Goal: Information Seeking & Learning: Learn about a topic

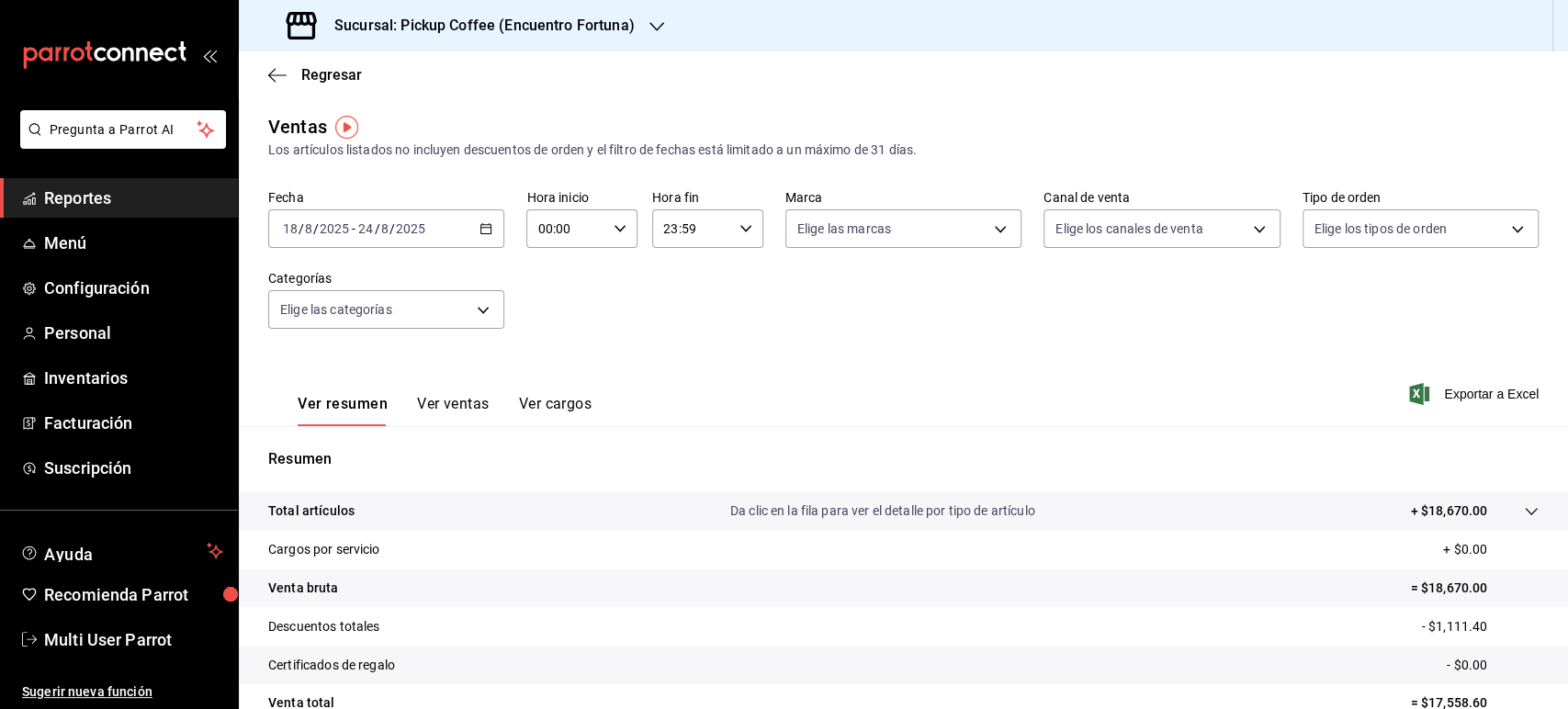
click at [623, 11] on div "Sucursal: Pickup Coffee (Encuentro Fortuna)" at bounding box center [463, 26] width 418 height 52
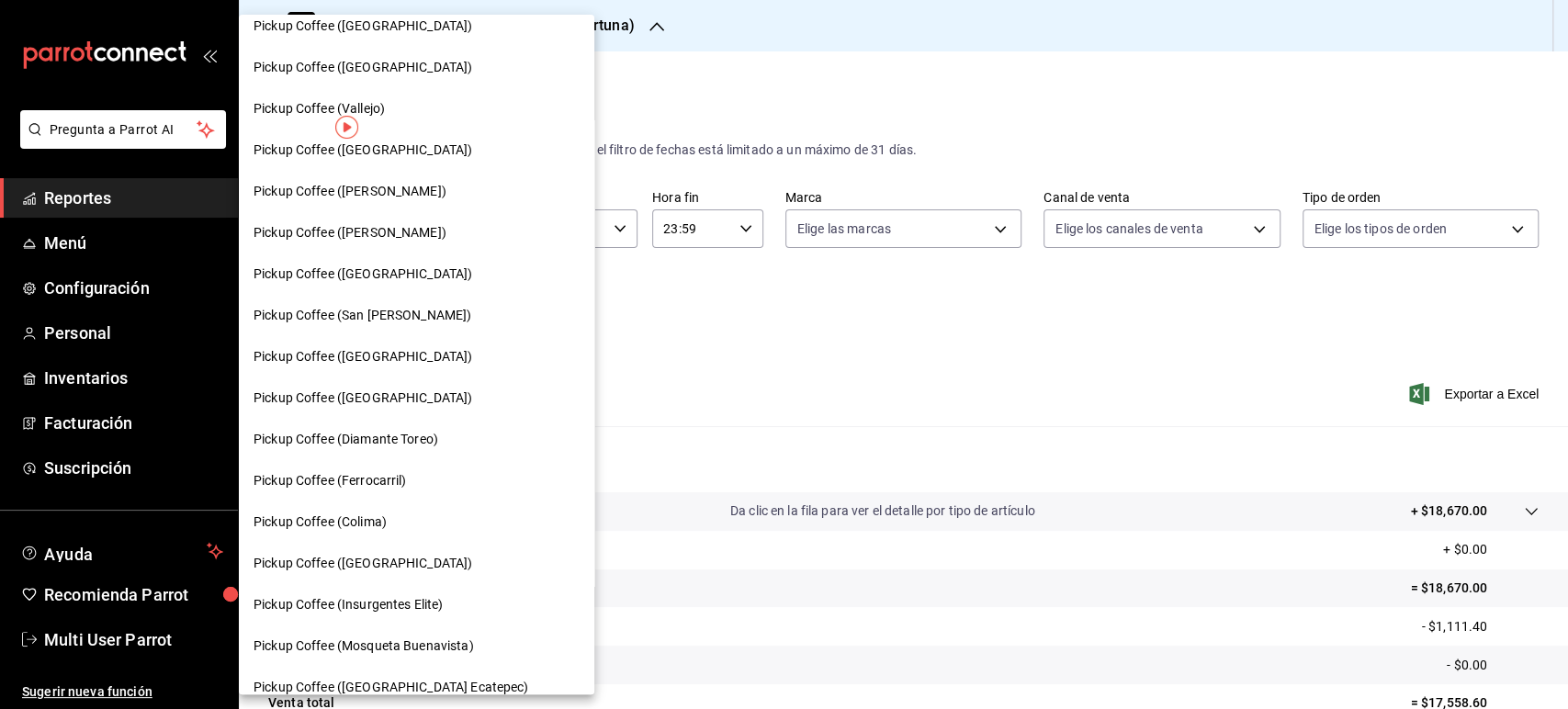
scroll to position [905, 0]
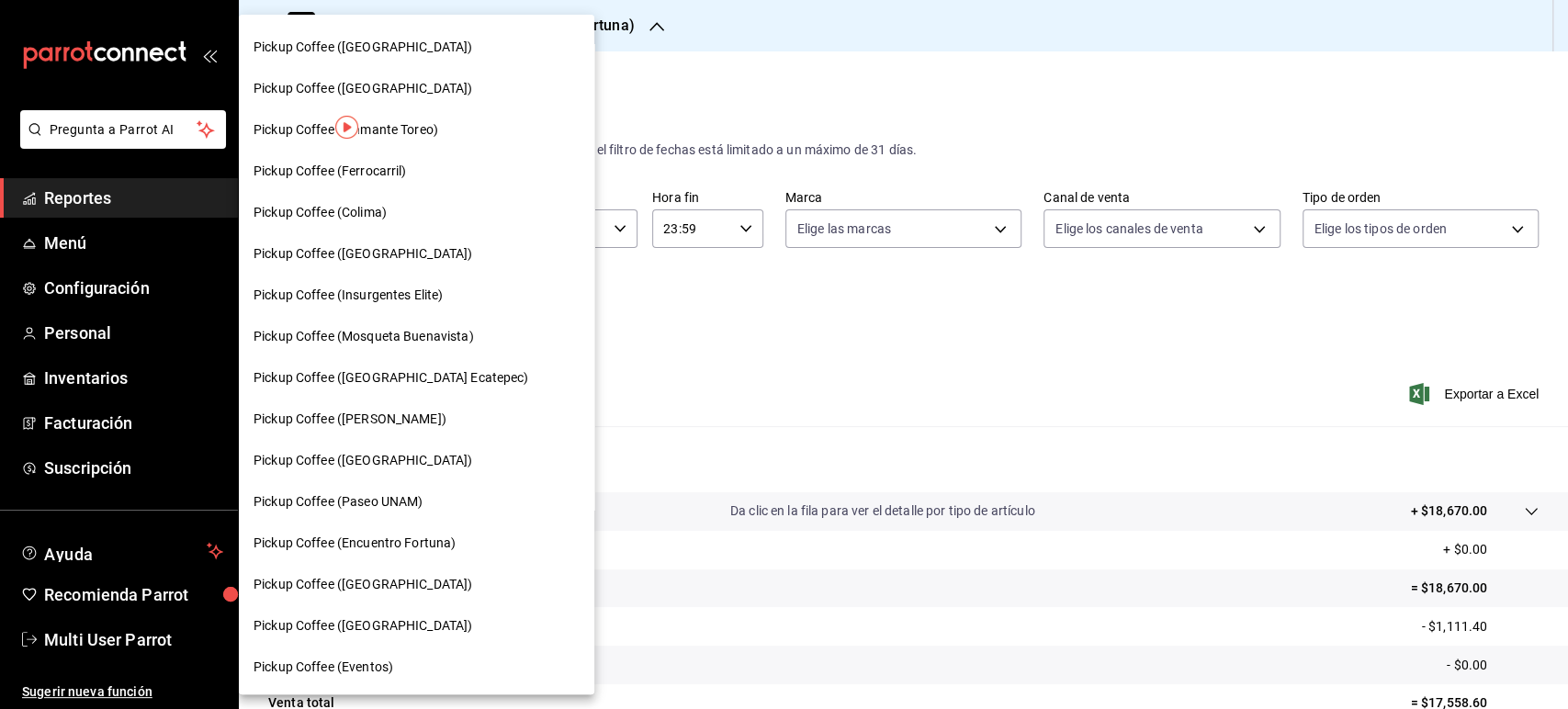
click at [441, 239] on div "Pickup Coffee ([GEOGRAPHIC_DATA])" at bounding box center [416, 254] width 355 height 41
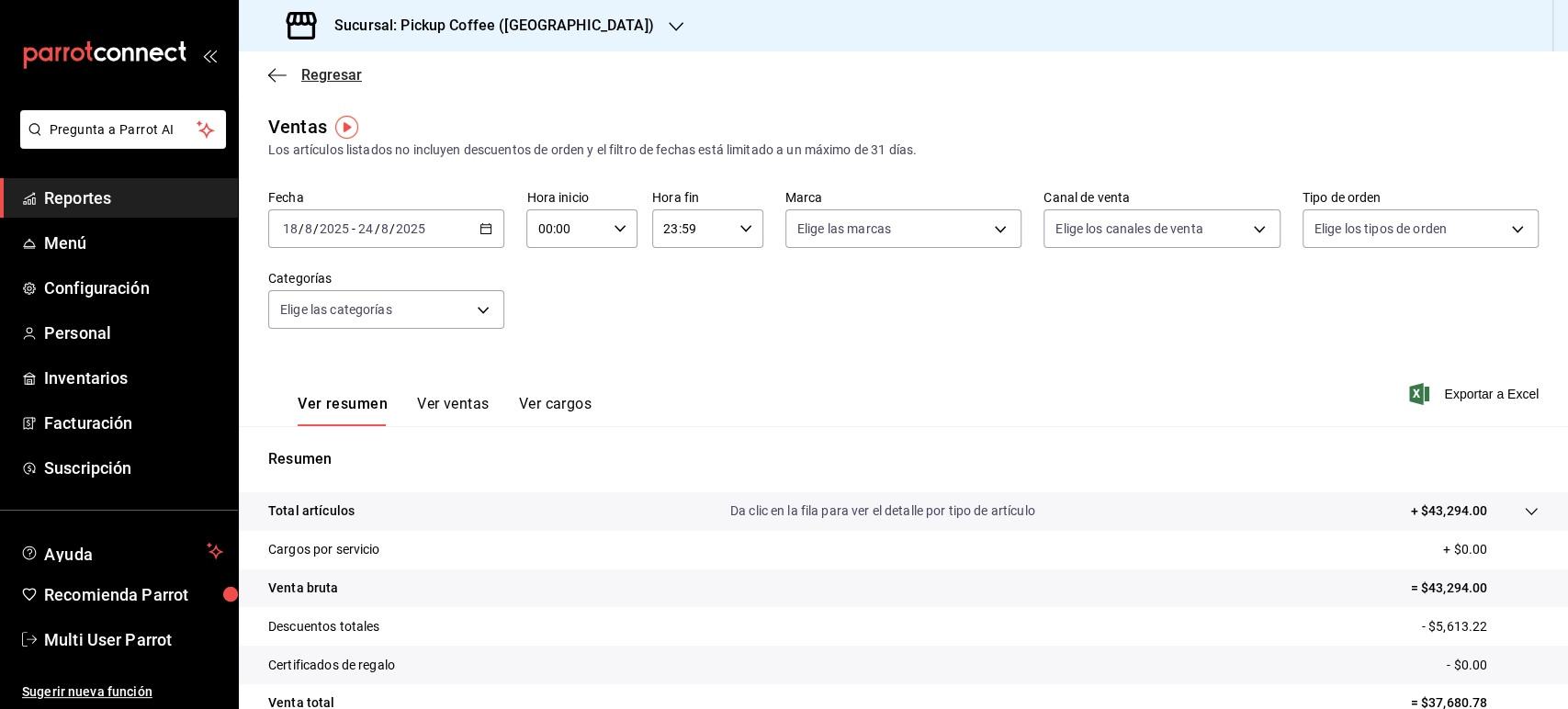
click at [335, 74] on span "Regresar" at bounding box center [331, 75] width 60 height 17
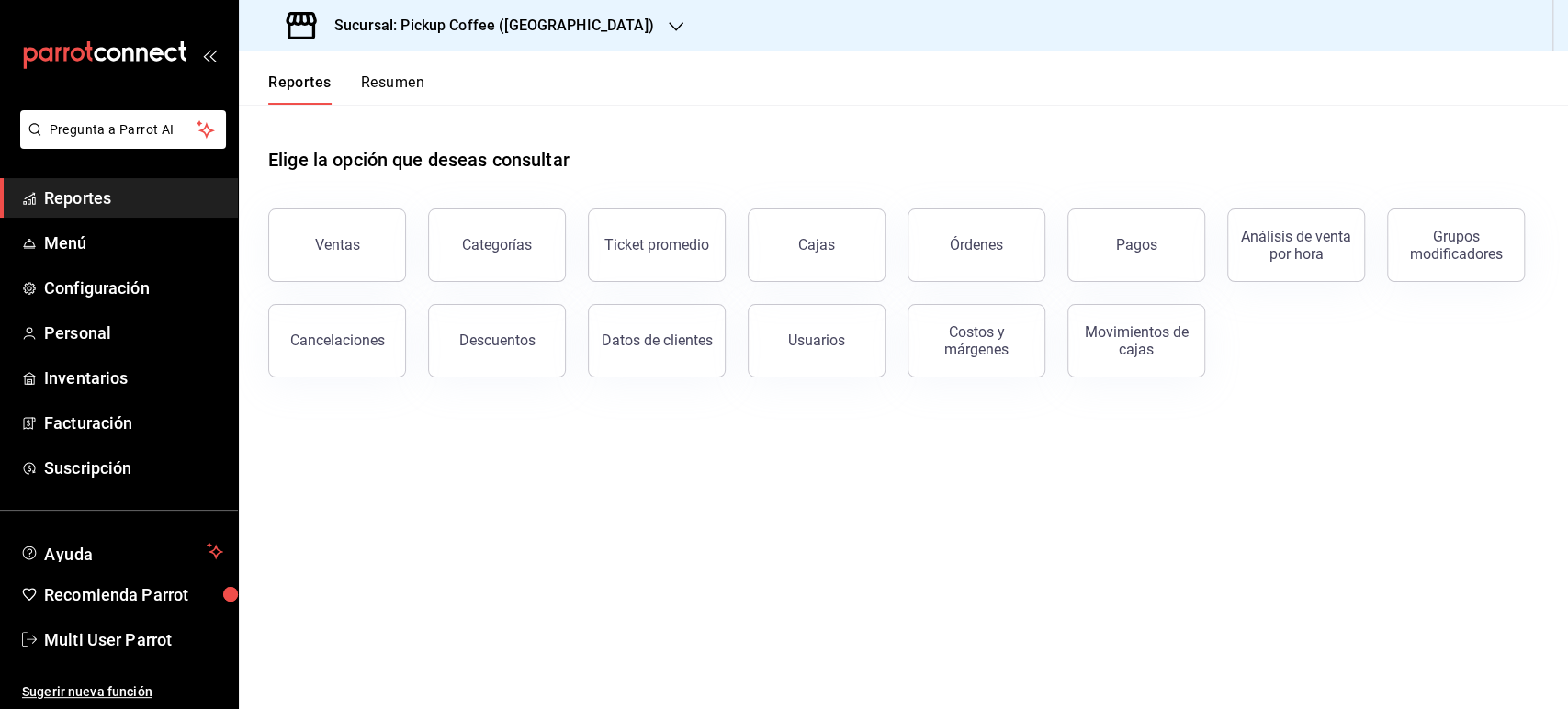
click at [398, 88] on button "Resumen" at bounding box center [393, 89] width 63 height 32
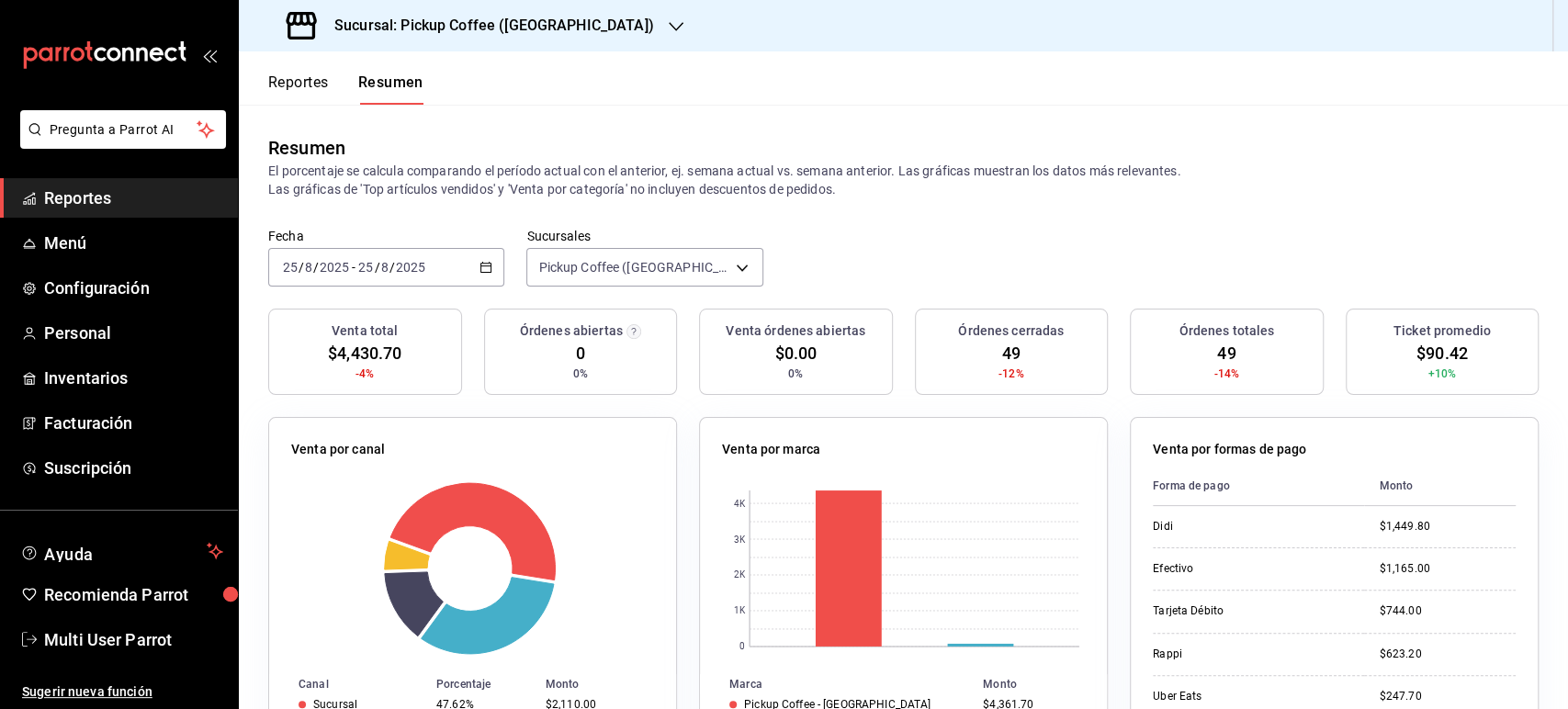
click at [482, 263] on icon "button" at bounding box center [486, 266] width 12 height 12
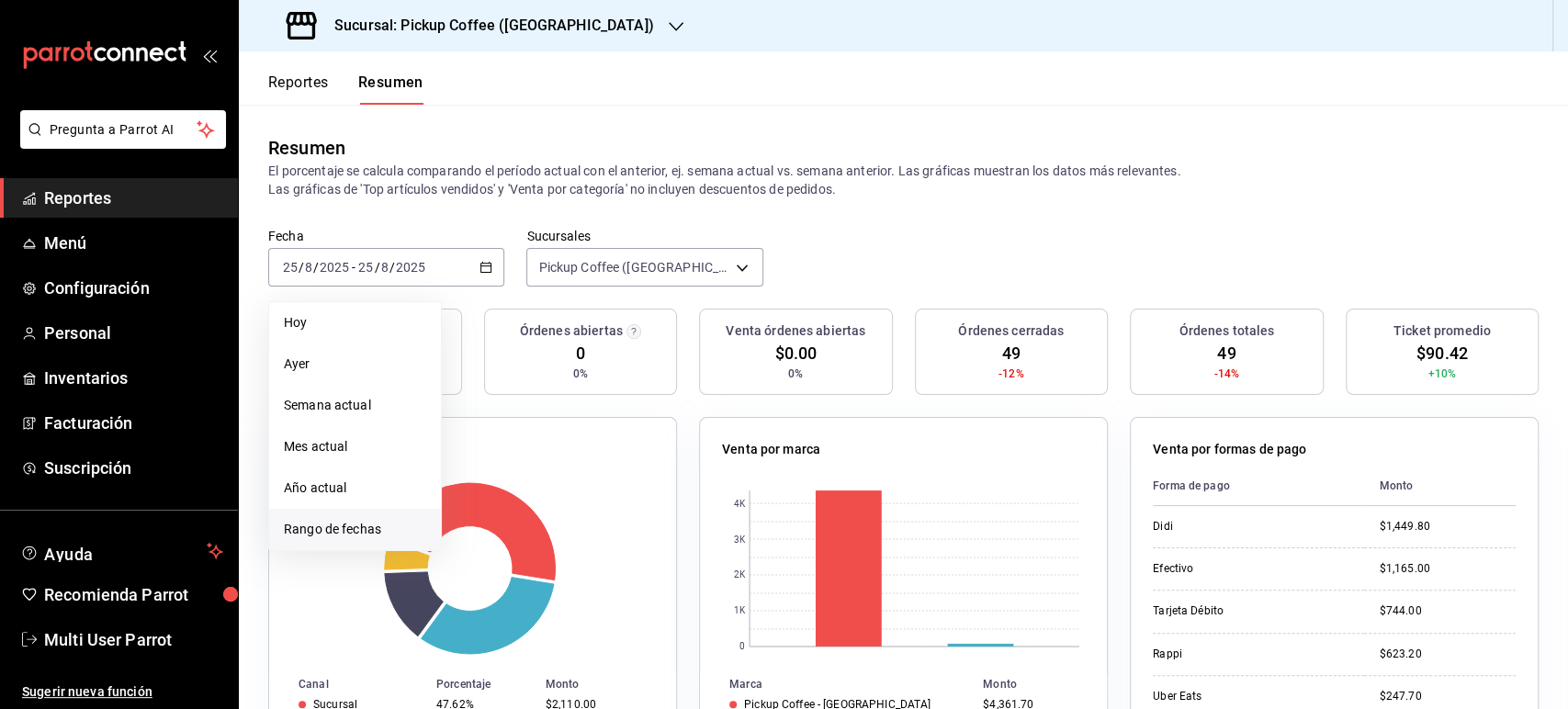
click at [354, 536] on span "Rango de fechas" at bounding box center [354, 530] width 143 height 19
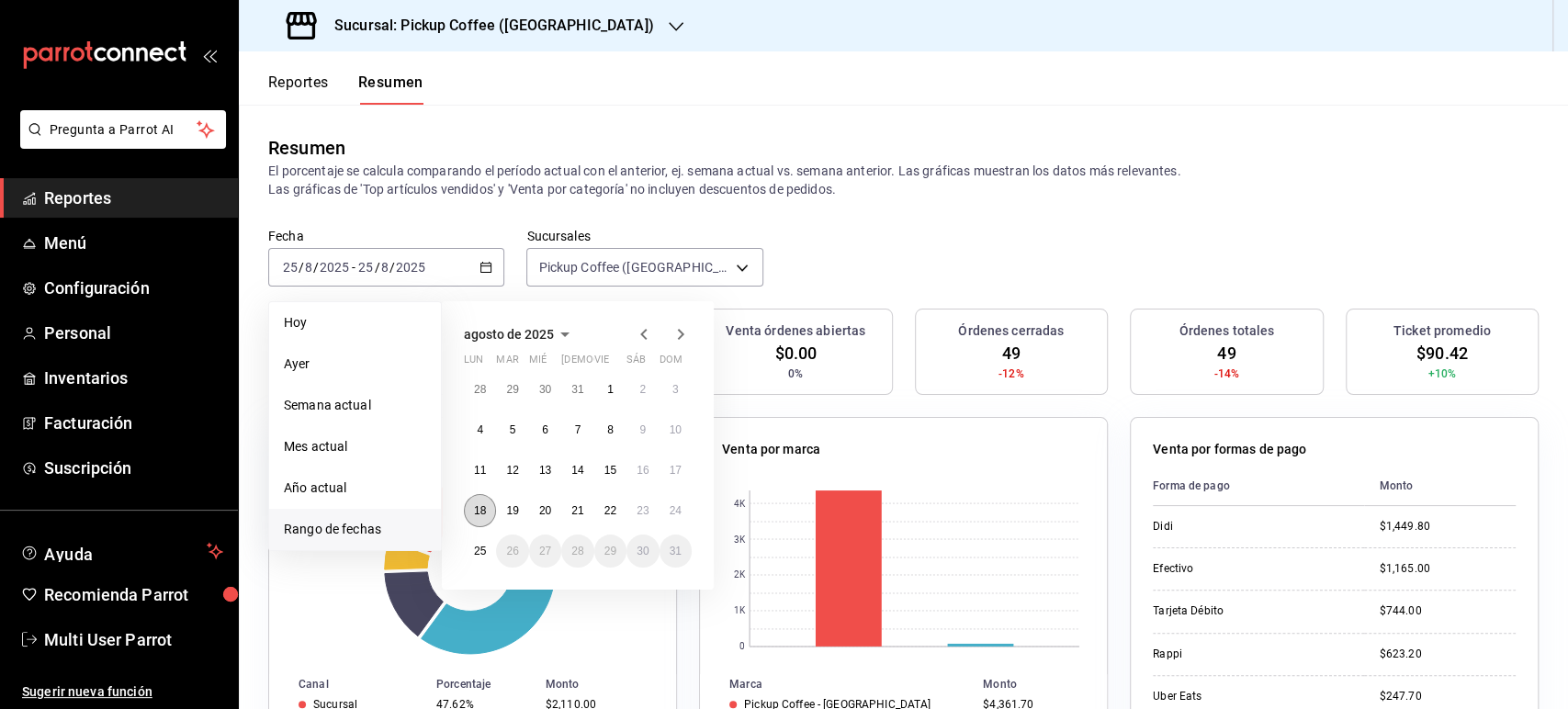
click at [491, 515] on button "18" at bounding box center [480, 511] width 33 height 34
click at [684, 508] on button "24" at bounding box center [676, 511] width 33 height 34
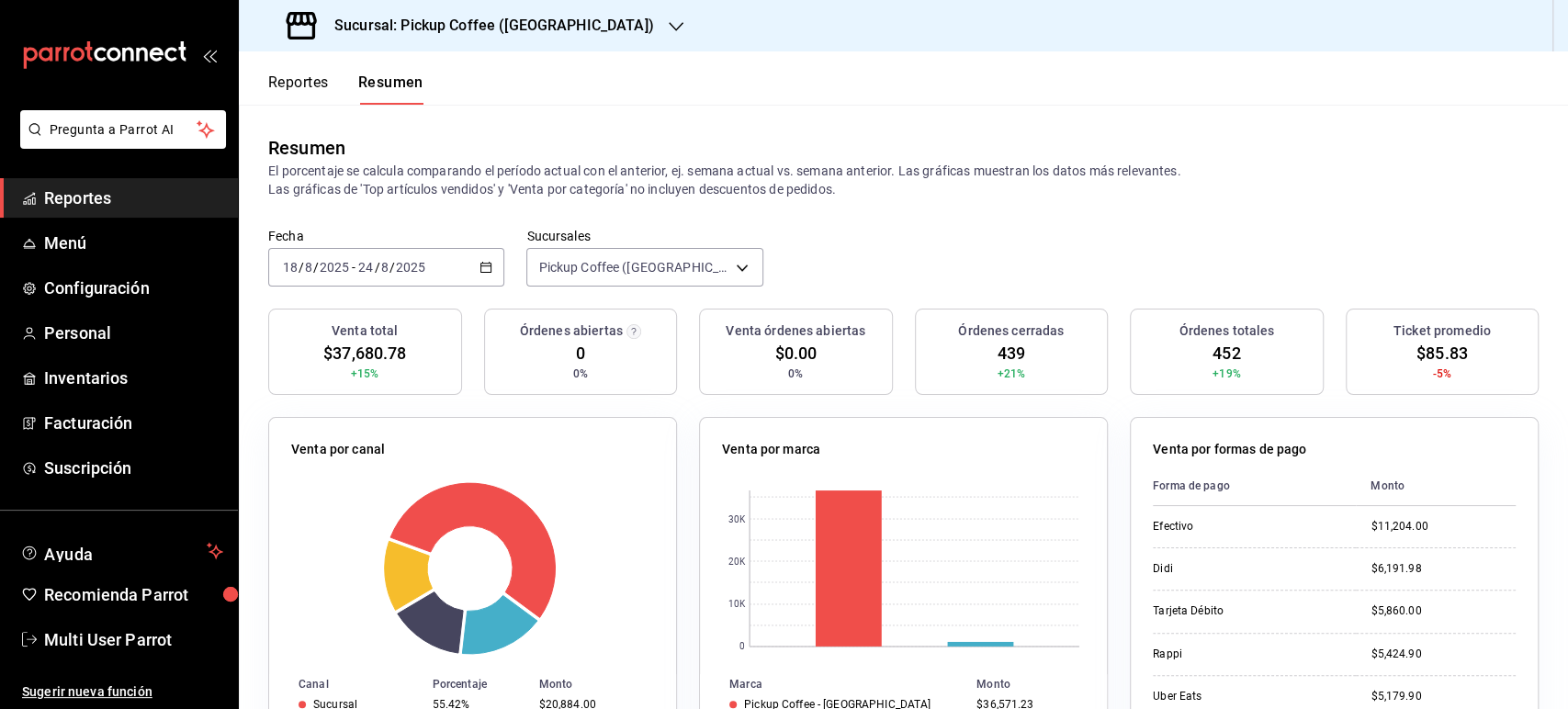
click at [484, 264] on icon "button" at bounding box center [486, 266] width 12 height 12
click at [308, 89] on button "Reportes" at bounding box center [298, 89] width 60 height 32
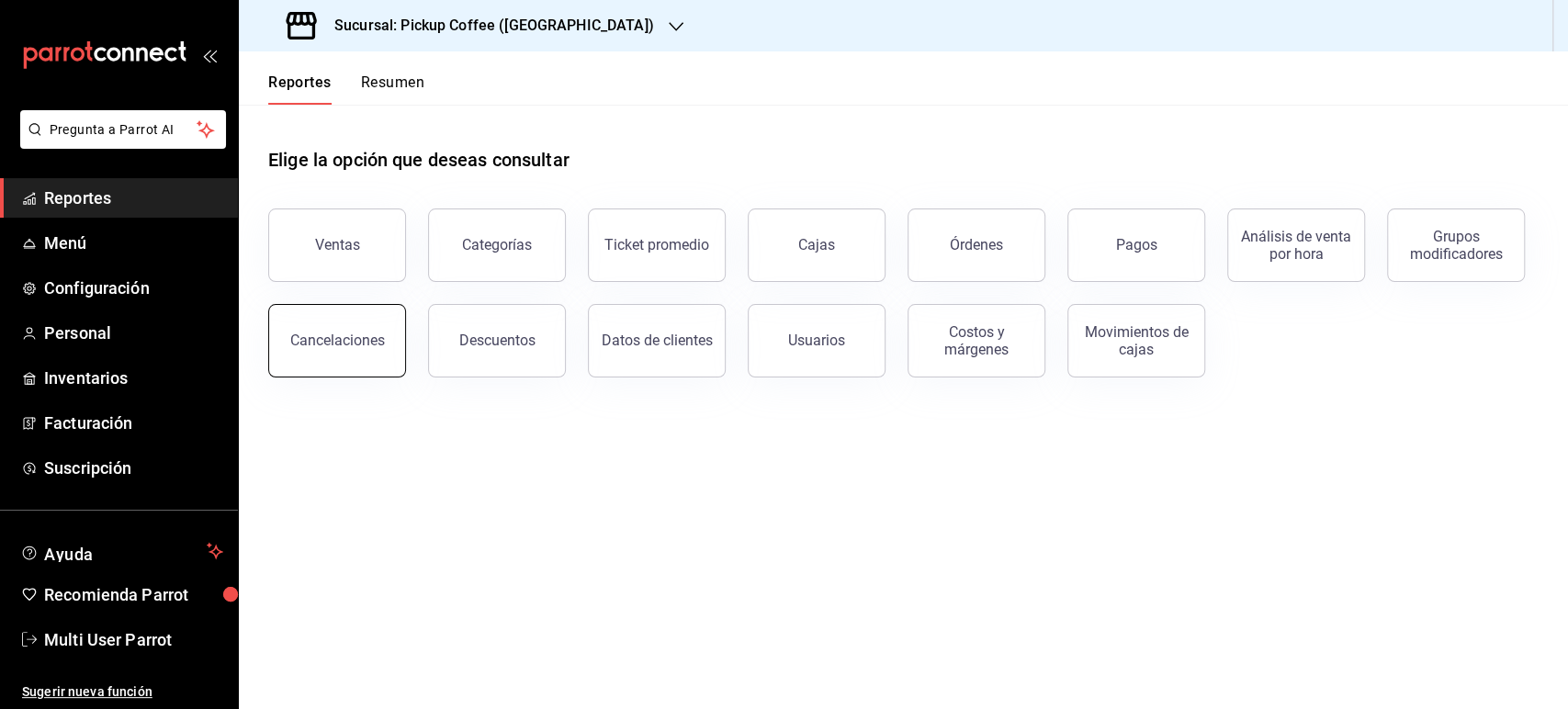
click at [357, 365] on button "Cancelaciones" at bounding box center [337, 340] width 138 height 74
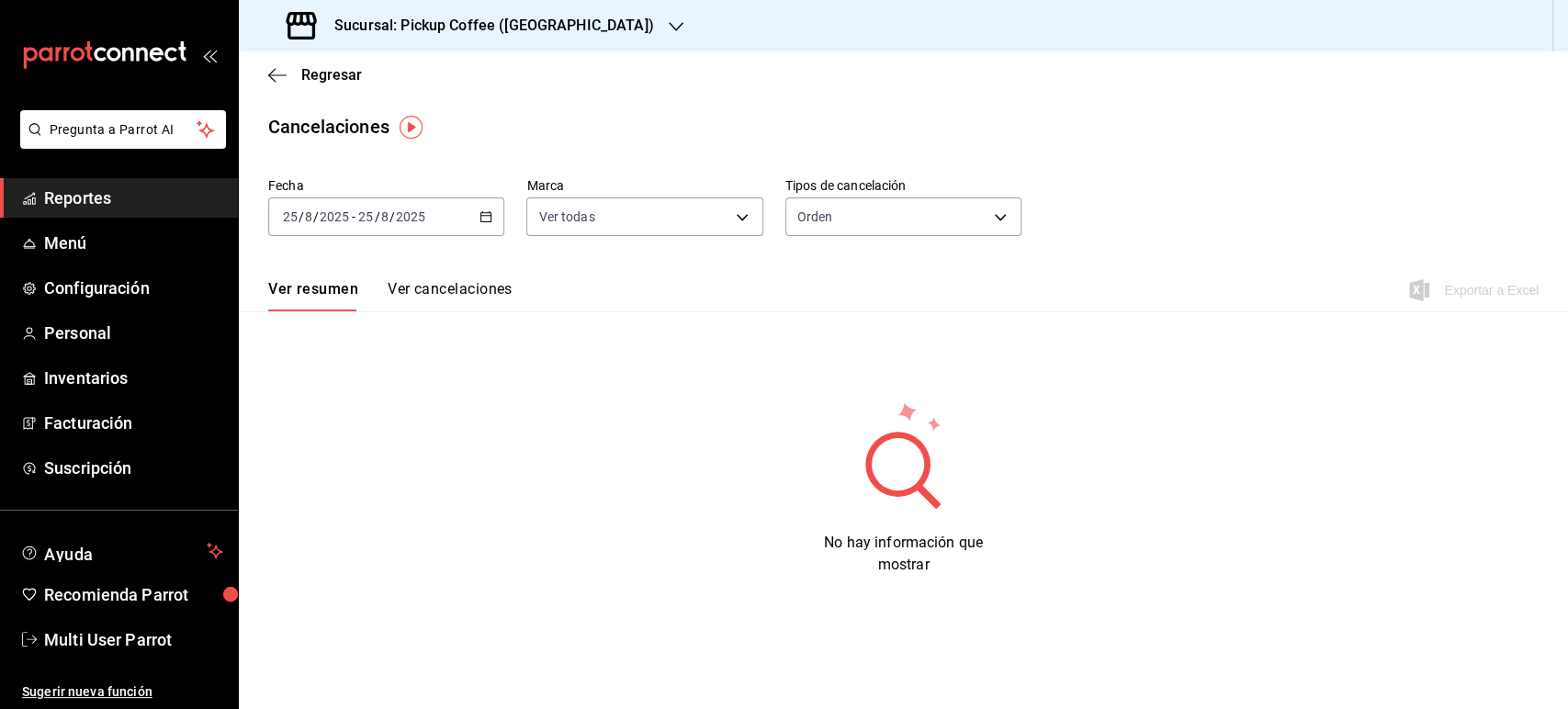
click at [498, 221] on div "[DATE] [DATE] - [DATE] [DATE]" at bounding box center [386, 217] width 236 height 38
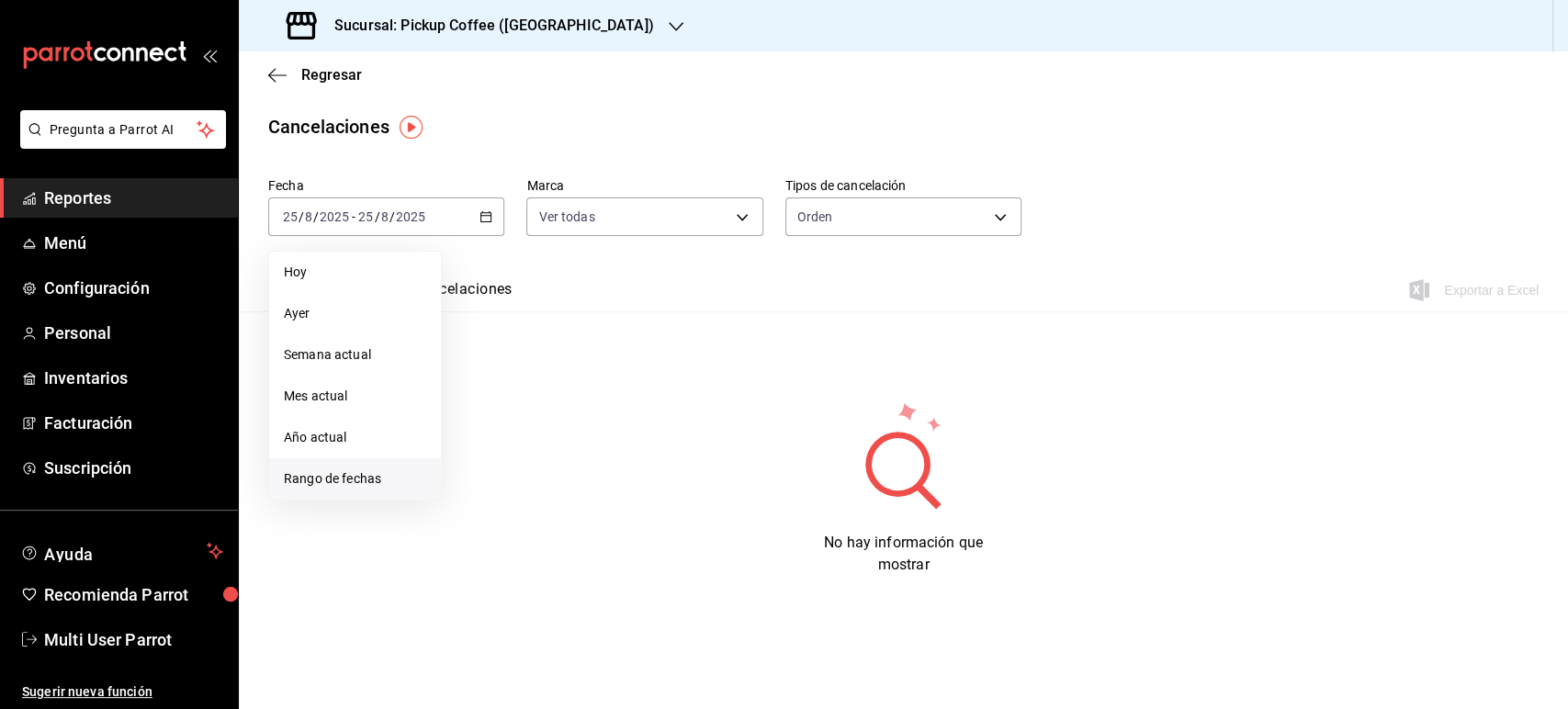
click at [375, 483] on span "Rango de fechas" at bounding box center [354, 479] width 143 height 19
click at [479, 451] on button "18" at bounding box center [480, 460] width 33 height 34
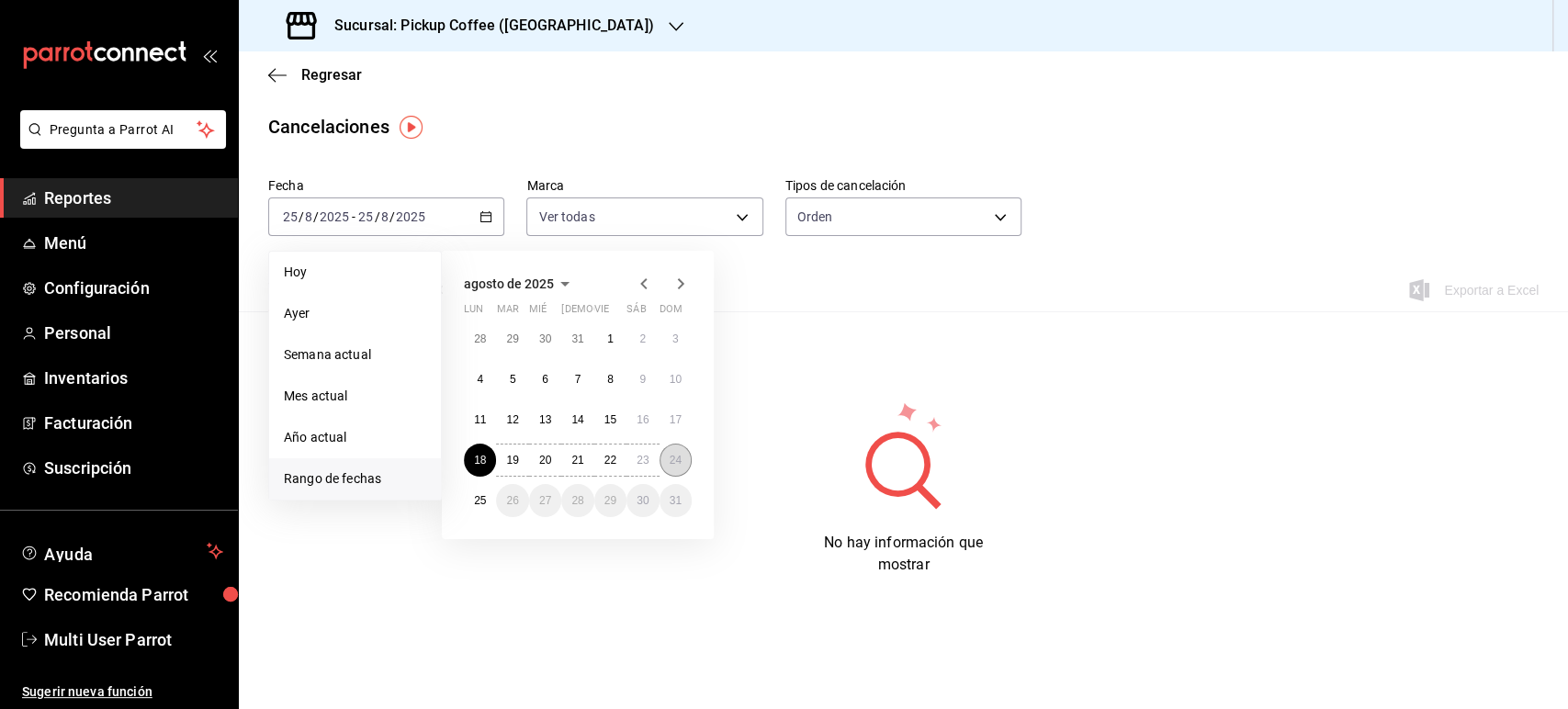
click at [670, 462] on abbr "24" at bounding box center [675, 460] width 11 height 12
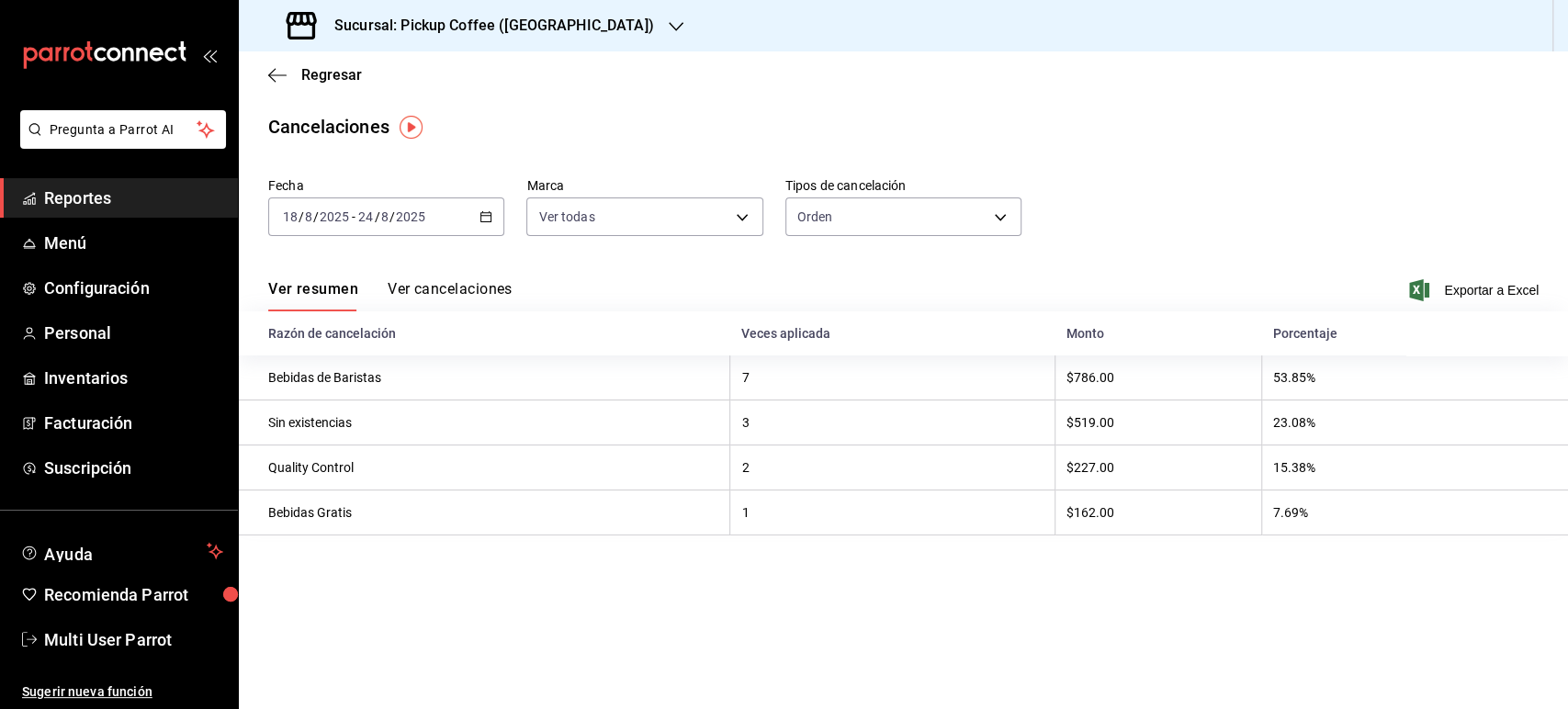
click at [533, 20] on h3 "Sucursal: Pickup Coffee (Montevideo)" at bounding box center [487, 25] width 334 height 22
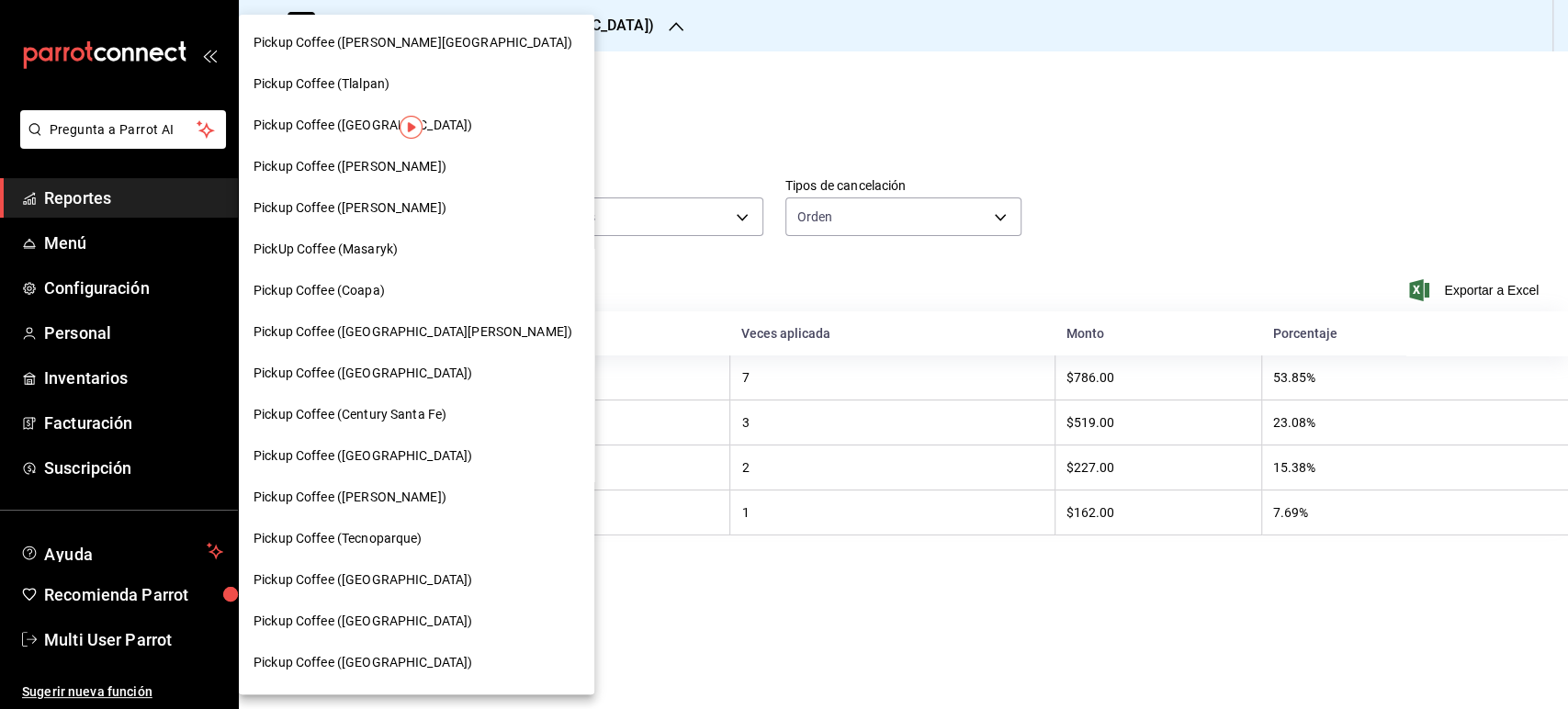
click at [422, 471] on div "Pickup Coffee ([GEOGRAPHIC_DATA])" at bounding box center [416, 456] width 355 height 41
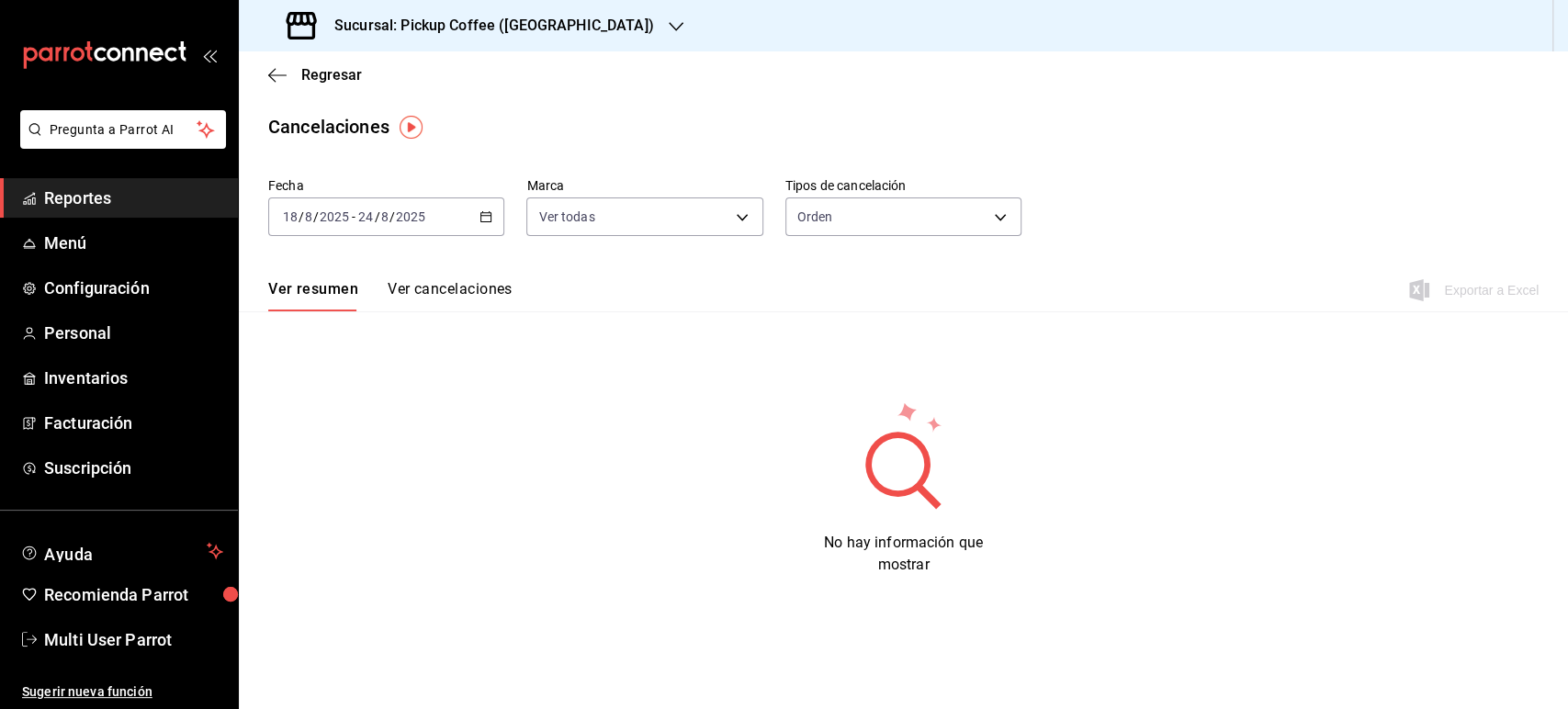
click at [489, 218] on icon "button" at bounding box center [486, 217] width 12 height 12
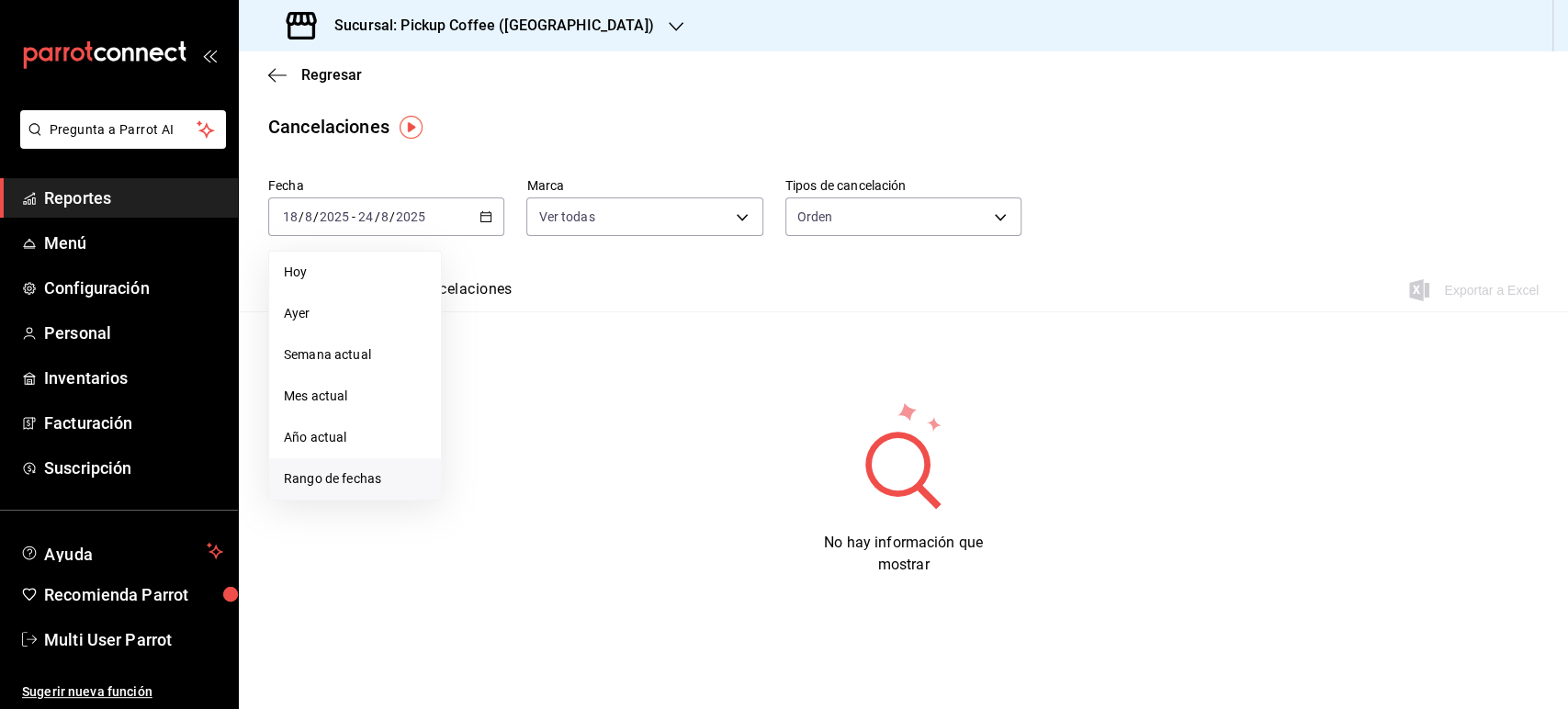
click at [385, 473] on span "Rango de fechas" at bounding box center [354, 479] width 143 height 19
click at [484, 446] on button "18" at bounding box center [480, 460] width 33 height 34
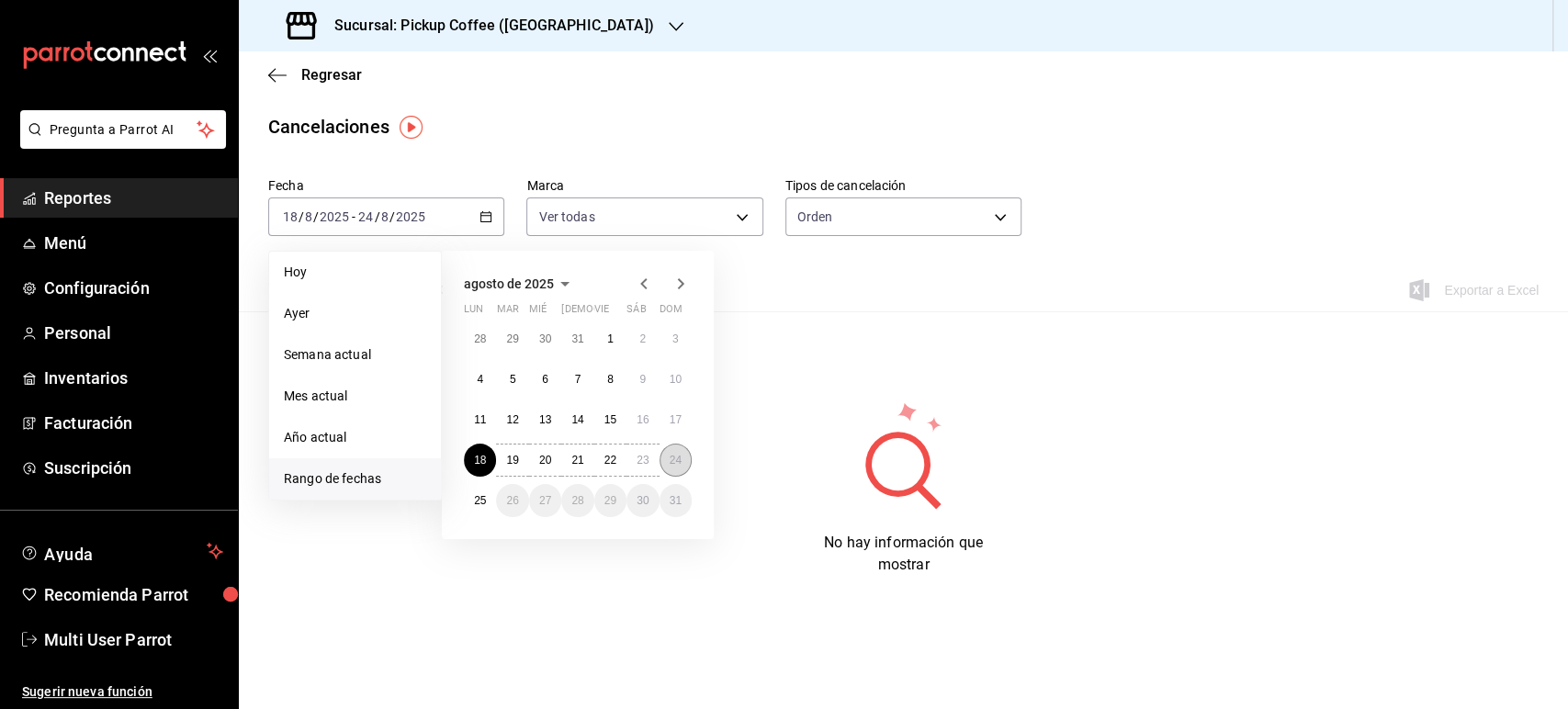
click at [667, 452] on button "24" at bounding box center [676, 460] width 33 height 34
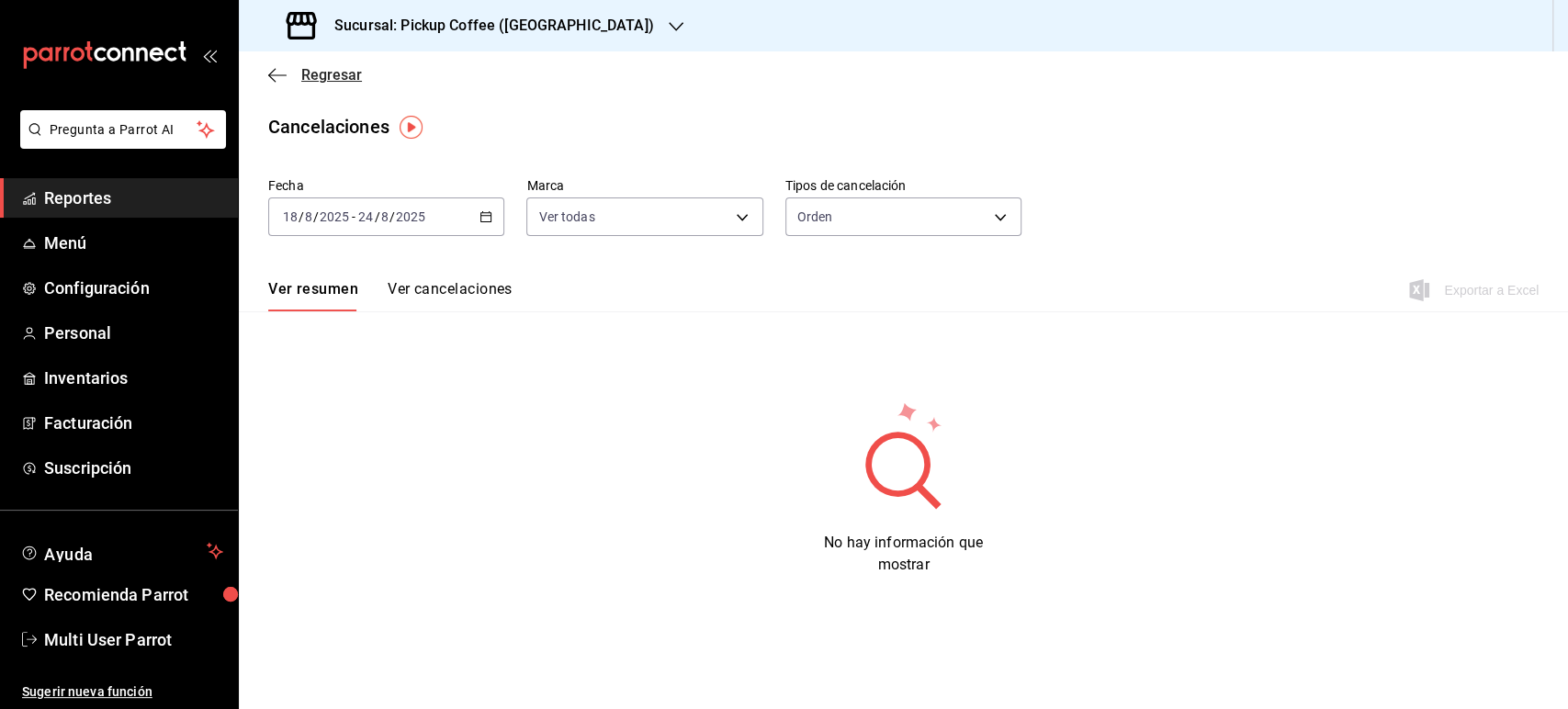
click at [307, 72] on span "Regresar" at bounding box center [331, 75] width 60 height 17
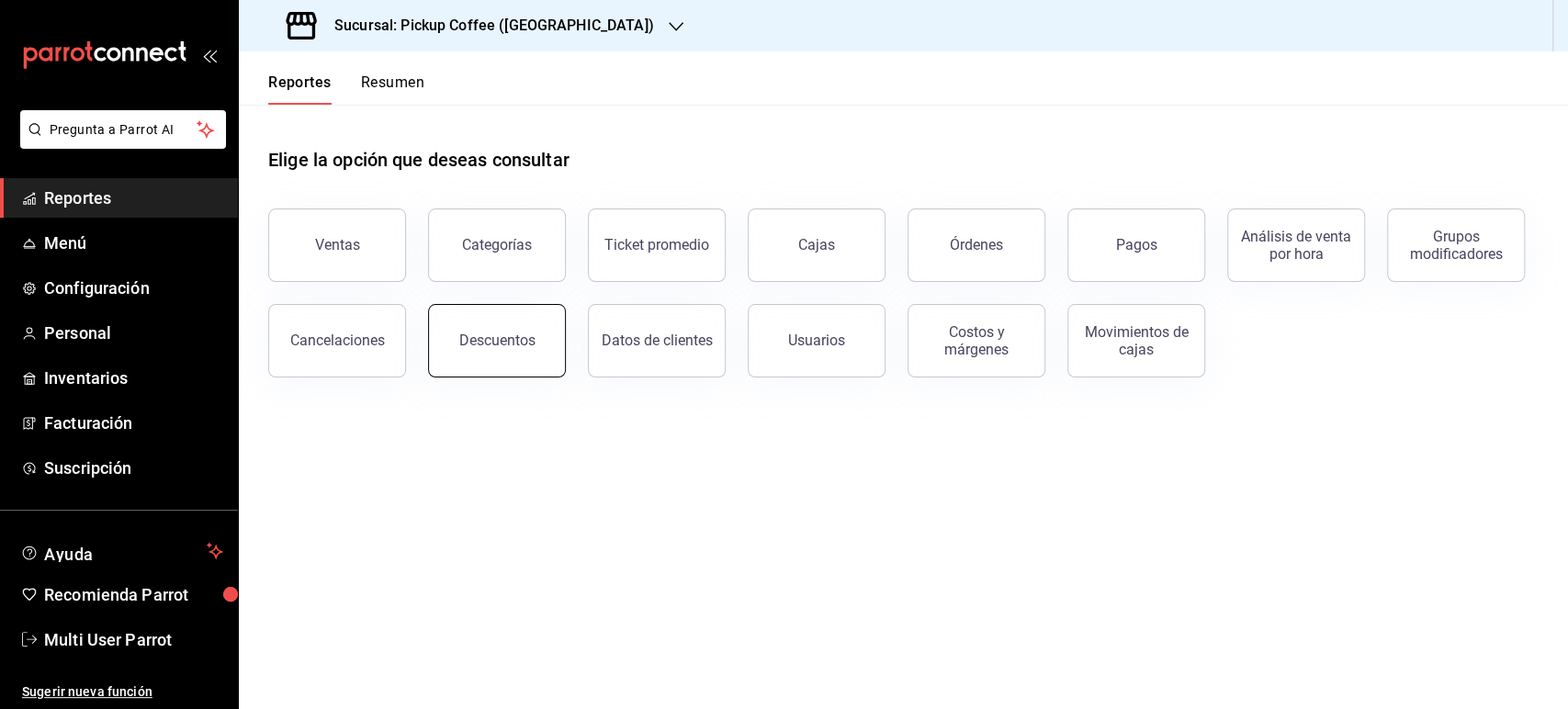
click at [470, 319] on button "Descuentos" at bounding box center [497, 340] width 138 height 74
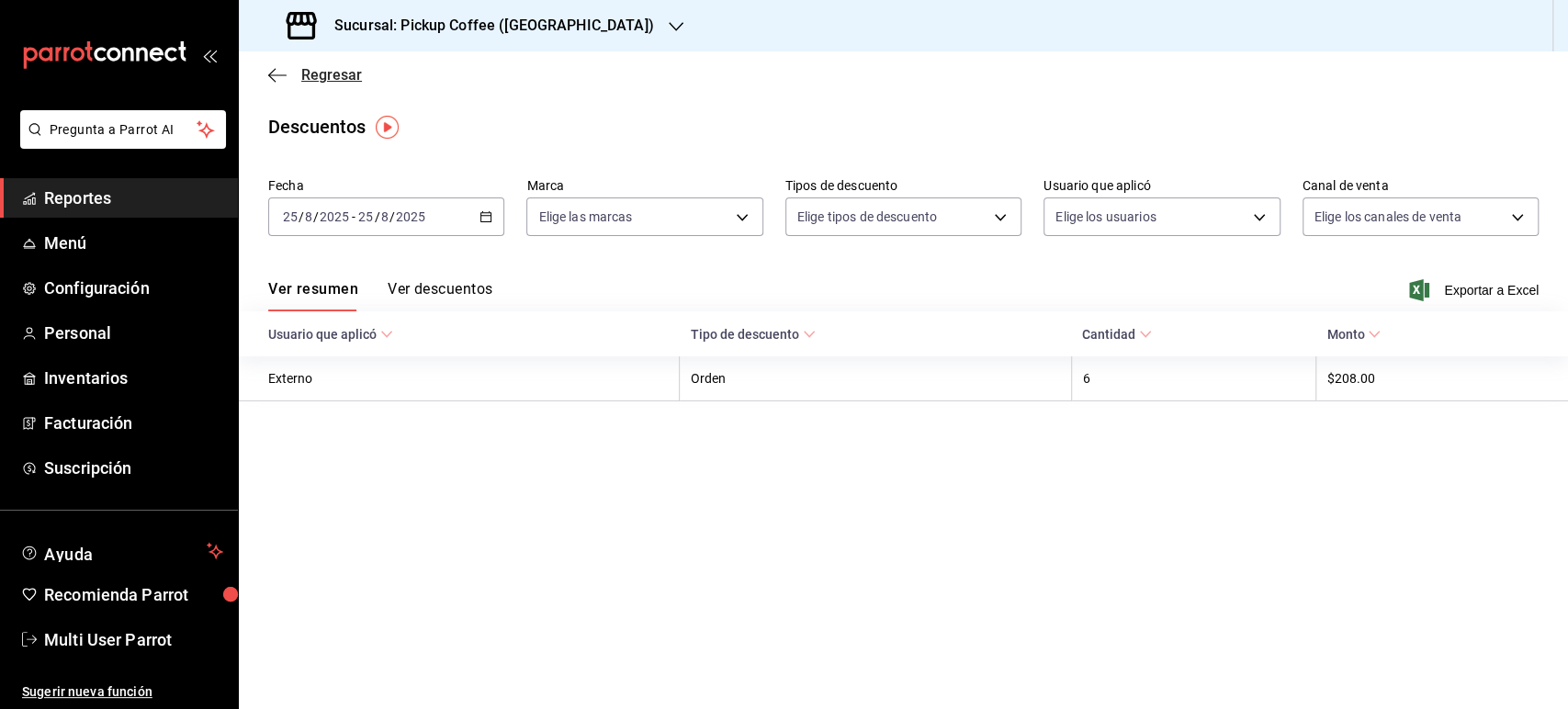
click at [330, 70] on span "Regresar" at bounding box center [331, 75] width 60 height 17
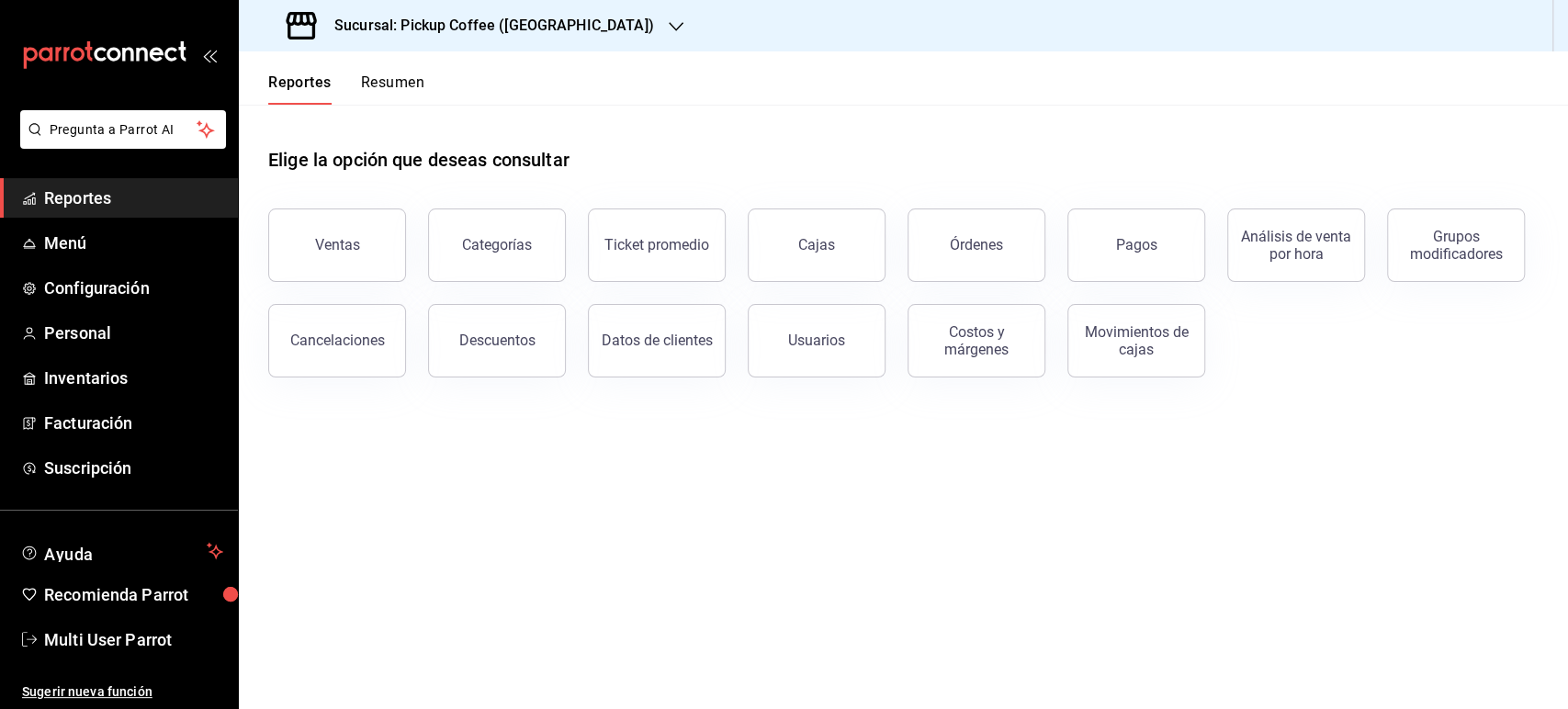
click at [382, 82] on button "Resumen" at bounding box center [393, 89] width 63 height 32
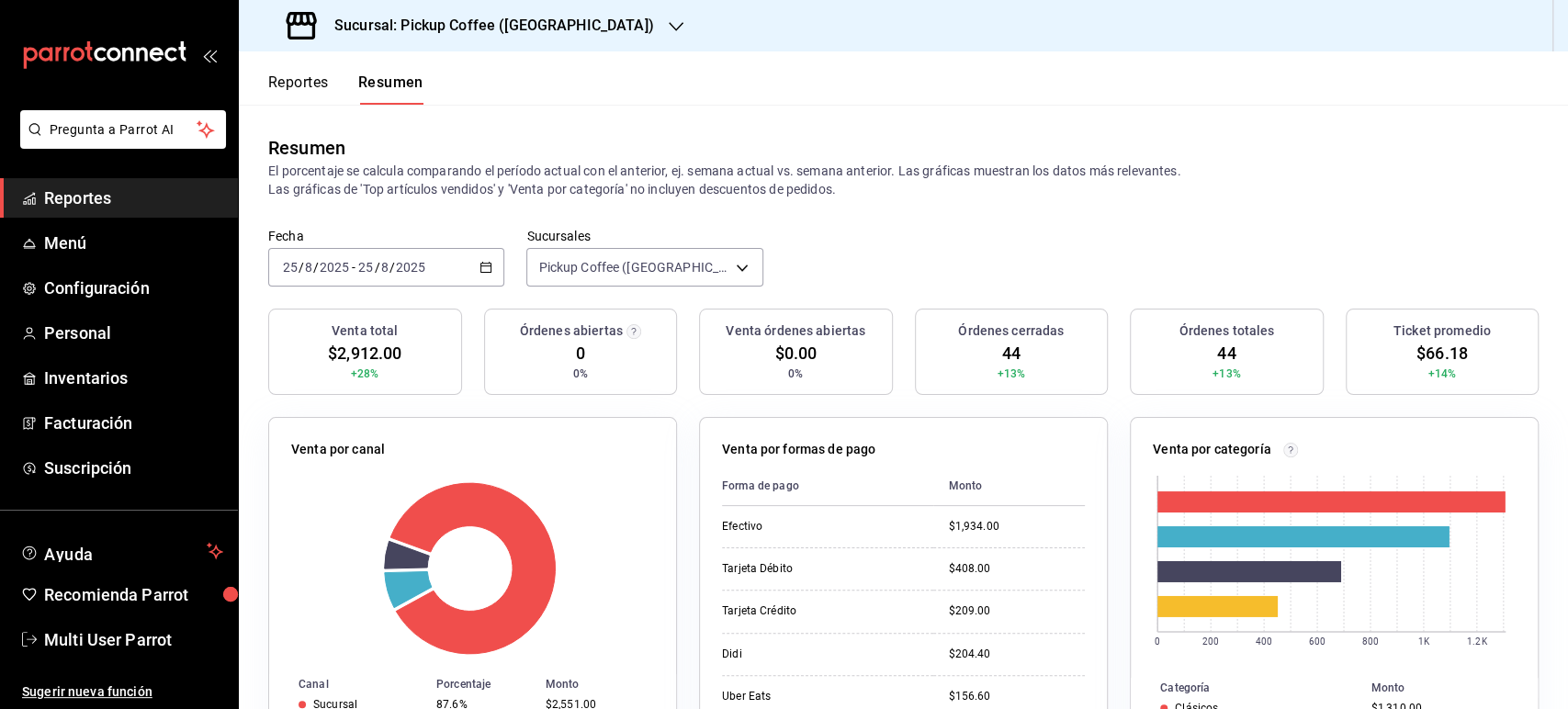
click at [480, 273] on icon "button" at bounding box center [486, 266] width 12 height 12
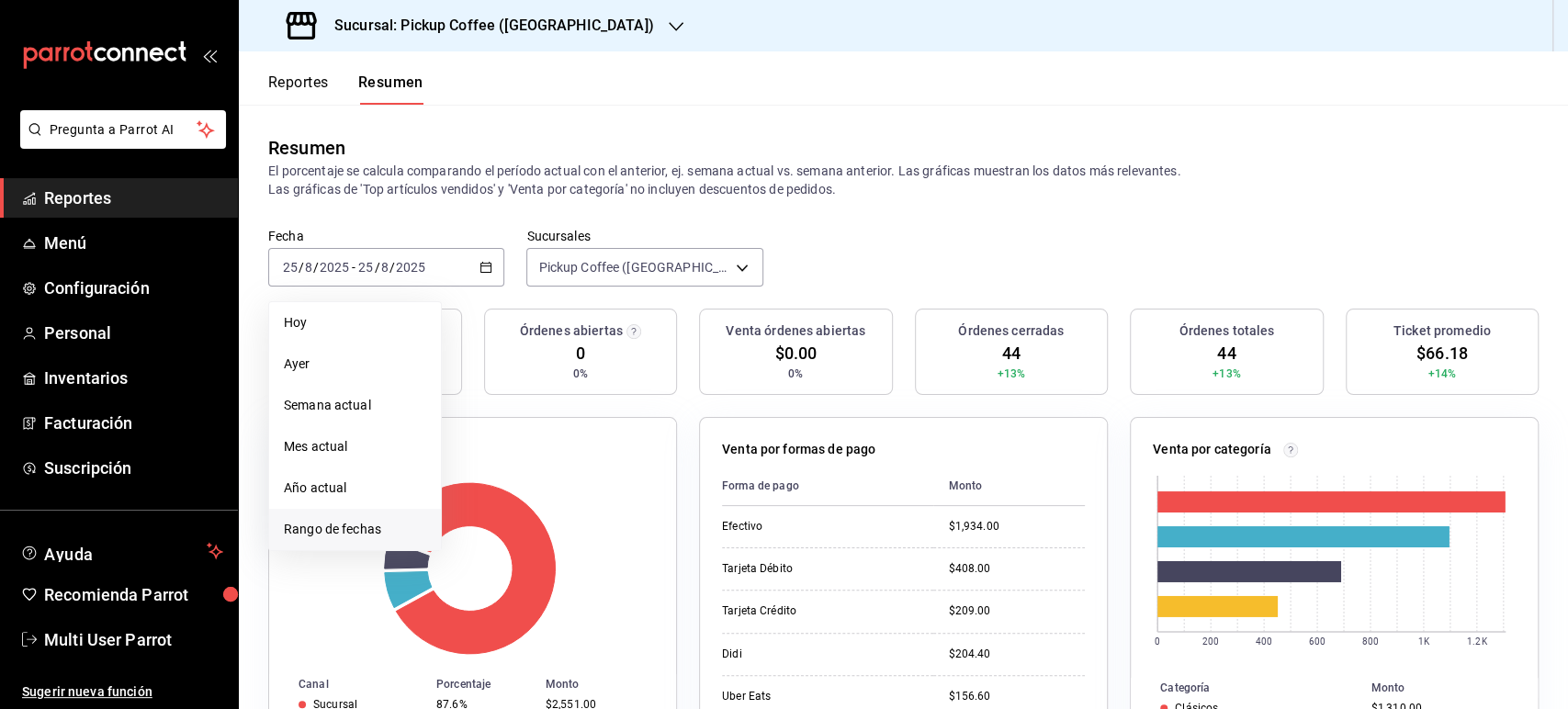
click at [376, 535] on span "Rango de fechas" at bounding box center [354, 530] width 143 height 19
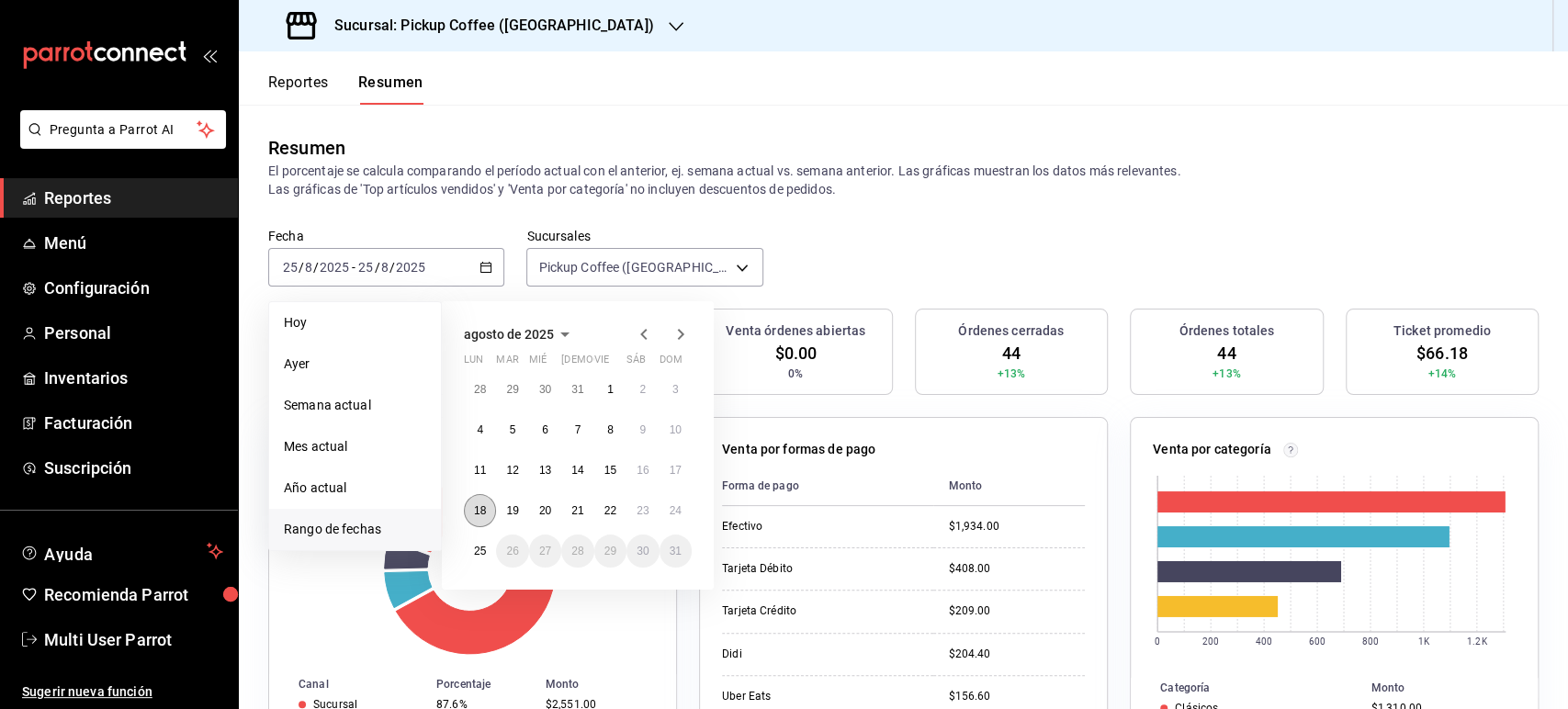
click at [483, 505] on abbr "18" at bounding box center [480, 511] width 11 height 12
click at [685, 496] on div "28 29 30 31 1 2 3 4 5 6 7 8 9 10 11 12 13 14 15 16 17 18 19 20 21 22 23 24 25 2…" at bounding box center [578, 469] width 228 height 194
click at [675, 511] on abbr "24" at bounding box center [675, 511] width 11 height 12
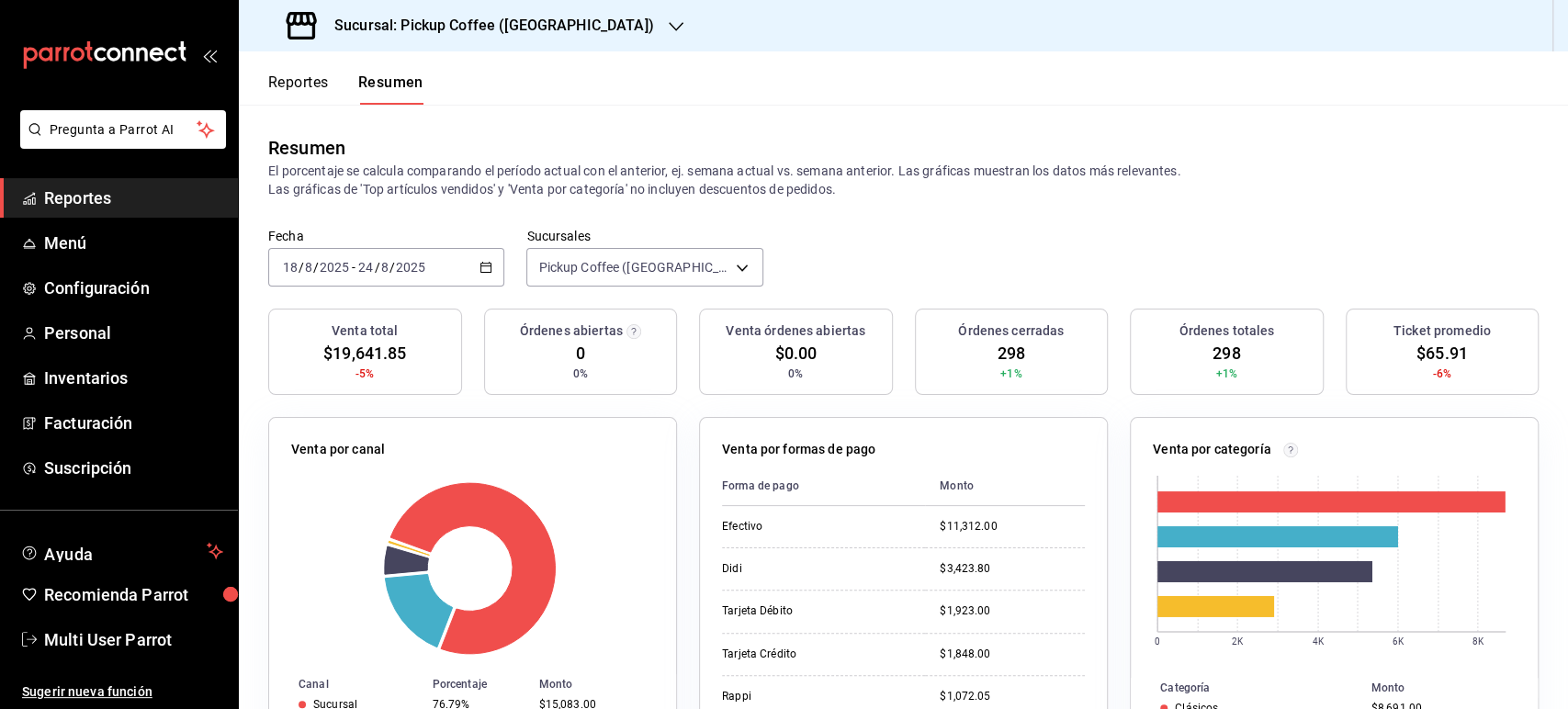
click at [316, 86] on button "Reportes" at bounding box center [298, 89] width 60 height 32
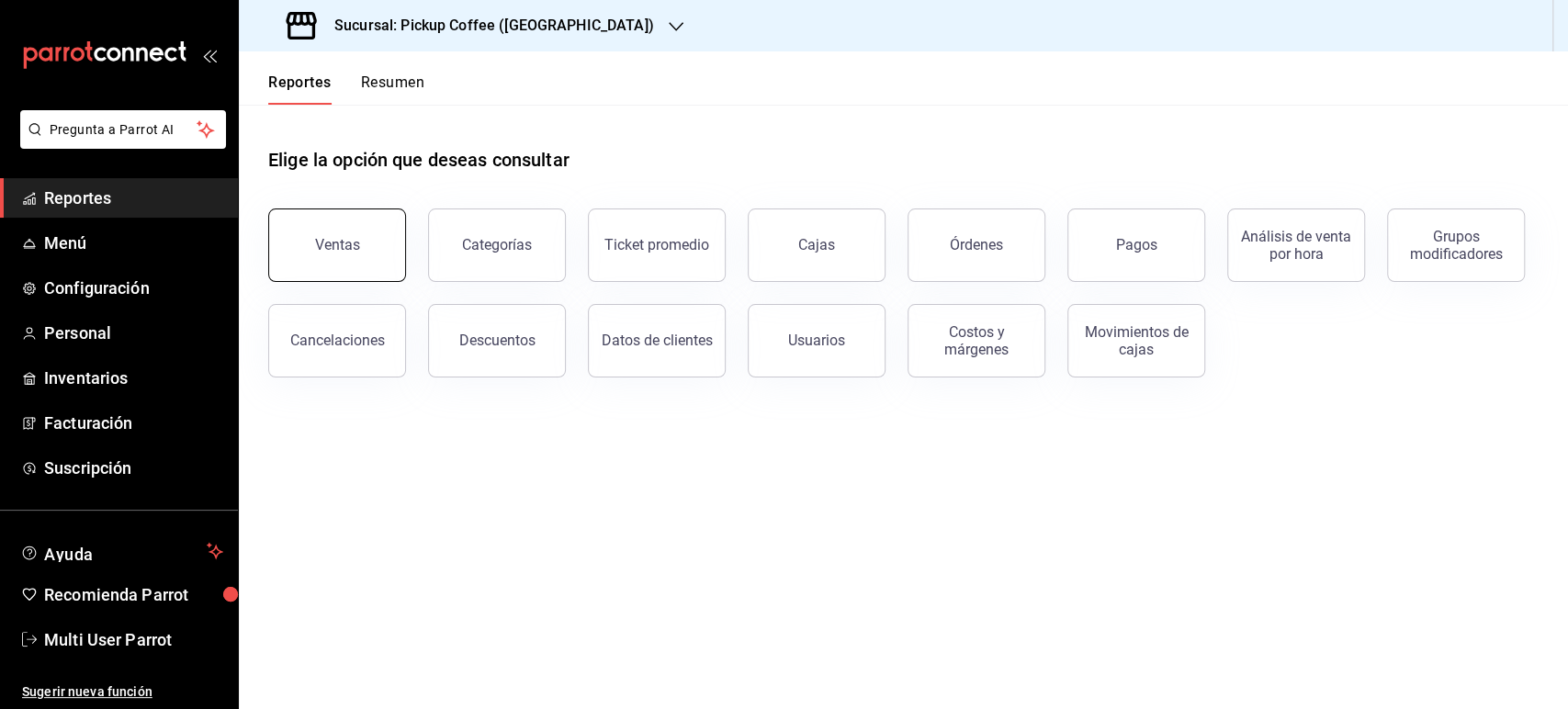
click at [368, 248] on button "Ventas" at bounding box center [337, 245] width 138 height 74
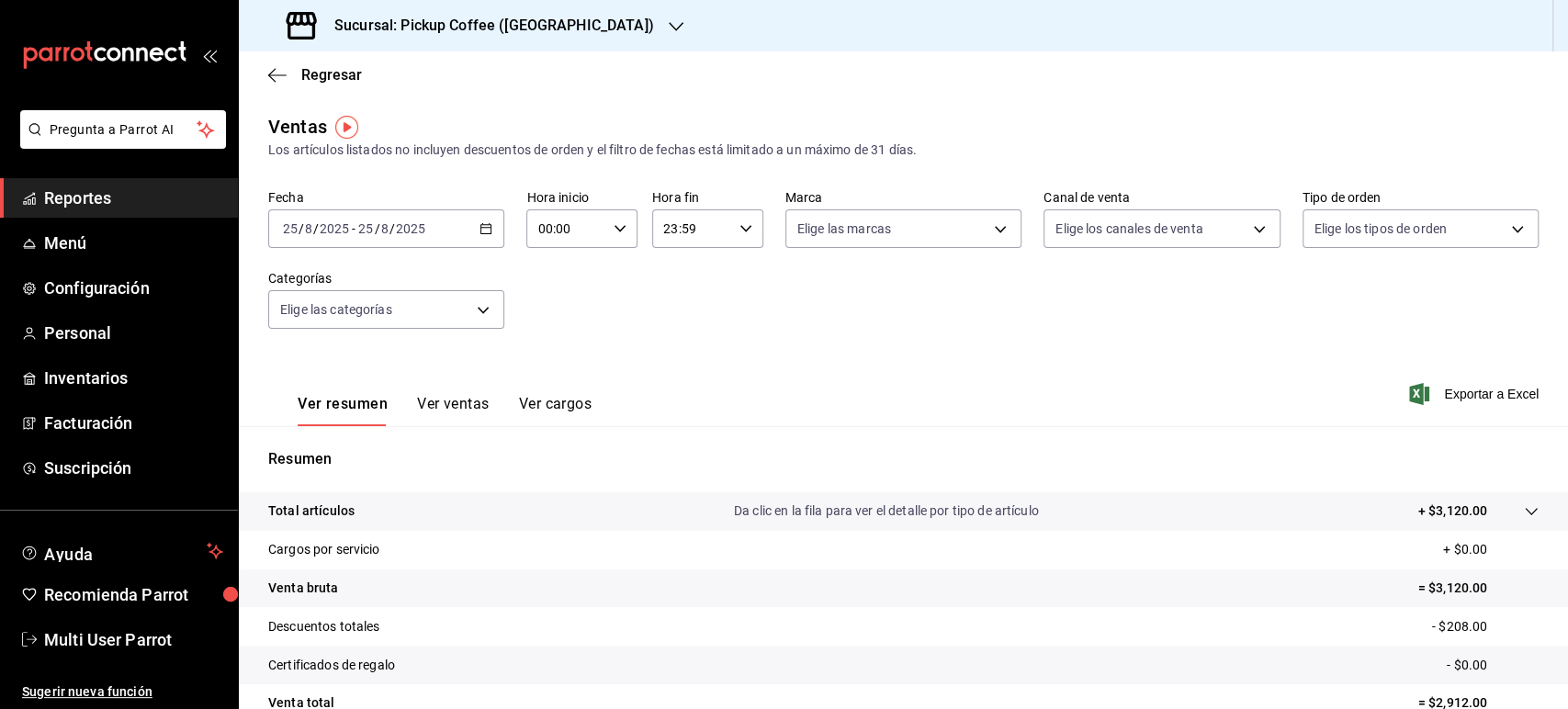
click at [480, 229] on icon "button" at bounding box center [486, 228] width 12 height 12
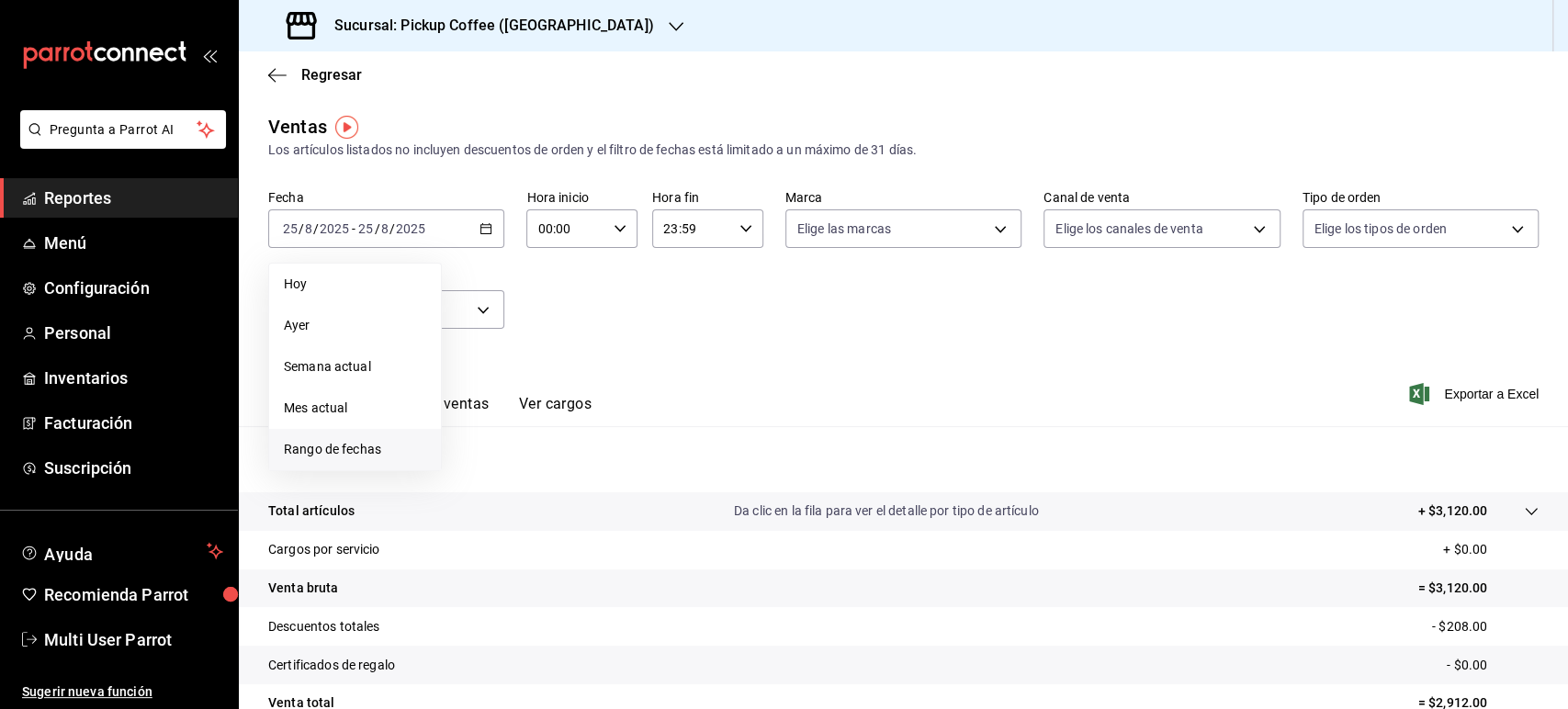
click at [391, 452] on span "Rango de fechas" at bounding box center [354, 449] width 143 height 19
click at [470, 472] on button "18" at bounding box center [480, 472] width 33 height 34
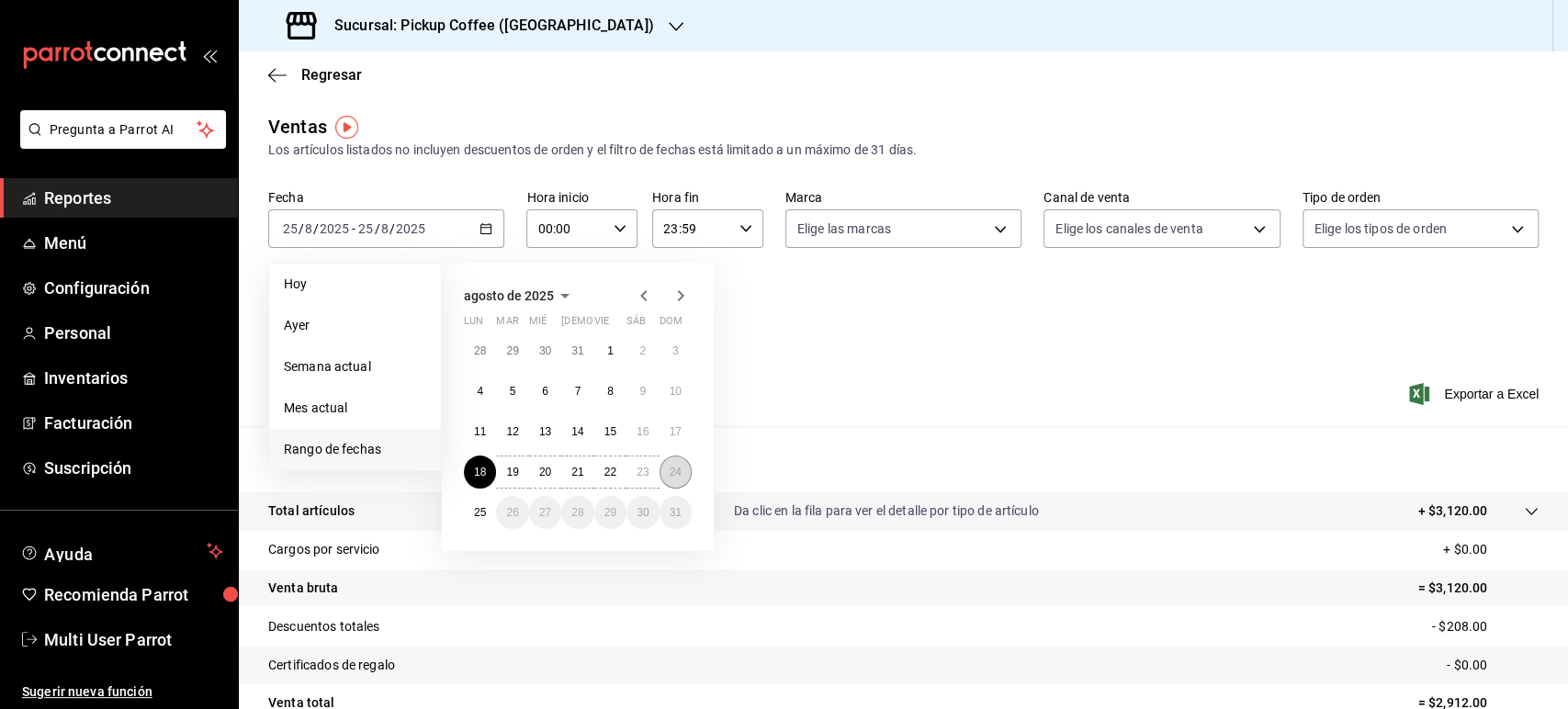
click at [670, 473] on abbr "24" at bounding box center [675, 471] width 11 height 12
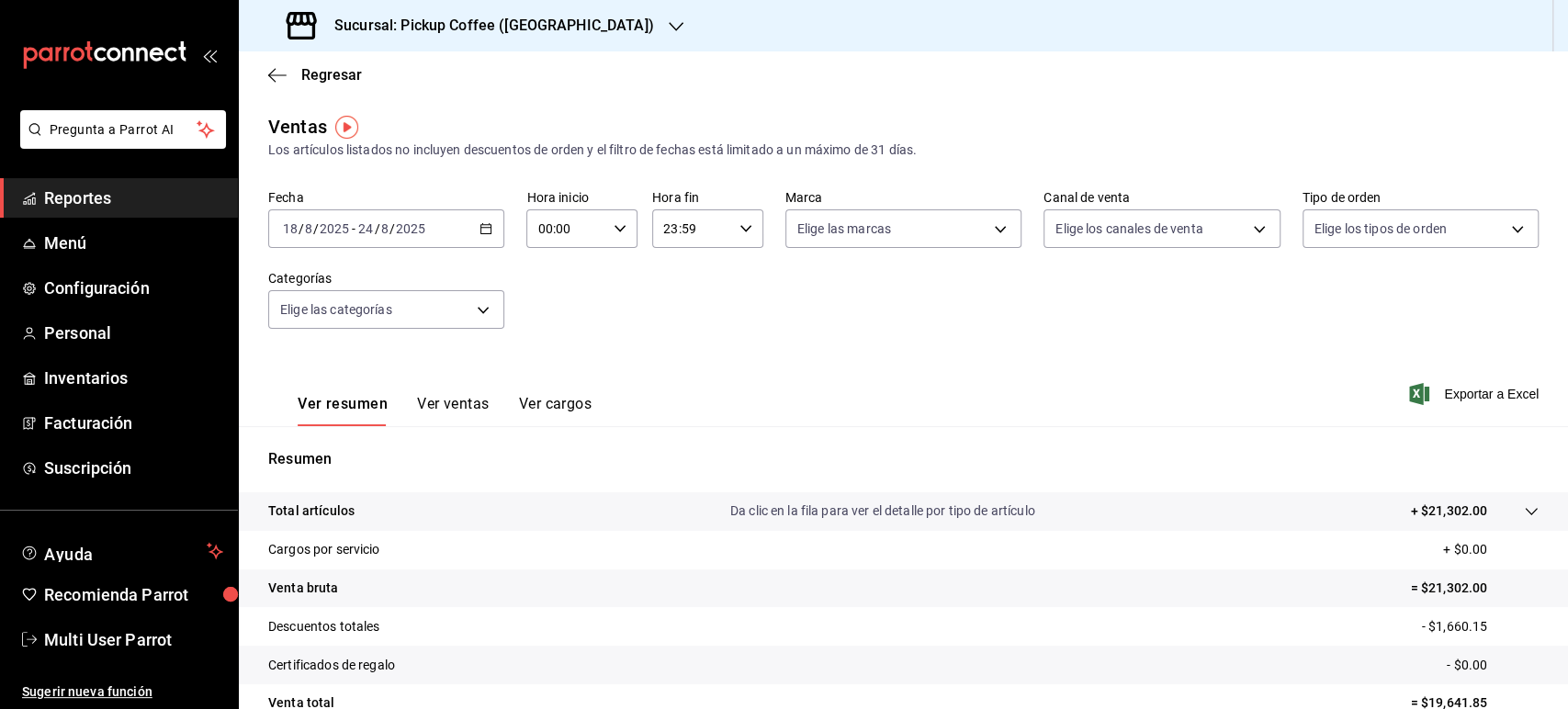
click at [669, 33] on icon "button" at bounding box center [675, 26] width 14 height 14
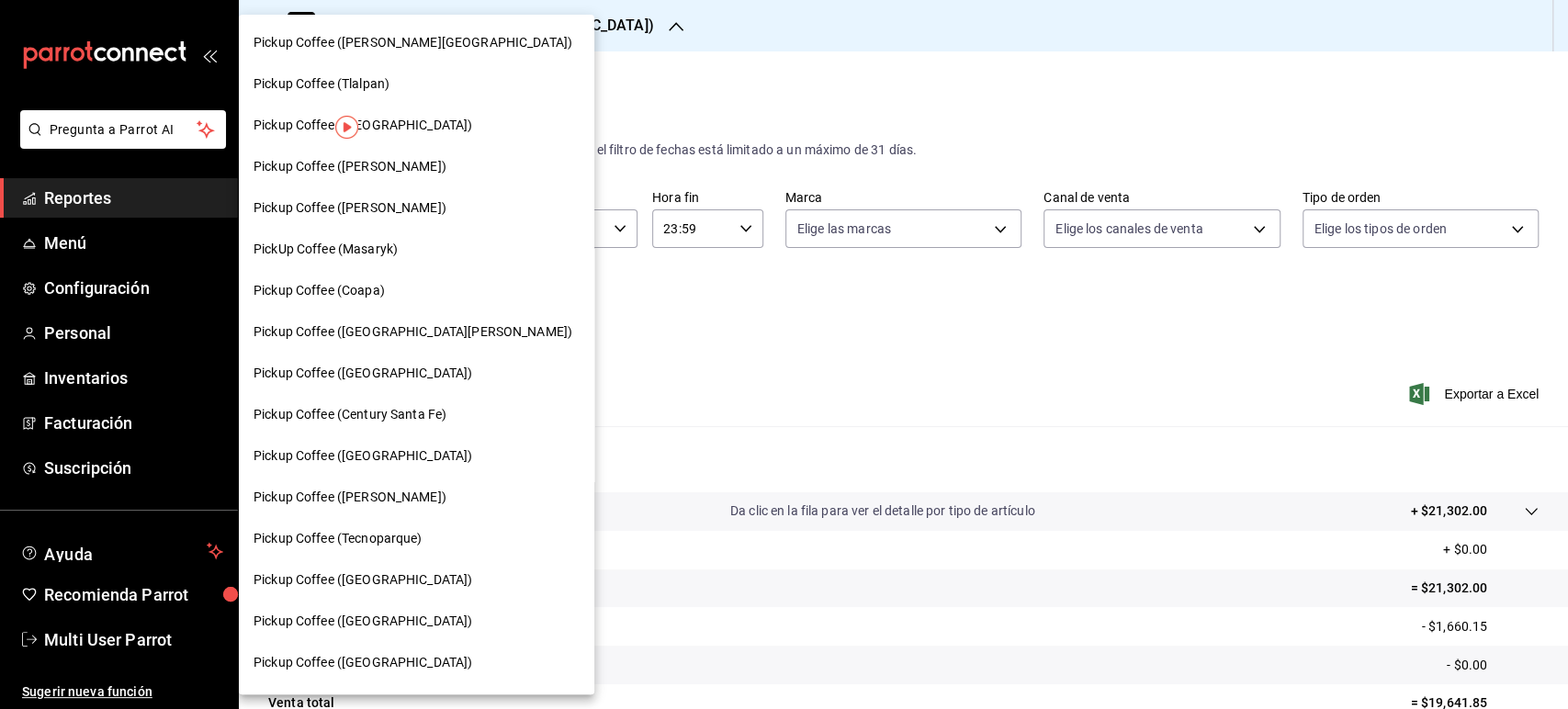
scroll to position [595, 0]
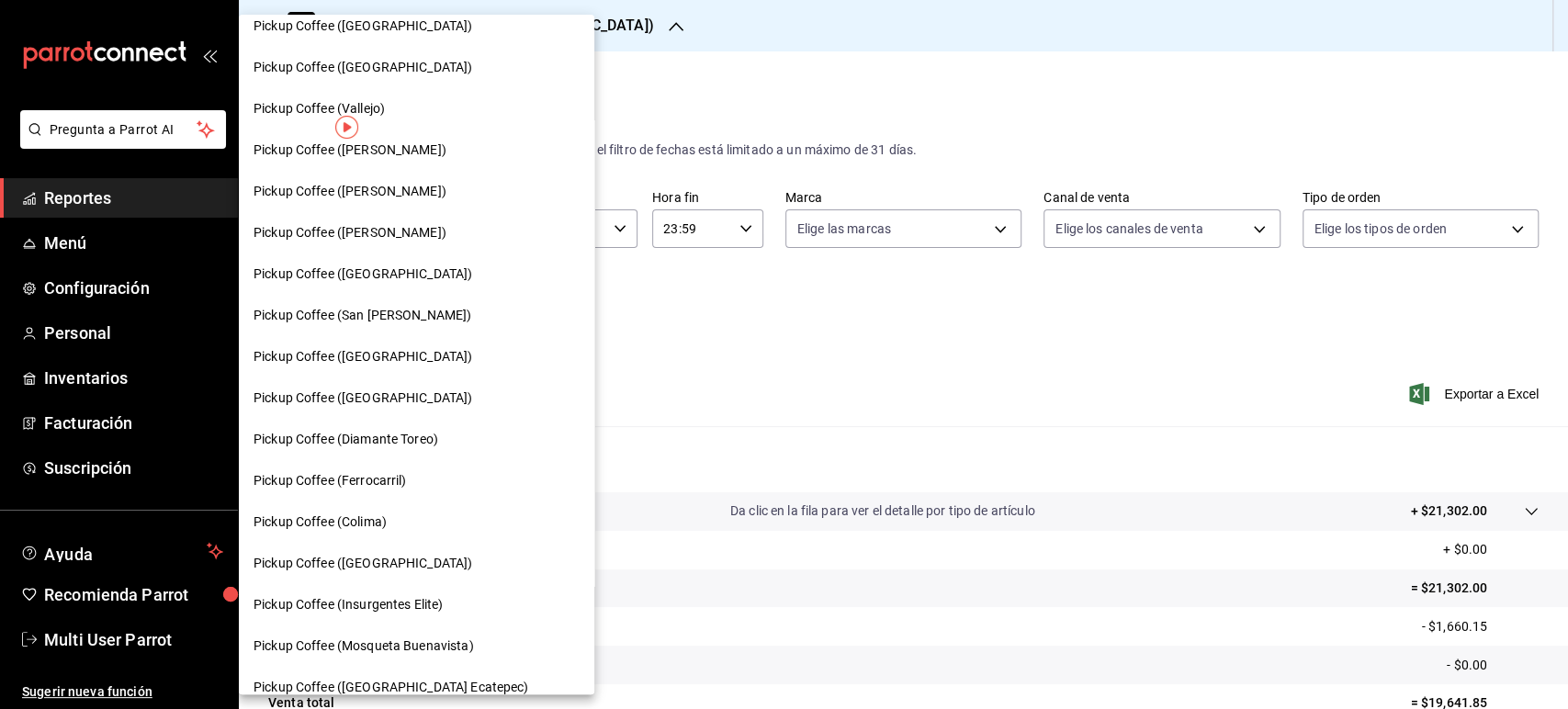
click at [402, 505] on div "Pickup Coffee (Colima)" at bounding box center [416, 522] width 355 height 41
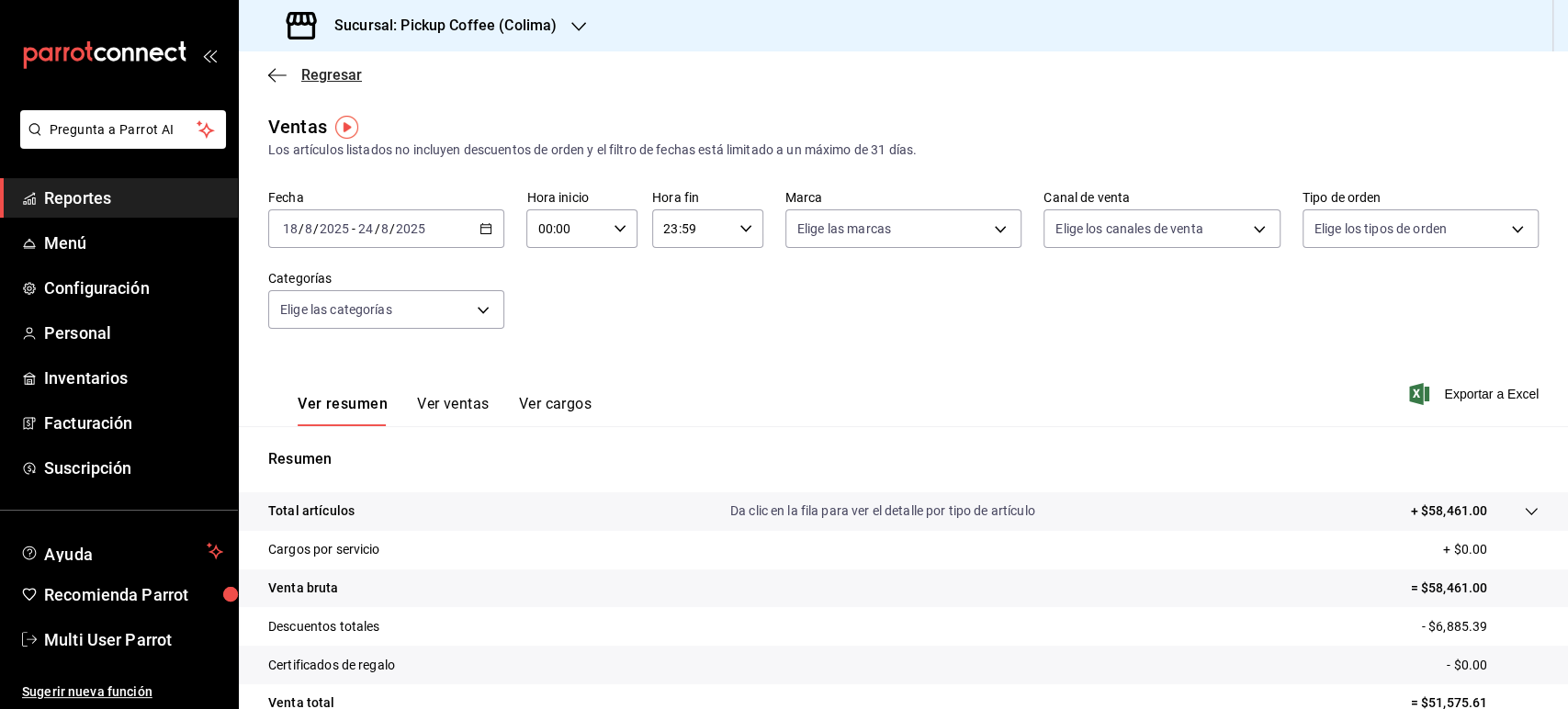
click at [328, 69] on span "Regresar" at bounding box center [331, 75] width 60 height 17
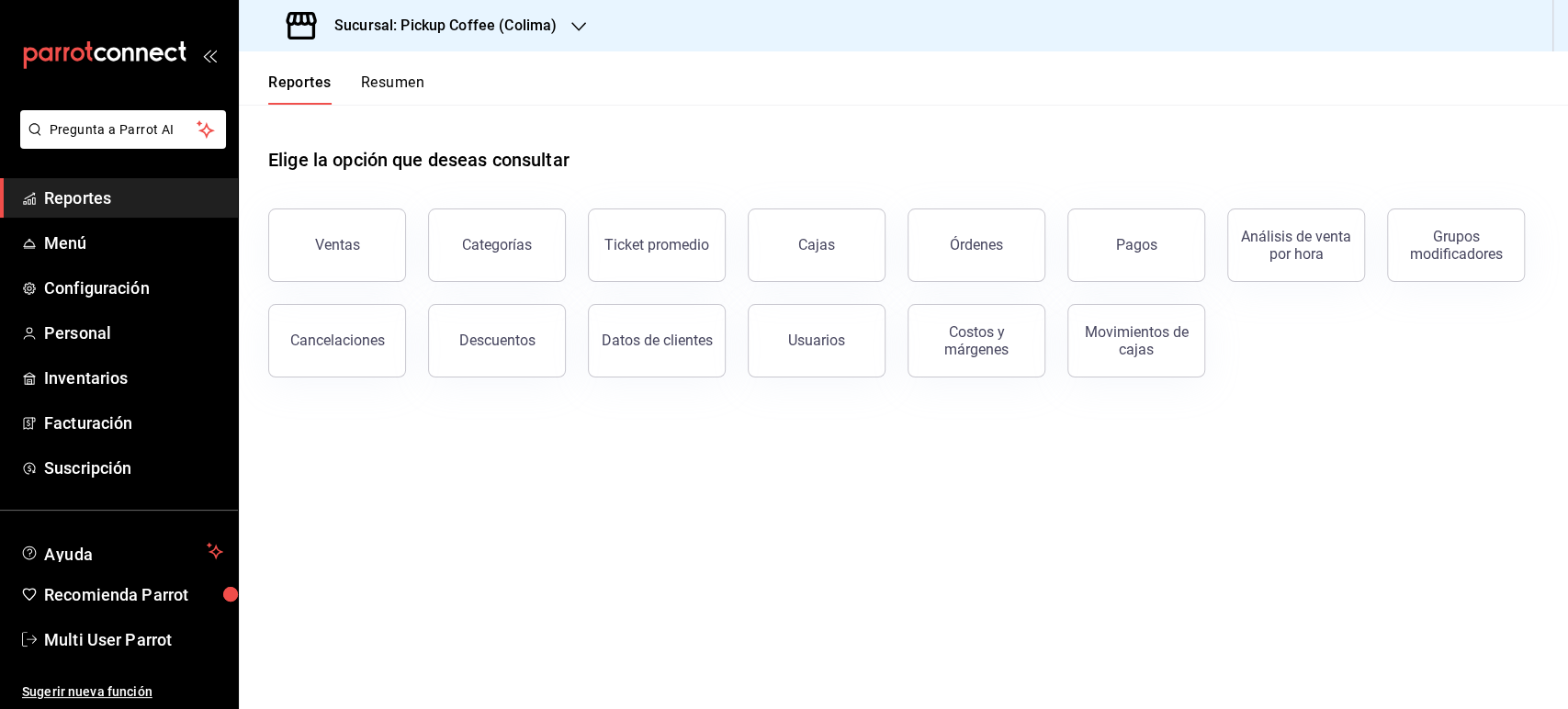
click at [409, 93] on button "Resumen" at bounding box center [393, 89] width 63 height 32
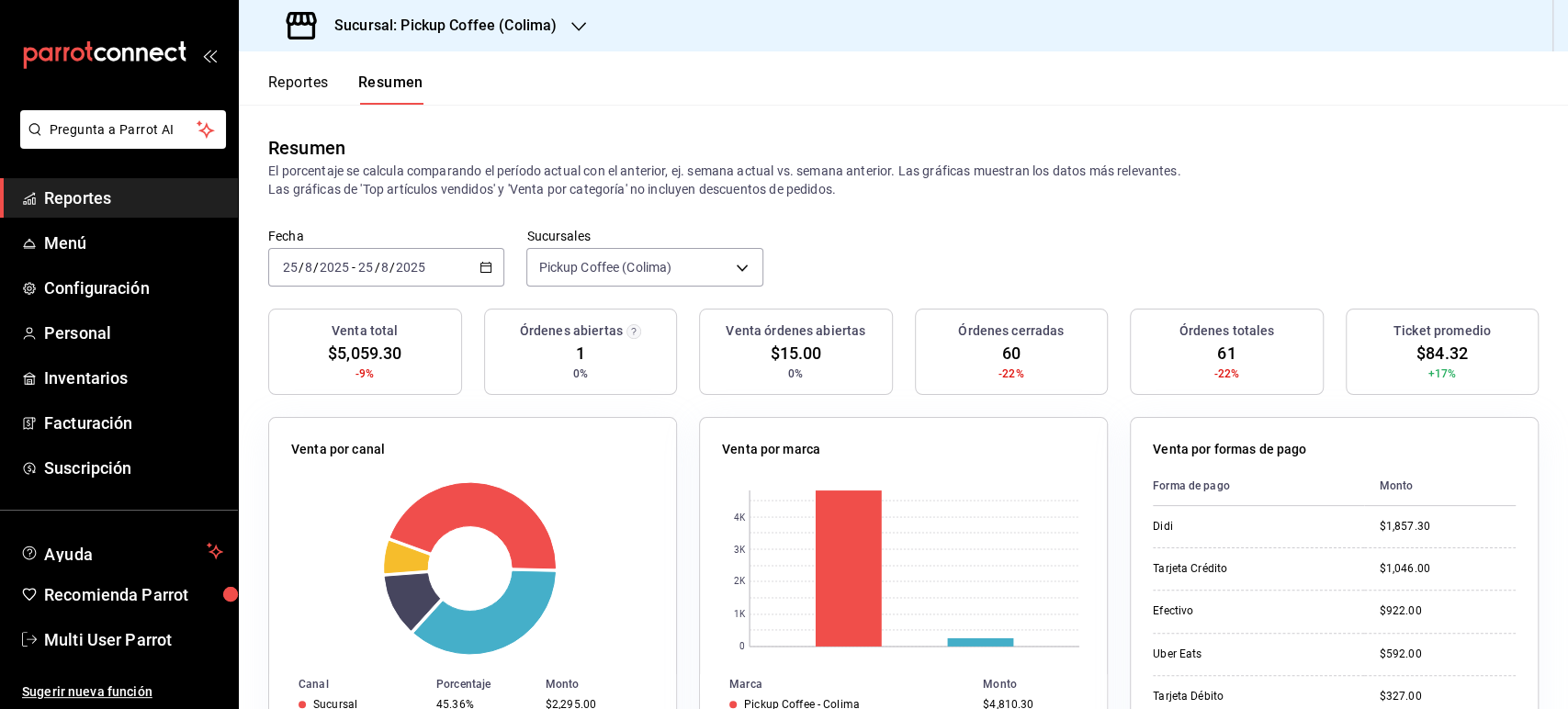
click at [482, 262] on icon "button" at bounding box center [486, 266] width 12 height 12
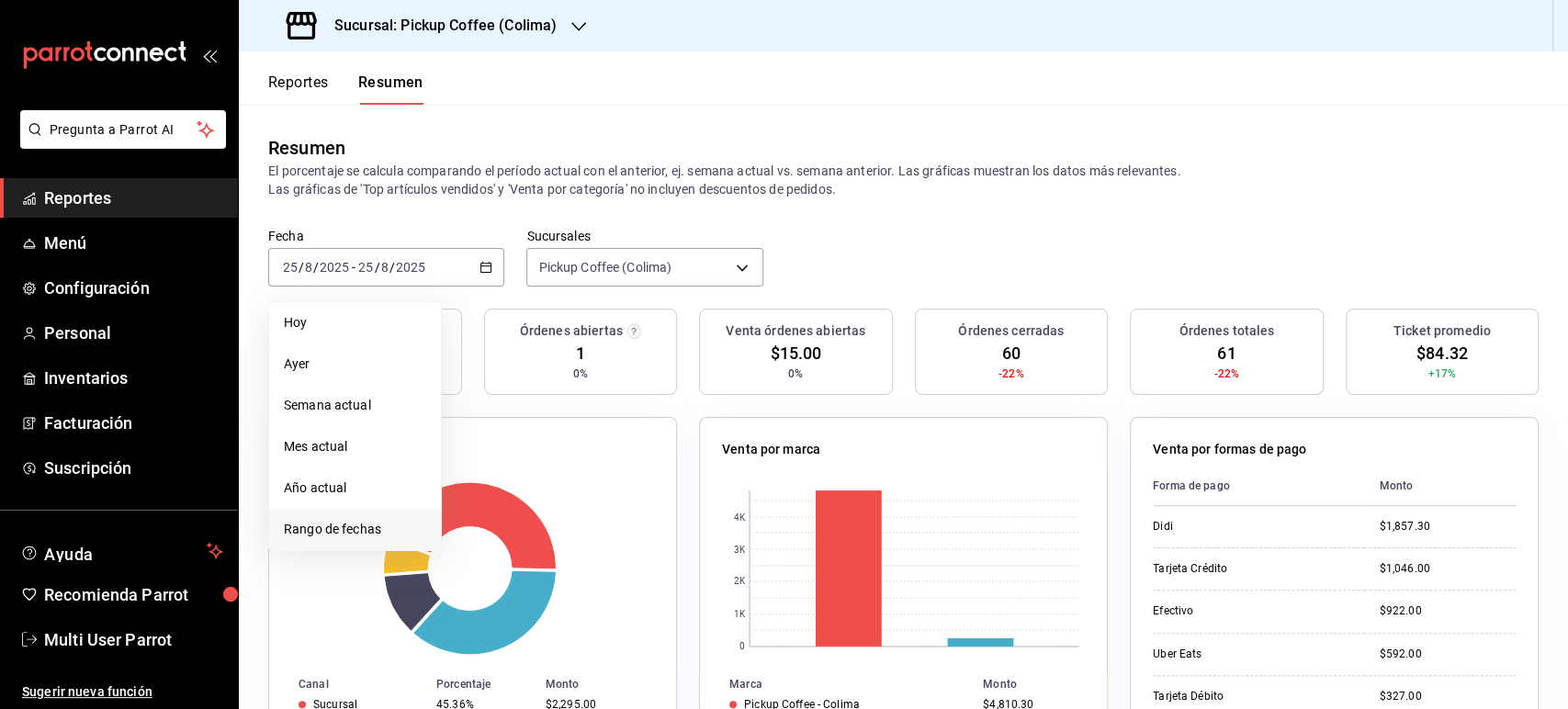
click at [409, 528] on span "Rango de fechas" at bounding box center [354, 530] width 143 height 19
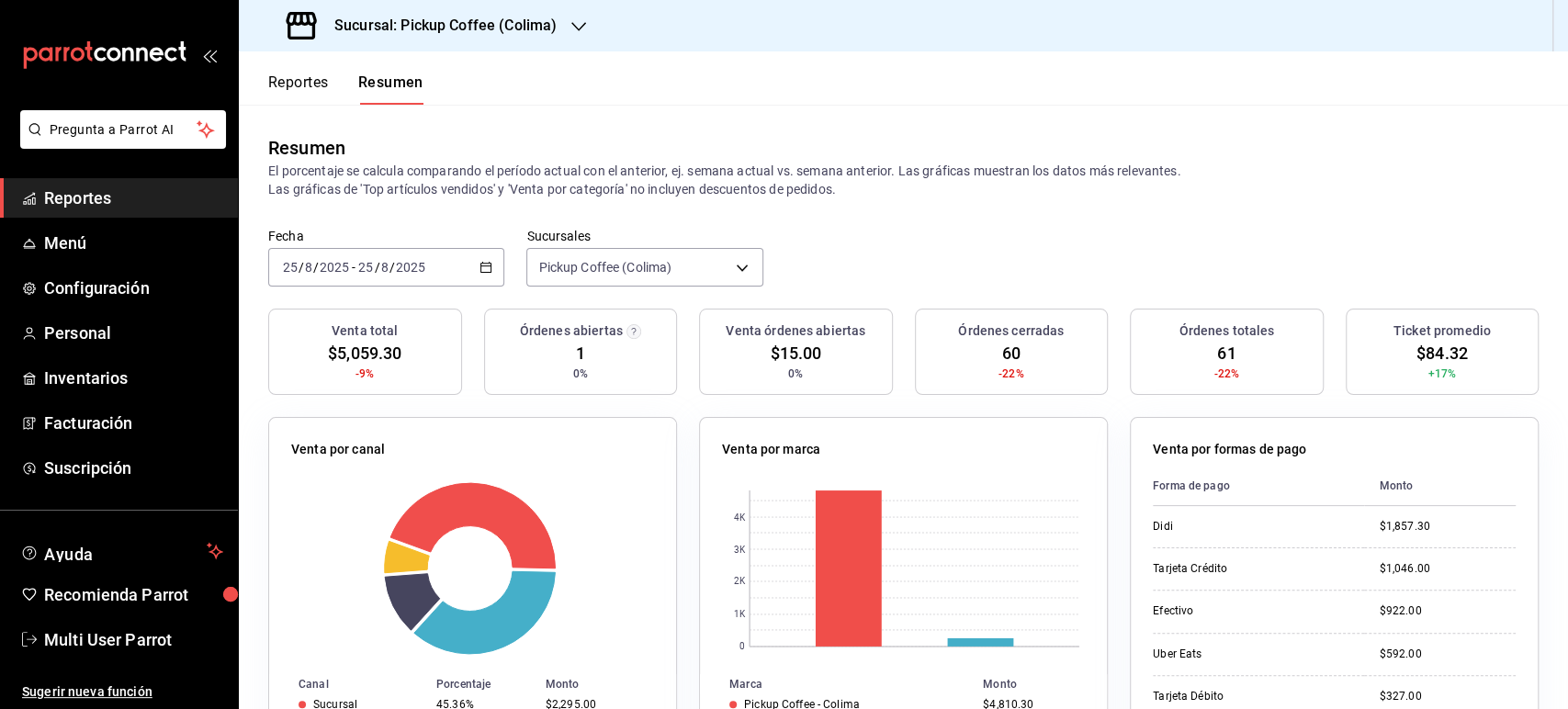
click at [582, 101] on header "Reportes Resumen" at bounding box center [903, 79] width 1329 height 54
click at [480, 272] on icon "button" at bounding box center [486, 266] width 12 height 12
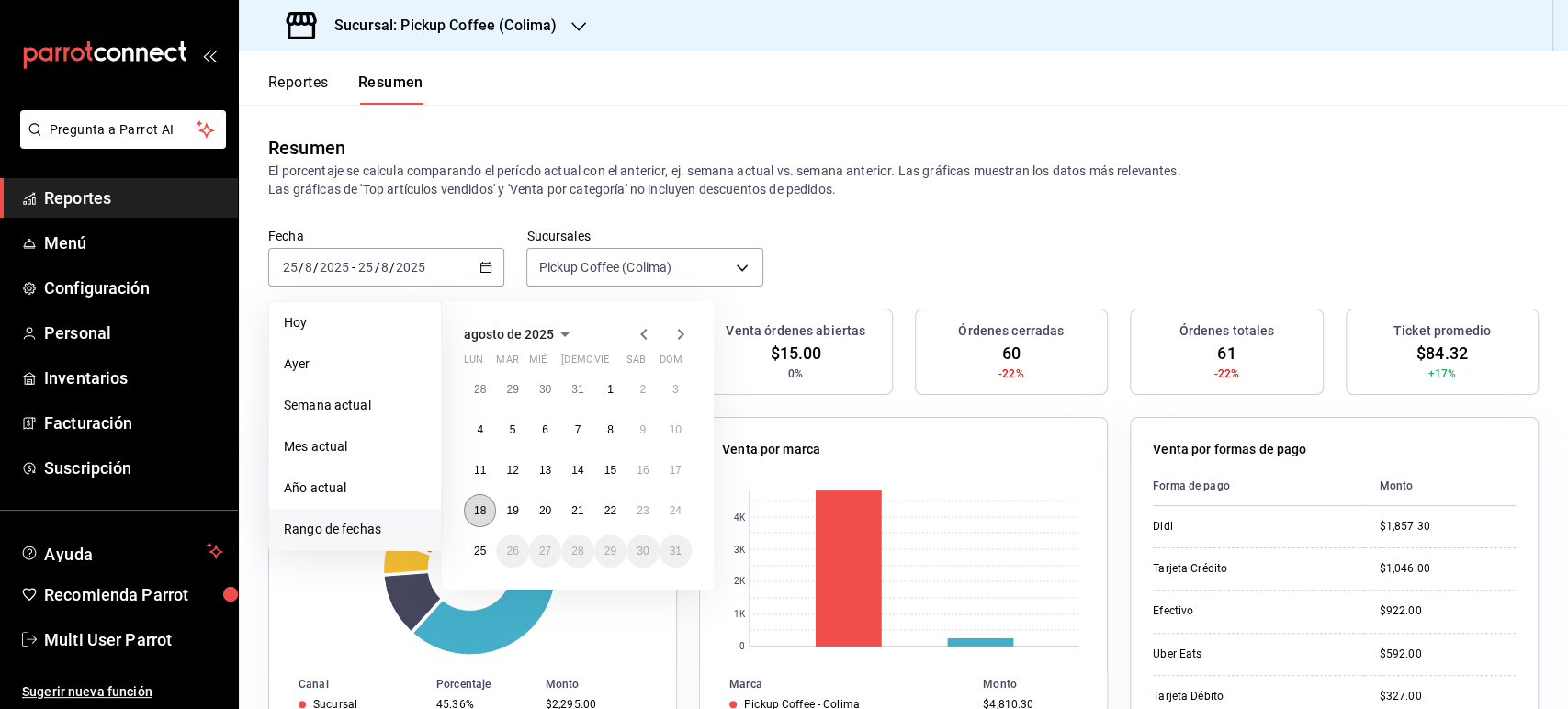
click at [489, 503] on button "18" at bounding box center [480, 511] width 33 height 34
click at [676, 497] on button "24" at bounding box center [676, 511] width 33 height 34
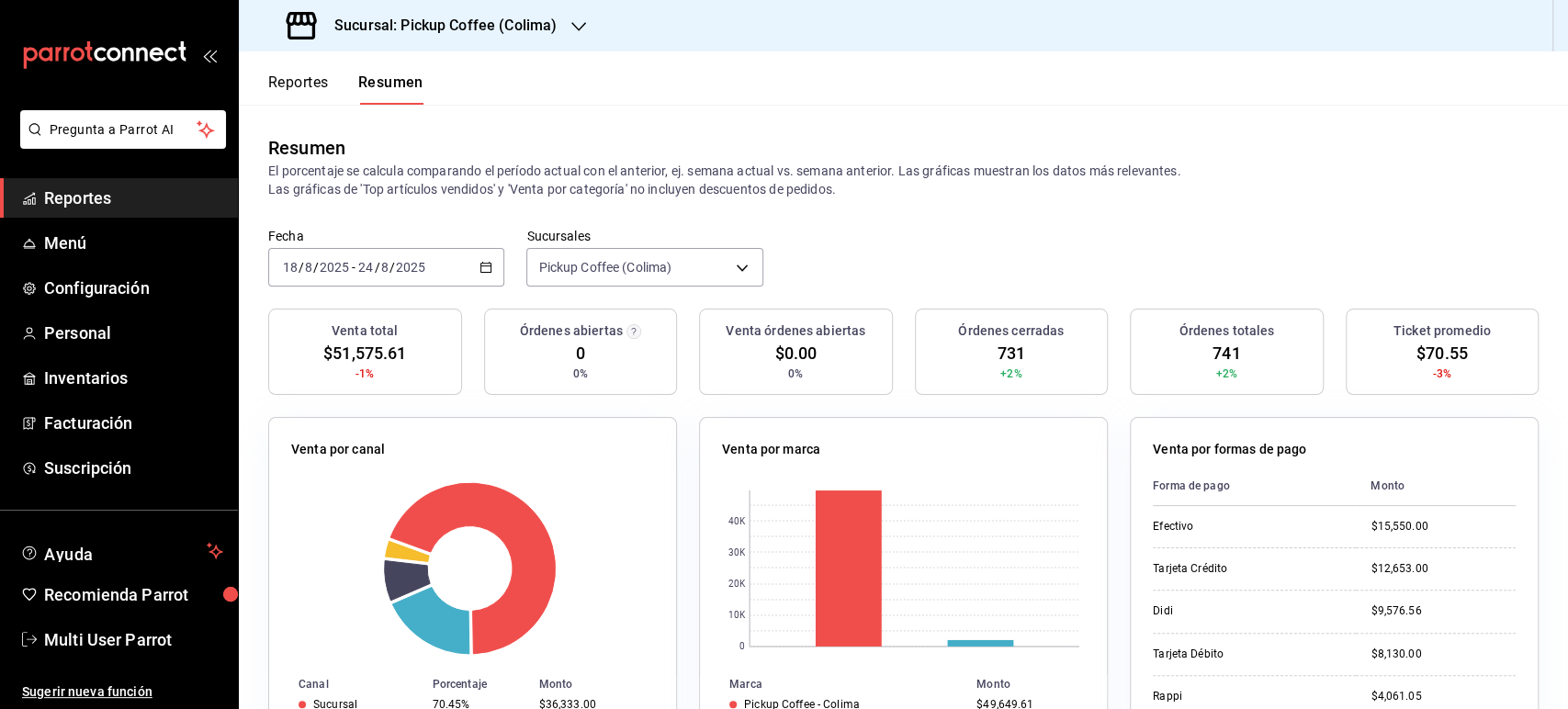
click at [310, 82] on button "Reportes" at bounding box center [298, 89] width 60 height 32
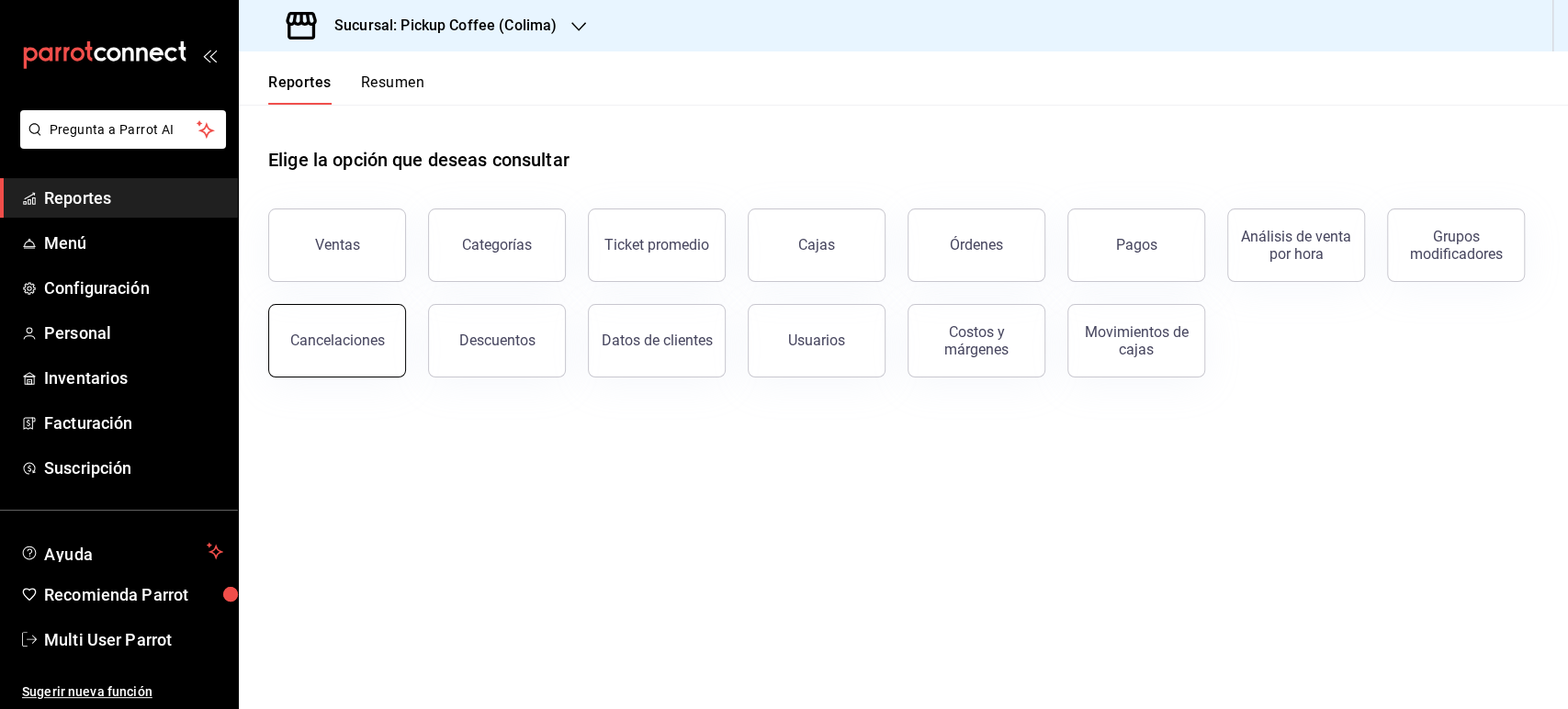
click at [352, 329] on button "Cancelaciones" at bounding box center [337, 340] width 138 height 74
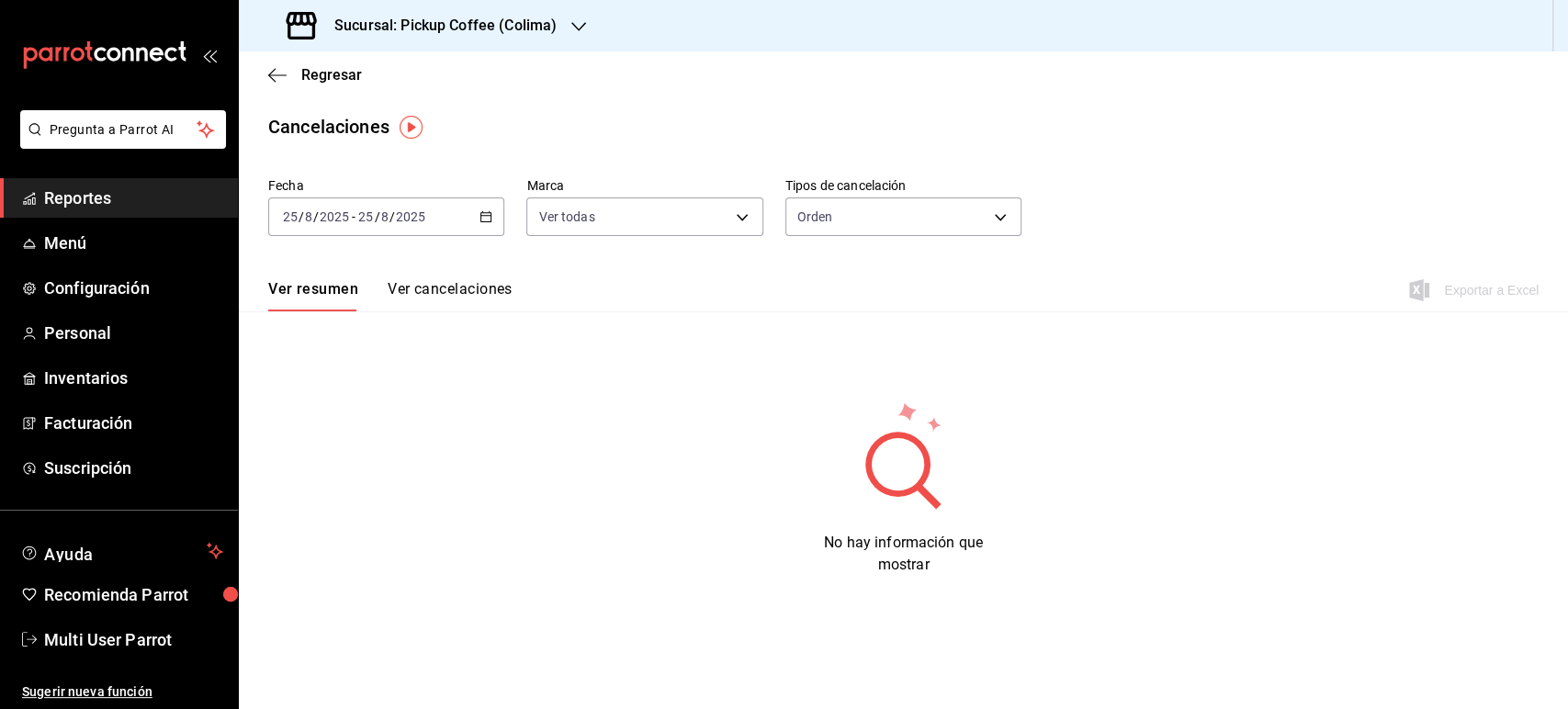
click at [464, 221] on div "[DATE] [DATE] - [DATE] [DATE]" at bounding box center [386, 217] width 236 height 38
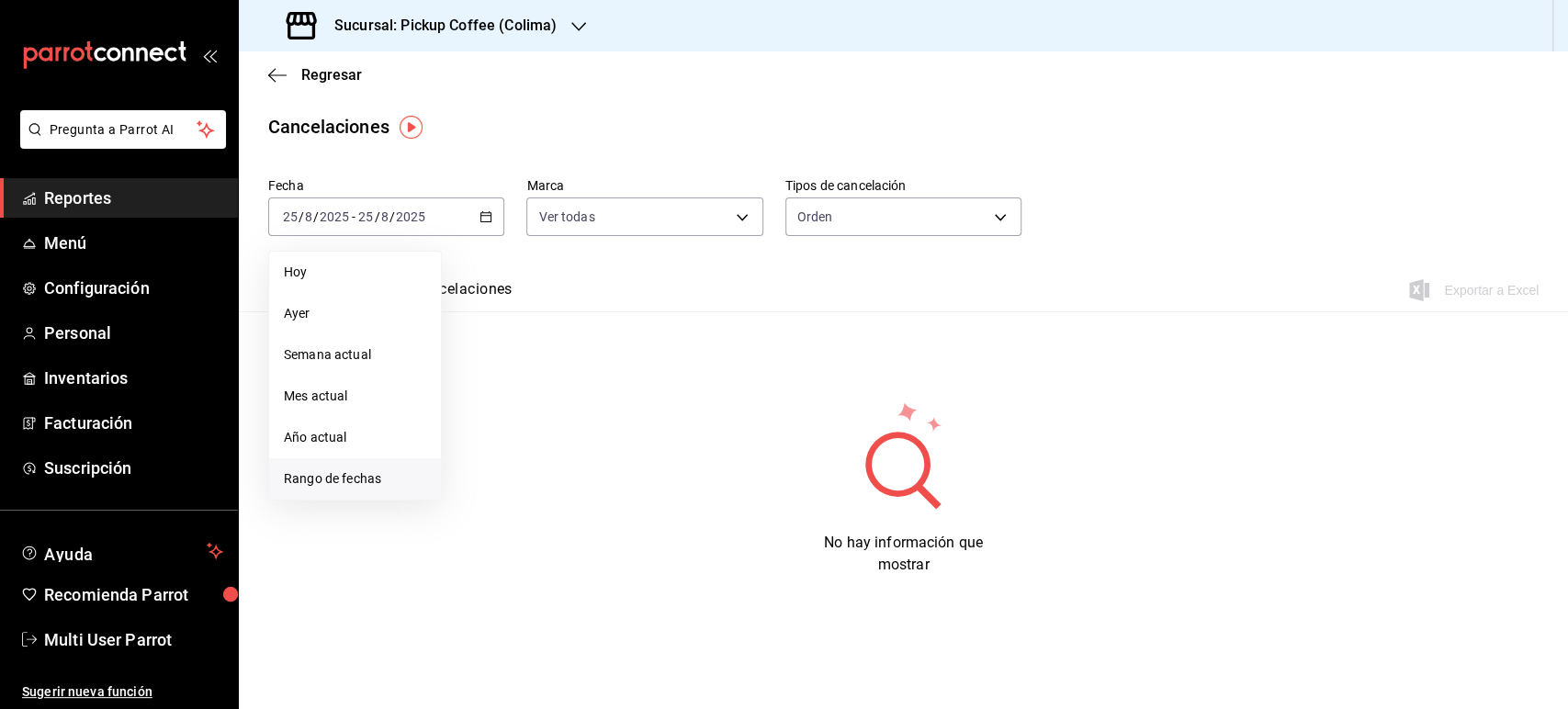
click at [358, 483] on span "Rango de fechas" at bounding box center [354, 479] width 143 height 19
click at [474, 467] on button "18" at bounding box center [480, 460] width 33 height 34
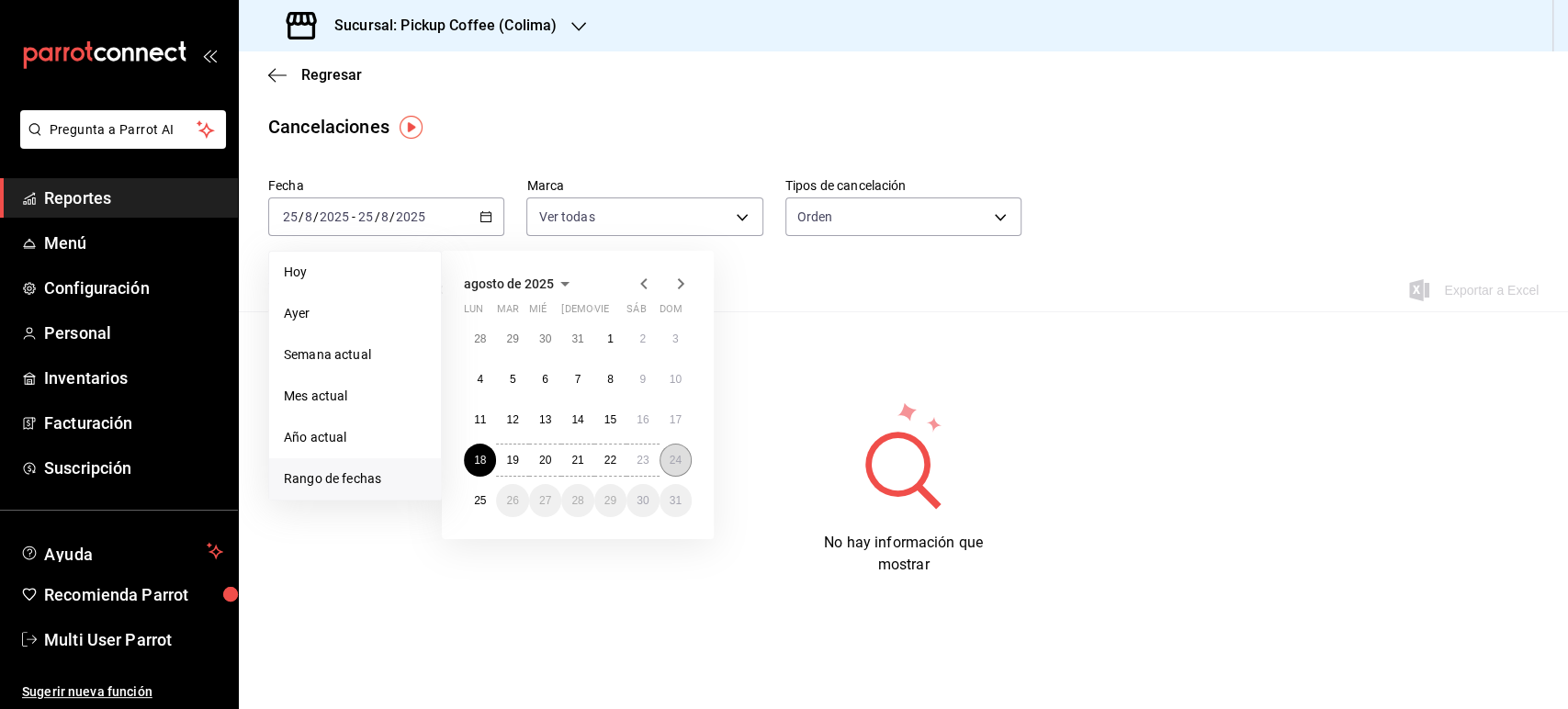
click at [673, 458] on abbr "24" at bounding box center [675, 460] width 11 height 12
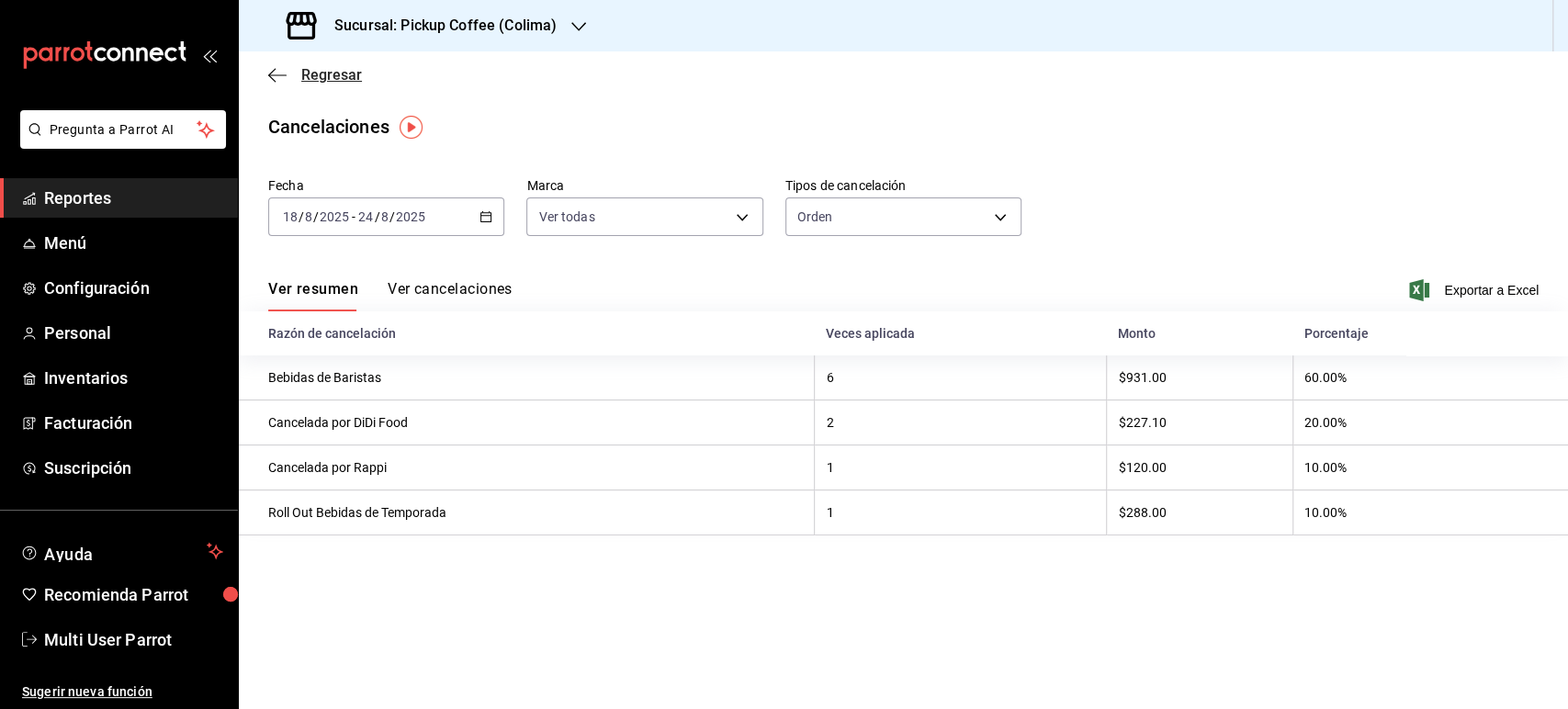
click at [283, 83] on span "Regresar" at bounding box center [315, 75] width 94 height 17
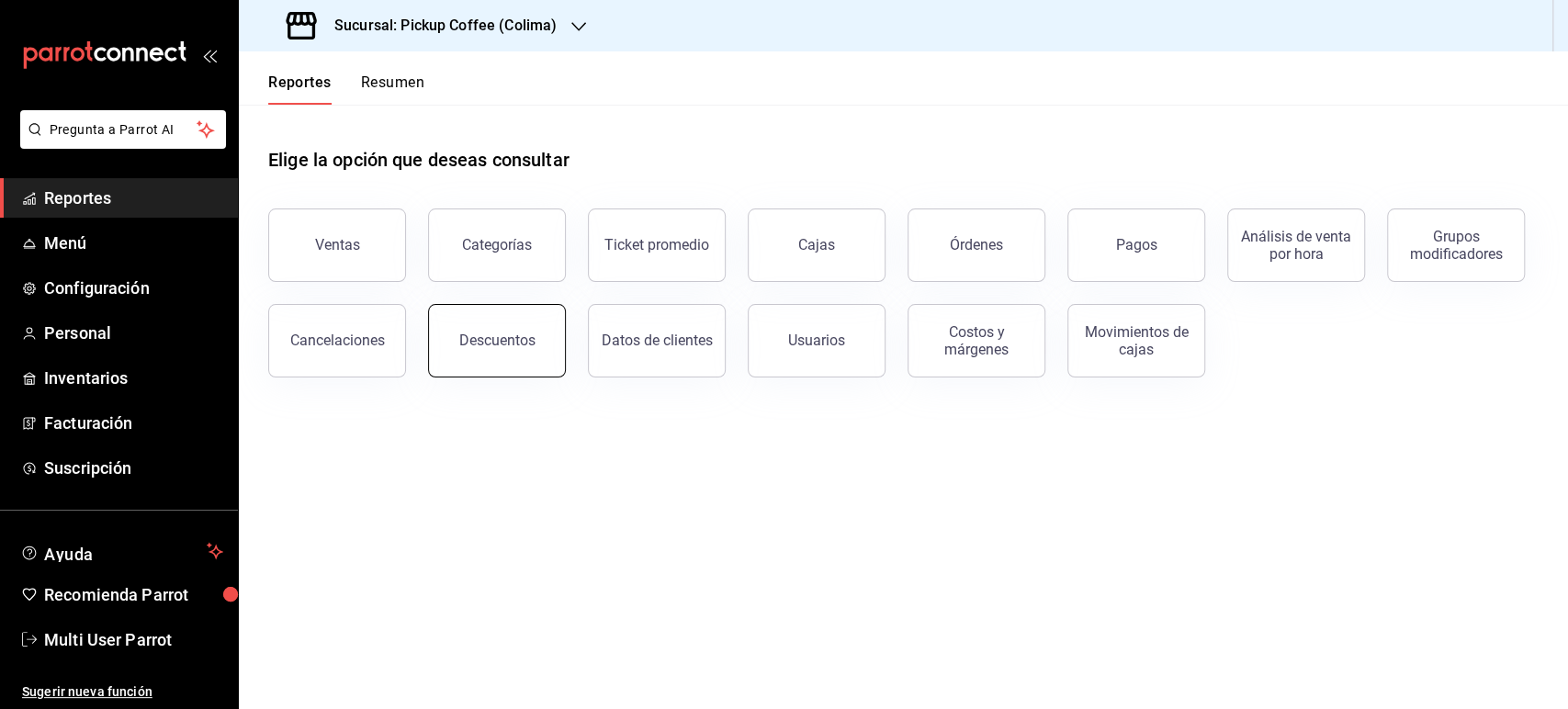
click at [512, 360] on button "Descuentos" at bounding box center [497, 340] width 138 height 74
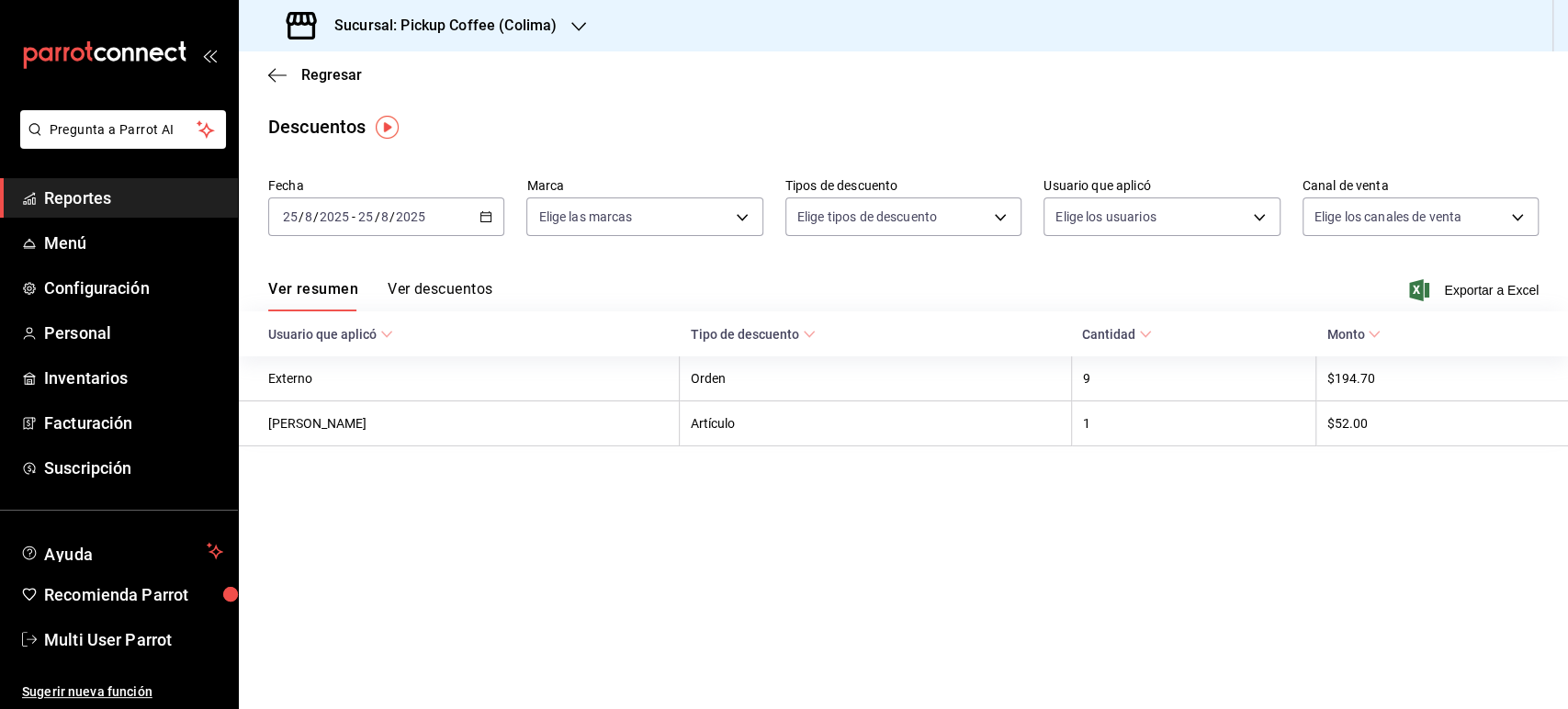
click at [478, 219] on div "[DATE] [DATE] - [DATE] [DATE]" at bounding box center [386, 217] width 236 height 38
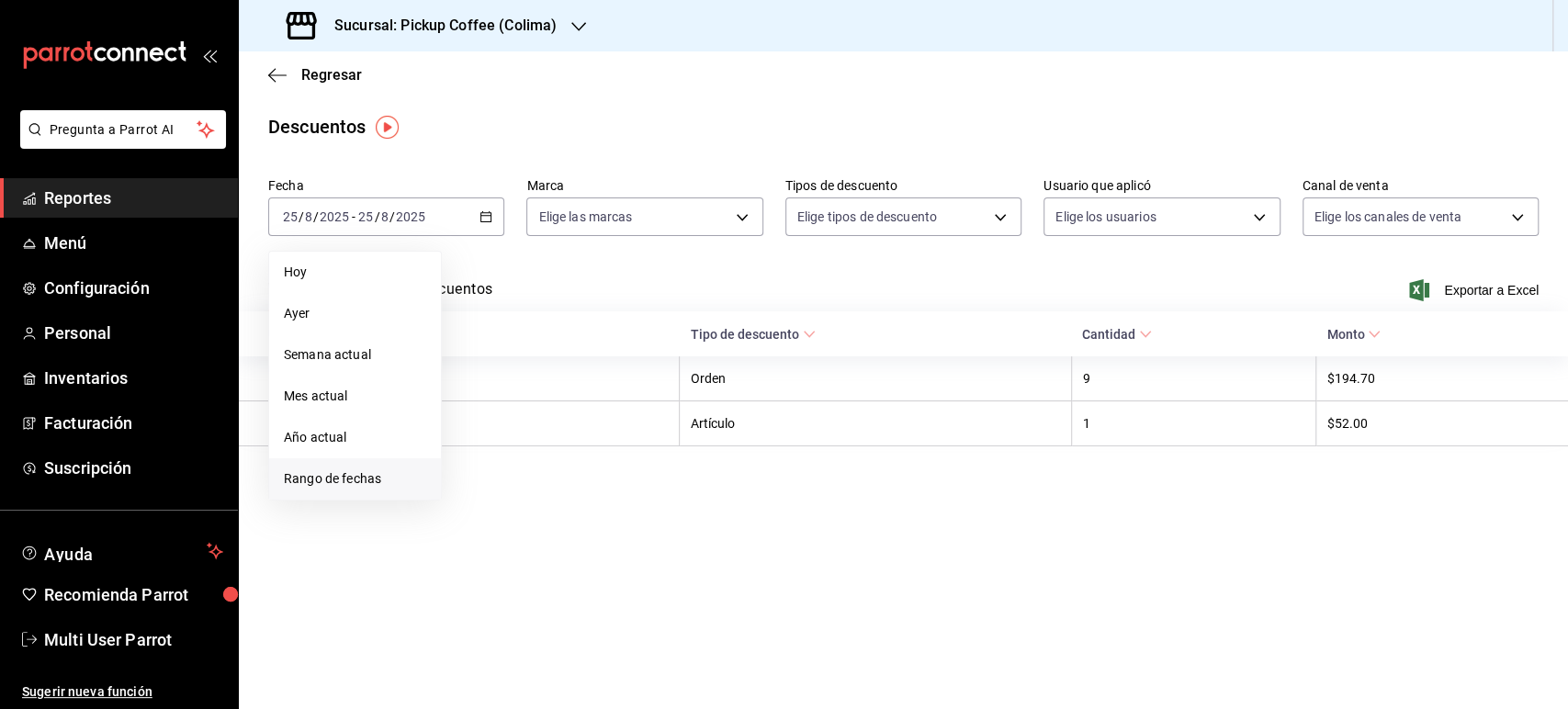
click at [382, 471] on span "Rango de fechas" at bounding box center [354, 479] width 143 height 19
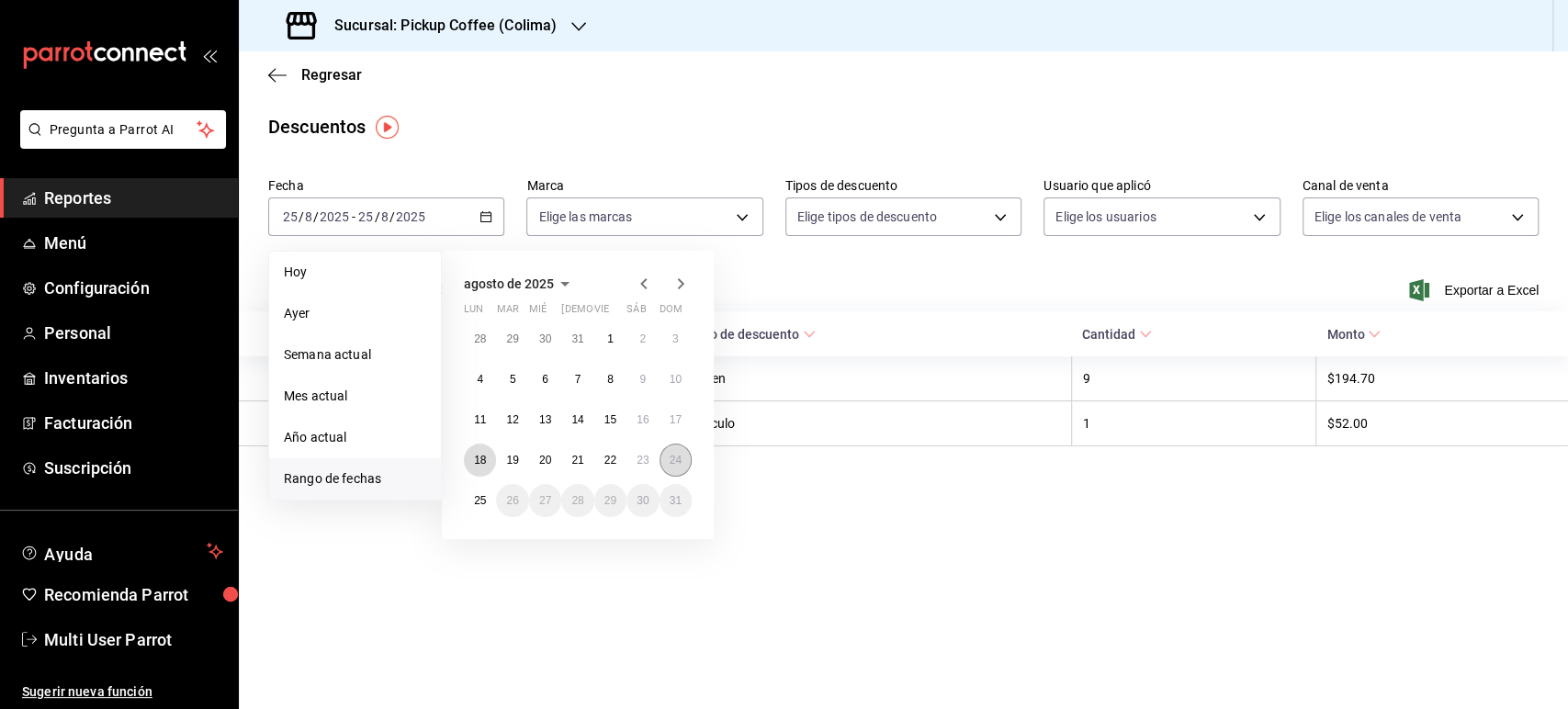
drag, startPoint x: 486, startPoint y: 452, endPoint x: 669, endPoint y: 460, distance: 183.2
click at [669, 460] on div "28 29 30 31 1 2 3 4 5 6 7 8 9 10 11 12 13 14 15 16 17 18 19 20 21 22 23 24 25 2…" at bounding box center [578, 420] width 228 height 194
click at [670, 460] on abbr "24" at bounding box center [675, 460] width 11 height 12
click at [477, 469] on button "18" at bounding box center [480, 460] width 33 height 34
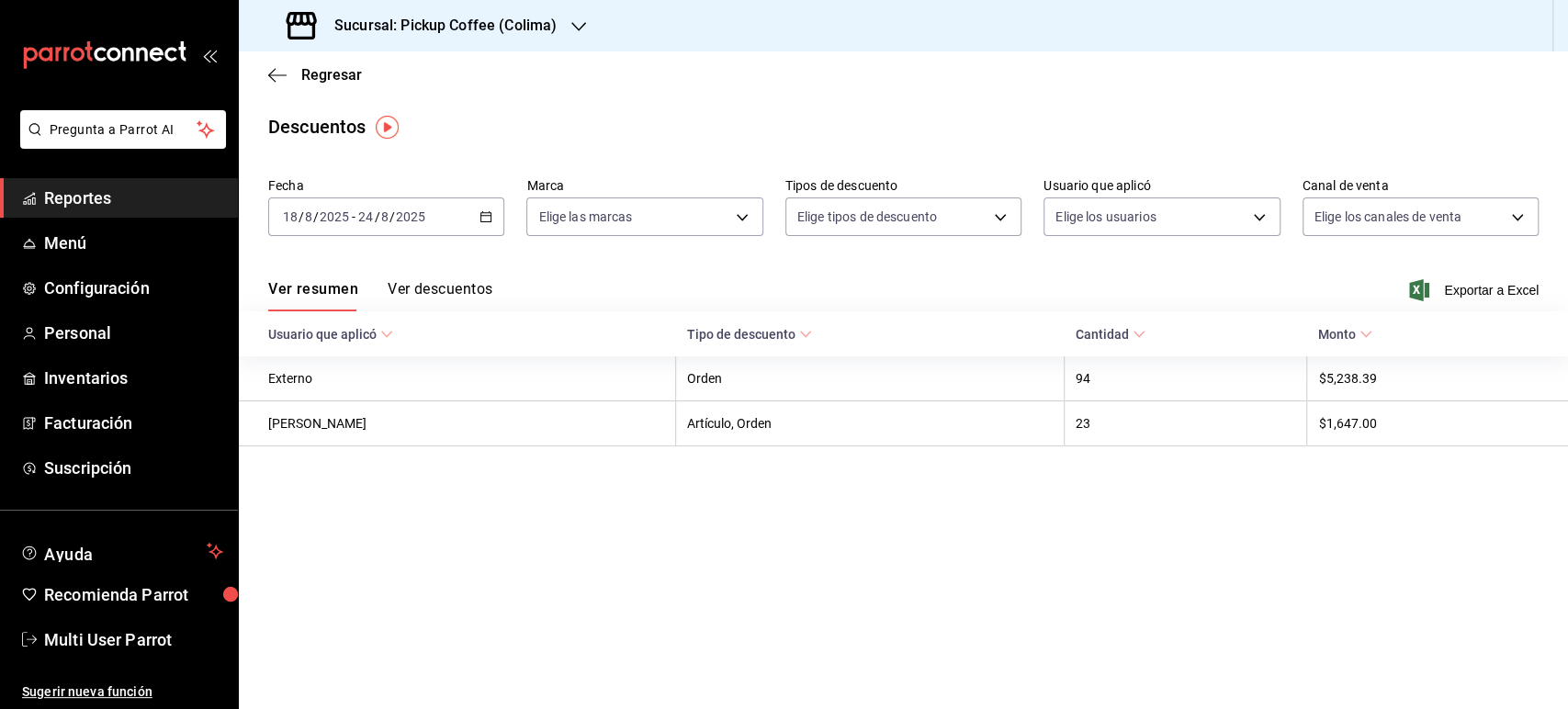
click at [436, 28] on h3 "Sucursal: Pickup Coffee (Colima)" at bounding box center [438, 25] width 237 height 22
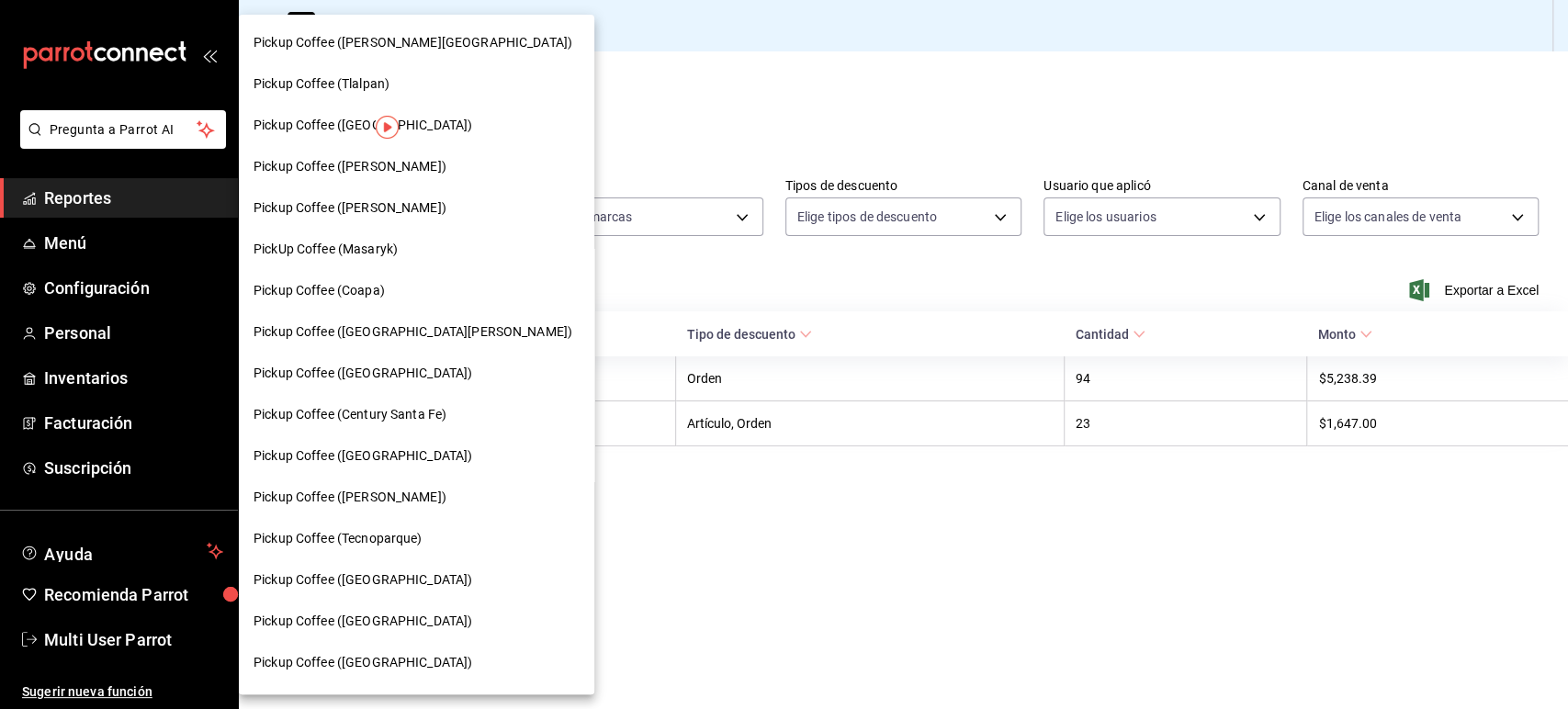
scroll to position [595, 0]
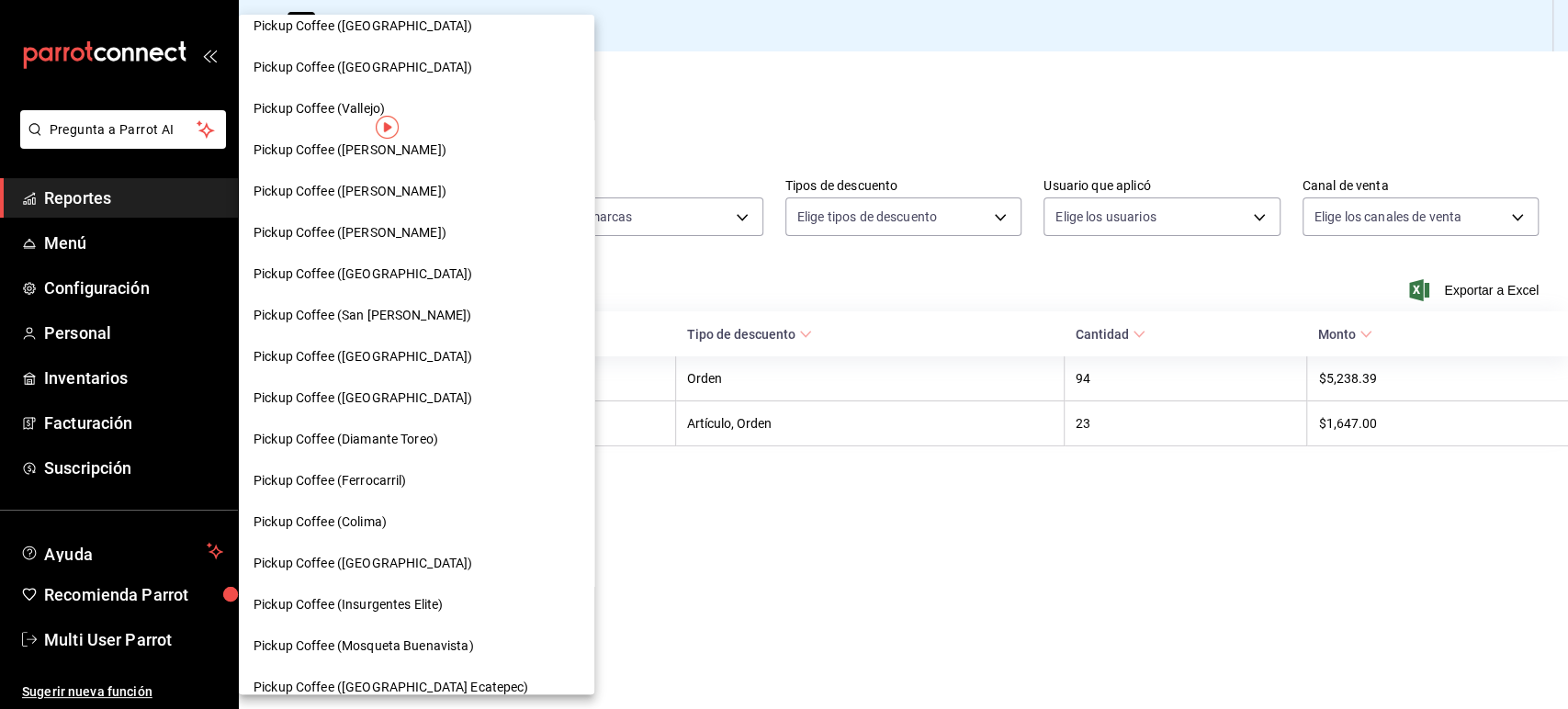
click at [411, 97] on div "Pickup Coffee (Vallejo)" at bounding box center [416, 108] width 355 height 41
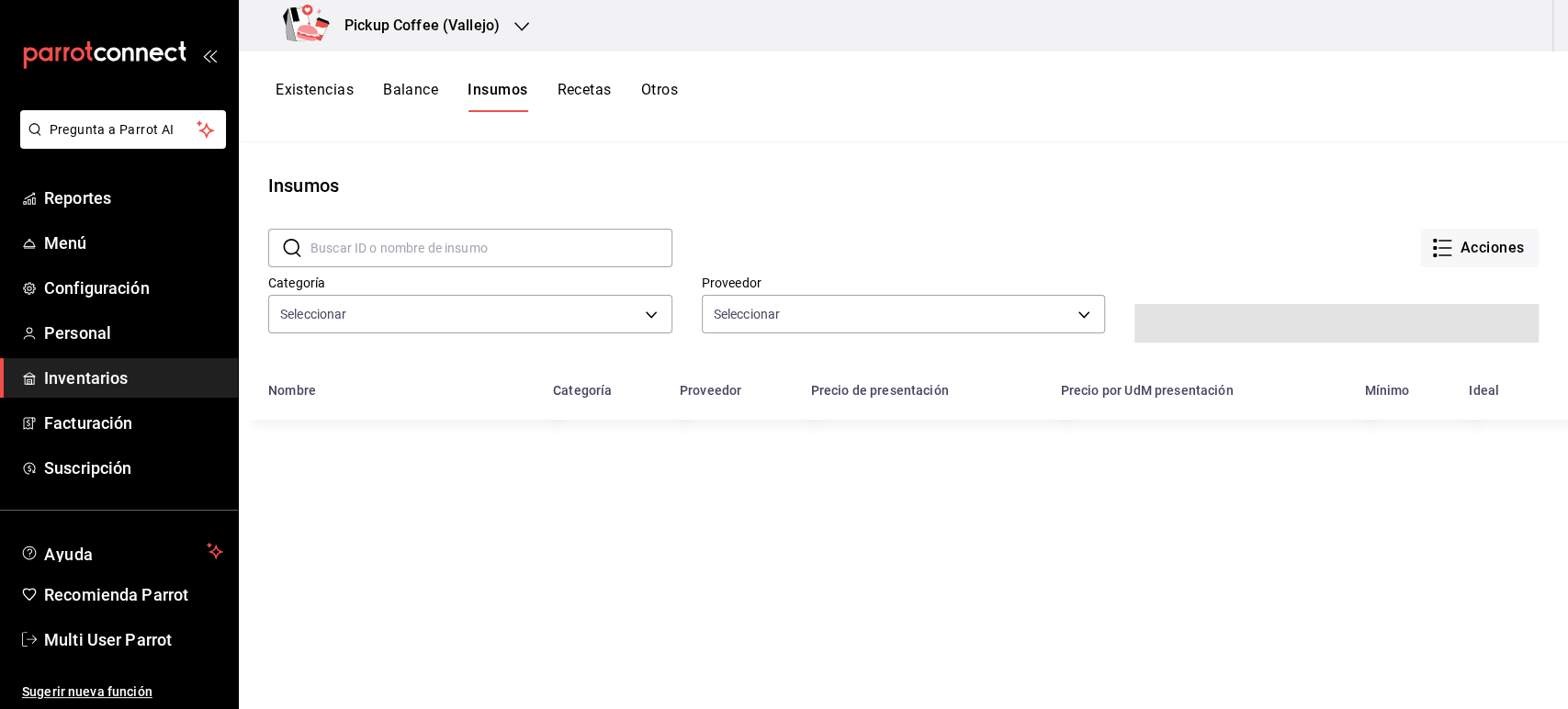
type input "4872c474-4110-46bd-acca-1d8fdb758b8c,44317c1e-e343-4586-b566-6f7c6da896e0,a1d61…"
type input "13748adc-d213-46d1-9bec-8ac8cf77b4c4,5ee29067-2093-4587-9590-d129d45c53f3,10611…"
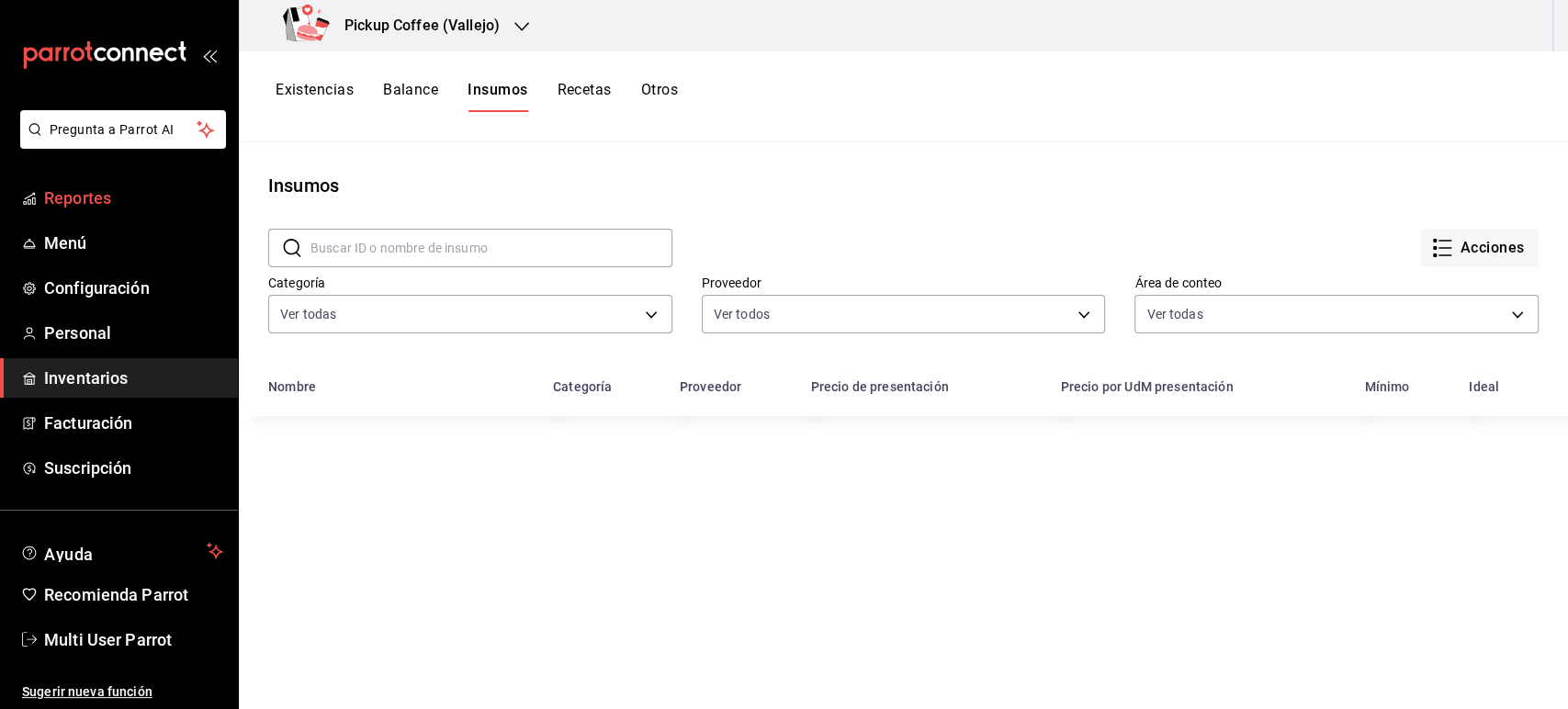
click at [165, 182] on link "Reportes" at bounding box center [119, 197] width 238 height 39
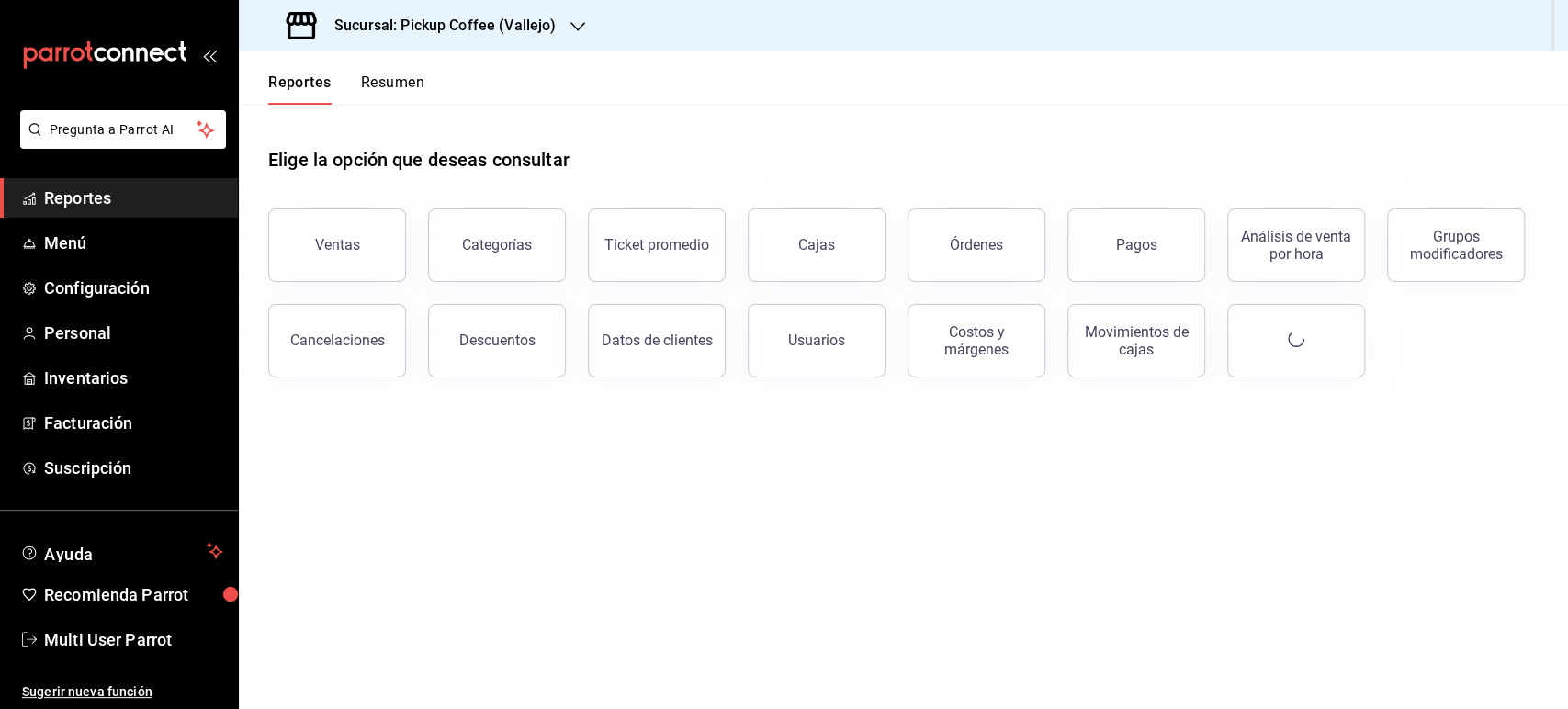
click at [144, 192] on span "Reportes" at bounding box center [133, 198] width 179 height 25
click at [1166, 264] on button "Pagos" at bounding box center [1136, 245] width 138 height 74
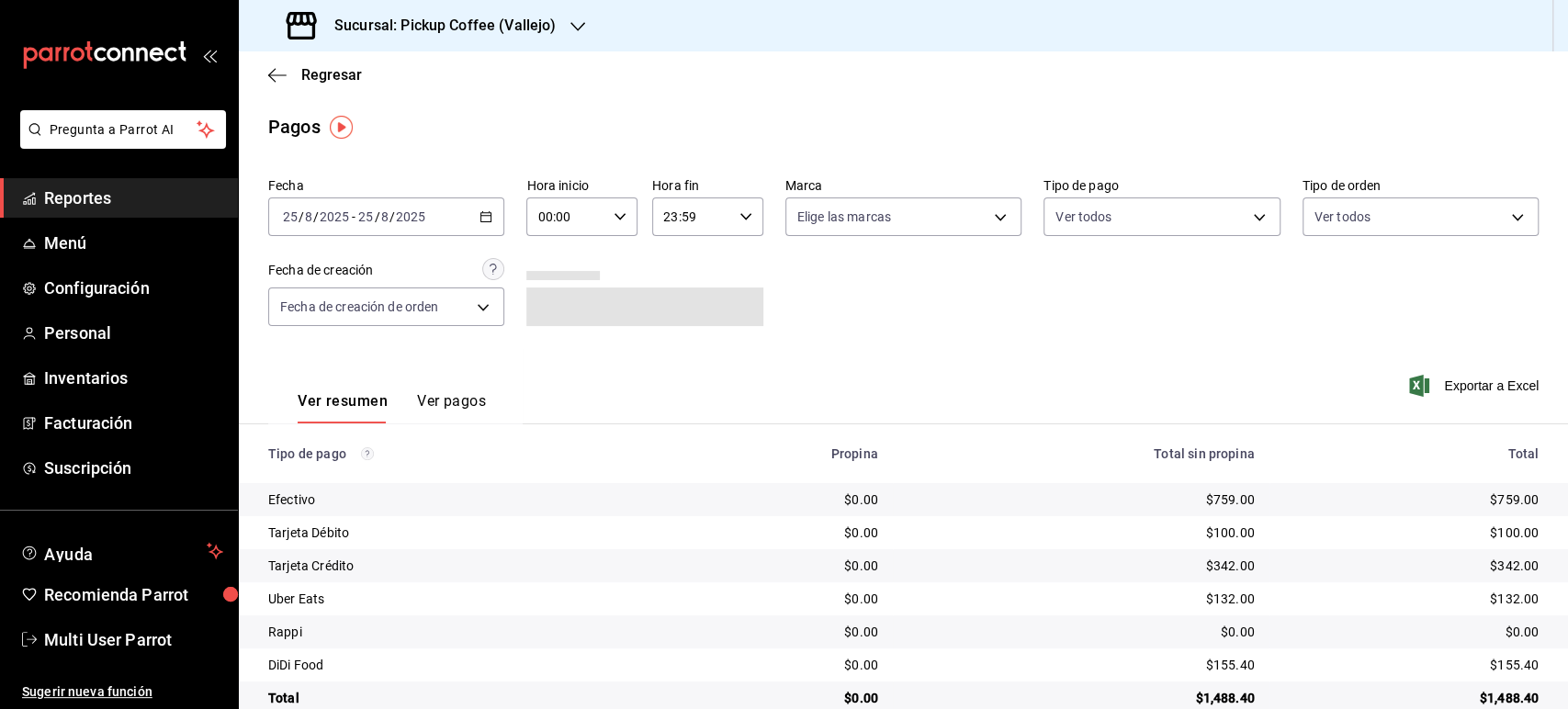
click at [399, 227] on div "[DATE] [DATE] - [DATE] [DATE]" at bounding box center [386, 217] width 236 height 38
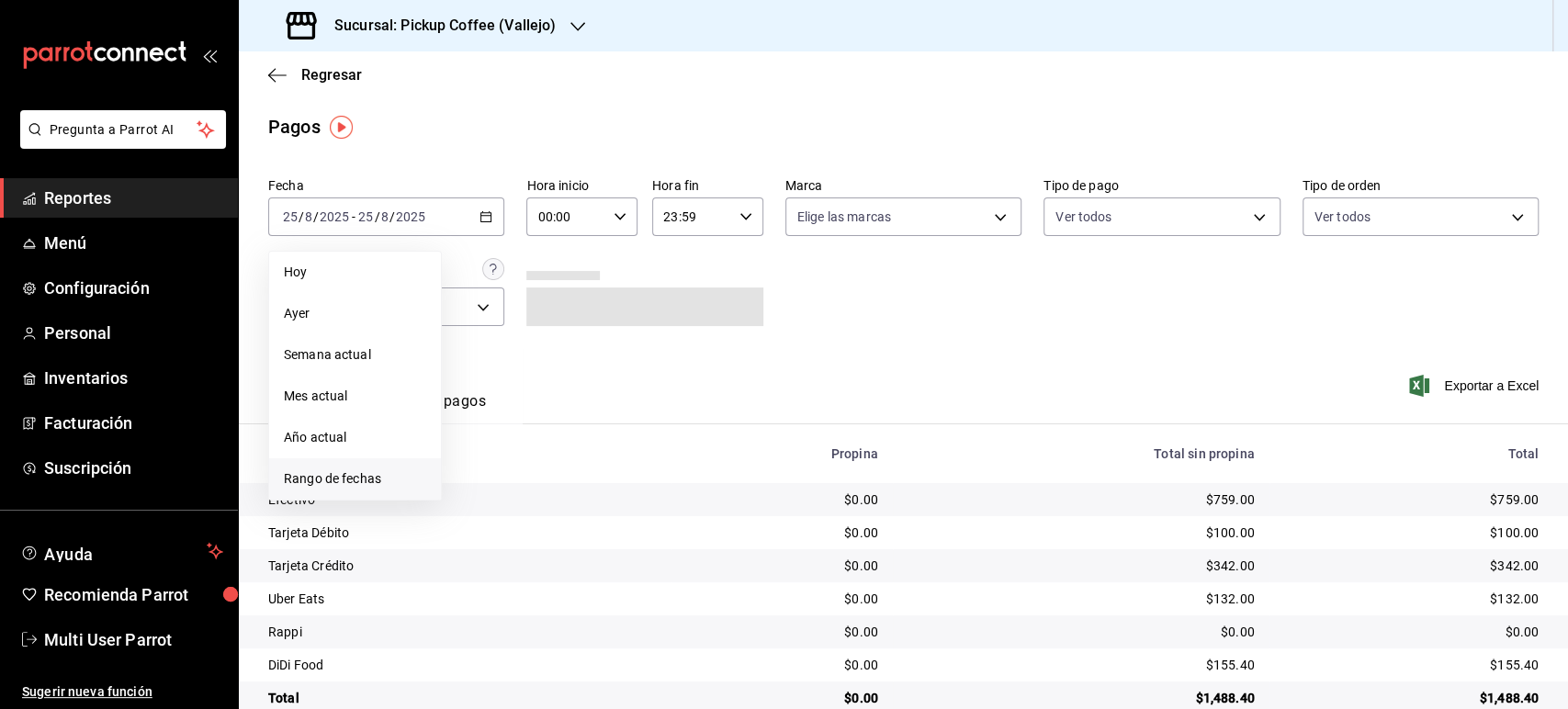
click at [375, 476] on span "Rango de fechas" at bounding box center [354, 479] width 143 height 19
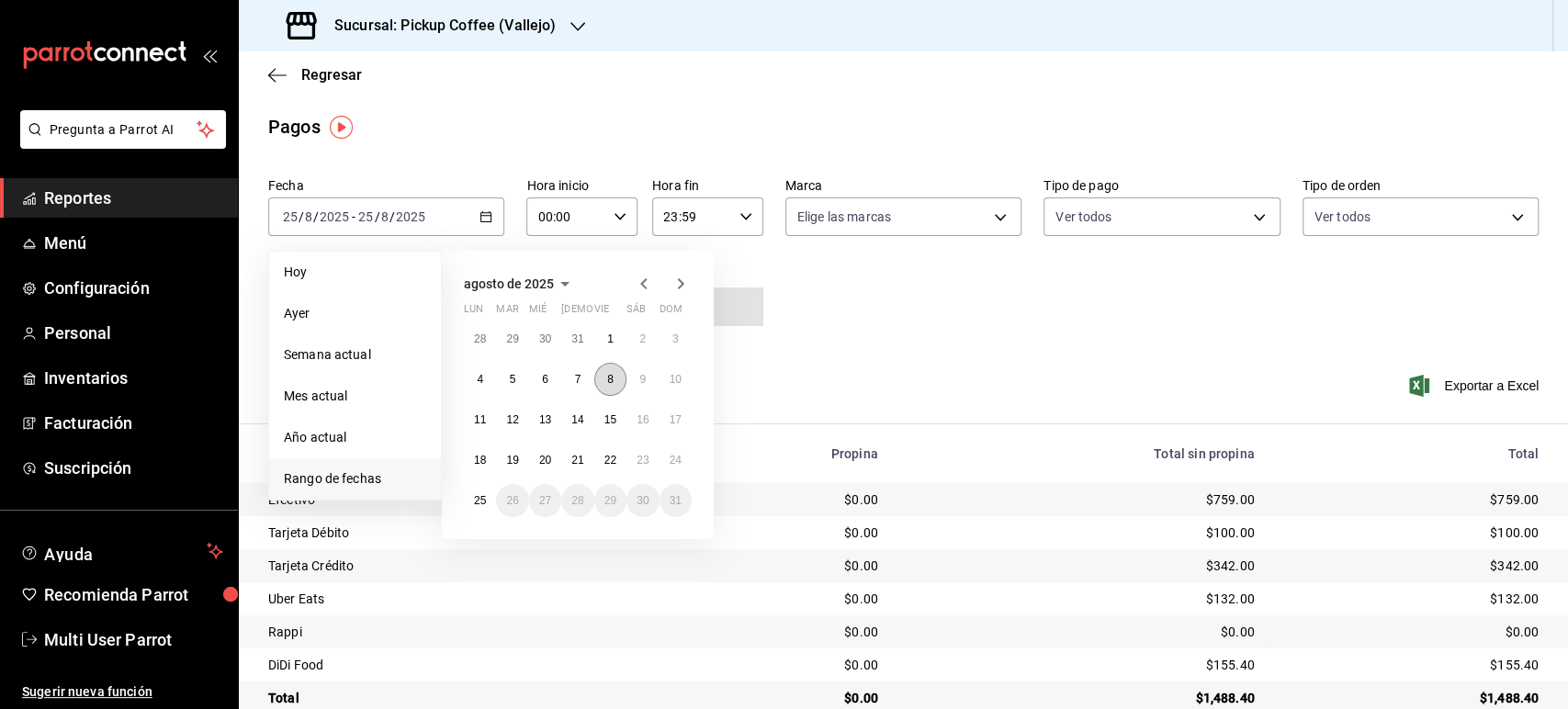
click at [608, 371] on button "8" at bounding box center [611, 379] width 33 height 34
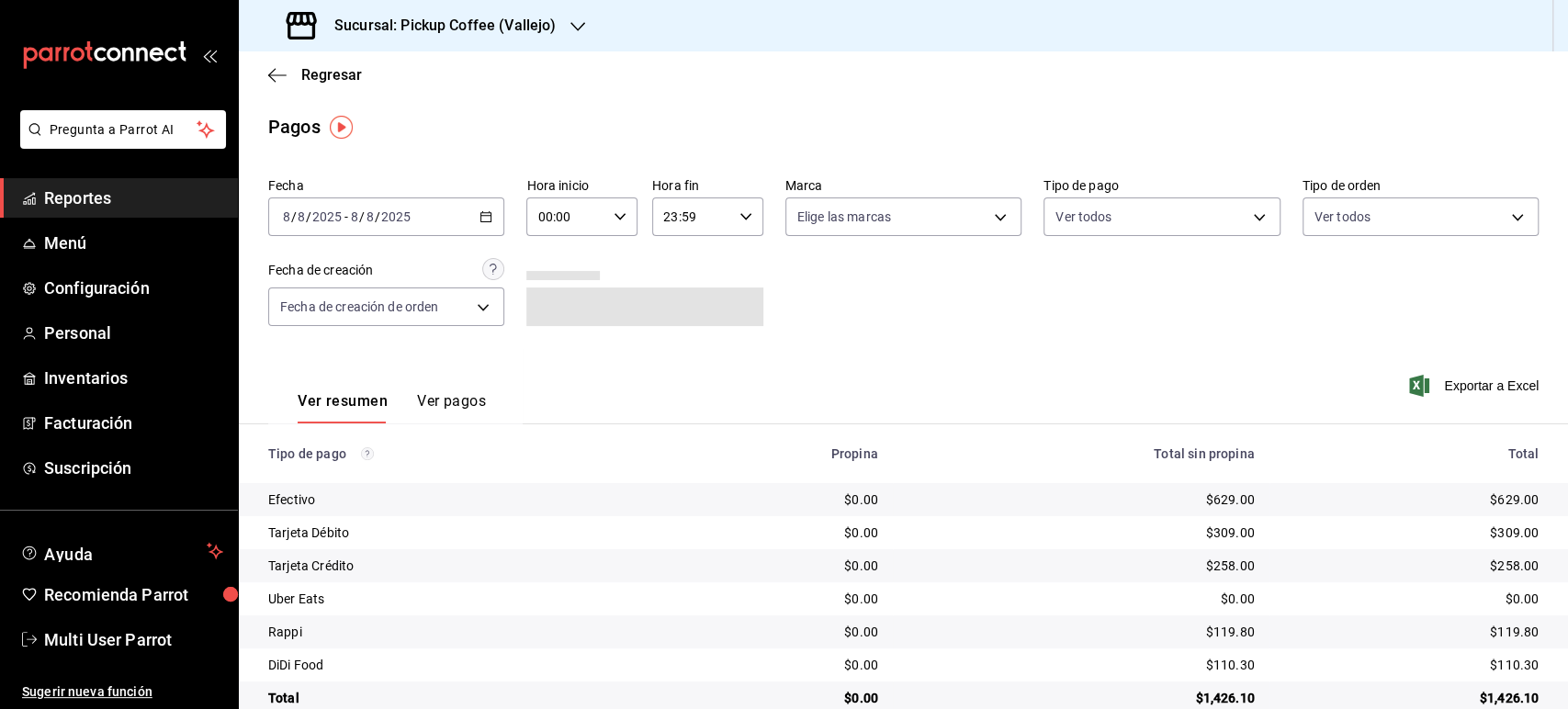
click at [567, 19] on div "Sucursal: Pickup Coffee ([PERSON_NAME])" at bounding box center [423, 26] width 339 height 52
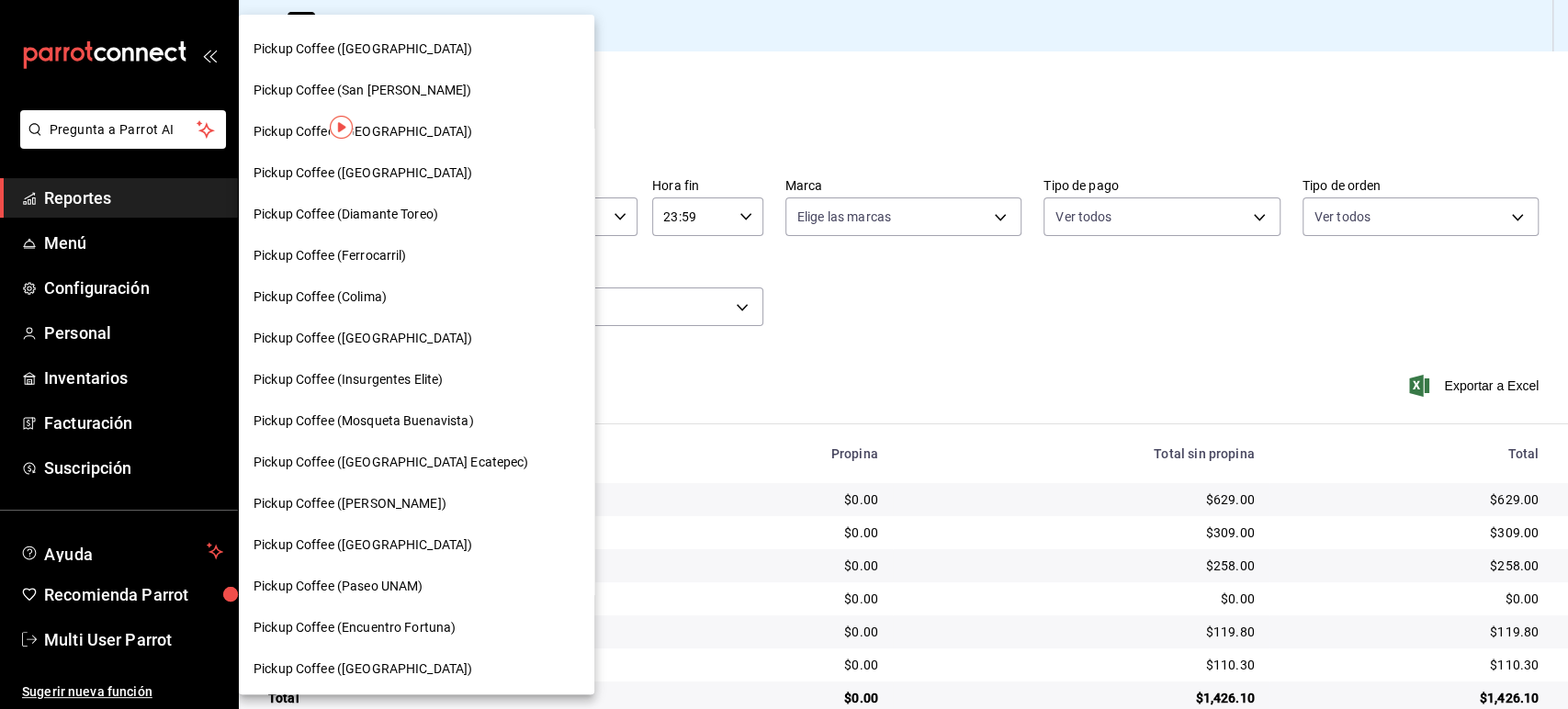
scroll to position [825, 0]
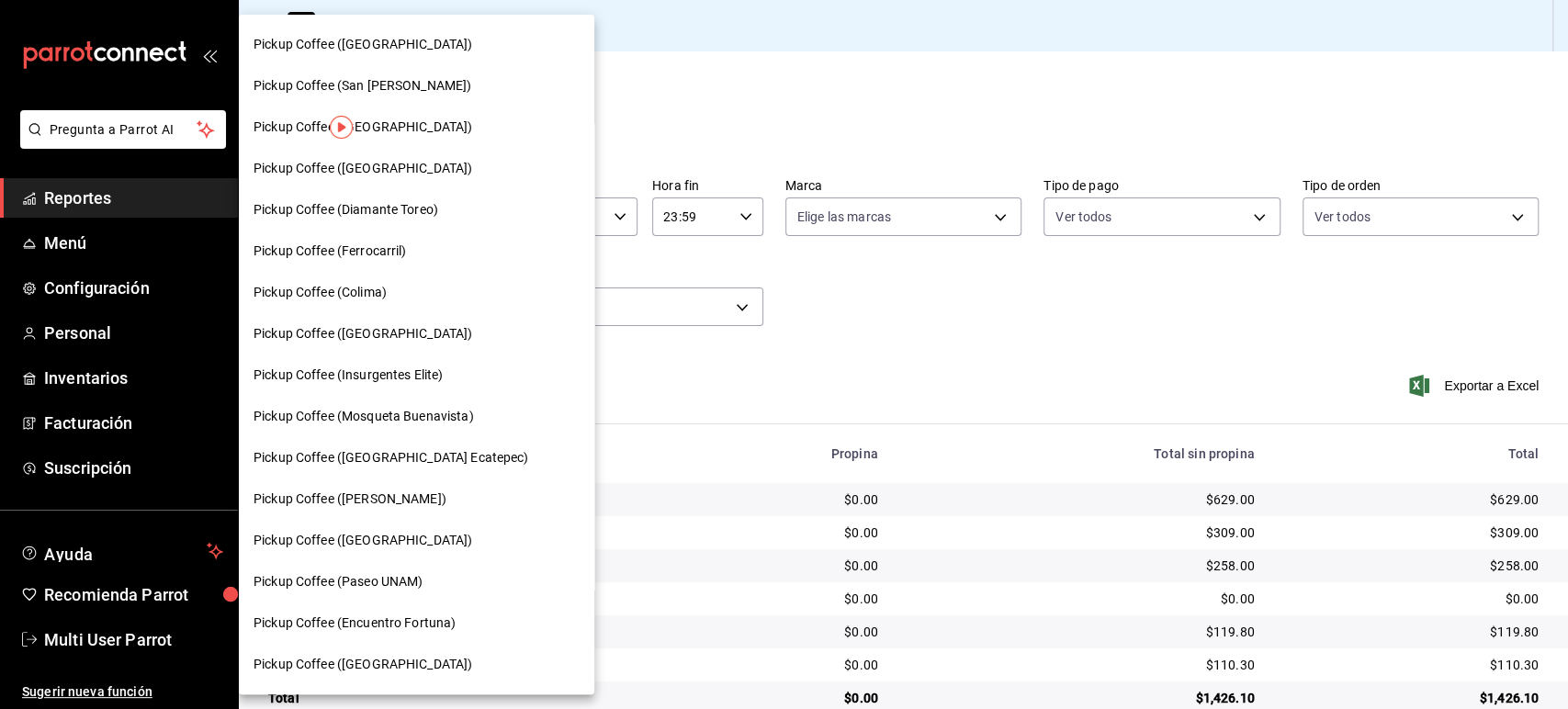
click at [414, 505] on span "Pickup Coffee (Pabellon [PERSON_NAME])" at bounding box center [350, 499] width 193 height 19
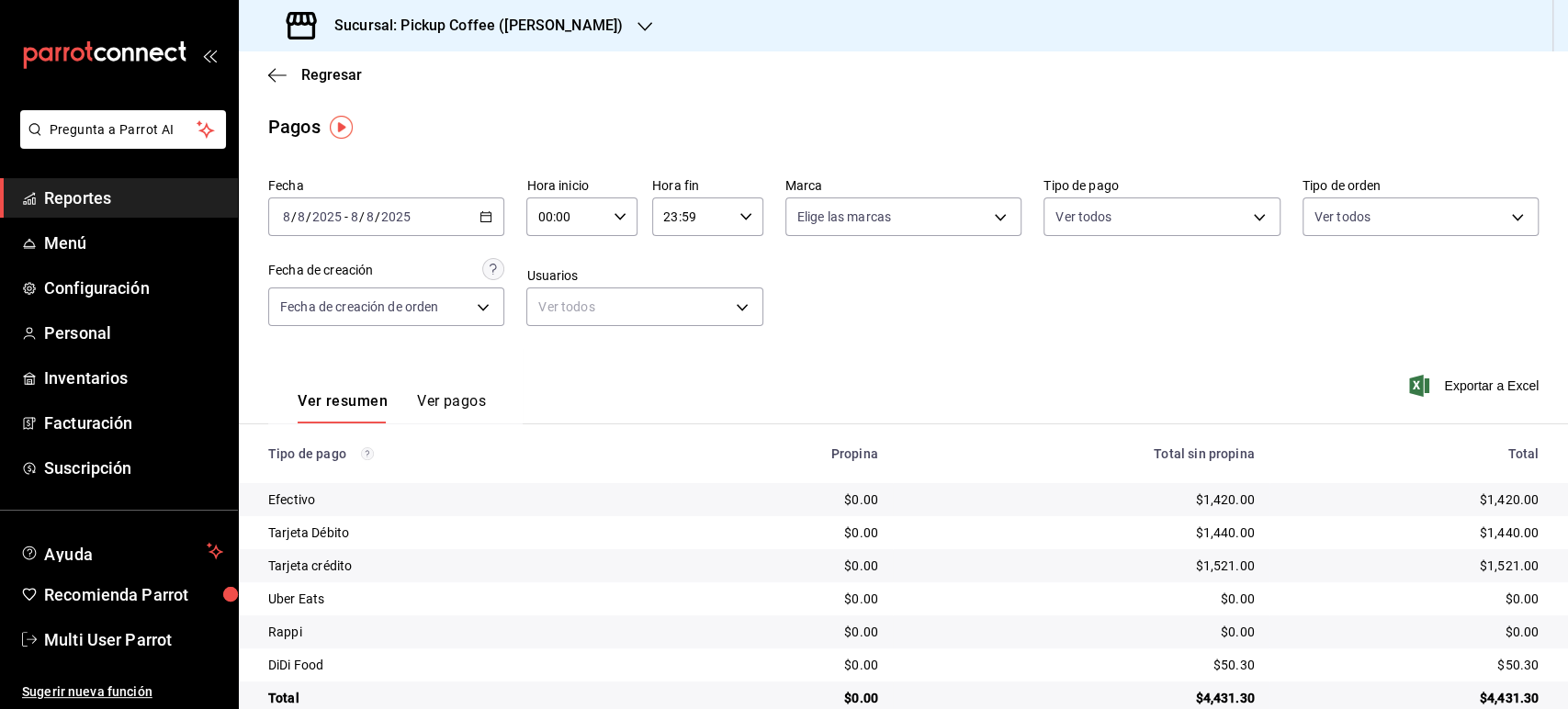
click at [635, 42] on div "Sucursal: Pickup Coffee (Pabellon Cuauhtemoc)" at bounding box center [457, 26] width 406 height 52
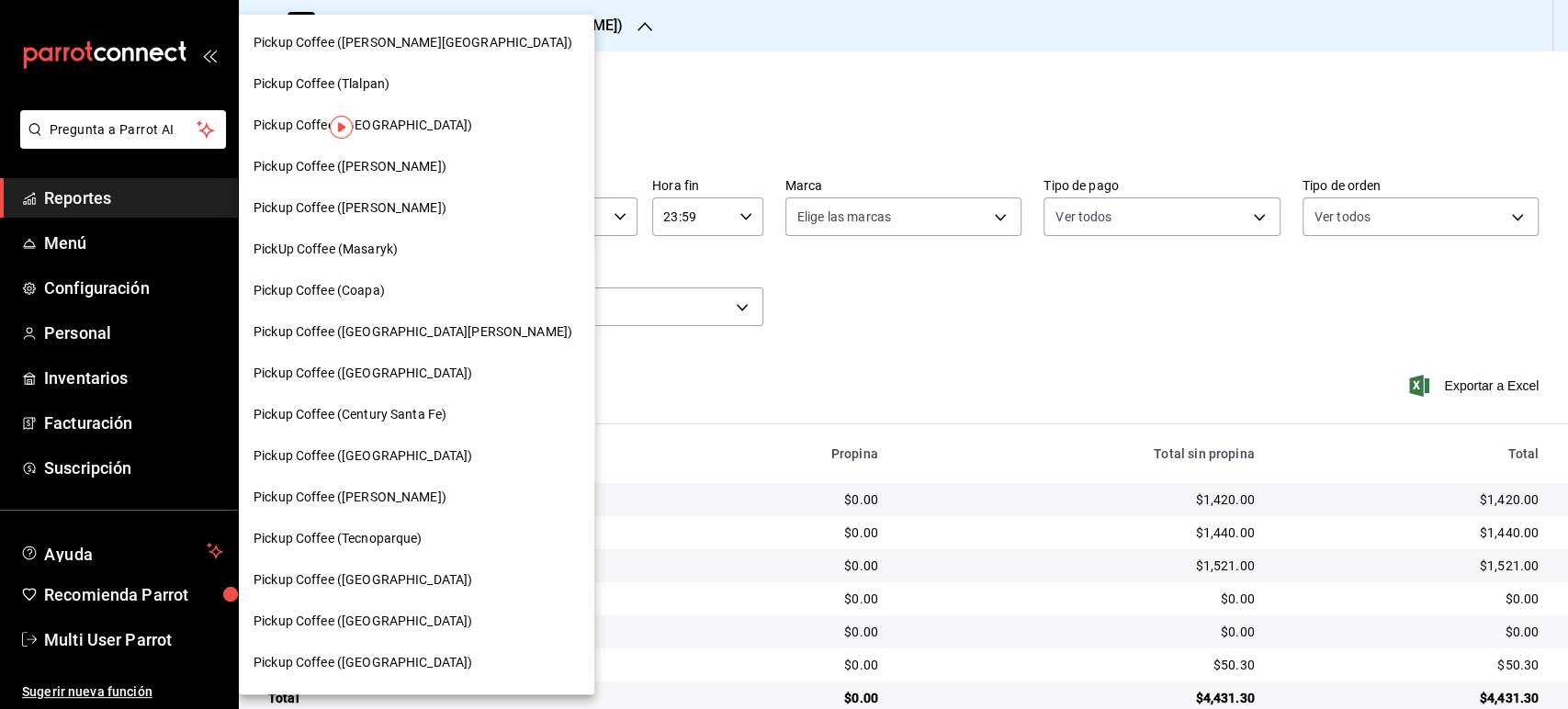
scroll to position [595, 0]
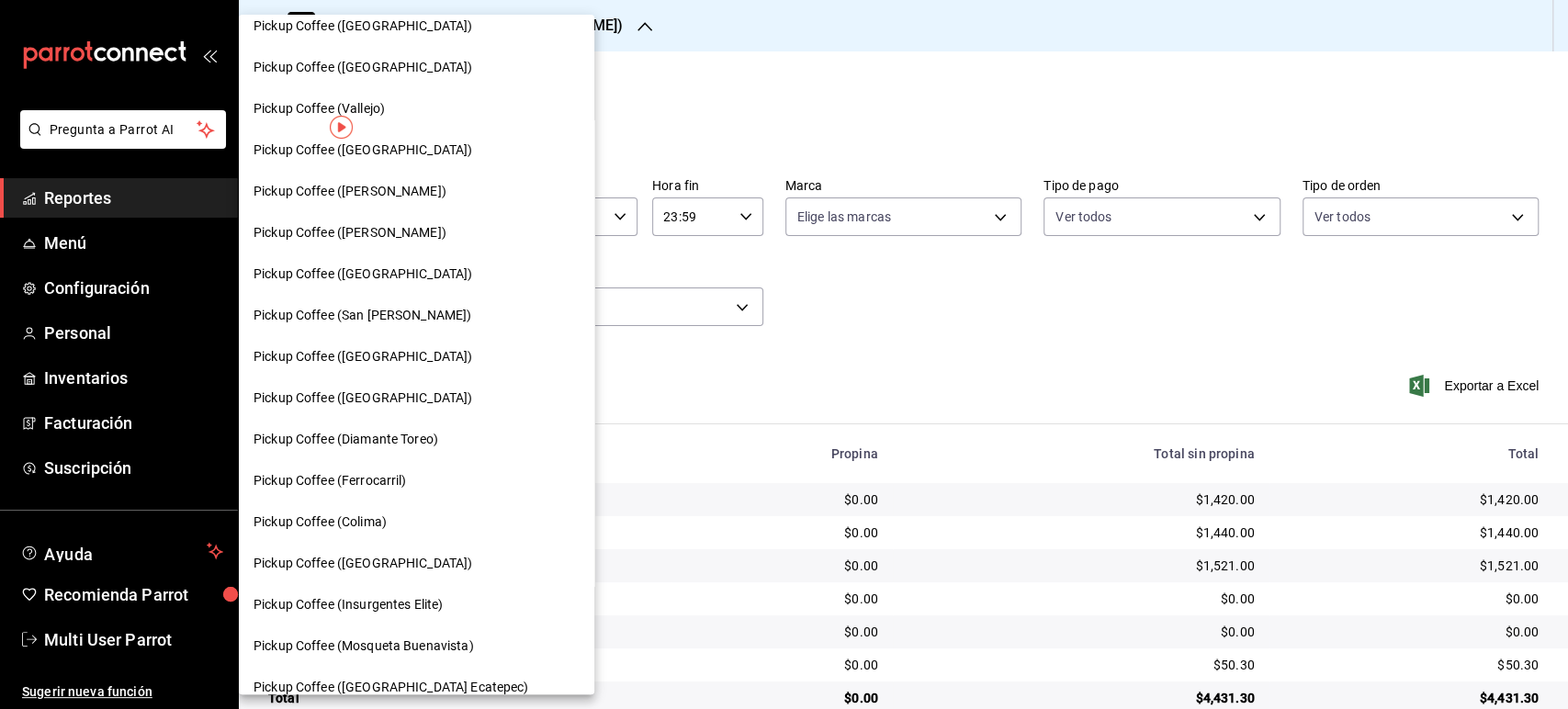
click at [460, 125] on div "Pickup Coffee (Vallejo)" at bounding box center [416, 108] width 355 height 41
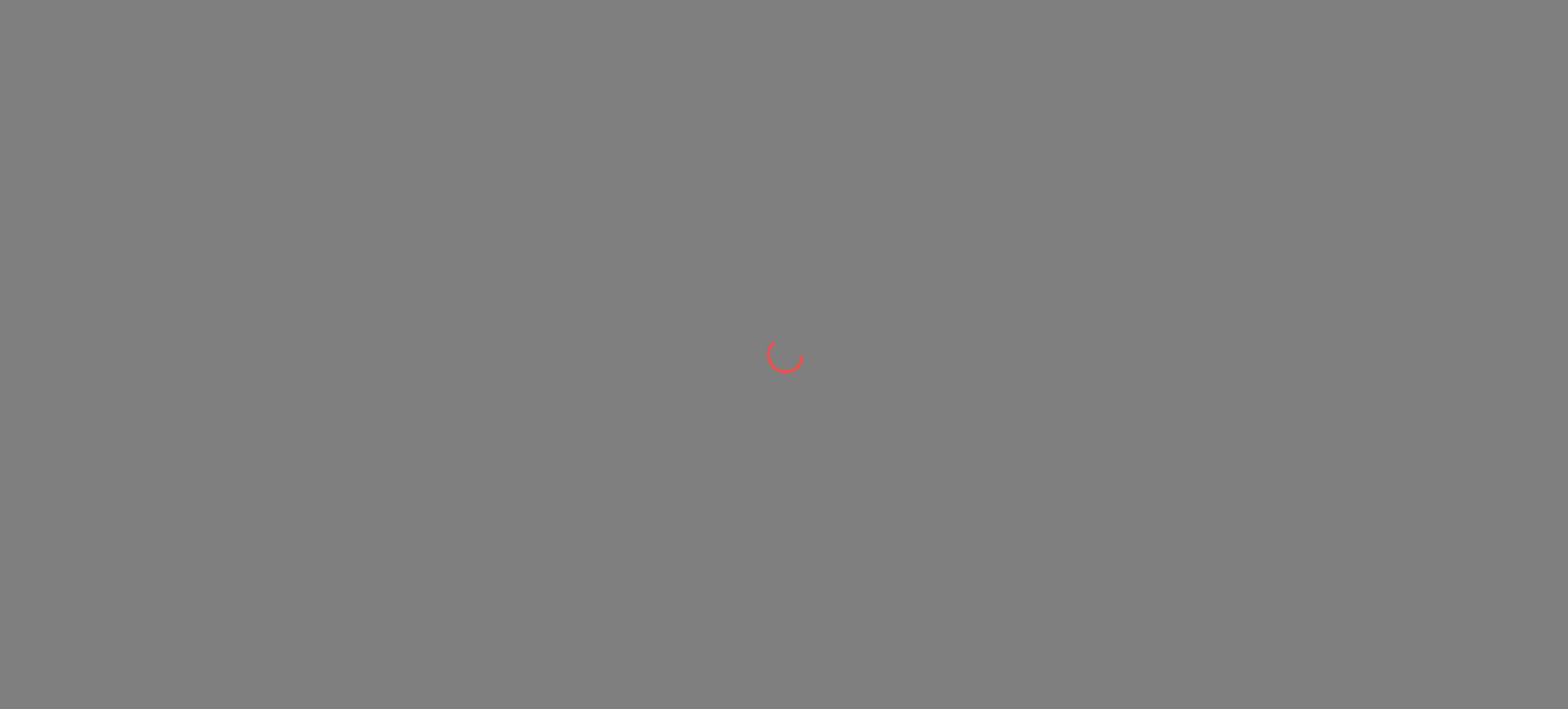
click at [460, 125] on div at bounding box center [784, 354] width 1568 height 709
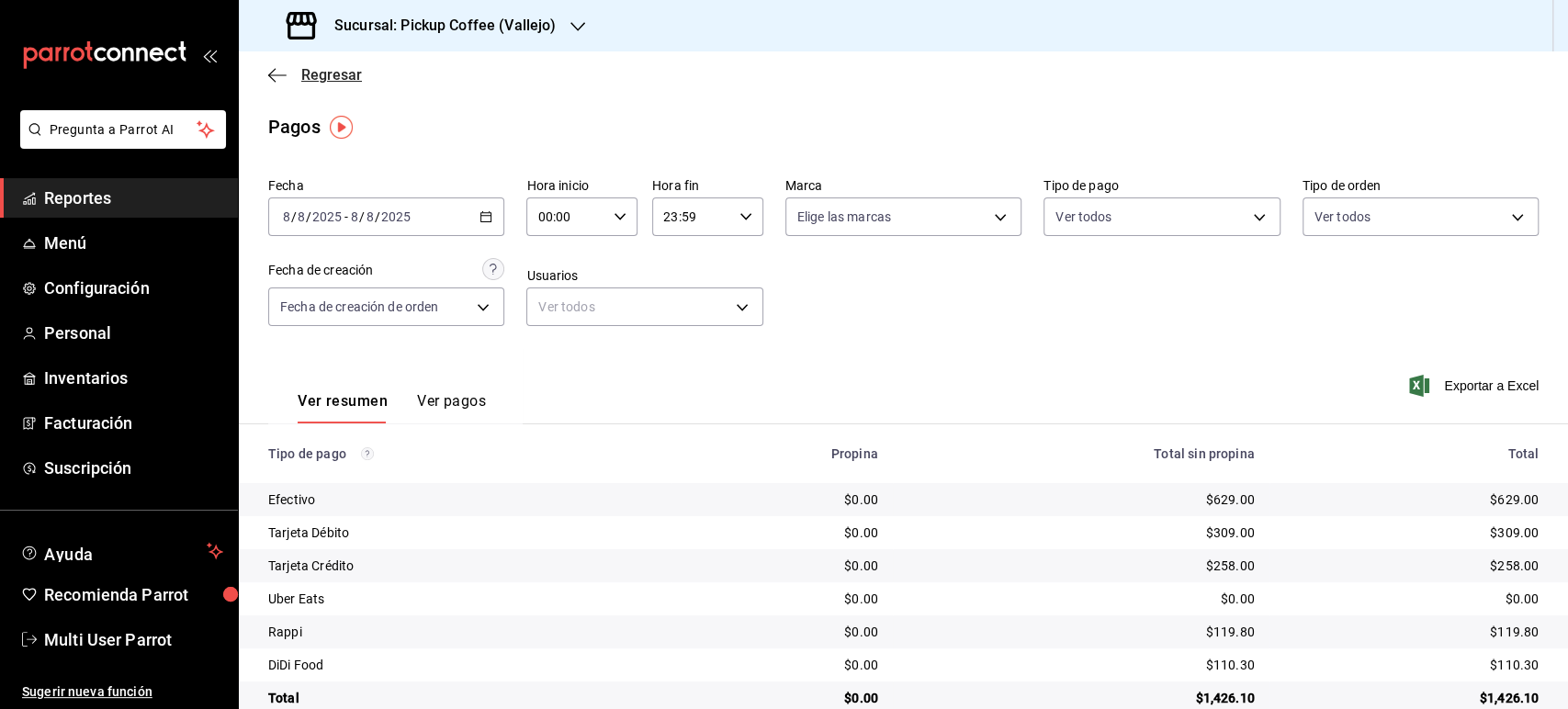
click at [289, 79] on span "Regresar" at bounding box center [315, 75] width 94 height 17
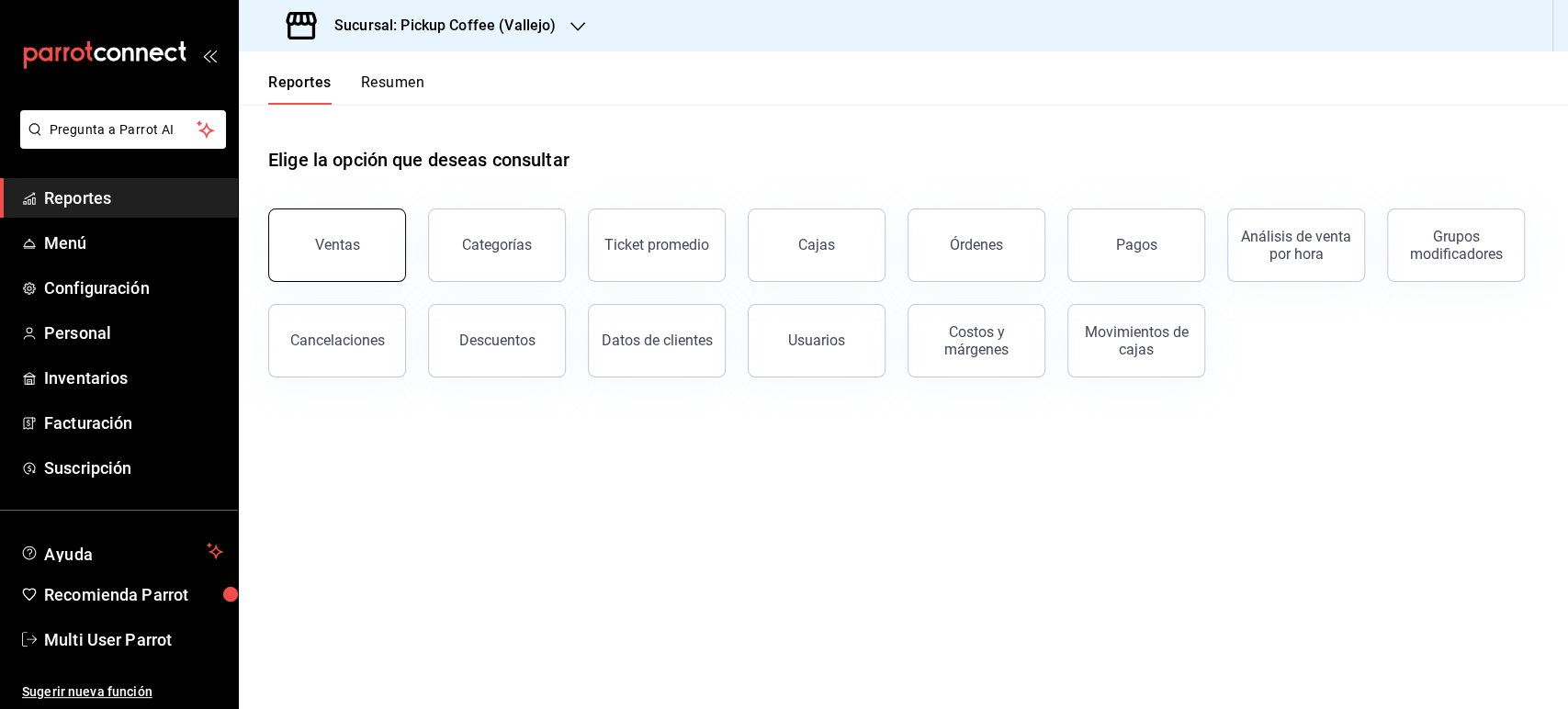
click at [371, 244] on button "Ventas" at bounding box center [337, 245] width 138 height 74
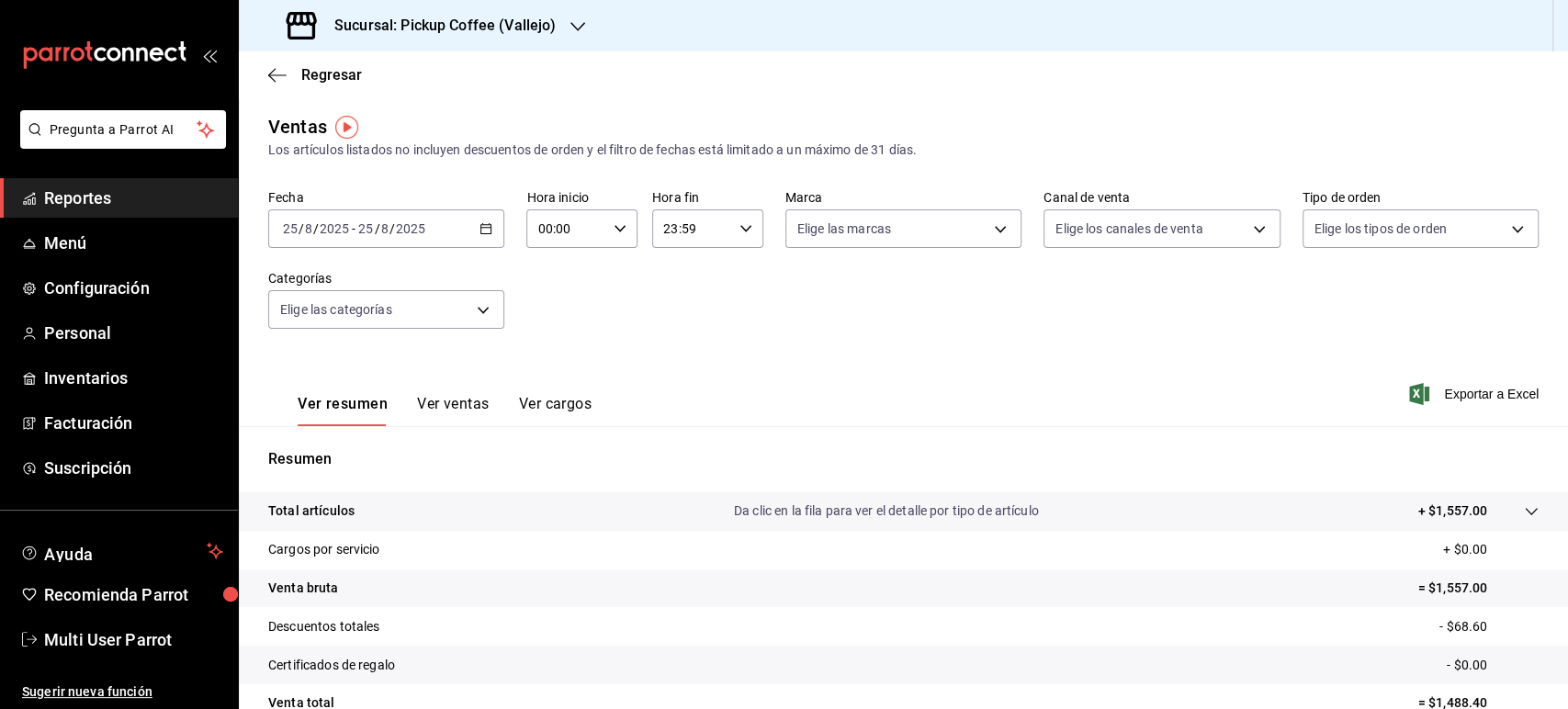
click at [483, 234] on icon "button" at bounding box center [486, 228] width 12 height 12
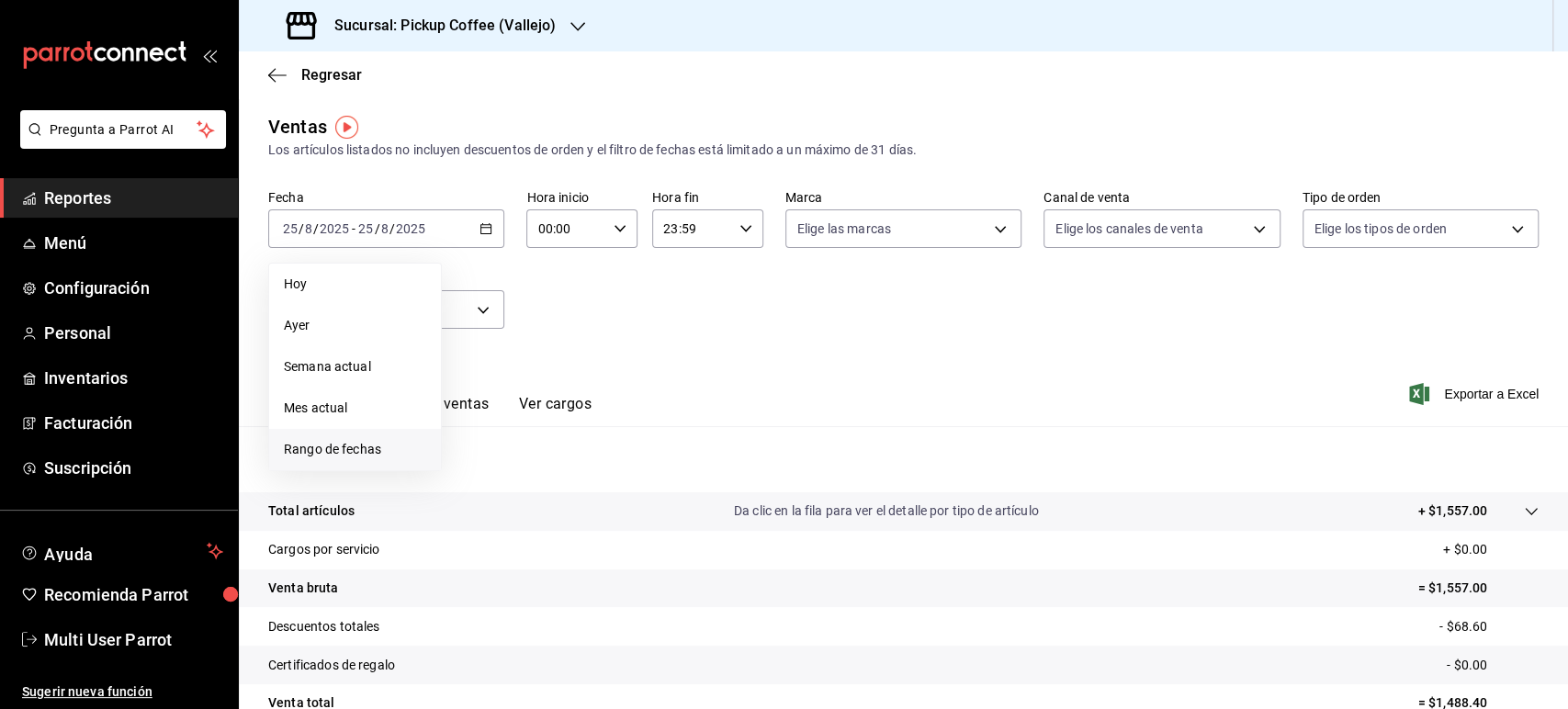
click at [404, 439] on li "Rango de fechas" at bounding box center [354, 449] width 171 height 41
click at [483, 468] on abbr "18" at bounding box center [480, 471] width 11 height 12
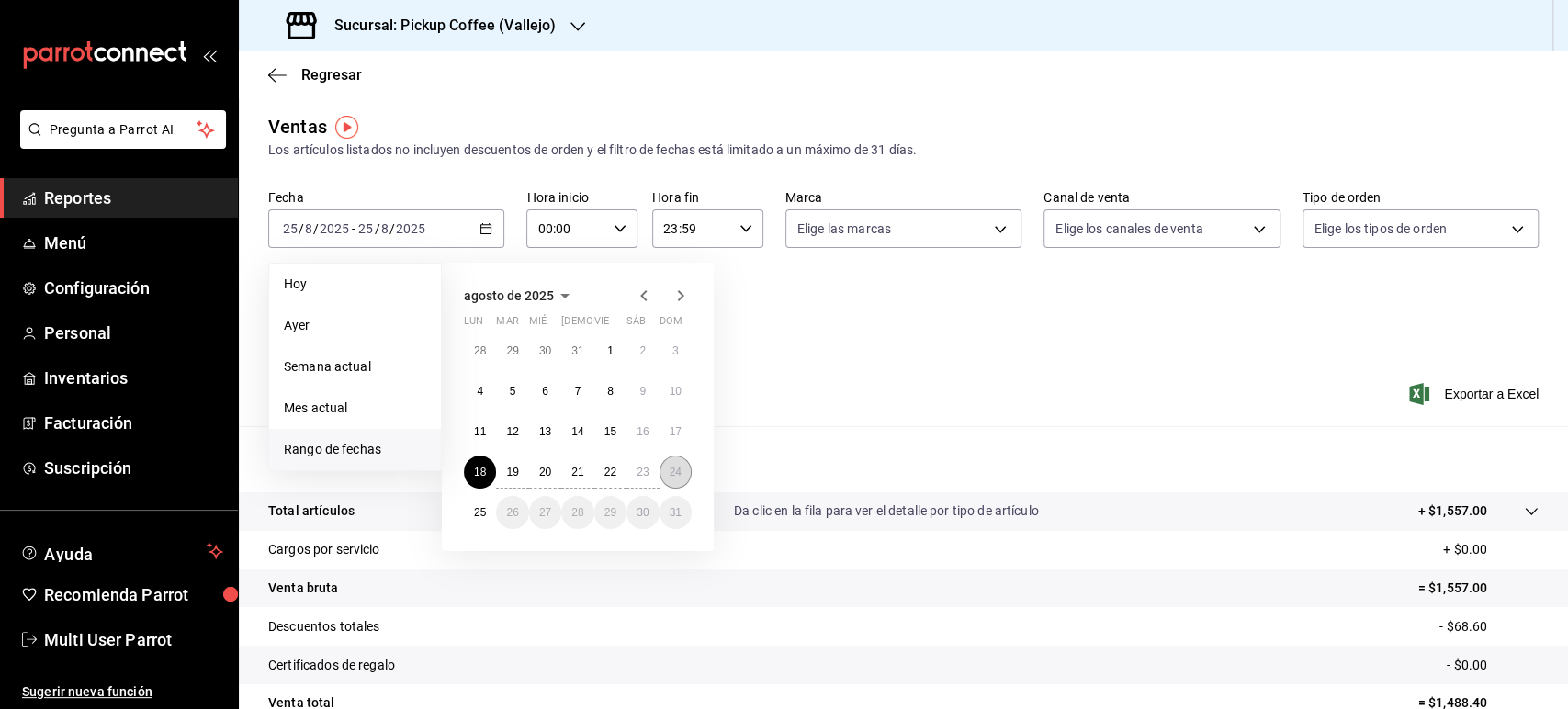
click at [683, 457] on button "24" at bounding box center [676, 472] width 33 height 34
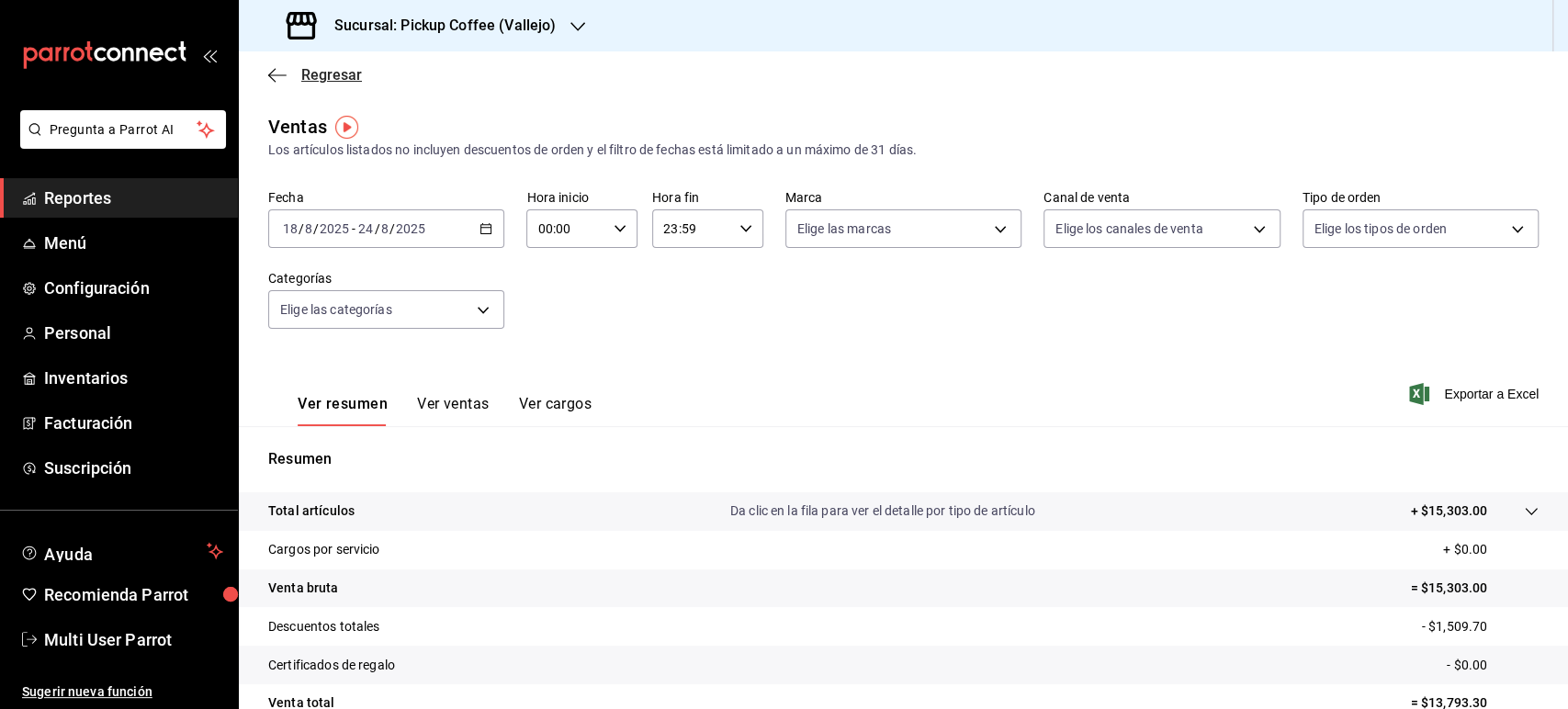
click at [356, 79] on span "Regresar" at bounding box center [331, 75] width 60 height 17
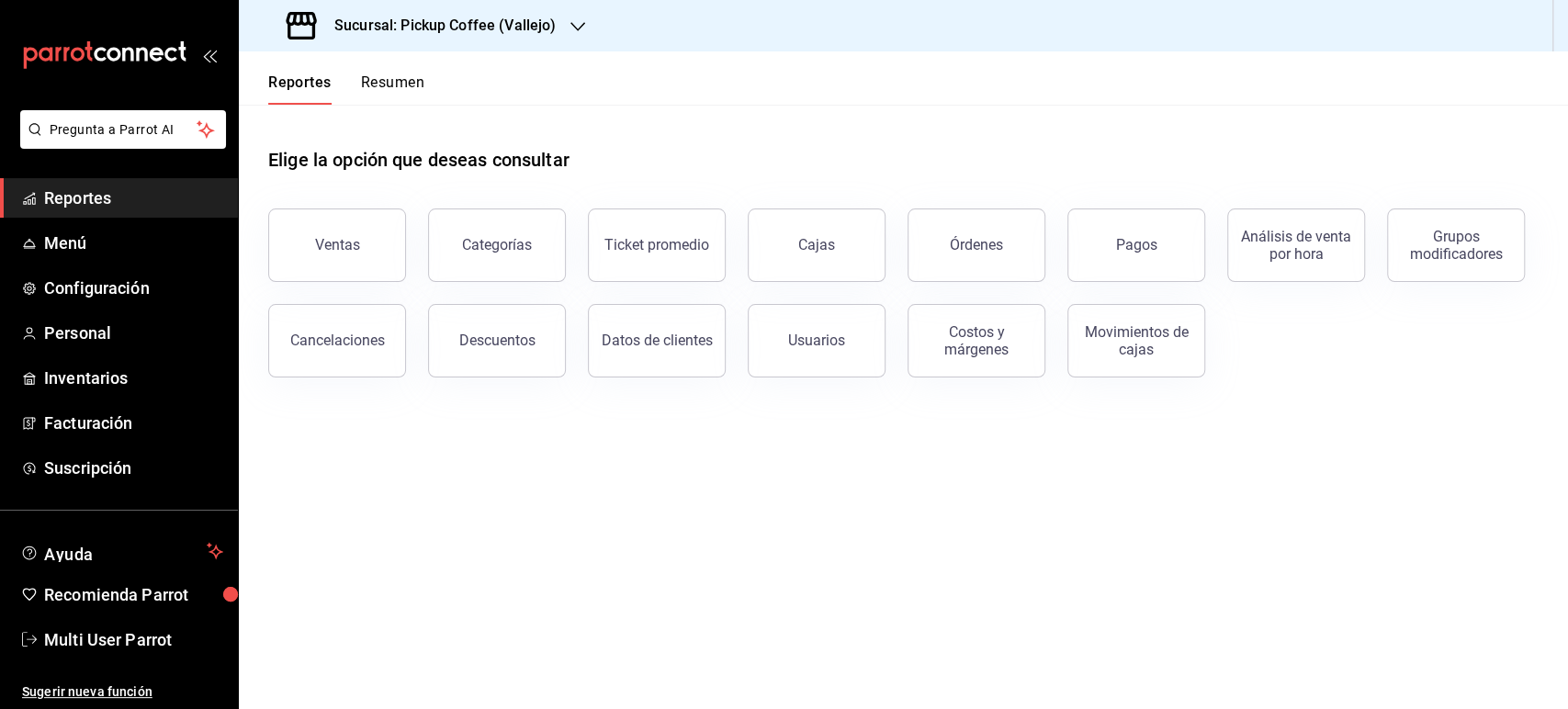
click at [388, 86] on button "Resumen" at bounding box center [393, 89] width 63 height 32
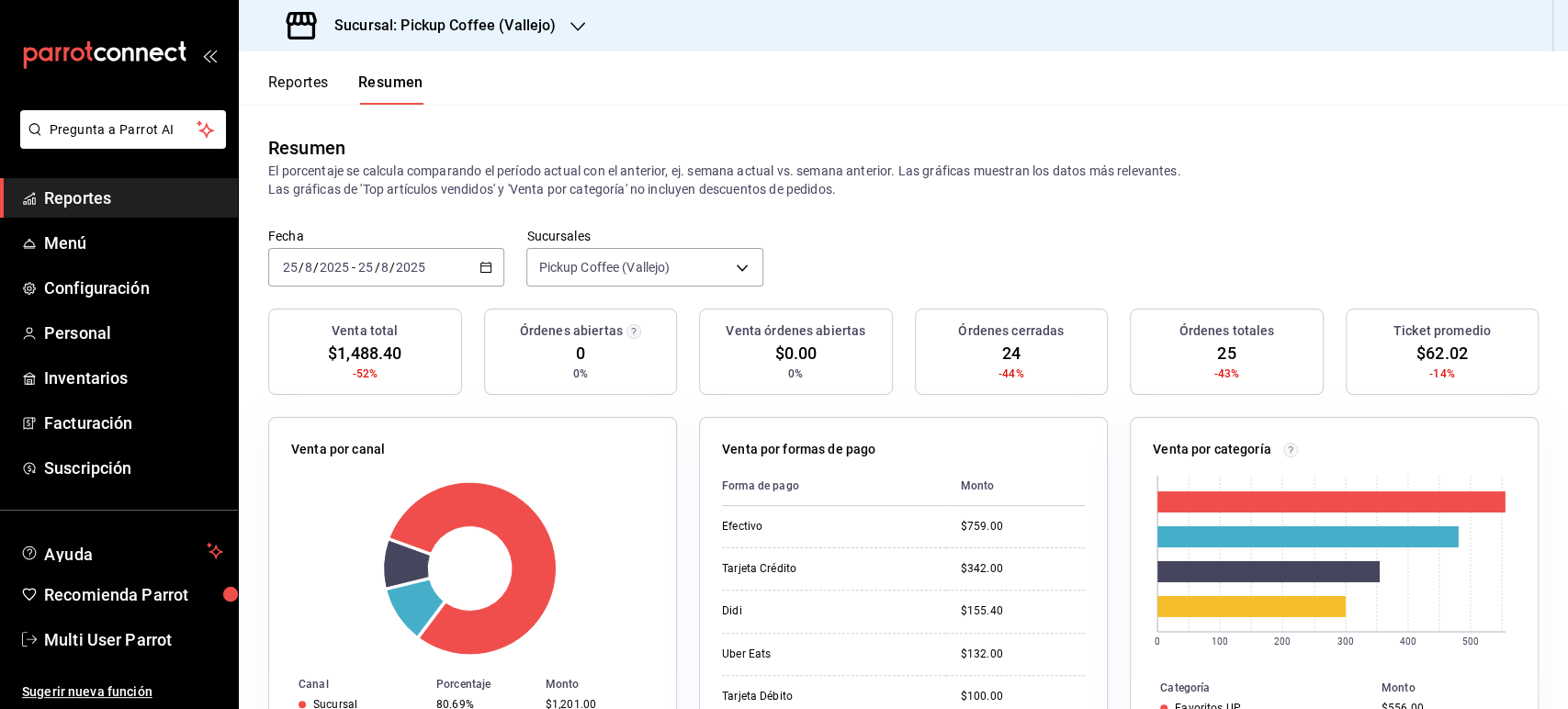
click at [473, 261] on div "[DATE] [DATE] - [DATE] [DATE]" at bounding box center [386, 267] width 236 height 38
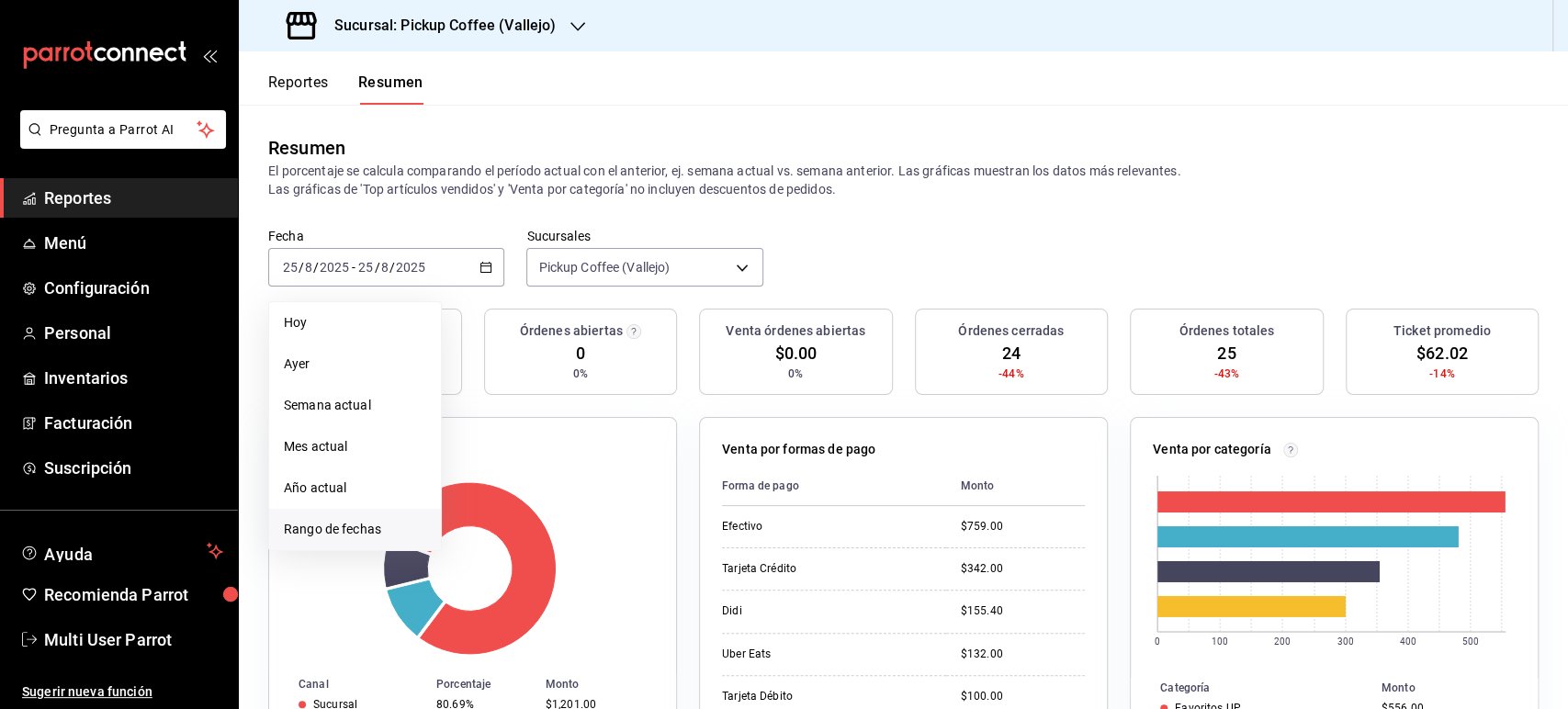
click at [373, 520] on span "Rango de fechas" at bounding box center [354, 530] width 143 height 19
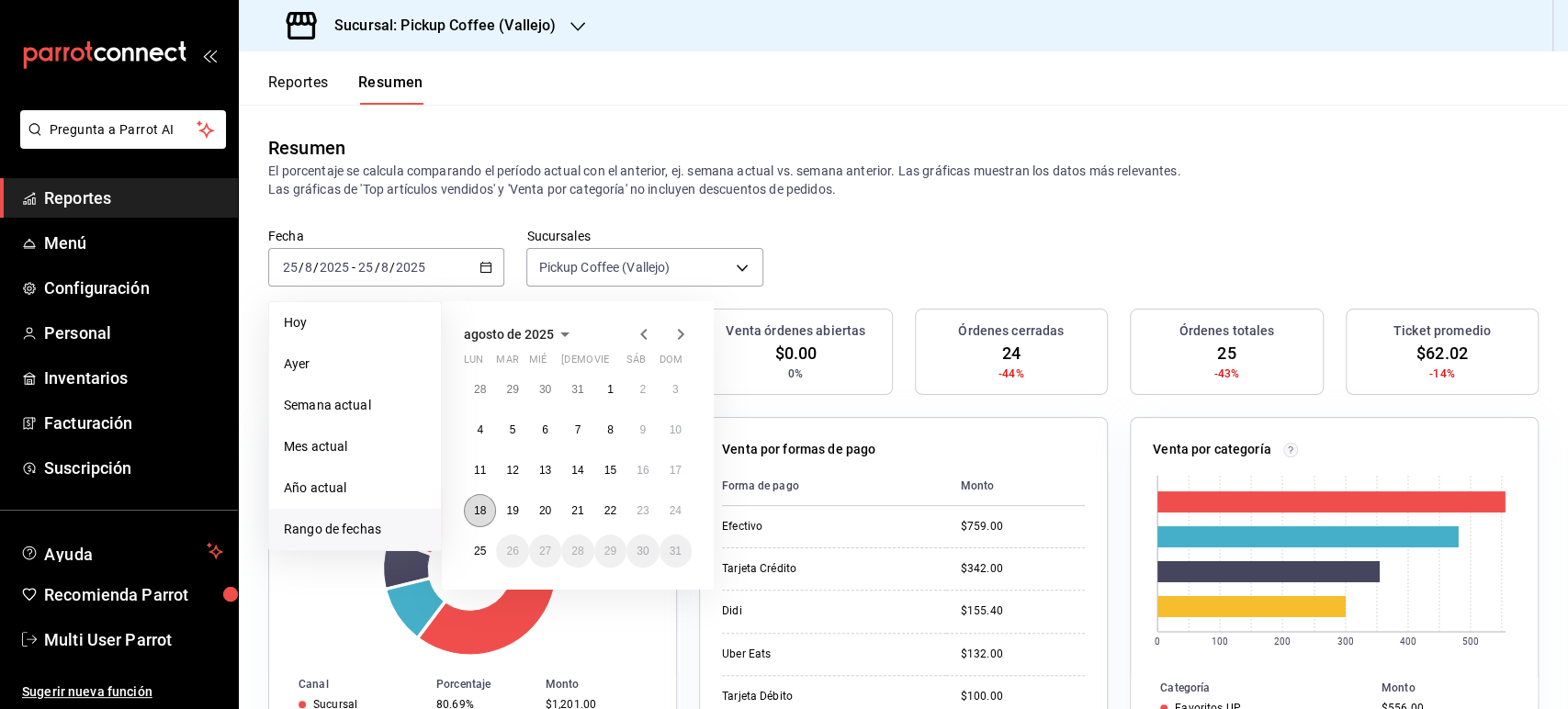
click at [485, 497] on button "18" at bounding box center [480, 511] width 33 height 34
click at [672, 517] on button "24" at bounding box center [676, 511] width 33 height 34
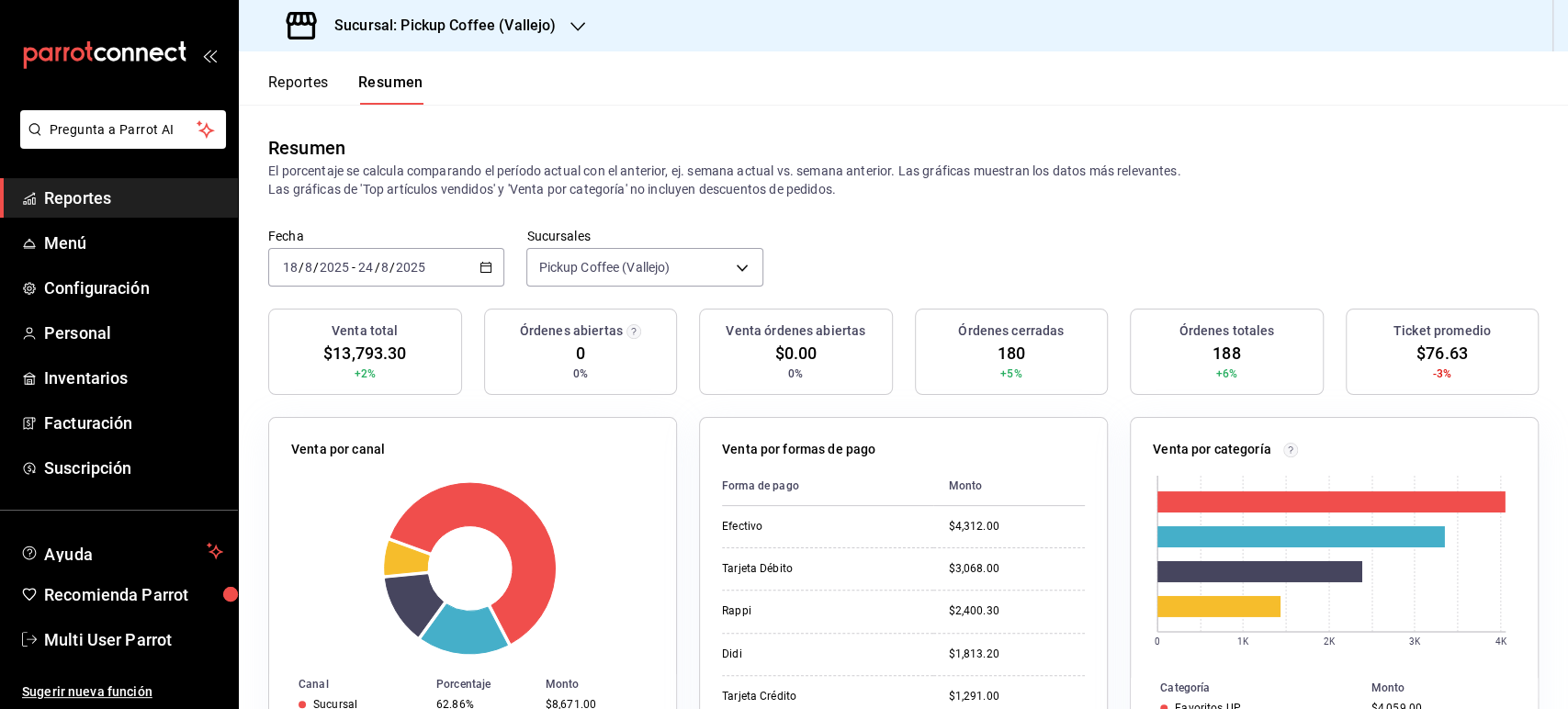
click at [328, 94] on button "Reportes" at bounding box center [298, 89] width 60 height 32
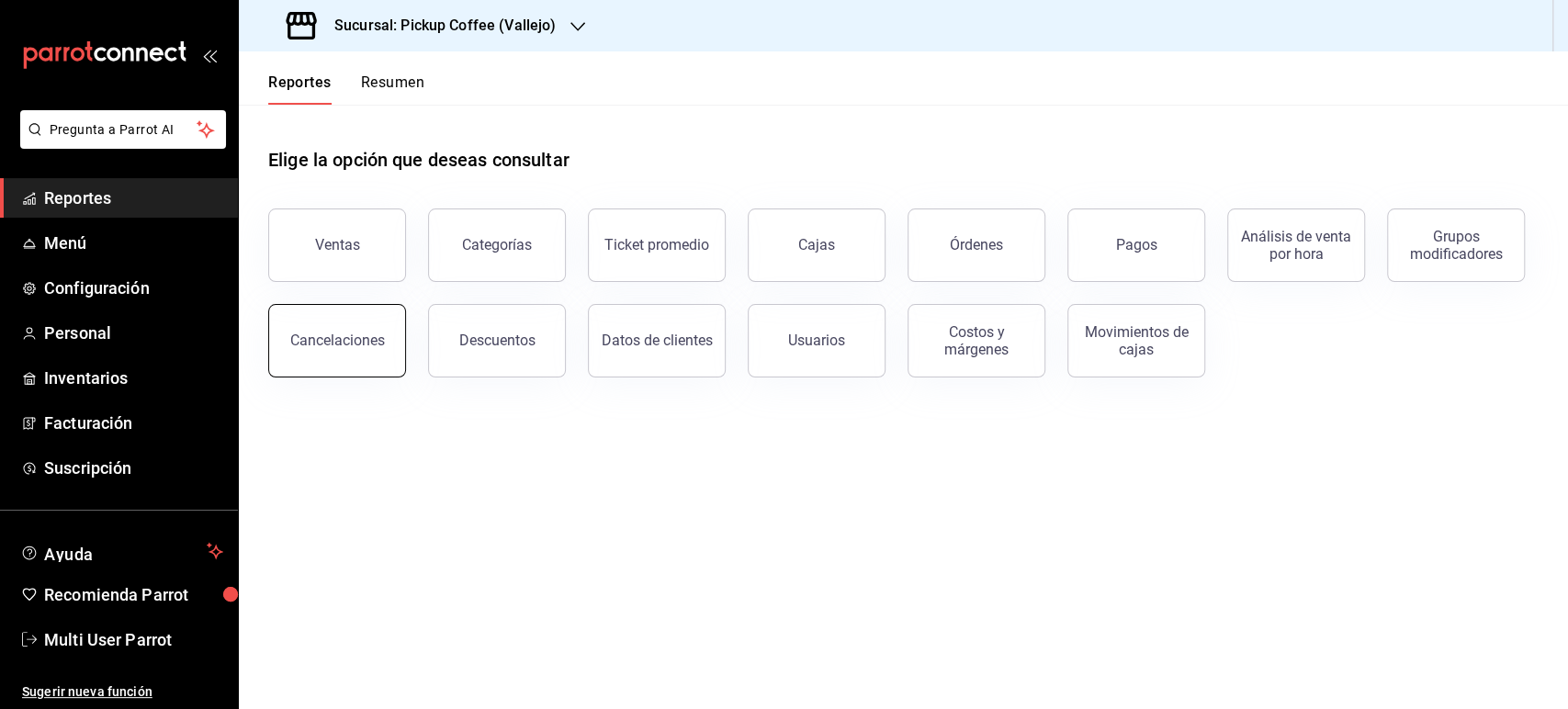
click at [353, 364] on button "Cancelaciones" at bounding box center [337, 340] width 138 height 74
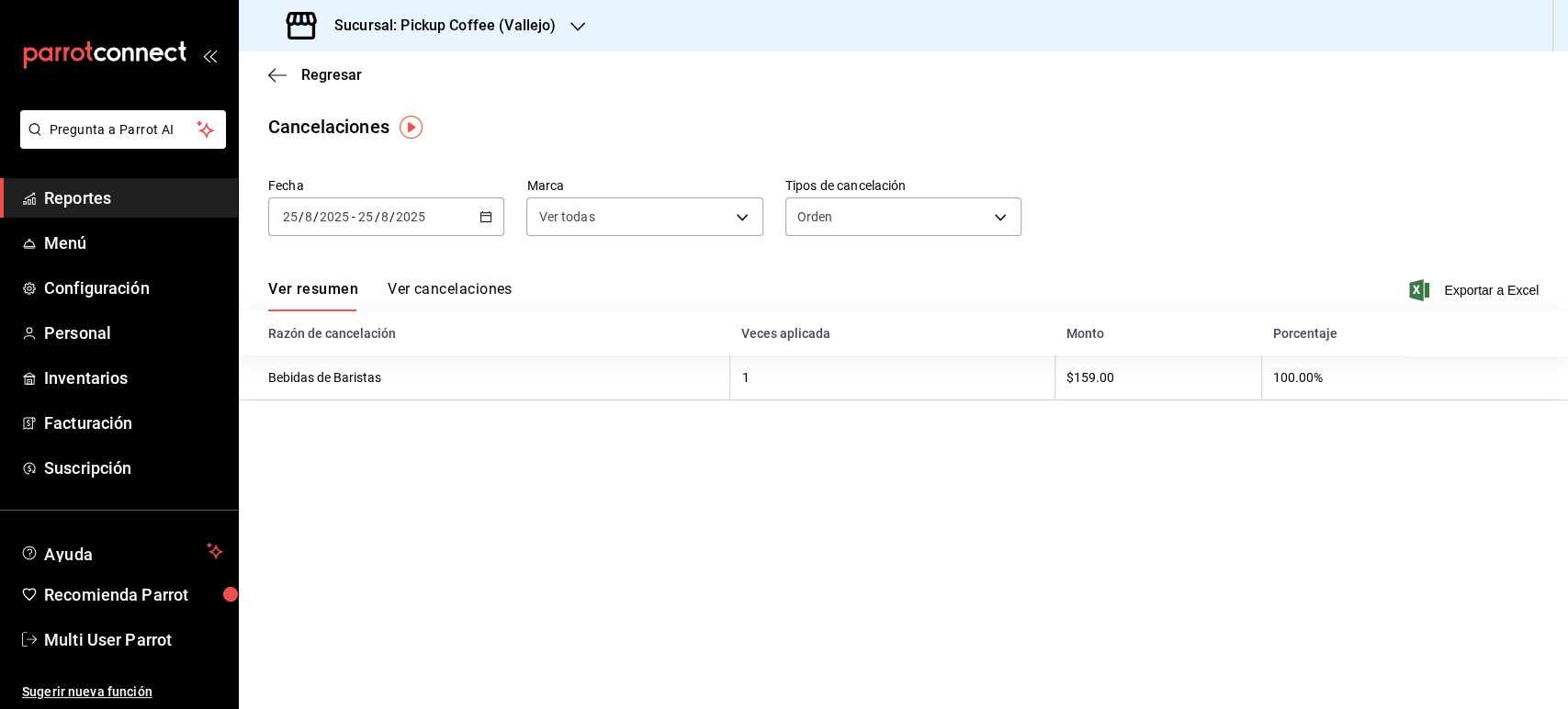
click at [481, 226] on div "[DATE] [DATE] - [DATE] [DATE]" at bounding box center [386, 217] width 236 height 38
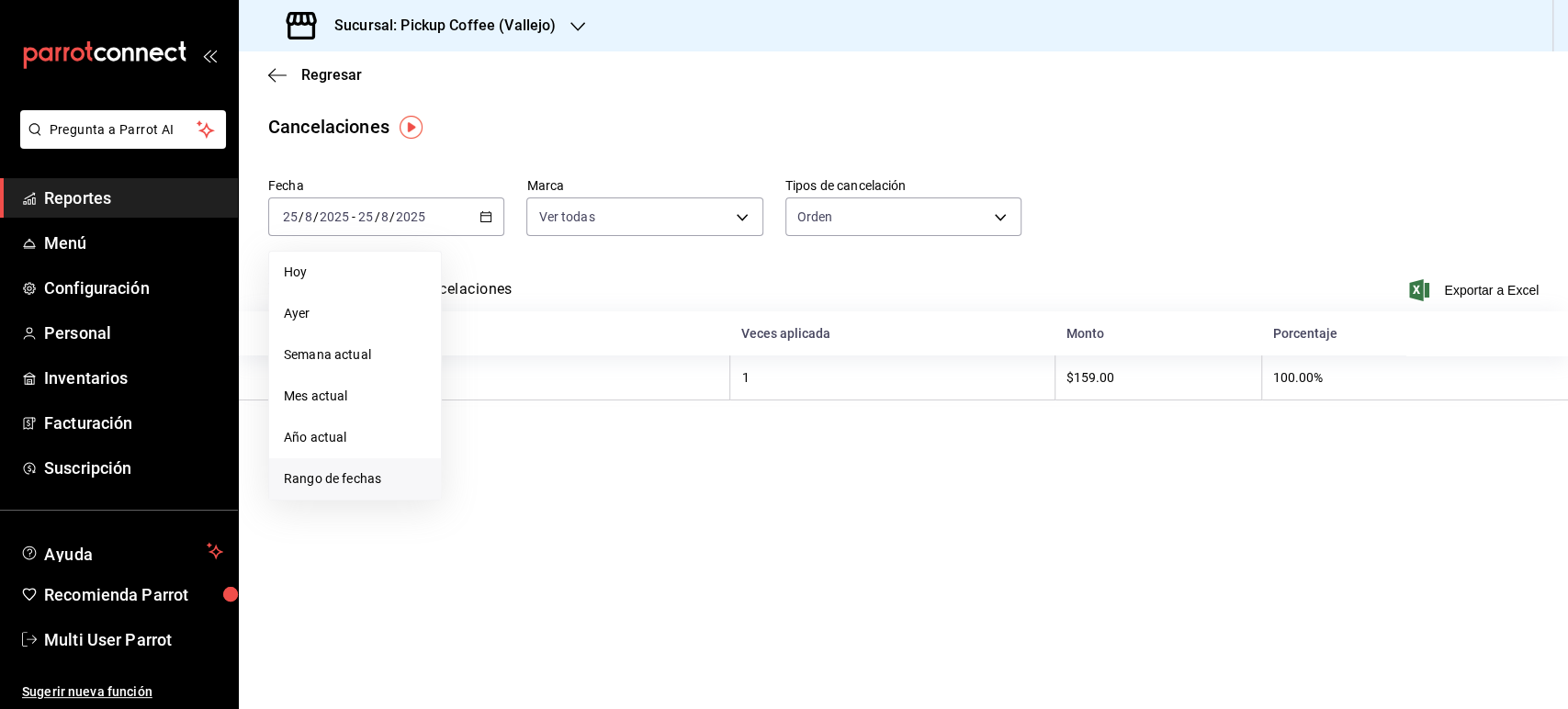
click at [390, 485] on span "Rango de fechas" at bounding box center [354, 479] width 143 height 19
click at [489, 460] on button "18" at bounding box center [480, 460] width 33 height 34
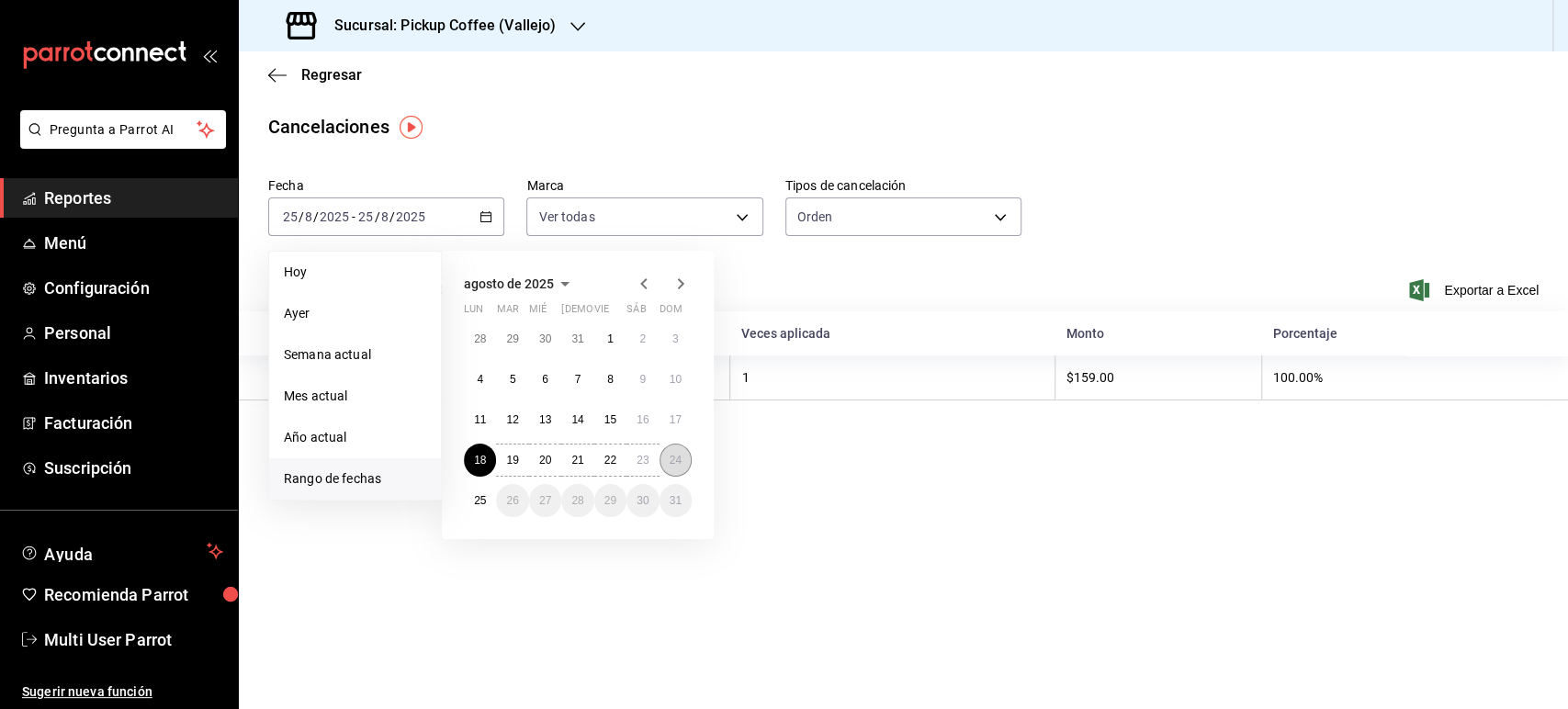
click at [672, 461] on abbr "24" at bounding box center [675, 460] width 11 height 12
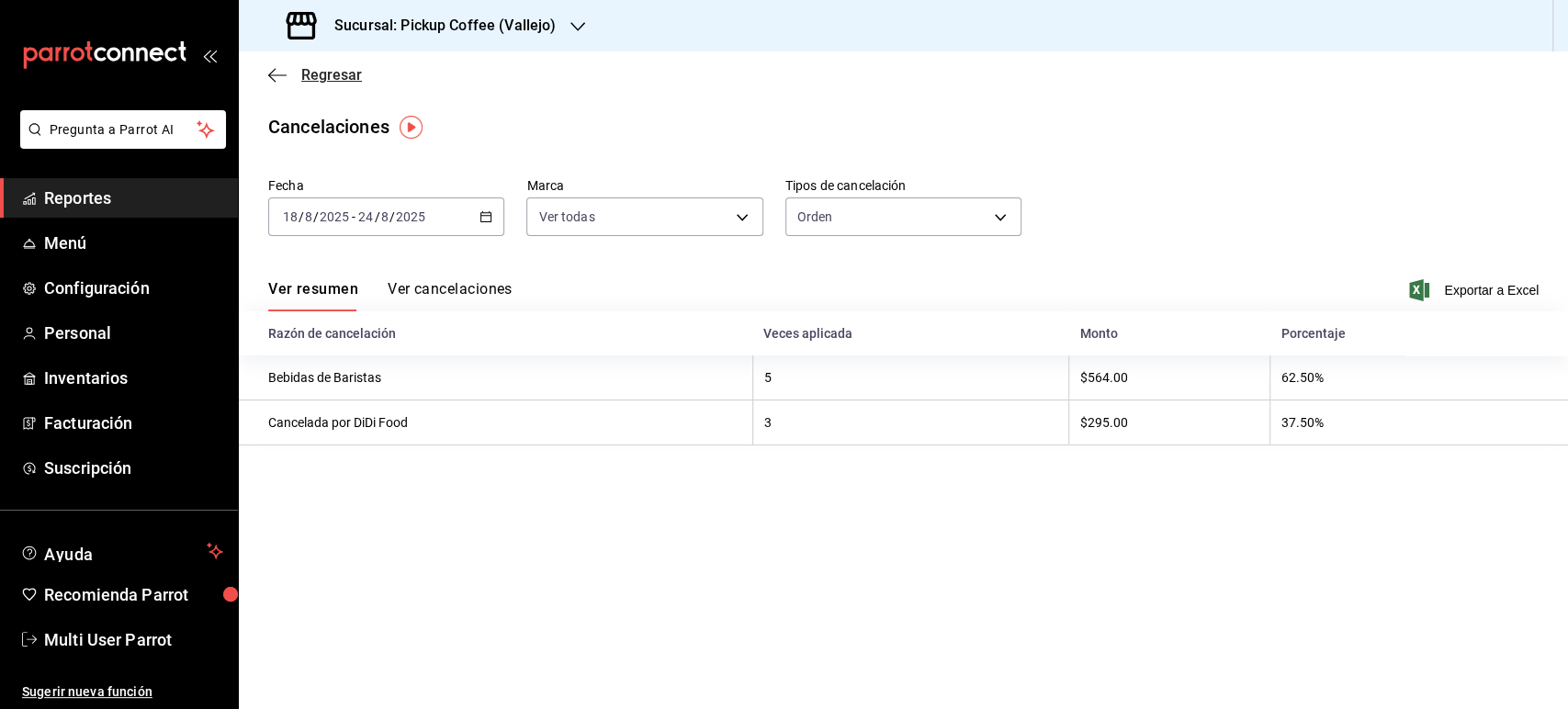
click at [308, 73] on span "Regresar" at bounding box center [331, 75] width 60 height 17
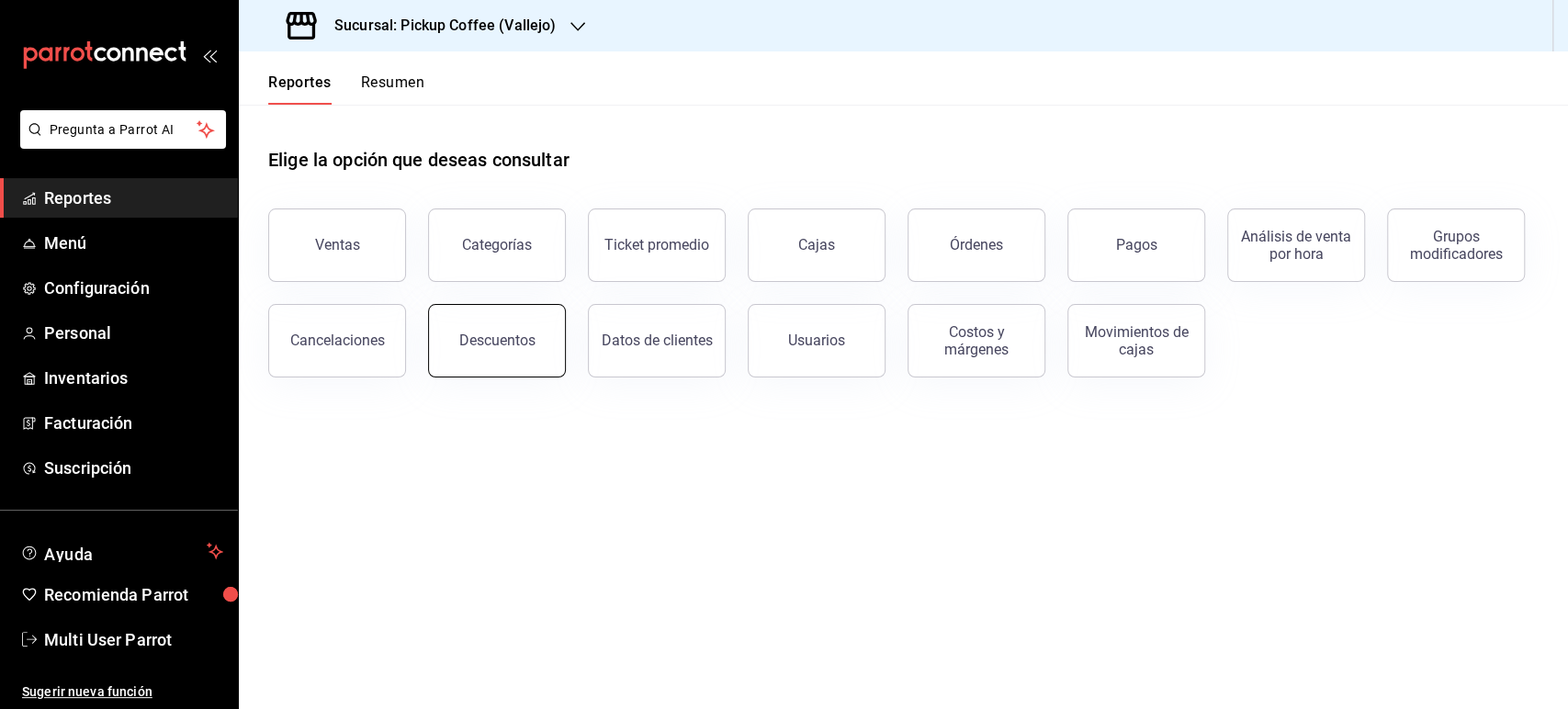
click at [464, 330] on button "Descuentos" at bounding box center [497, 340] width 138 height 74
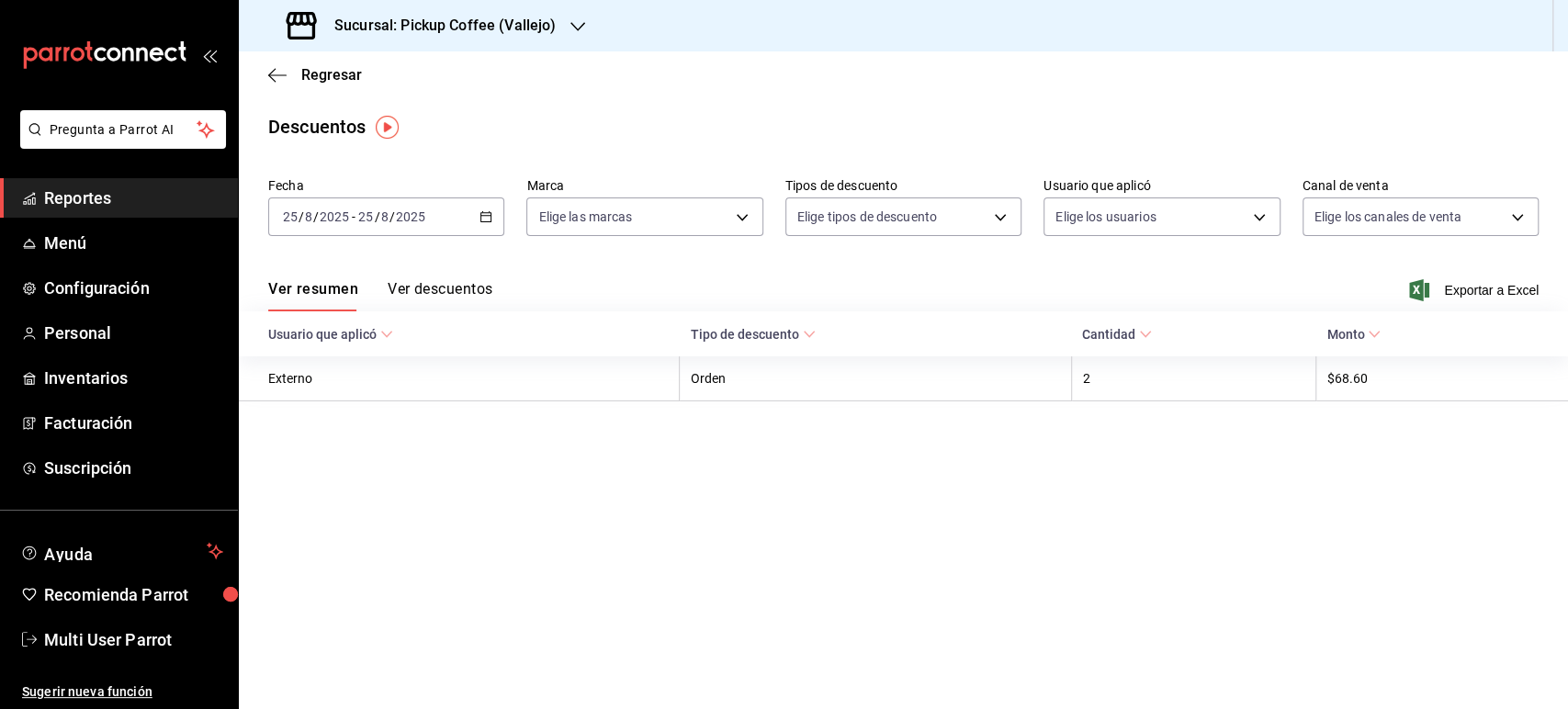
click at [481, 221] on \(Stroke\) "button" at bounding box center [487, 217] width 11 height 11
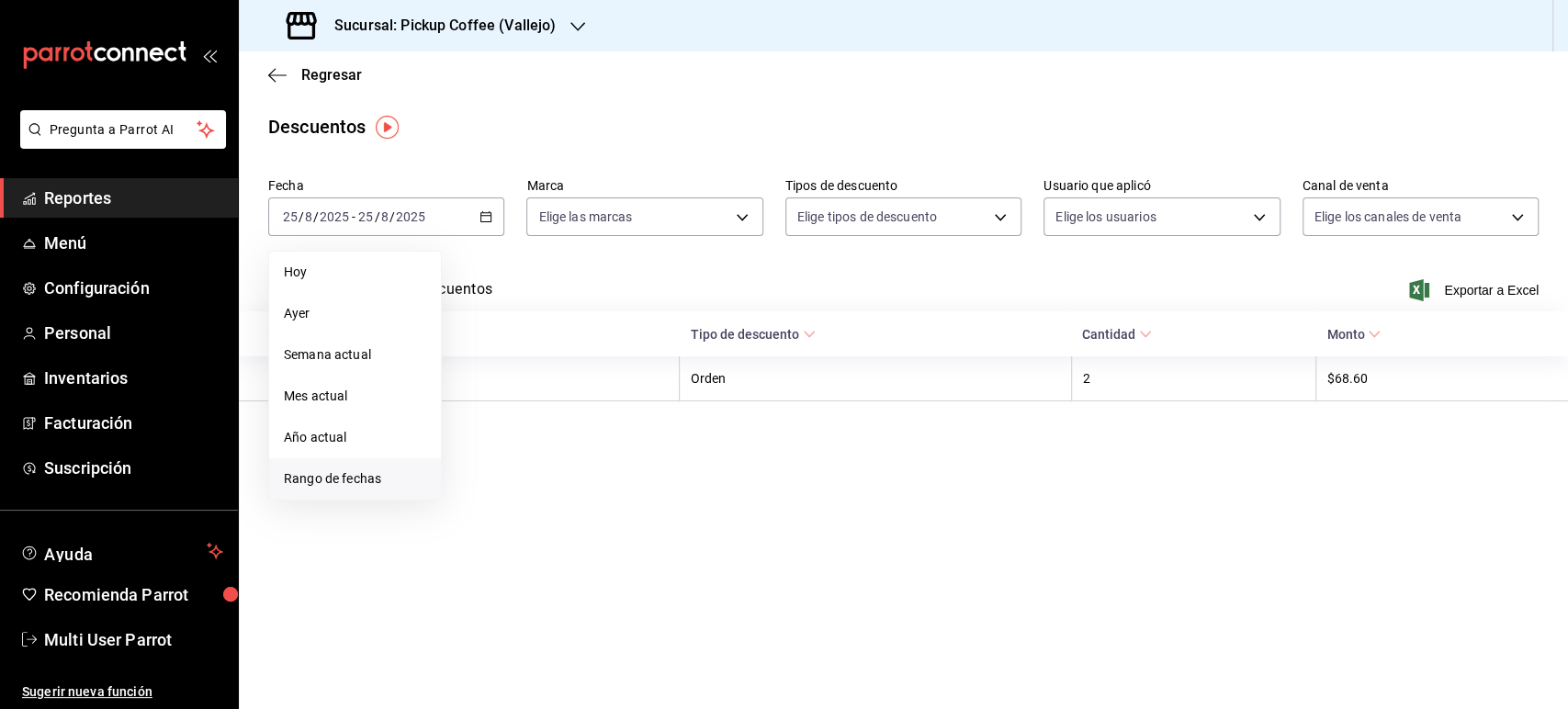
click at [385, 478] on span "Rango de fechas" at bounding box center [354, 479] width 143 height 19
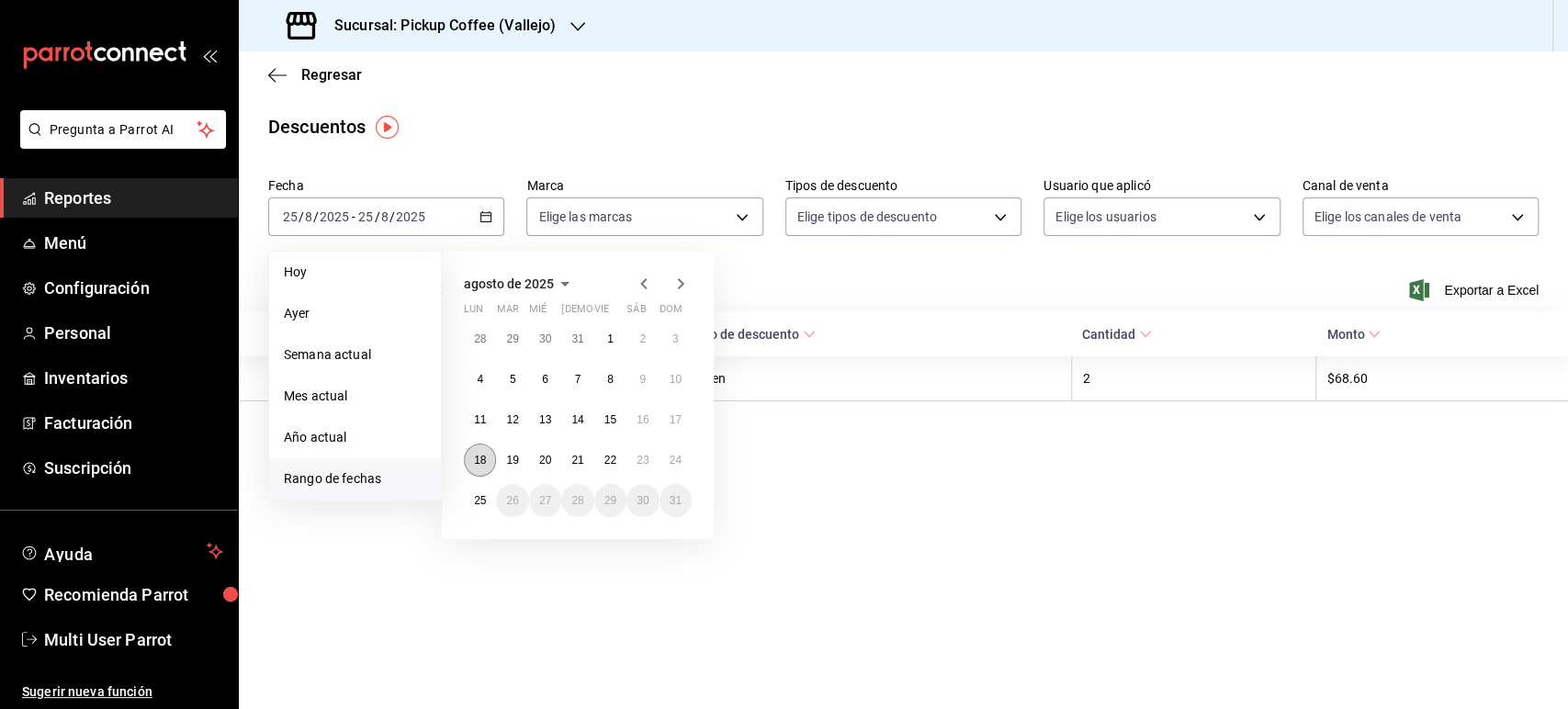
click at [479, 462] on abbr "18" at bounding box center [480, 460] width 11 height 12
click at [676, 459] on abbr "24" at bounding box center [675, 460] width 11 height 12
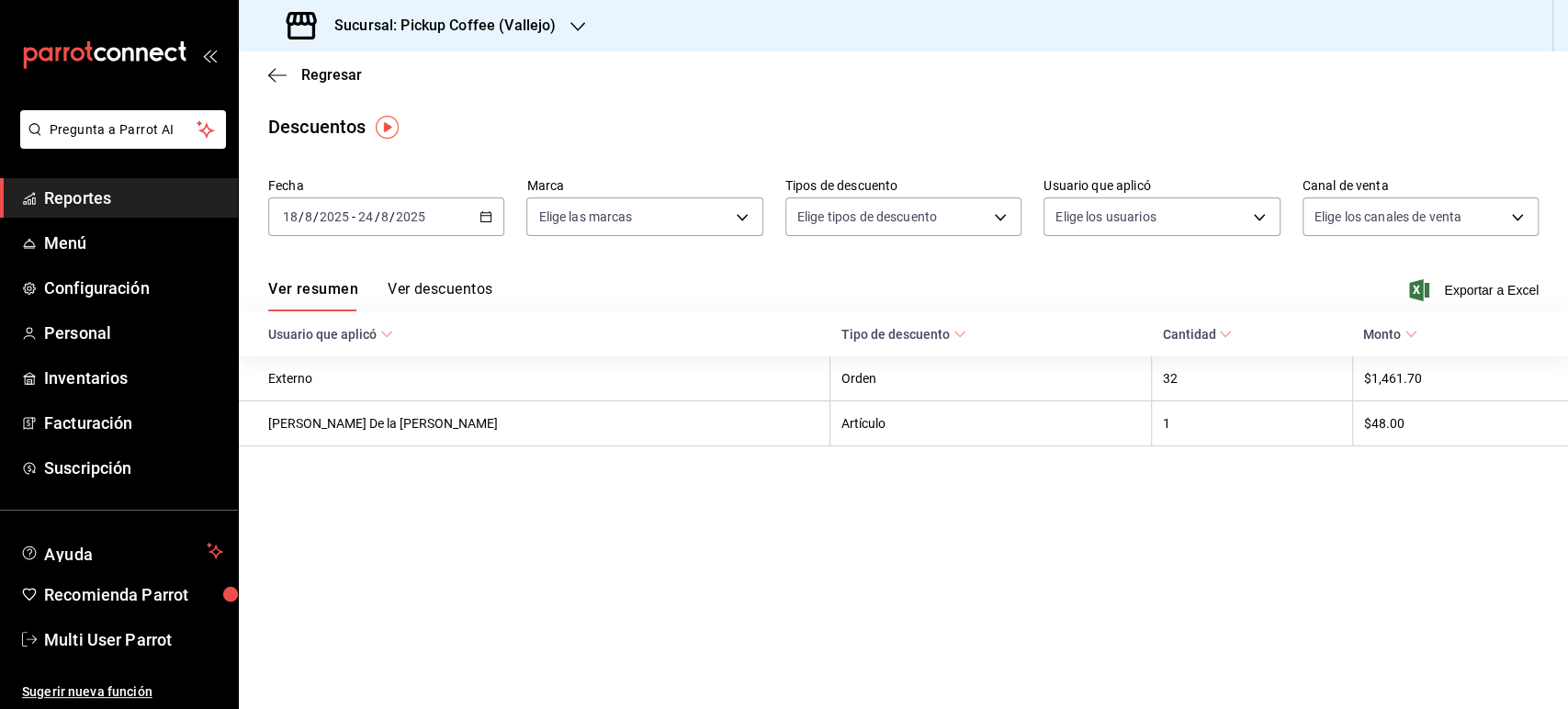
click at [556, 28] on div "Sucursal: Pickup Coffee ([PERSON_NAME])" at bounding box center [423, 26] width 339 height 52
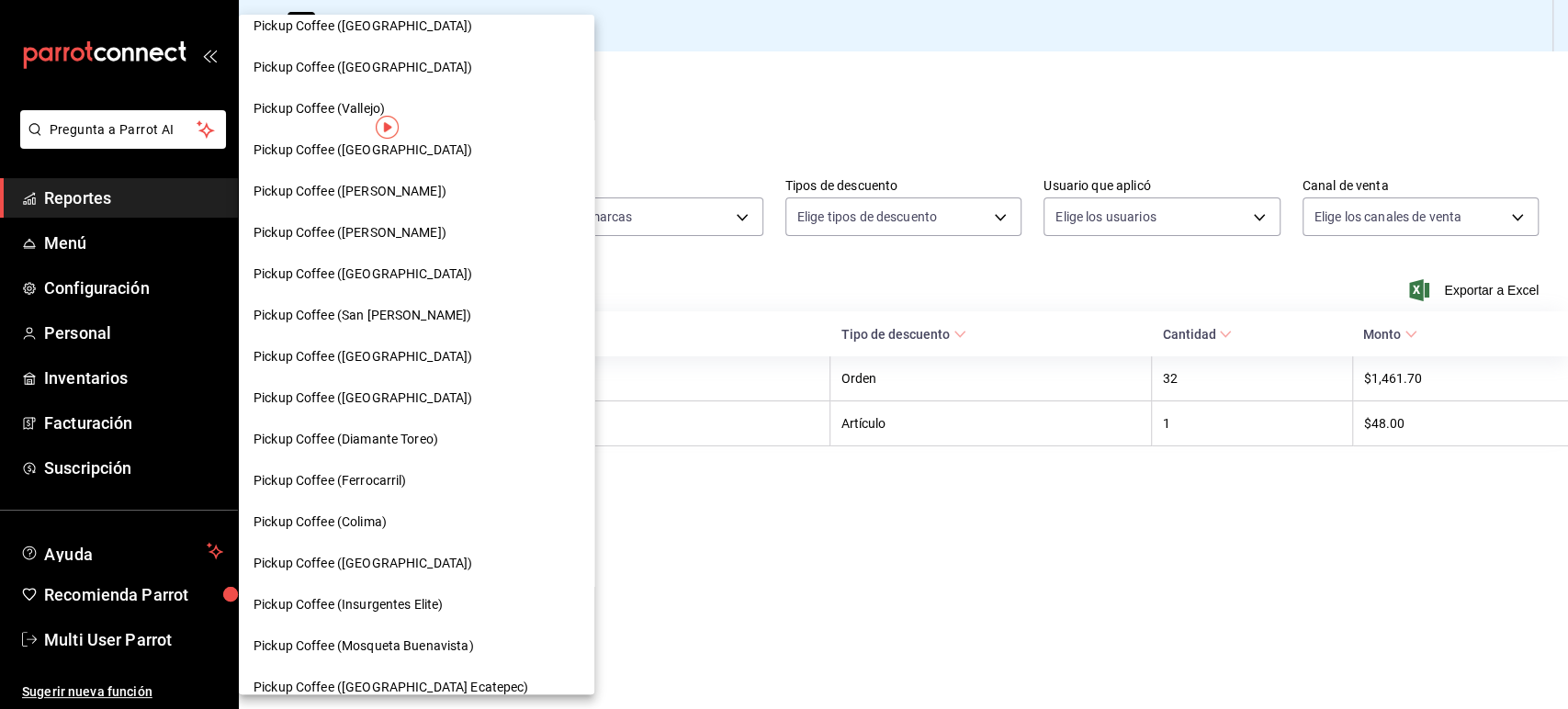
scroll to position [905, 0]
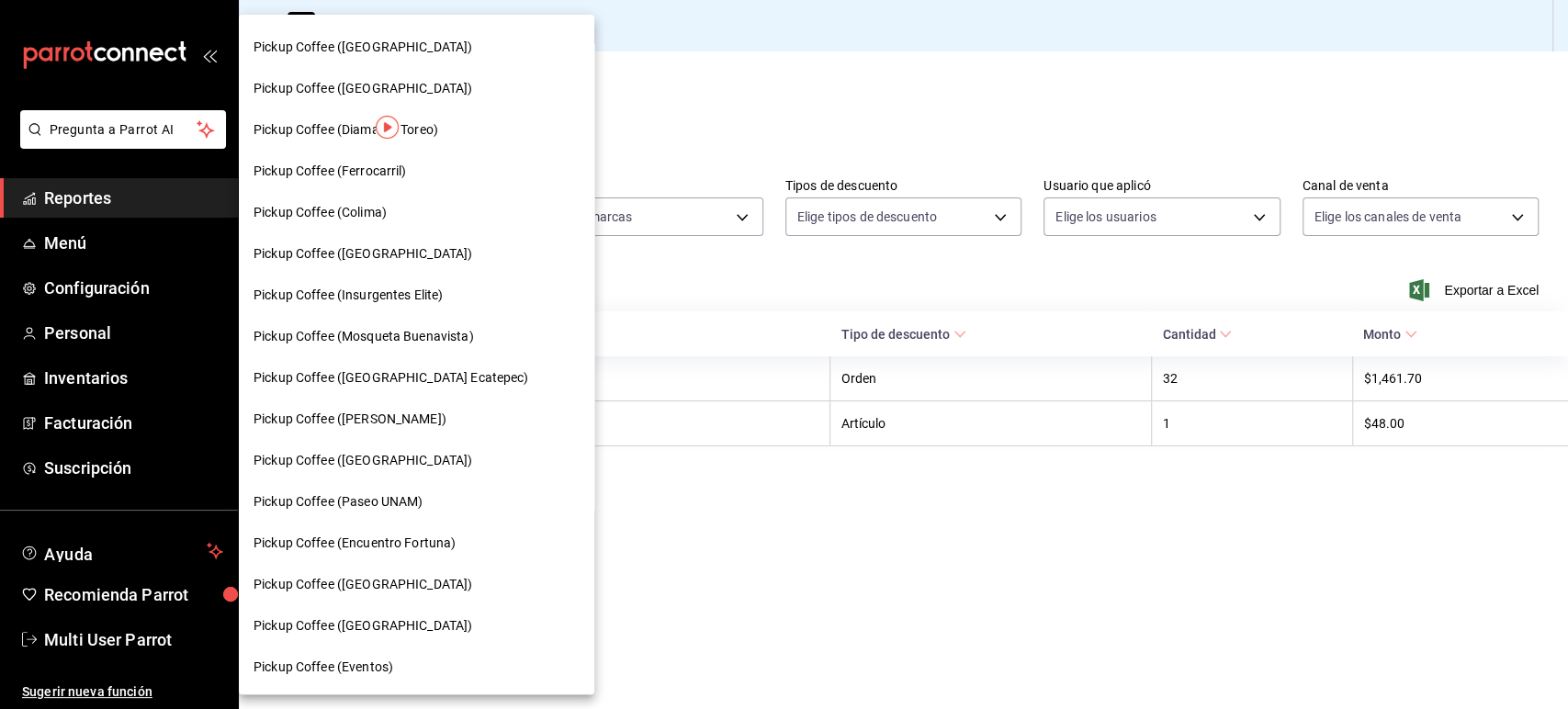
click at [445, 407] on div "Pickup Coffee (Pabellon [PERSON_NAME])" at bounding box center [416, 419] width 355 height 41
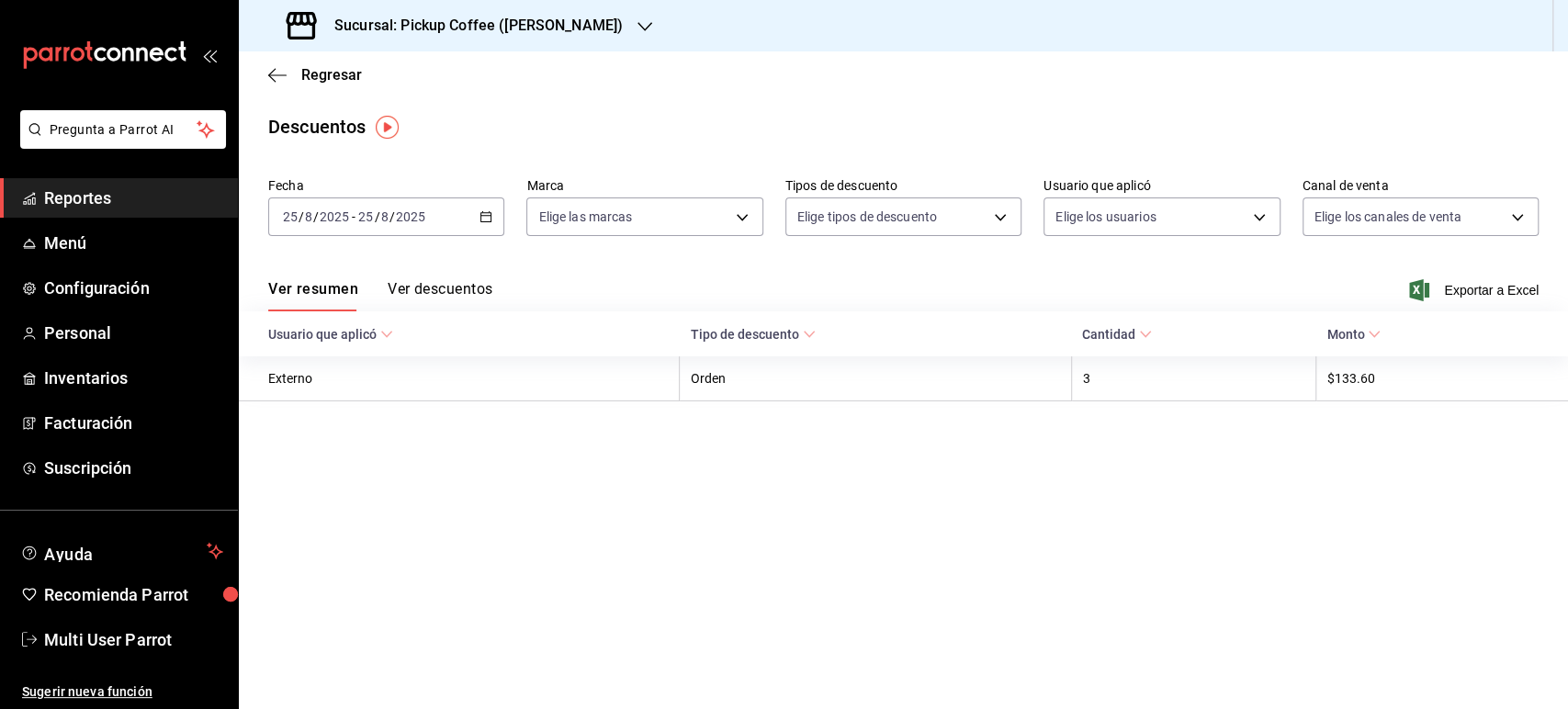
click at [487, 211] on icon "button" at bounding box center [486, 217] width 12 height 12
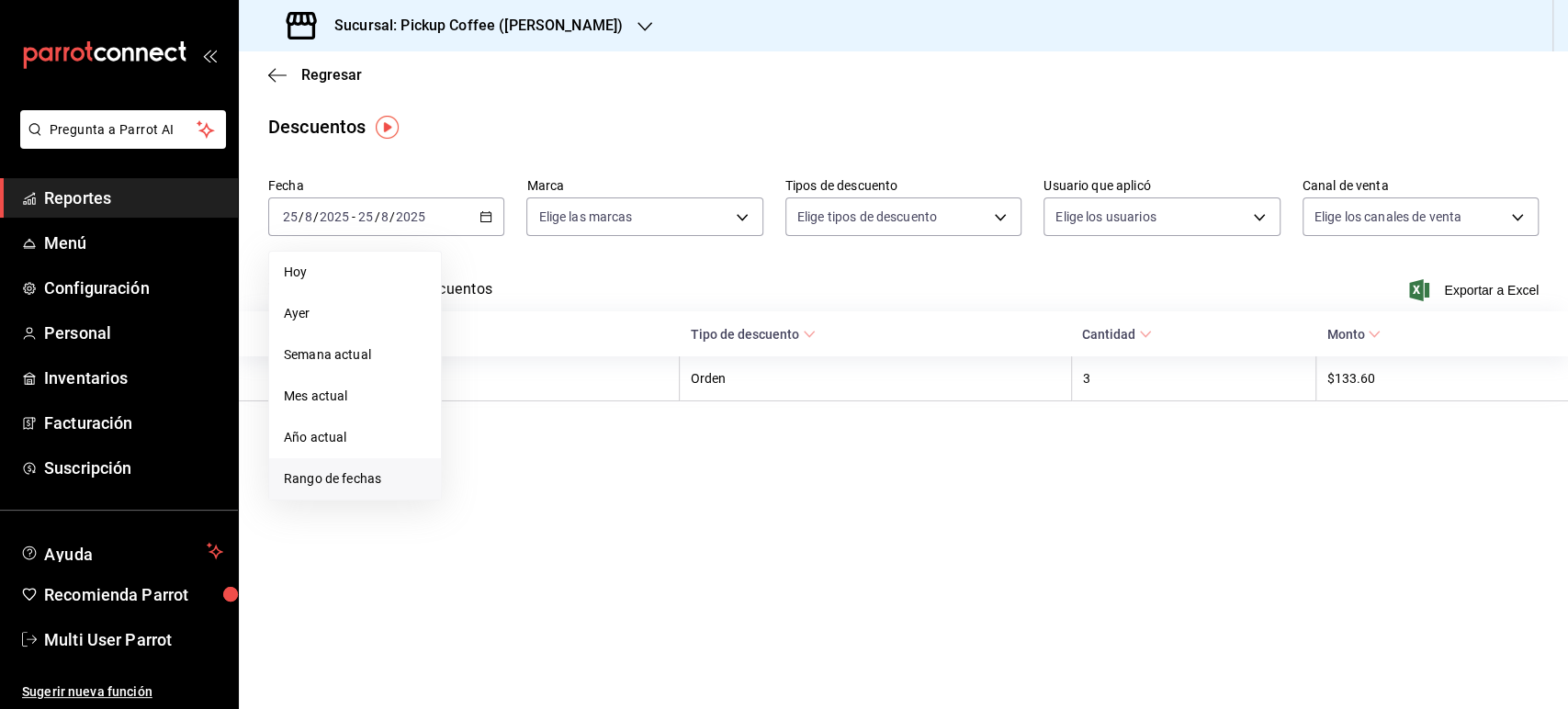
click at [400, 473] on span "Rango de fechas" at bounding box center [354, 479] width 143 height 19
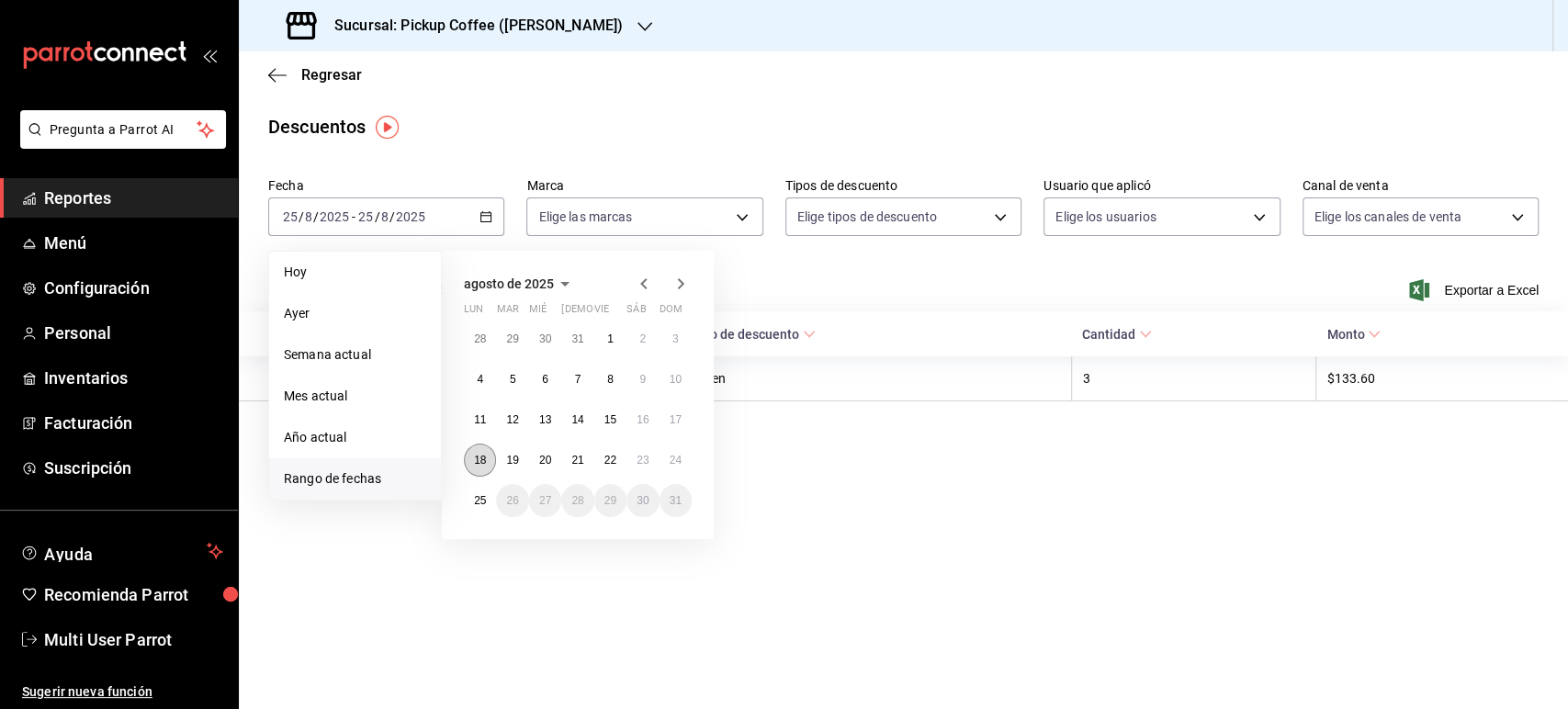
click at [476, 460] on abbr "18" at bounding box center [480, 460] width 11 height 12
click at [670, 457] on abbr "24" at bounding box center [675, 460] width 11 height 12
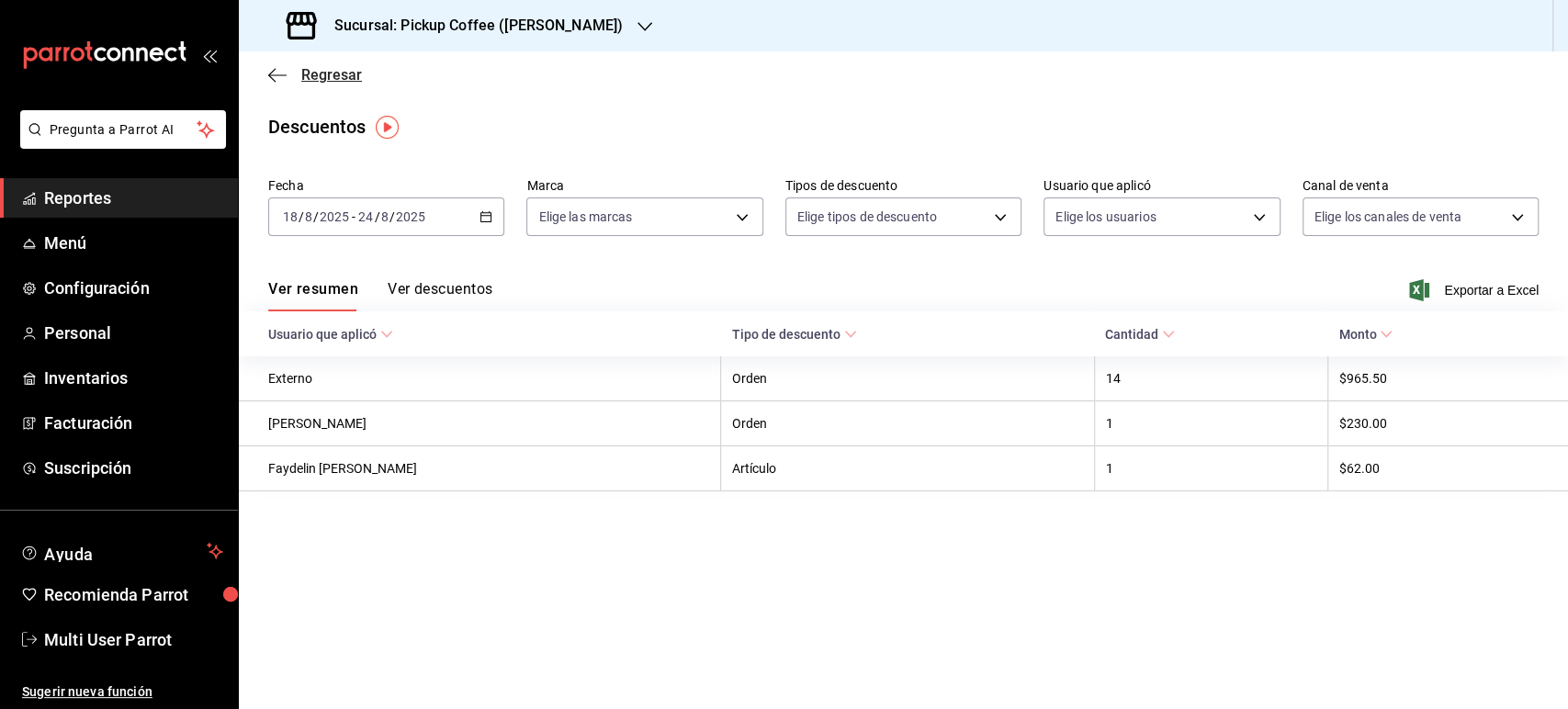
click at [330, 77] on span "Regresar" at bounding box center [331, 75] width 60 height 17
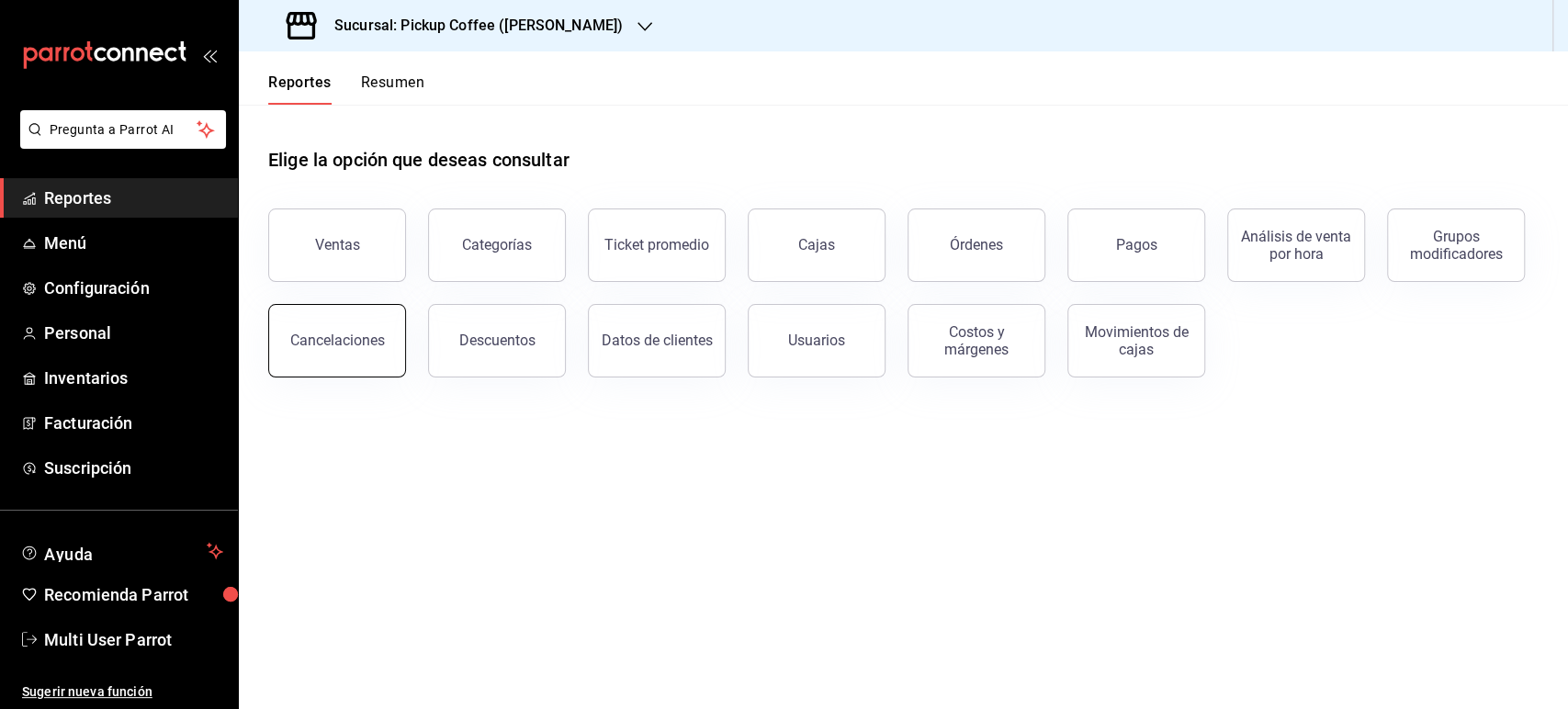
click at [361, 346] on div "Cancelaciones" at bounding box center [337, 340] width 95 height 17
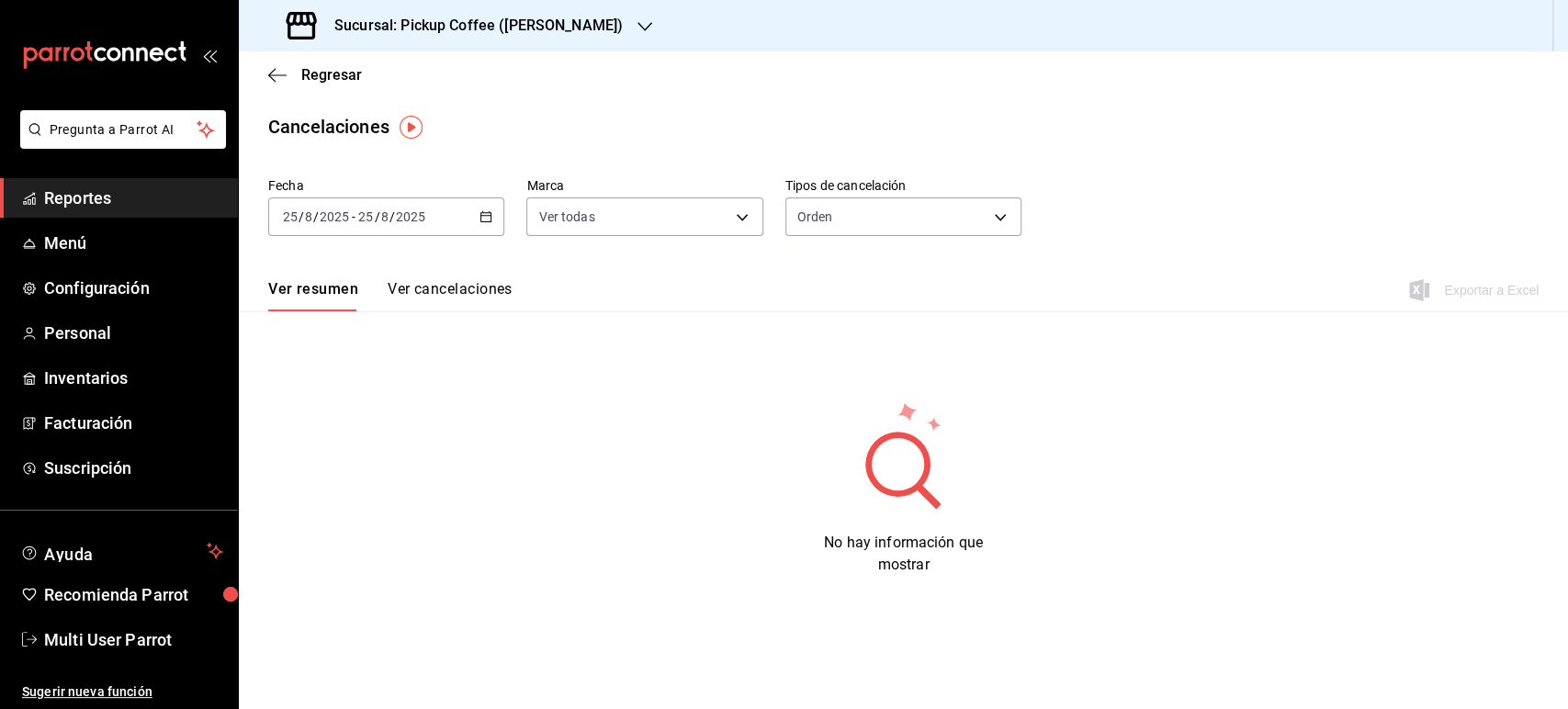
click at [492, 230] on div "[DATE] [DATE] - [DATE] [DATE]" at bounding box center [386, 217] width 236 height 38
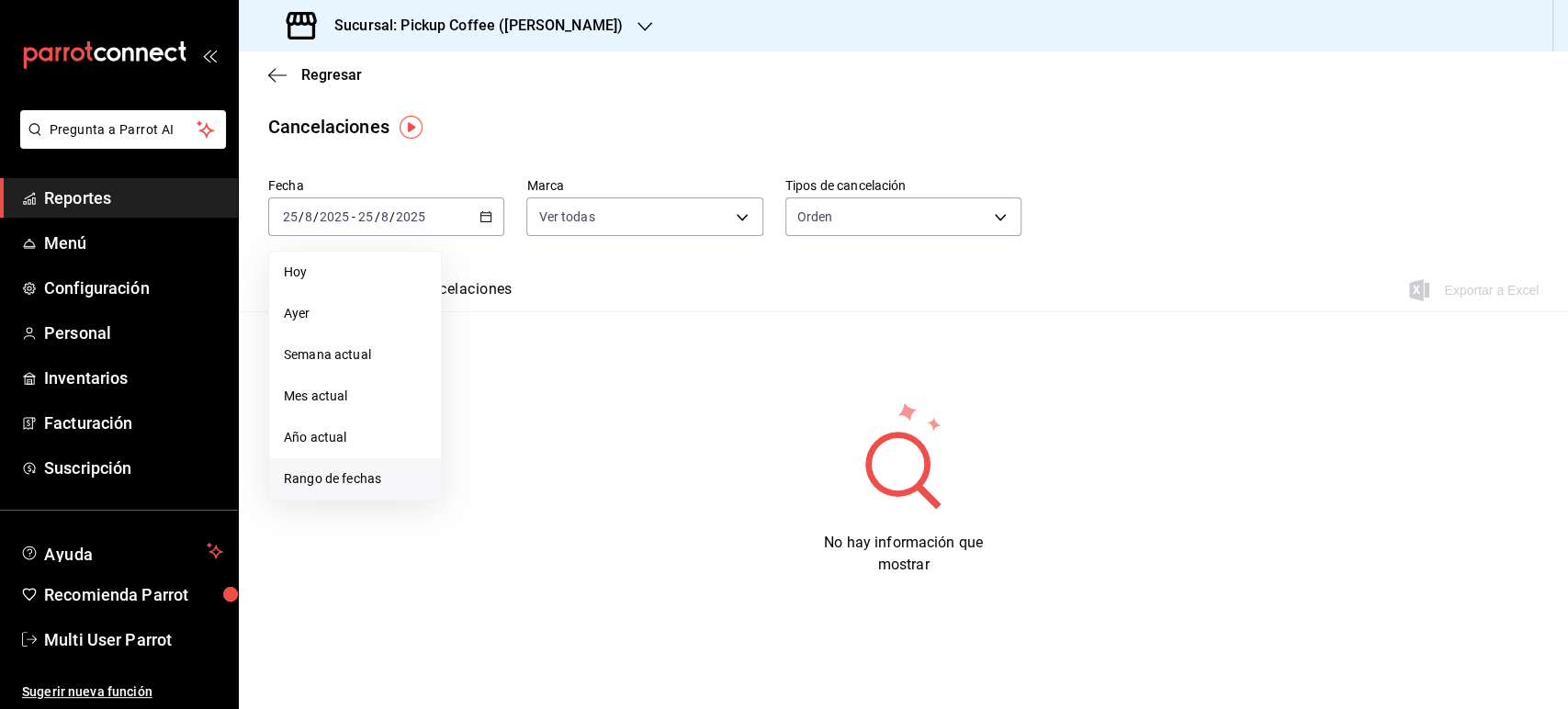
click at [410, 477] on span "Rango de fechas" at bounding box center [354, 479] width 143 height 19
click at [485, 469] on button "18" at bounding box center [480, 460] width 33 height 34
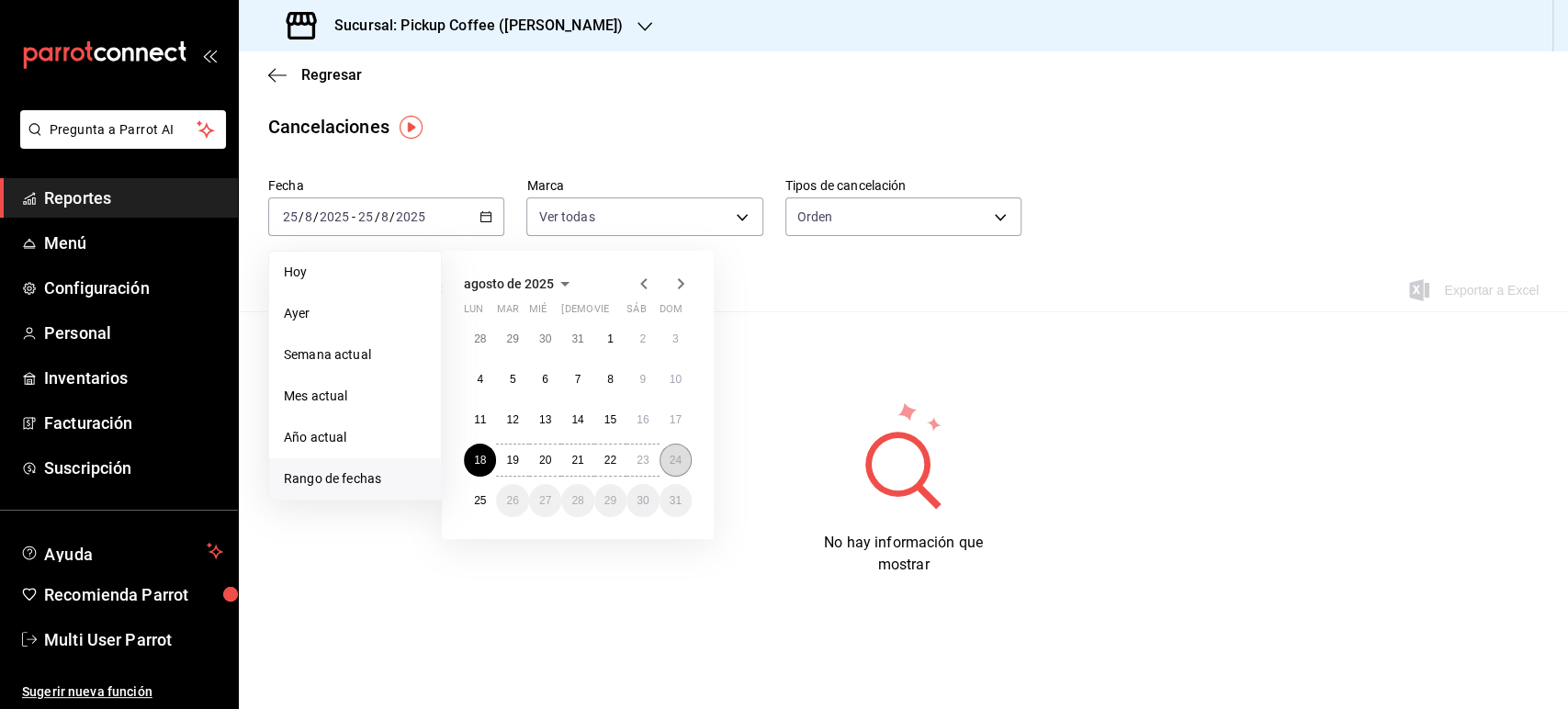
click at [672, 467] on button "24" at bounding box center [676, 460] width 33 height 34
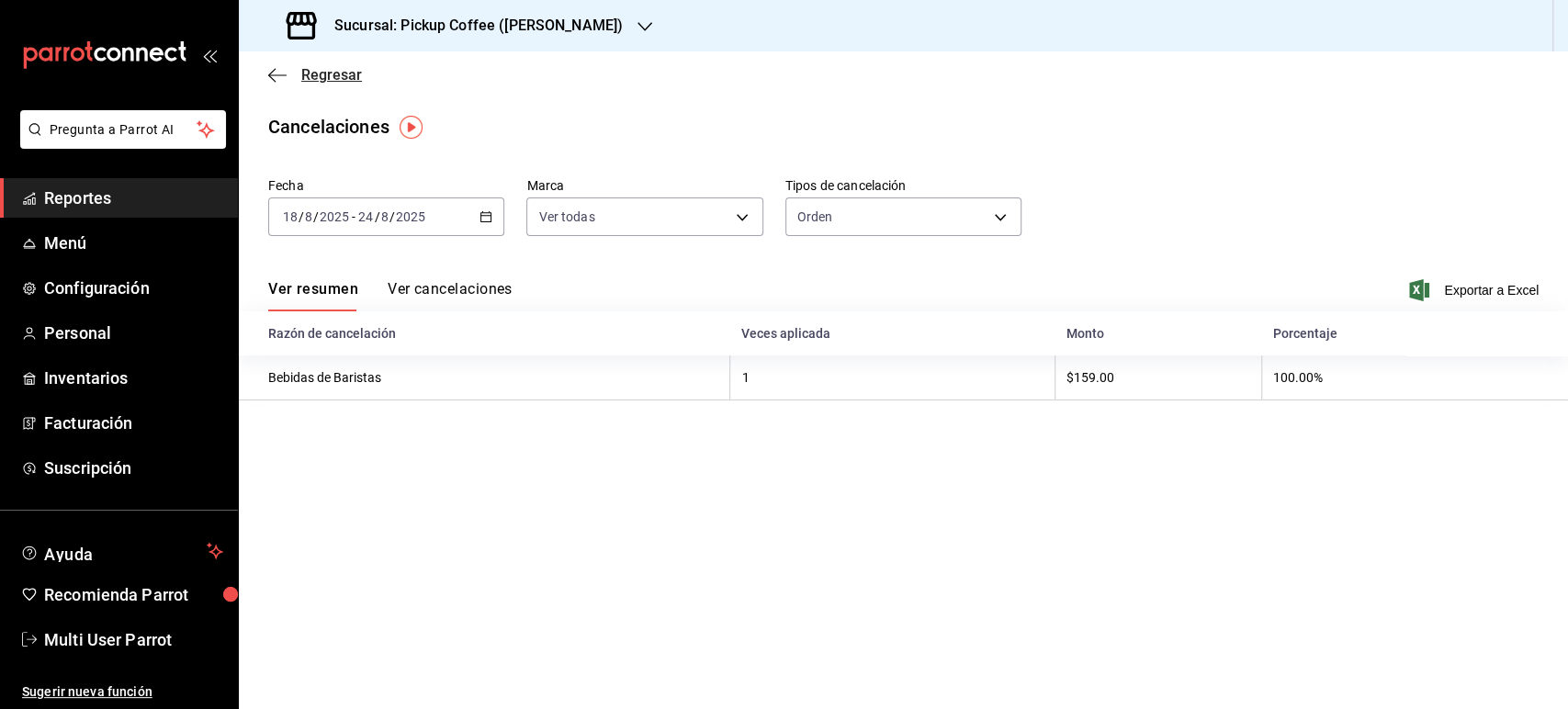
click at [339, 76] on span "Regresar" at bounding box center [331, 75] width 60 height 17
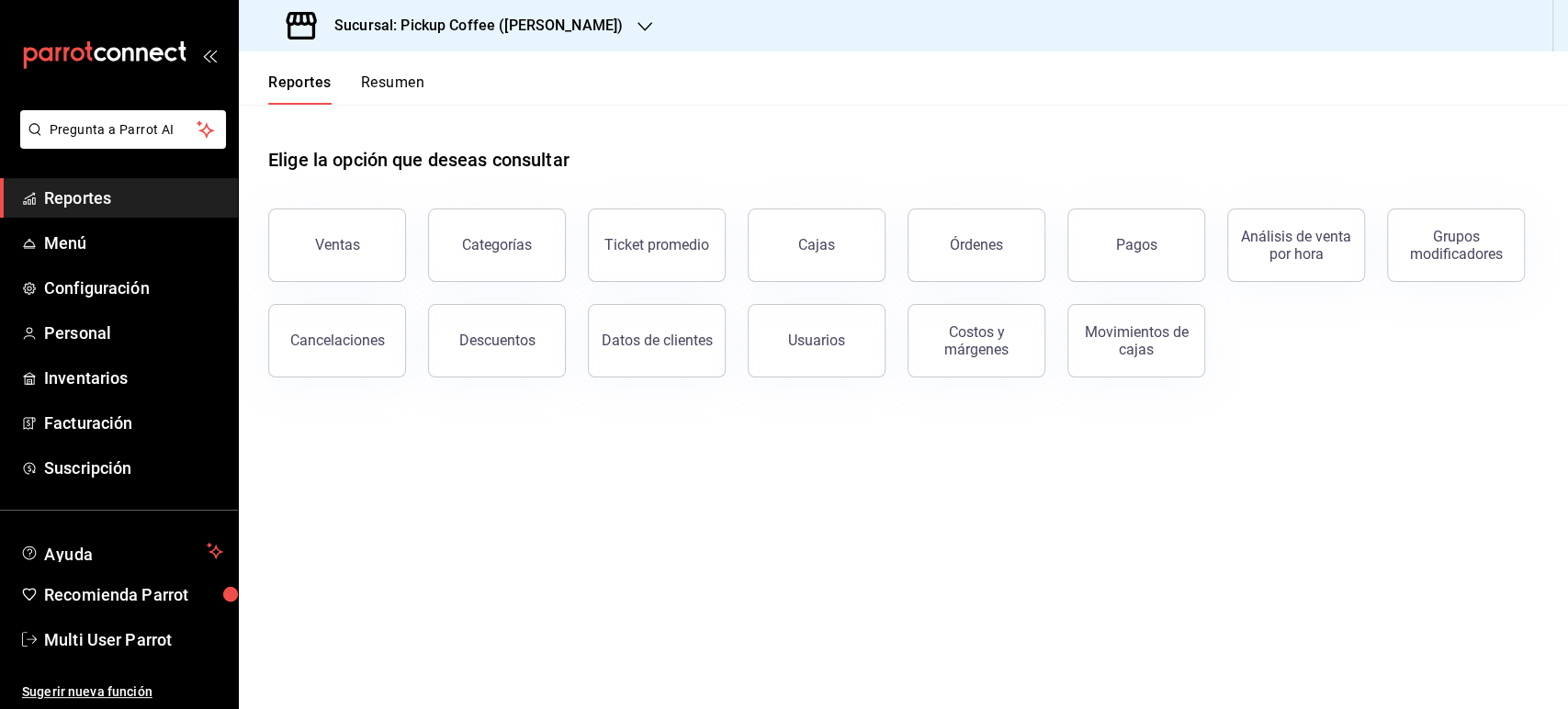
click at [420, 106] on div "Elige la opción que deseas consultar" at bounding box center [903, 145] width 1270 height 81
click at [402, 93] on button "Resumen" at bounding box center [393, 89] width 63 height 32
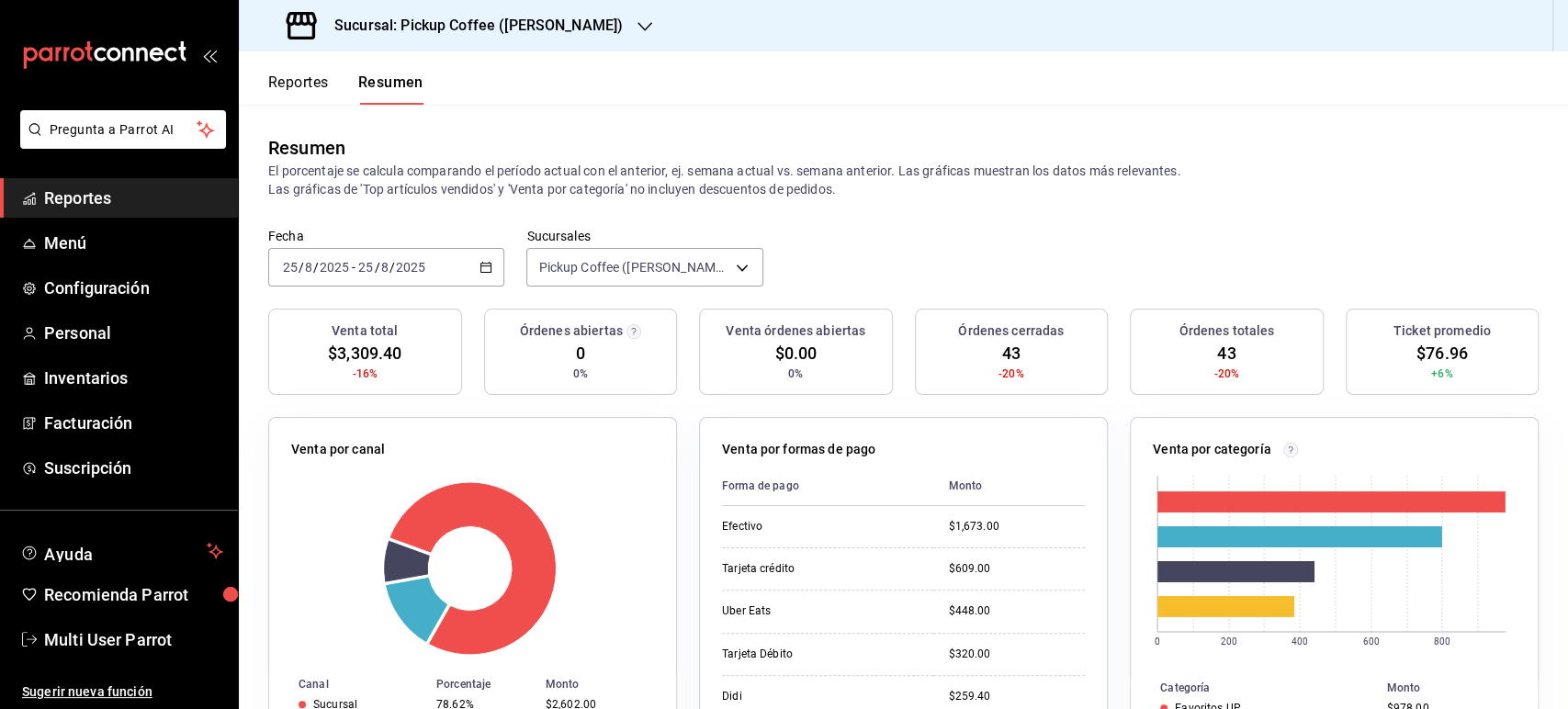
click at [489, 267] on icon "button" at bounding box center [486, 266] width 12 height 12
click at [474, 258] on div "[DATE] [DATE] - [DATE] [DATE]" at bounding box center [386, 267] width 236 height 38
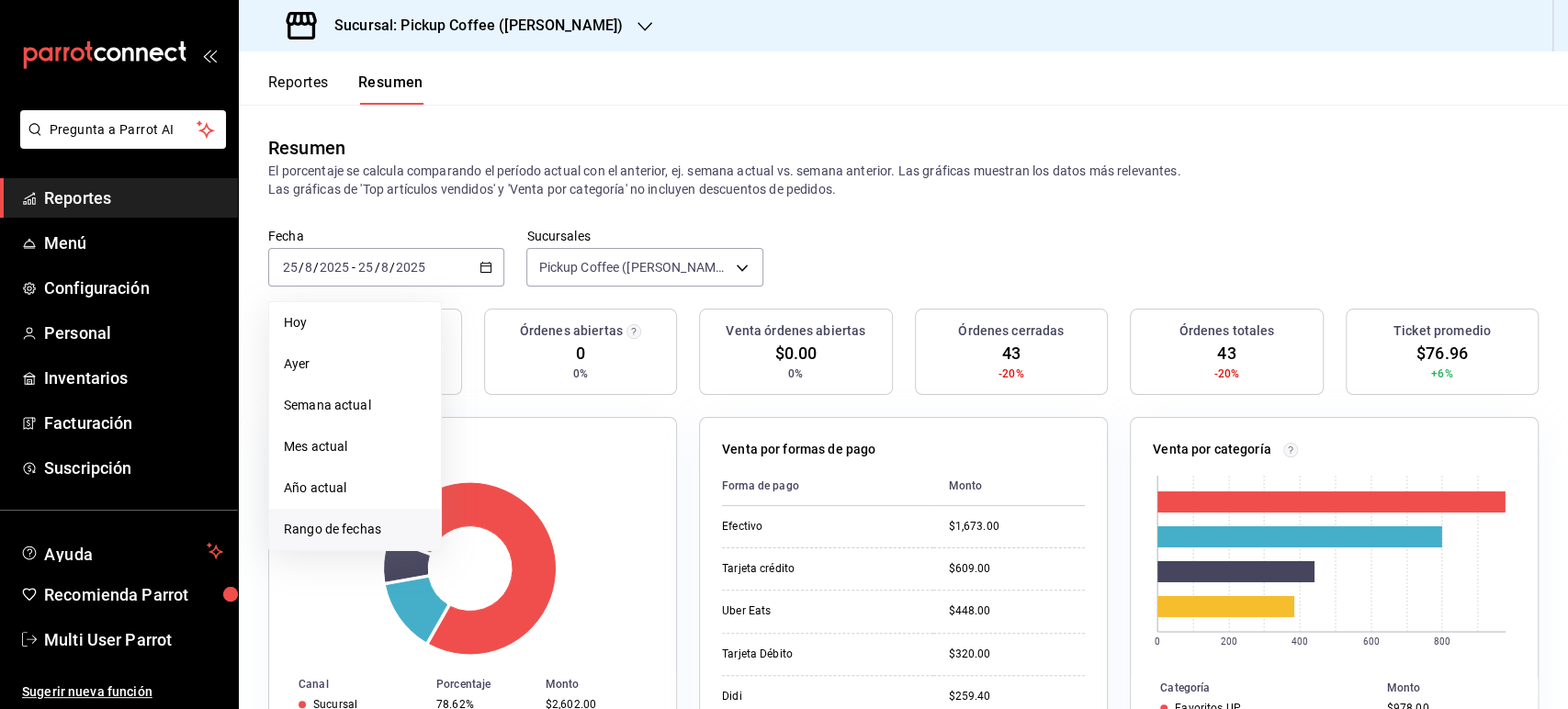
click at [369, 532] on span "Rango de fechas" at bounding box center [354, 530] width 143 height 19
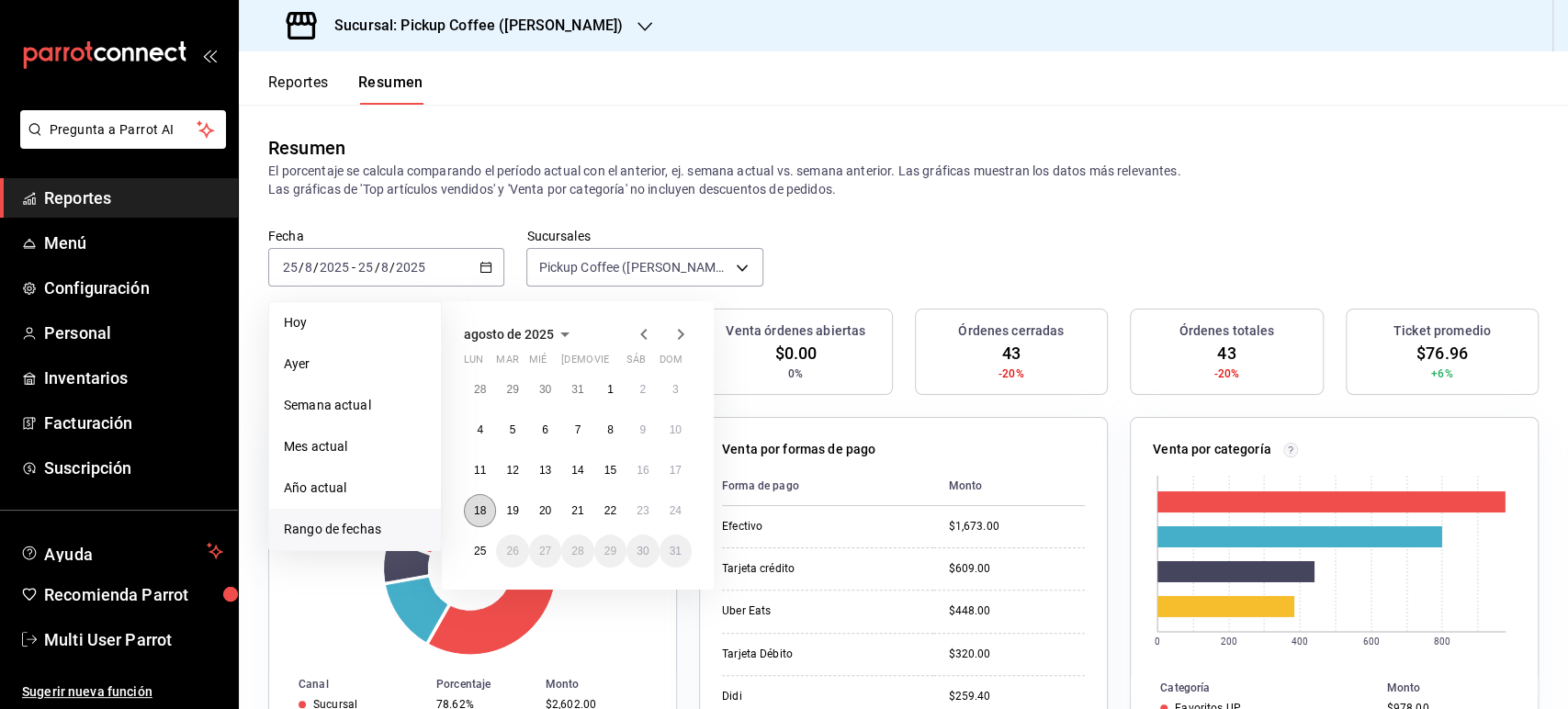
click at [480, 516] on abbr "18" at bounding box center [480, 511] width 11 height 12
click at [674, 506] on abbr "24" at bounding box center [675, 511] width 11 height 12
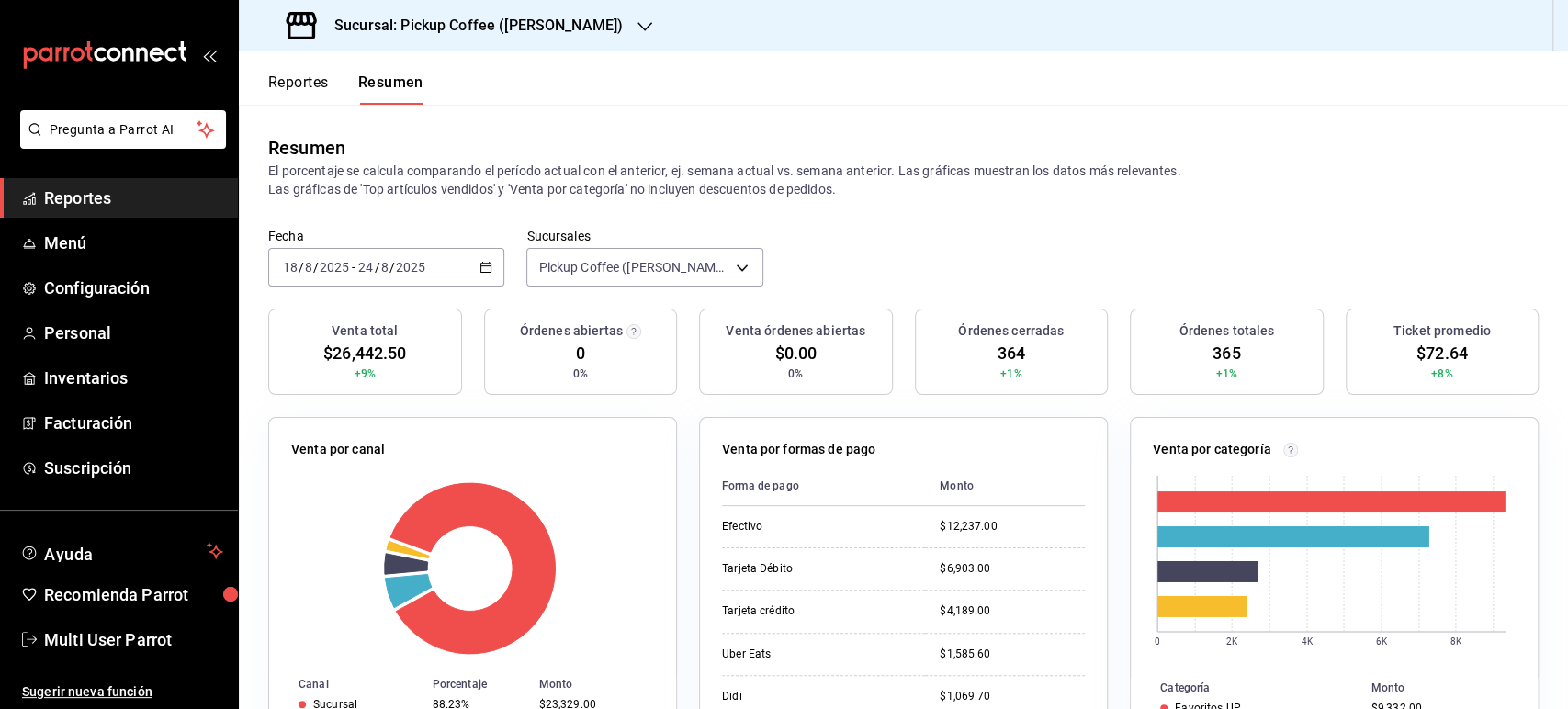
click at [336, 81] on div "Reportes Resumen" at bounding box center [346, 89] width 155 height 32
click at [323, 81] on button "Reportes" at bounding box center [298, 89] width 60 height 32
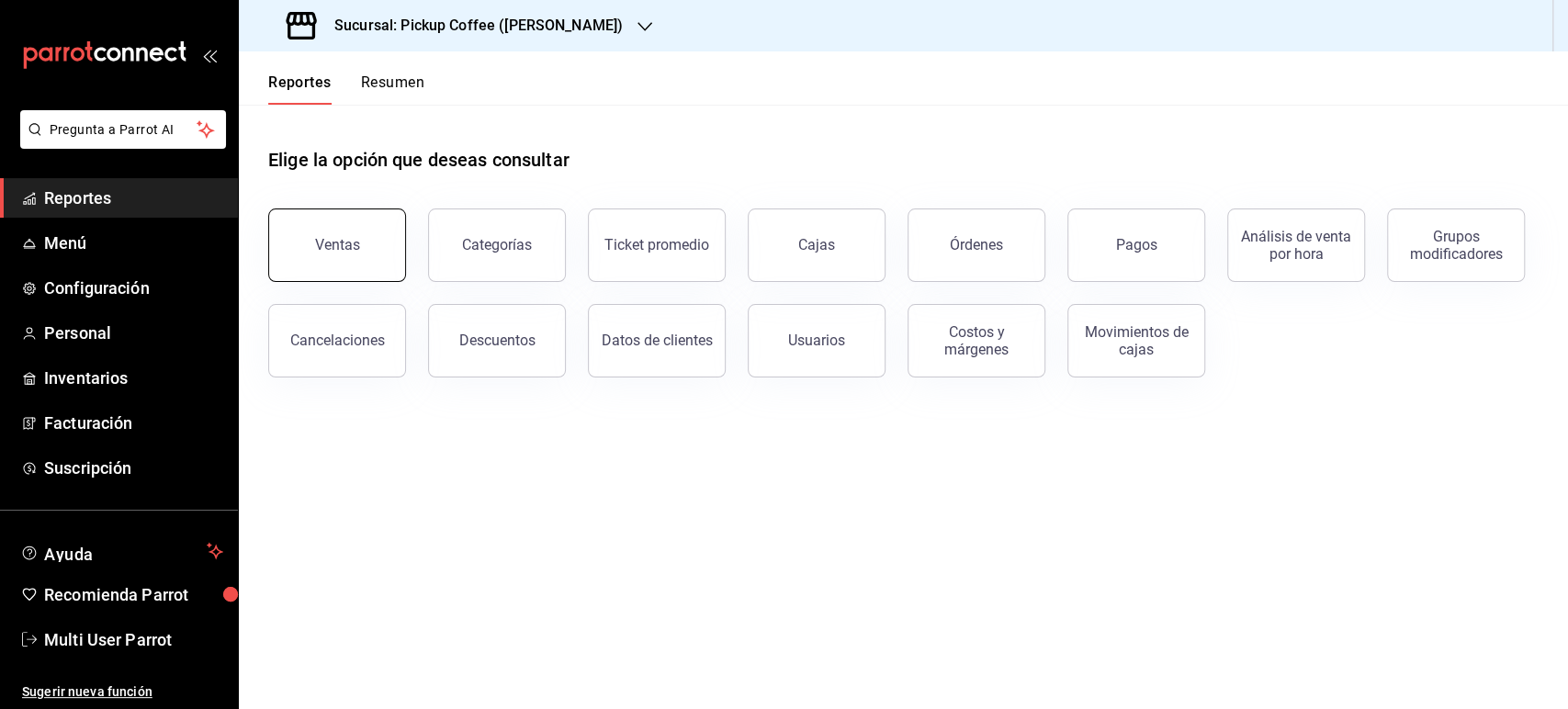
click at [333, 246] on div "Ventas" at bounding box center [337, 244] width 45 height 17
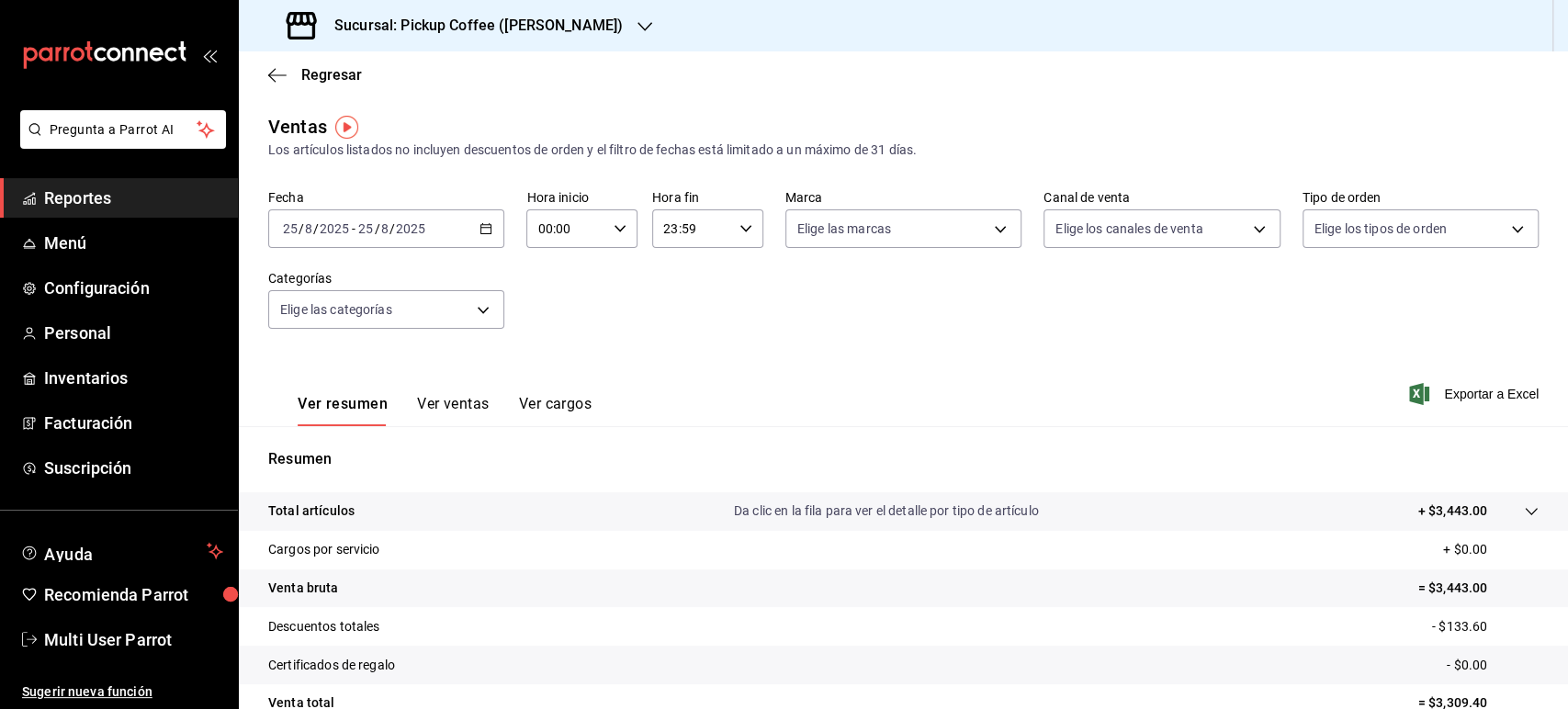
click at [468, 230] on div "[DATE] [DATE] - [DATE] [DATE]" at bounding box center [386, 229] width 236 height 38
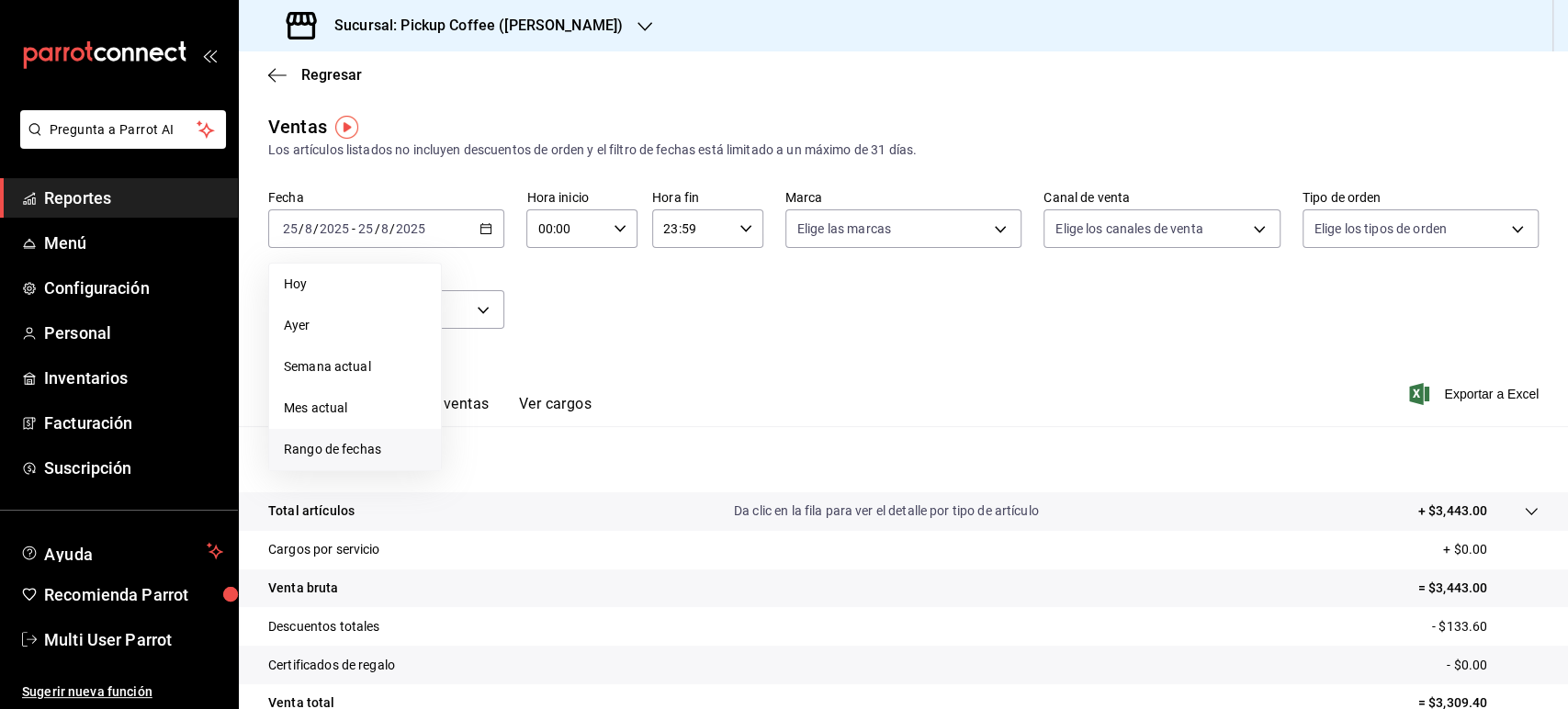
click at [378, 444] on span "Rango de fechas" at bounding box center [354, 449] width 143 height 19
click at [481, 482] on button "18" at bounding box center [480, 472] width 33 height 34
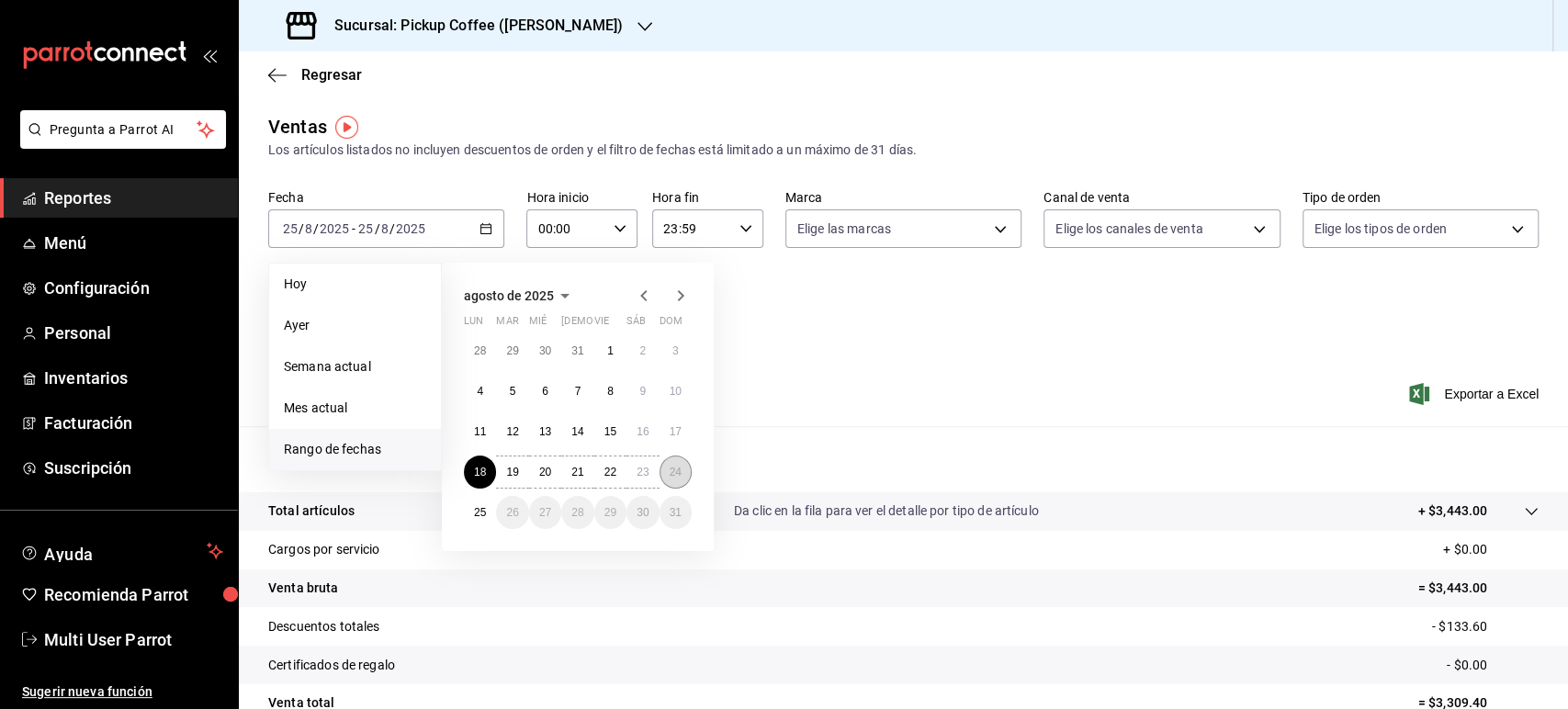
click at [677, 475] on abbr "24" at bounding box center [675, 471] width 11 height 12
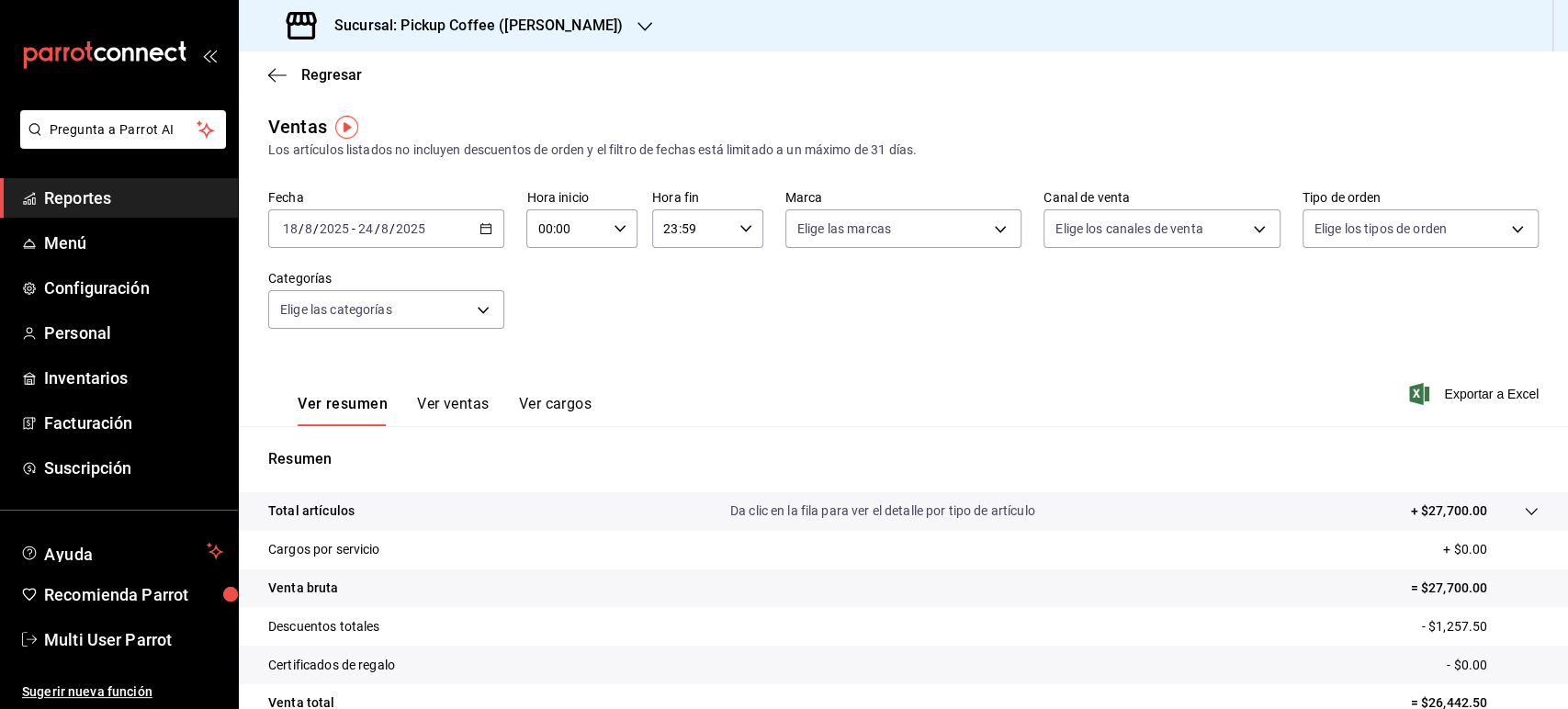
click at [489, 19] on h3 "Sucursal: Pickup Coffee (Pabellon Cuauhtemoc)" at bounding box center [471, 25] width 303 height 22
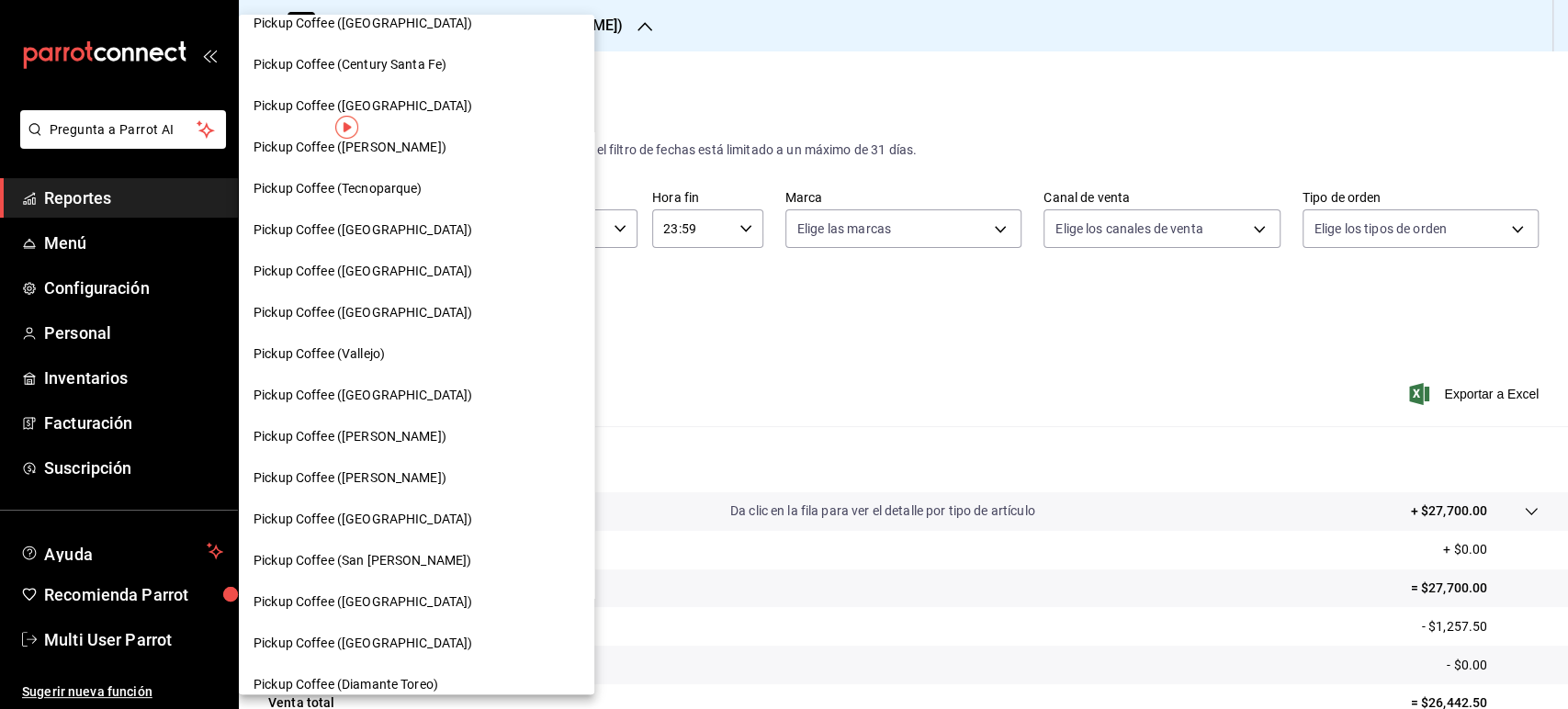
scroll to position [371, 0]
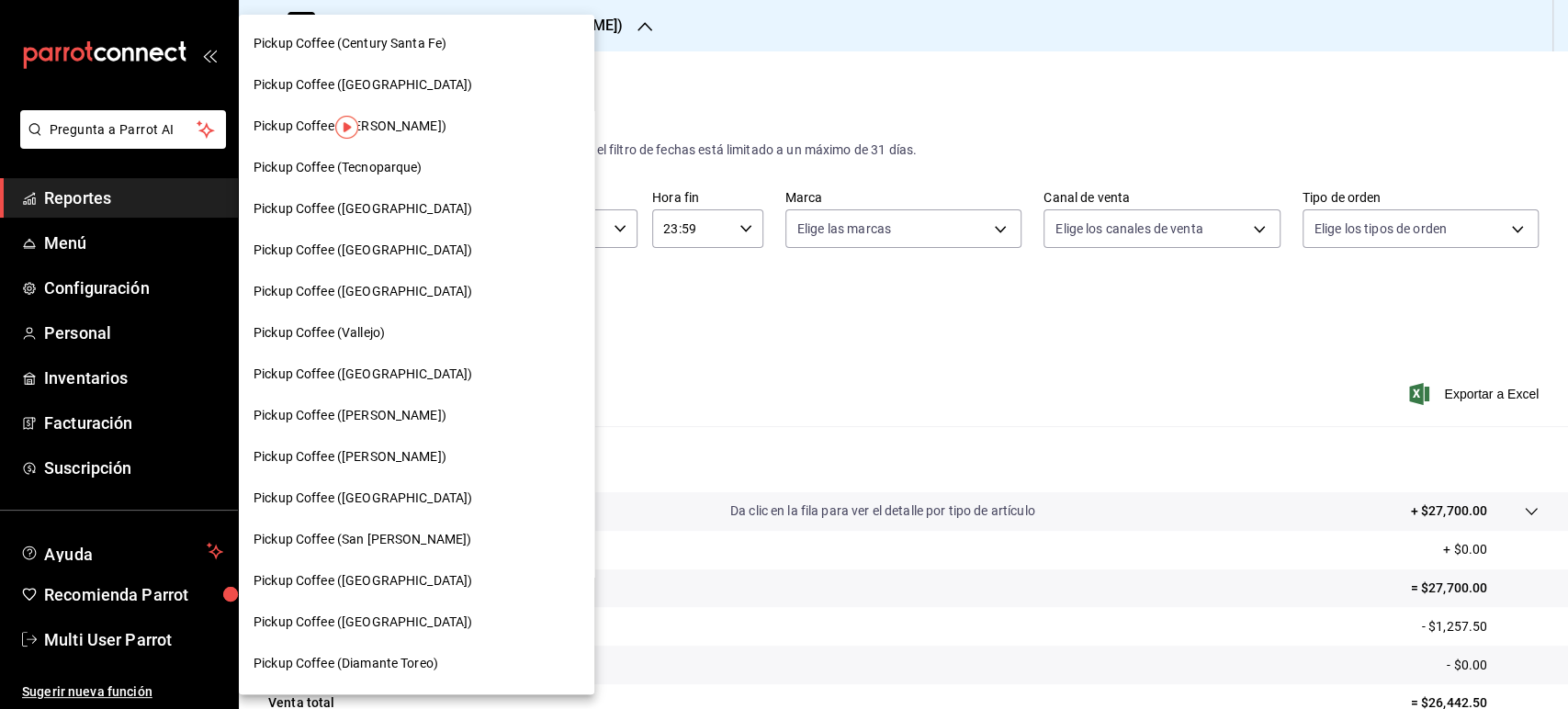
click at [434, 416] on div "Pickup Coffee ([PERSON_NAME])" at bounding box center [417, 416] width 326 height 19
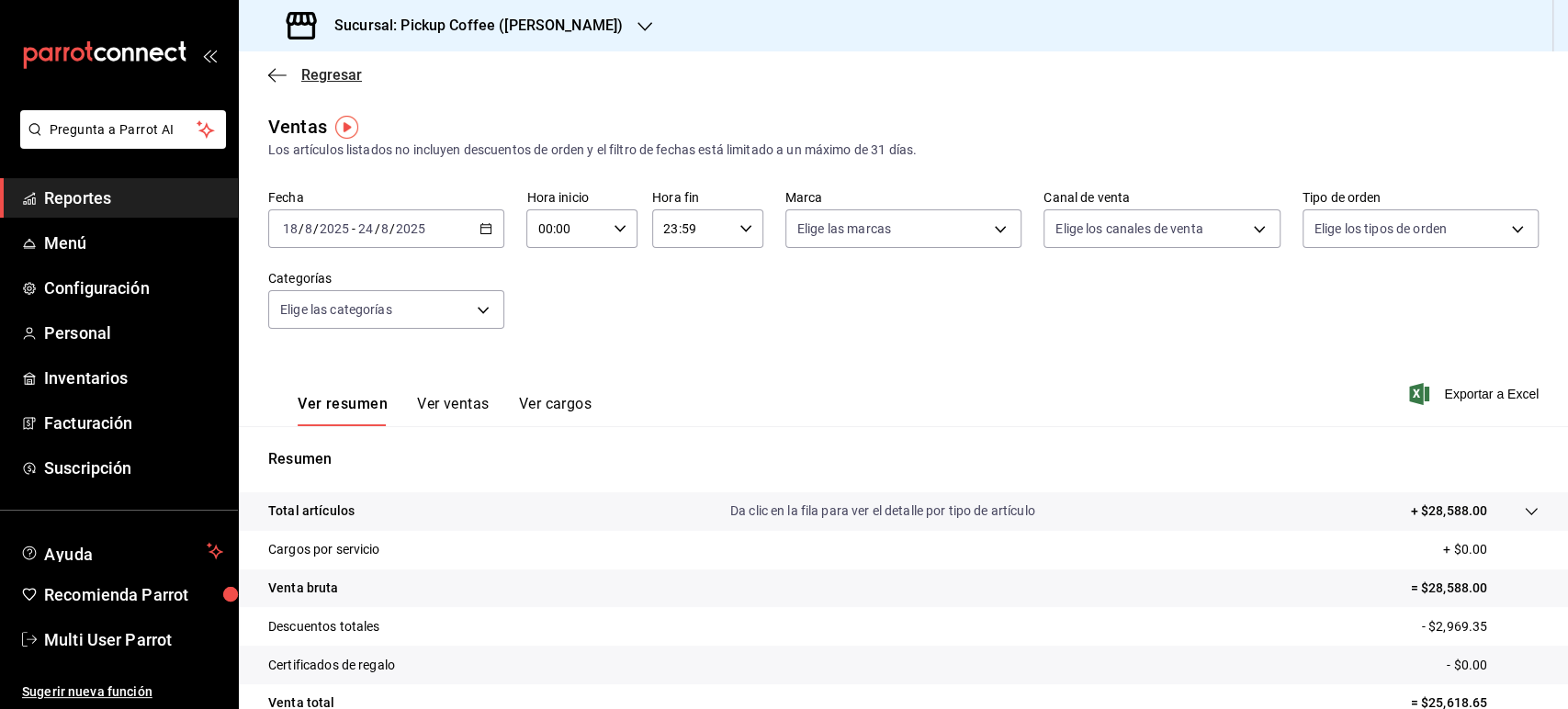
click at [313, 83] on span "Regresar" at bounding box center [331, 75] width 60 height 17
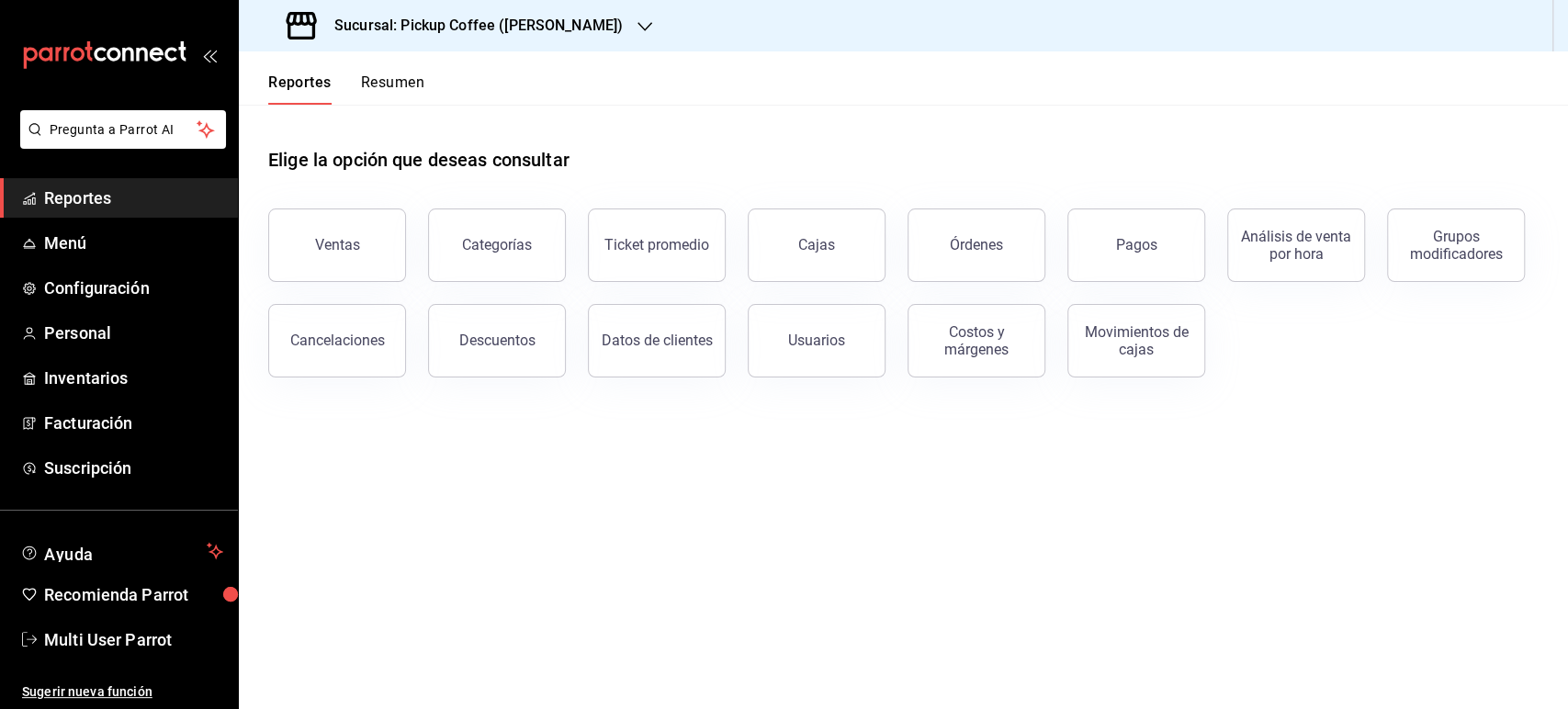
click at [402, 88] on button "Resumen" at bounding box center [393, 89] width 63 height 32
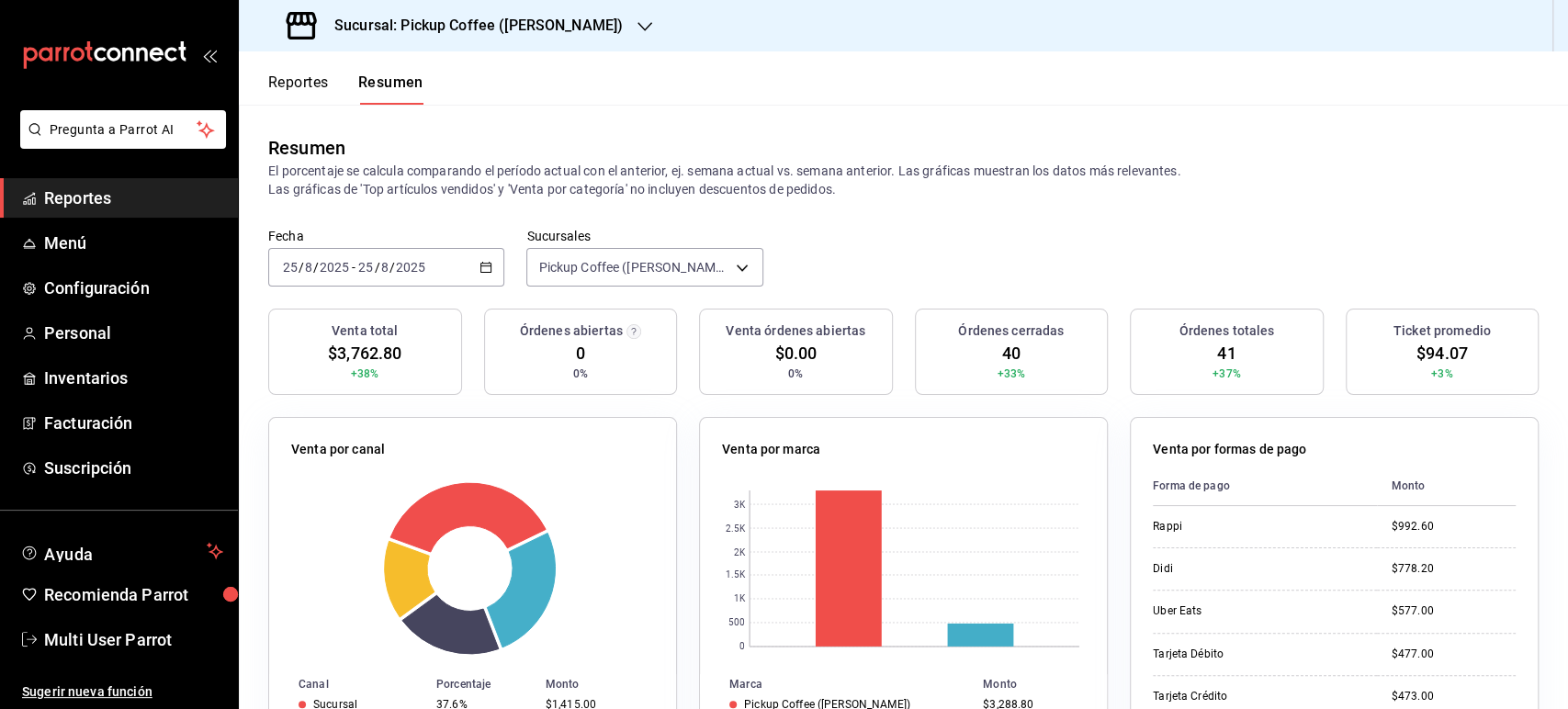
click at [489, 271] on icon "button" at bounding box center [486, 266] width 12 height 12
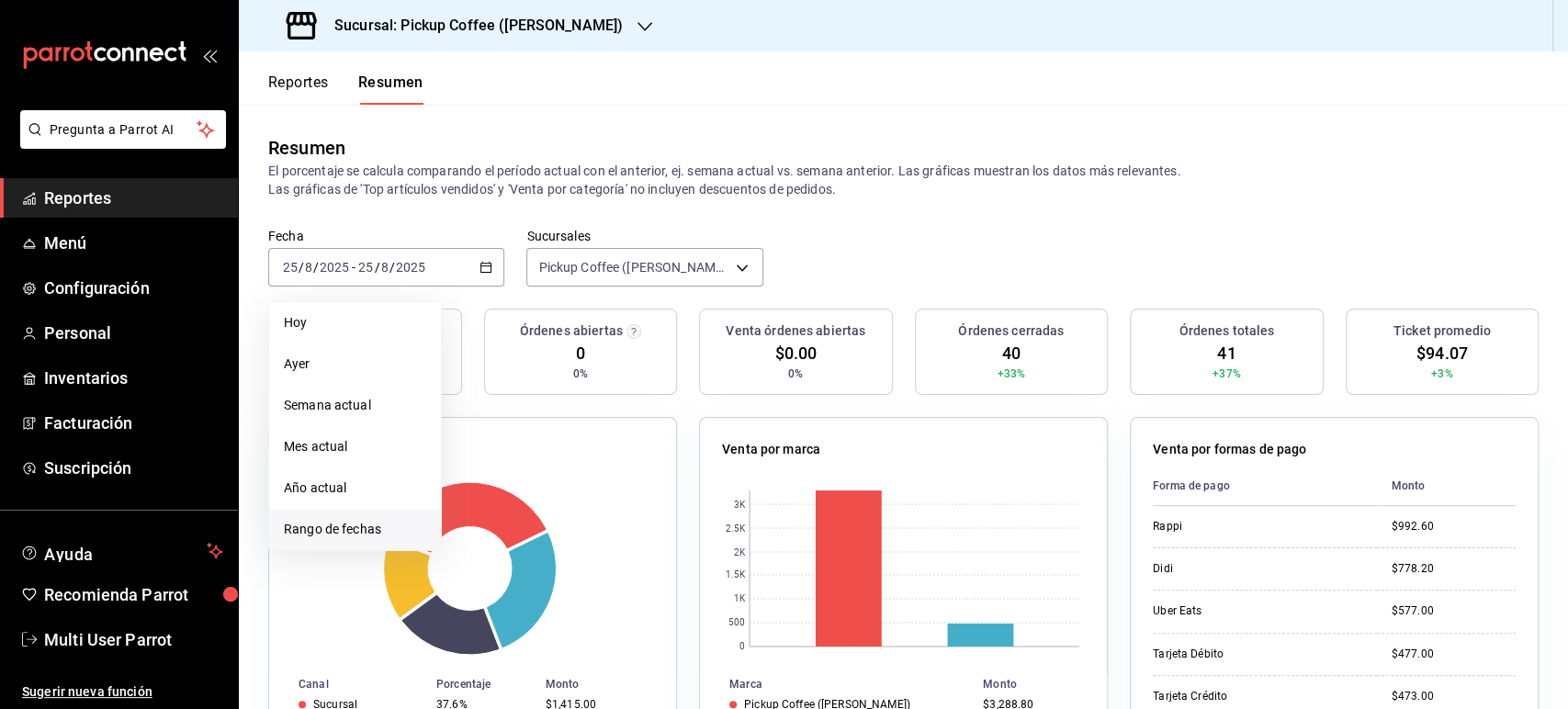
click at [336, 540] on li "Rango de fechas" at bounding box center [354, 529] width 171 height 41
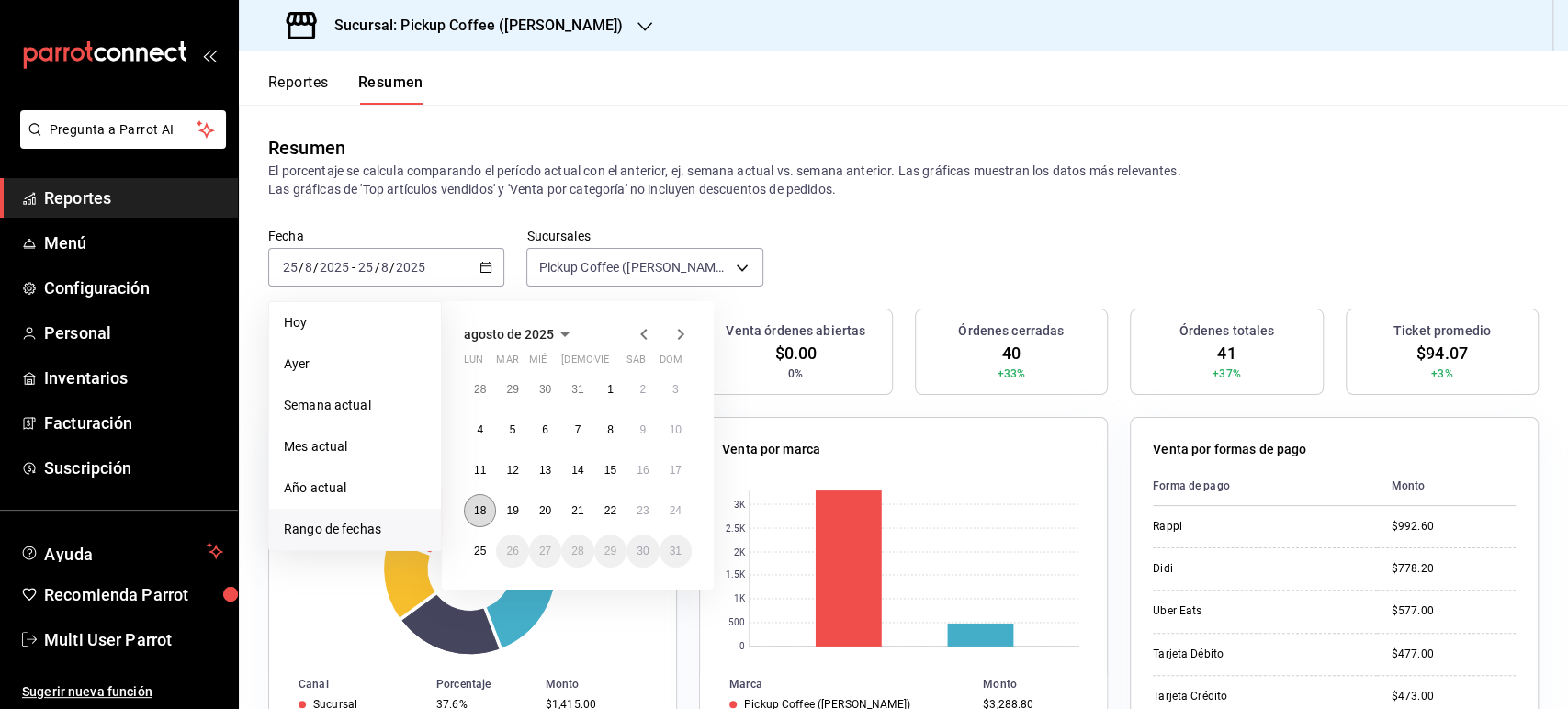
click at [478, 508] on abbr "18" at bounding box center [480, 511] width 11 height 12
click at [685, 505] on button "24" at bounding box center [676, 511] width 33 height 34
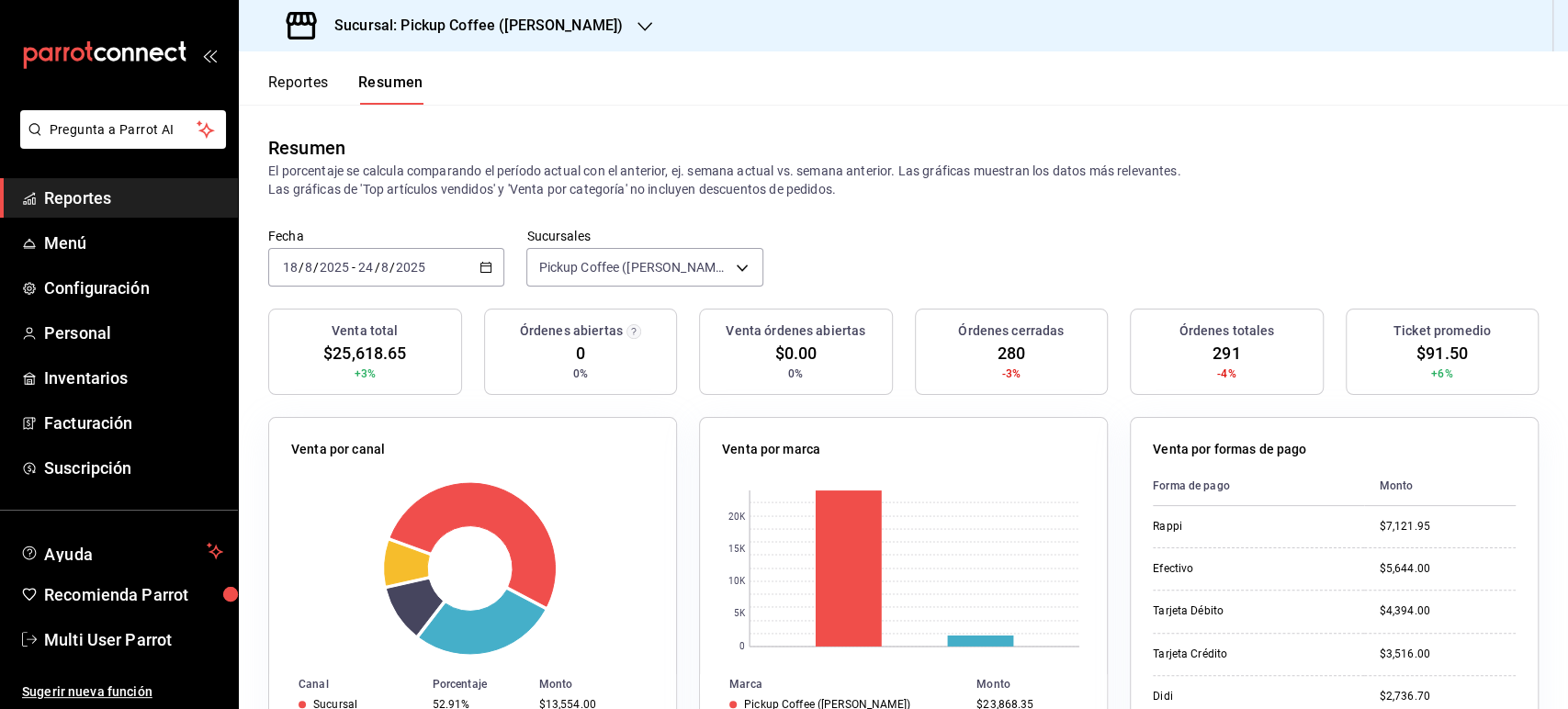
click at [484, 270] on icon "button" at bounding box center [486, 266] width 12 height 12
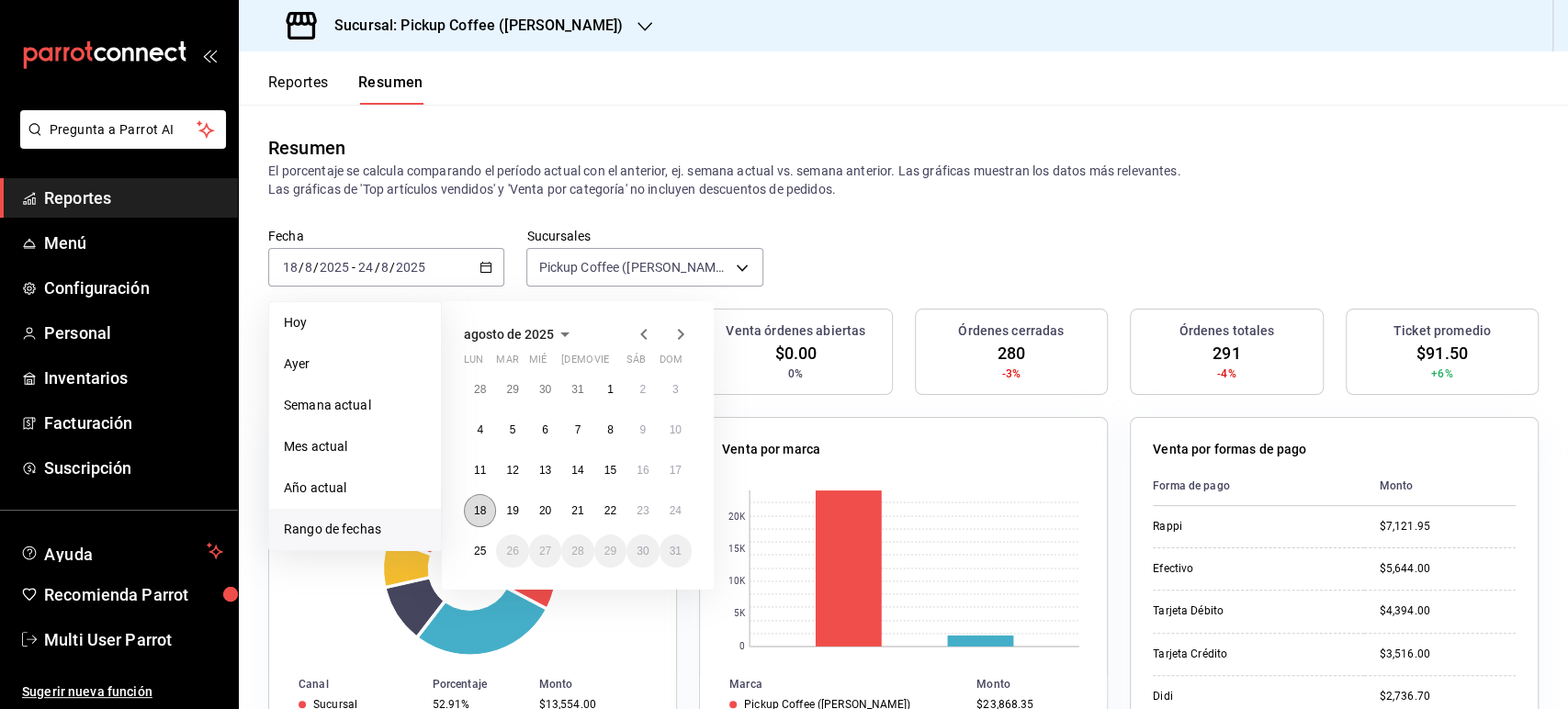
click at [481, 509] on abbr "18" at bounding box center [480, 511] width 11 height 12
click at [676, 521] on button "24" at bounding box center [676, 511] width 33 height 34
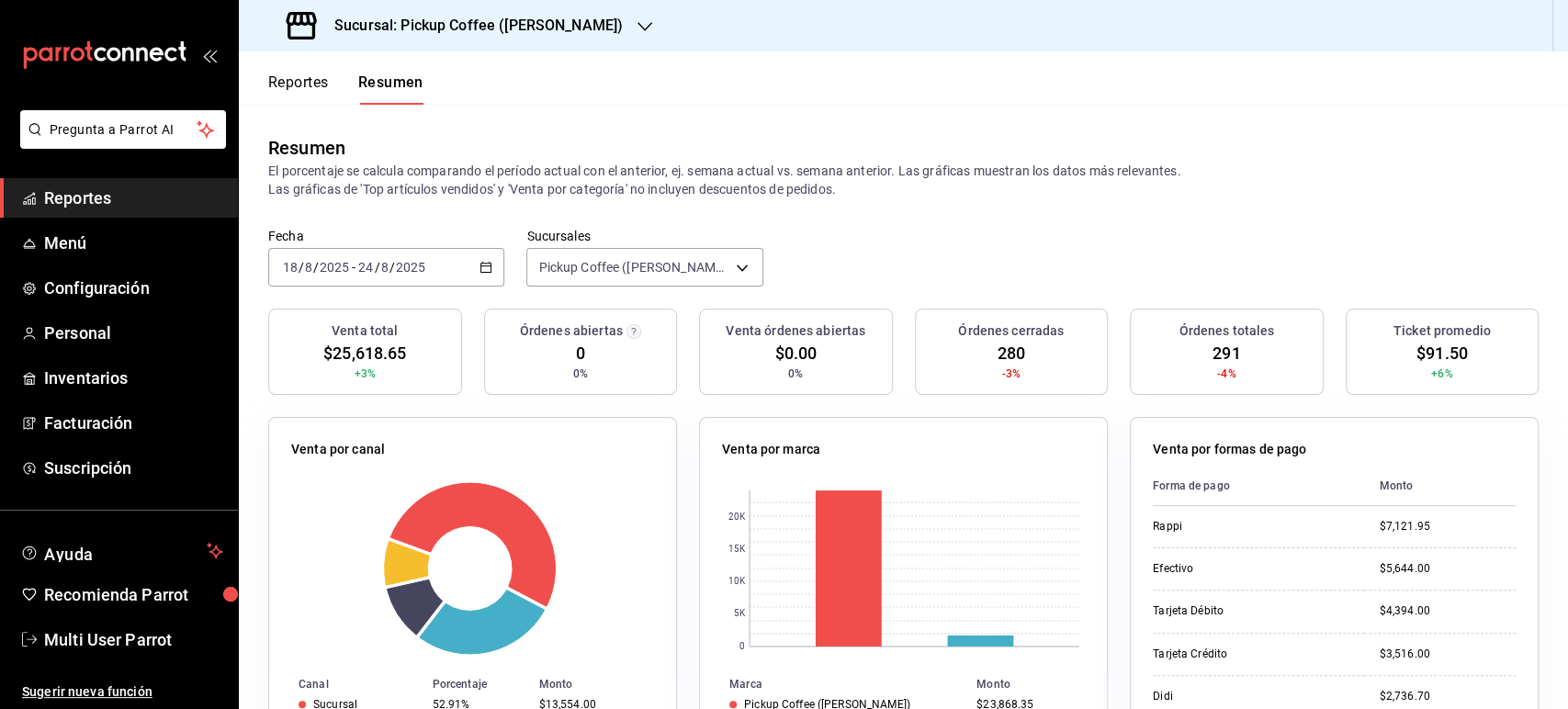
click at [317, 86] on button "Reportes" at bounding box center [298, 89] width 60 height 32
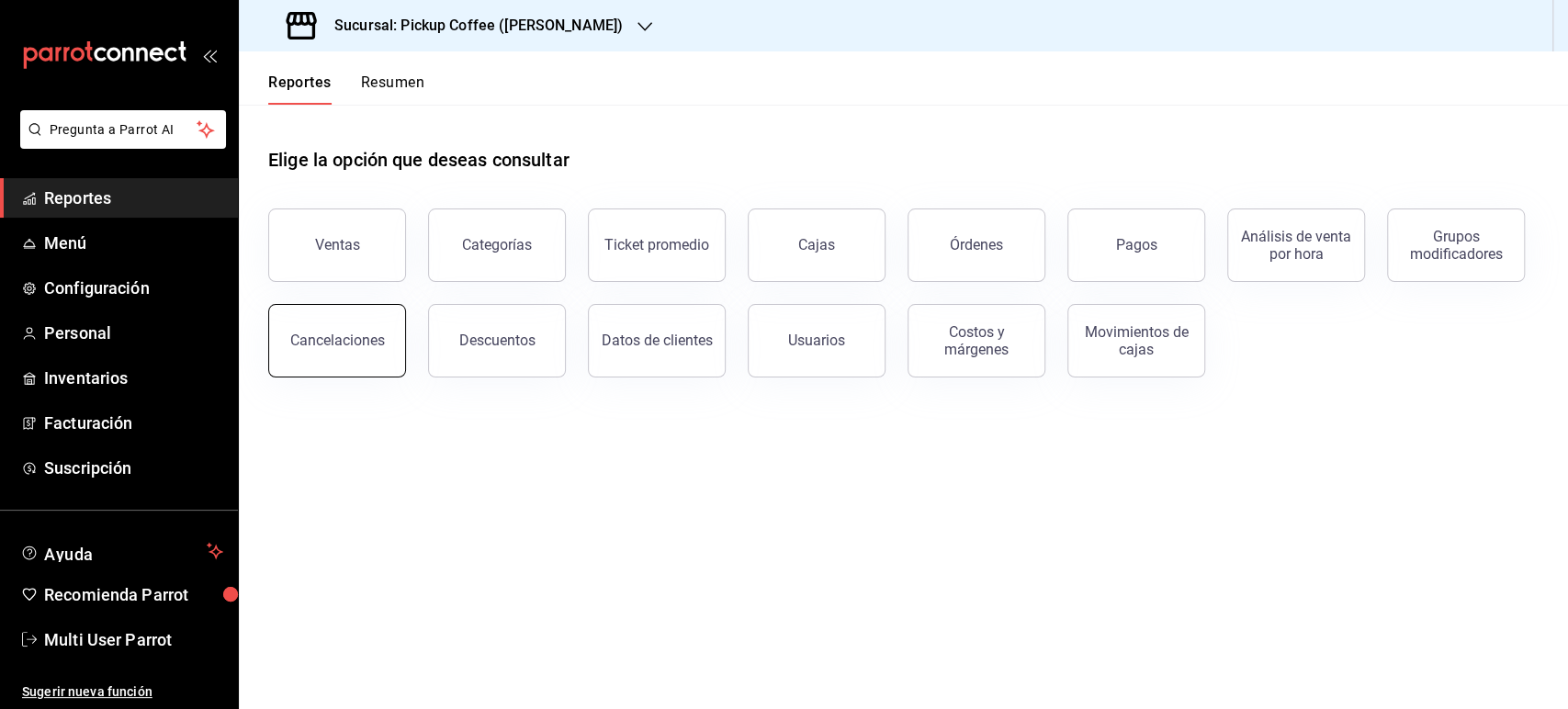
click at [358, 366] on button "Cancelaciones" at bounding box center [337, 340] width 138 height 74
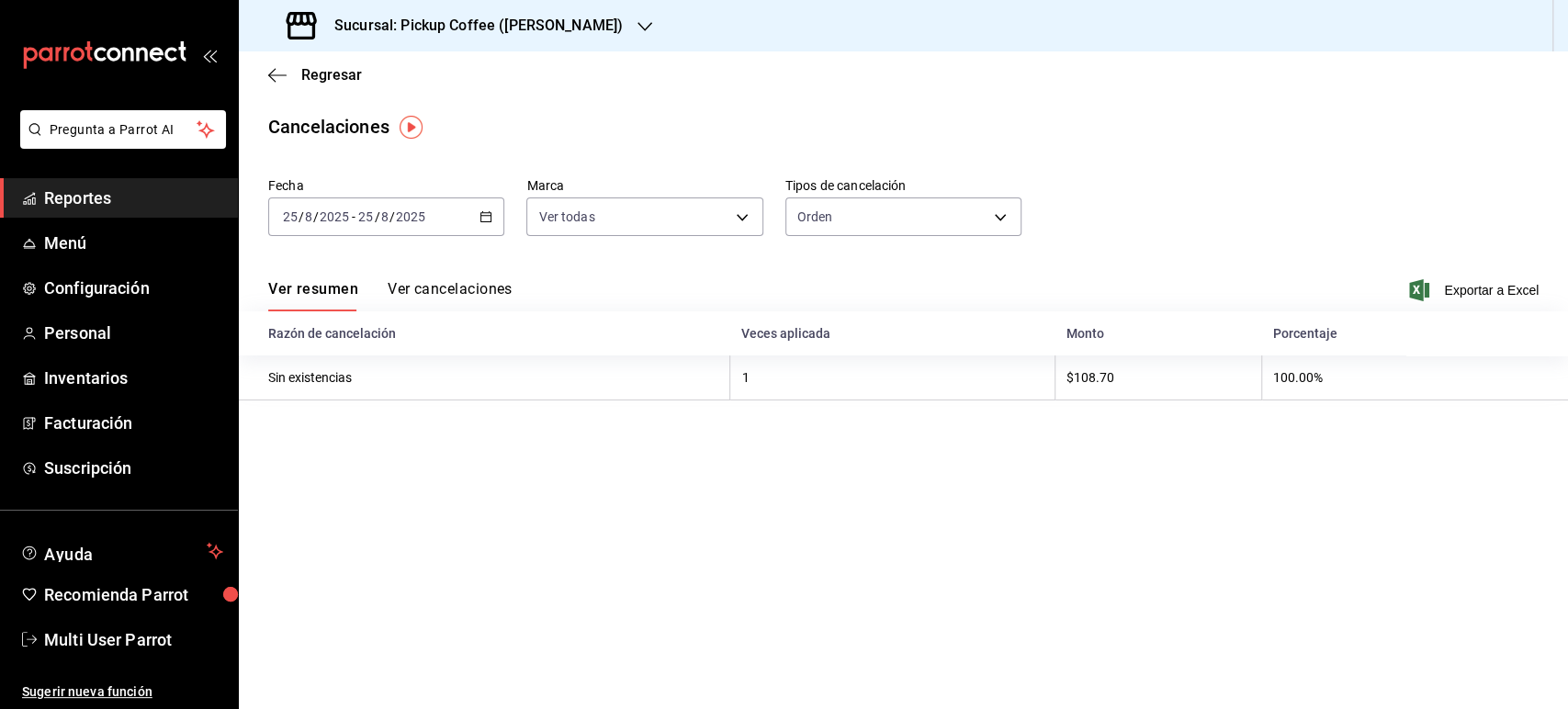
click at [473, 234] on div "[DATE] [DATE] - [DATE] [DATE]" at bounding box center [386, 217] width 236 height 38
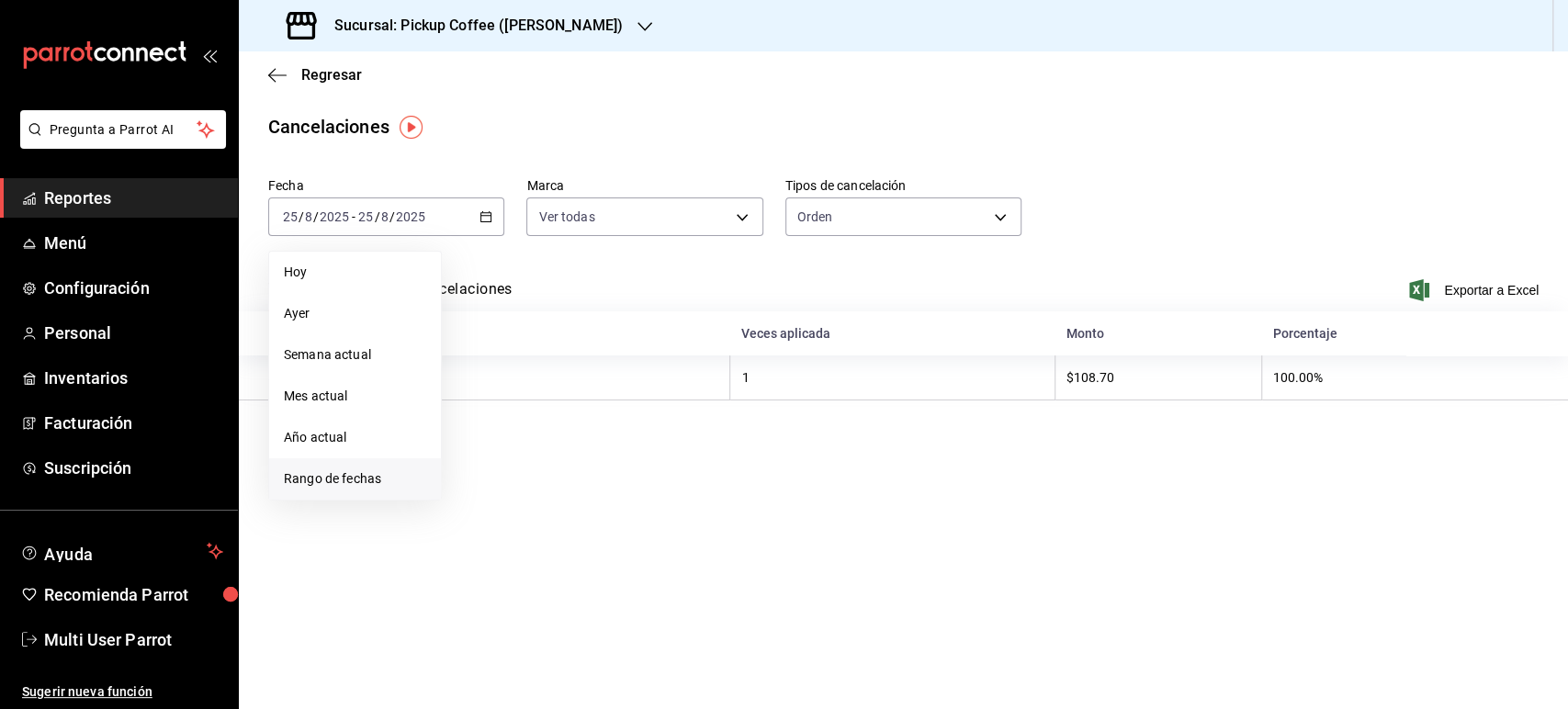
click at [370, 497] on li "Rango de fechas" at bounding box center [354, 479] width 171 height 41
click at [470, 469] on button "18" at bounding box center [480, 460] width 33 height 34
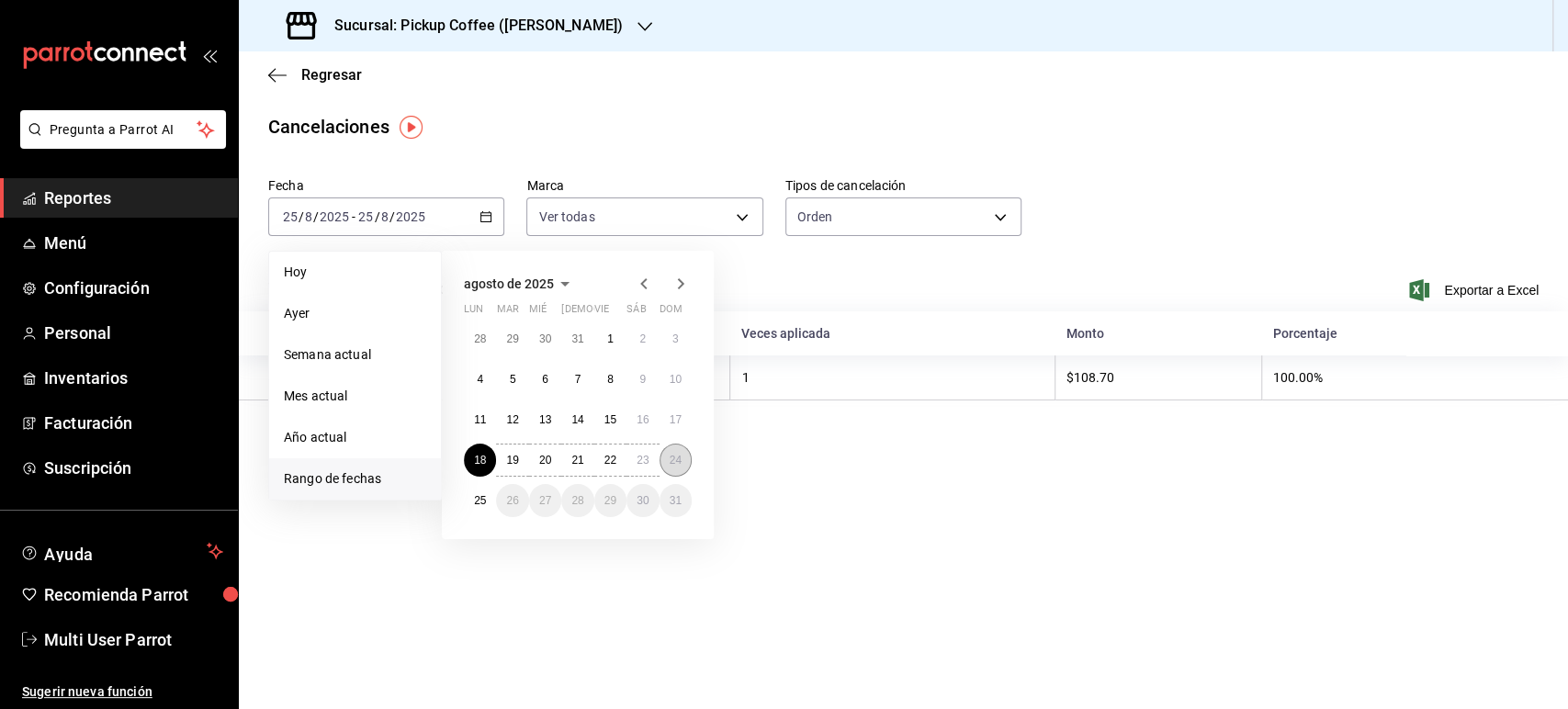
click at [674, 459] on abbr "24" at bounding box center [675, 460] width 11 height 12
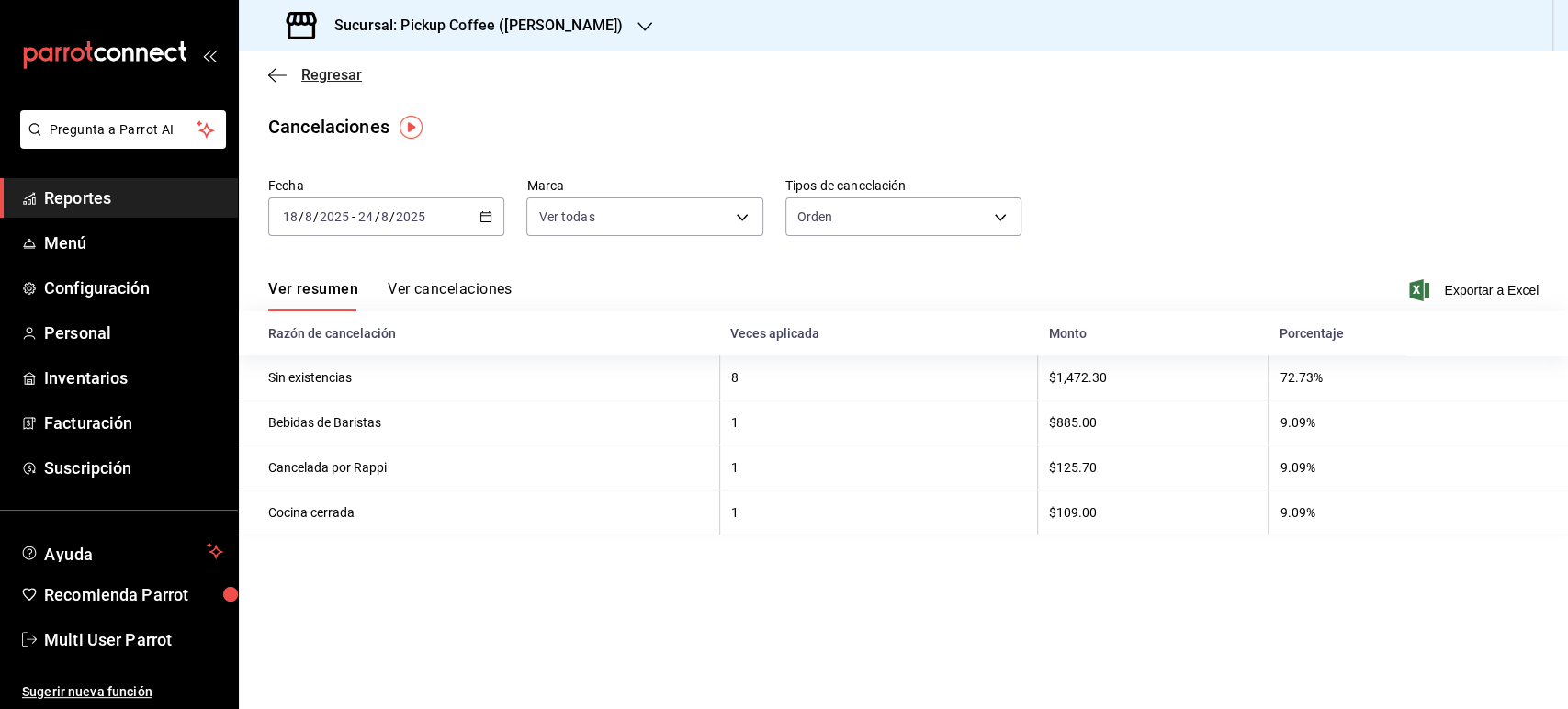
click at [338, 79] on div "Regresar" at bounding box center [903, 75] width 1329 height 47
click at [338, 79] on span "Regresar" at bounding box center [331, 75] width 60 height 17
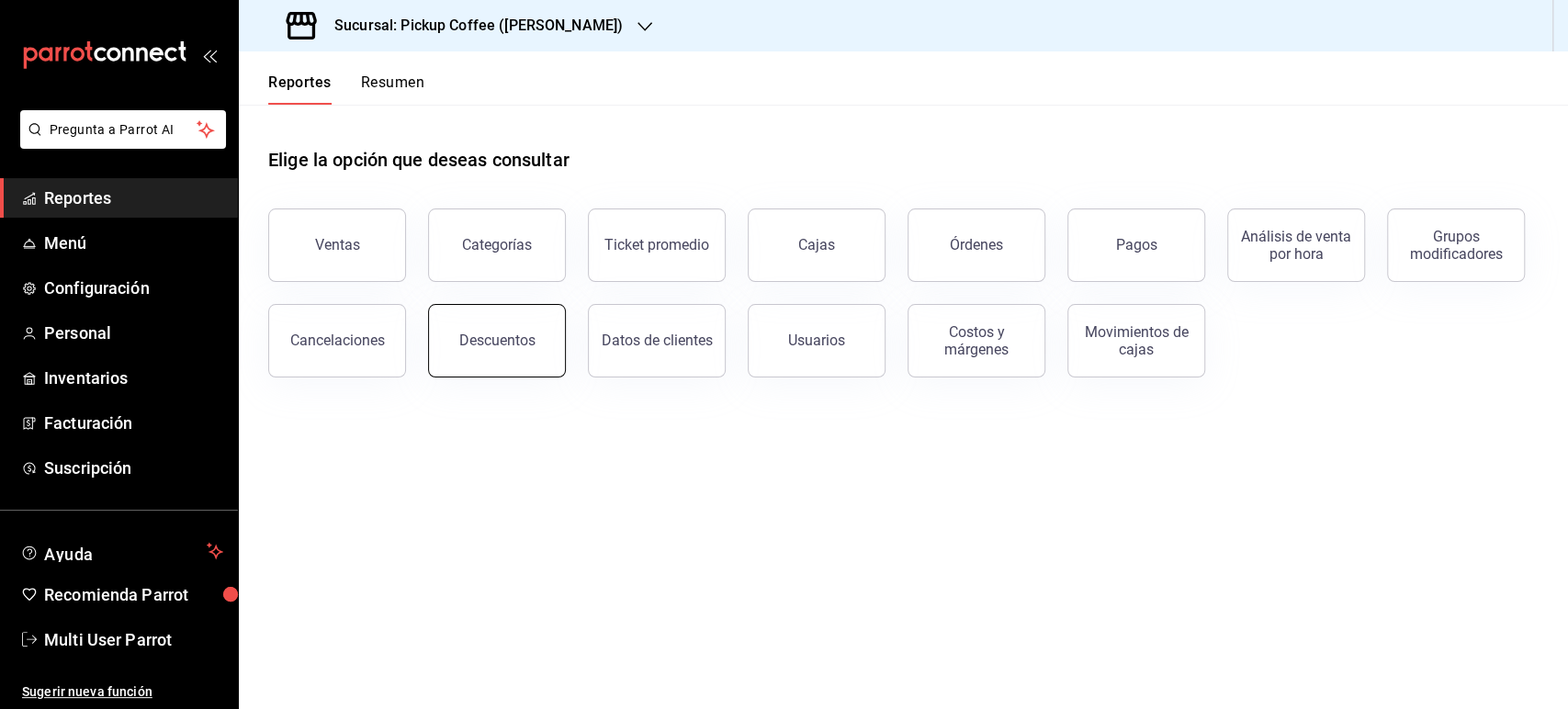
click at [496, 348] on div "Descuentos" at bounding box center [498, 340] width 77 height 17
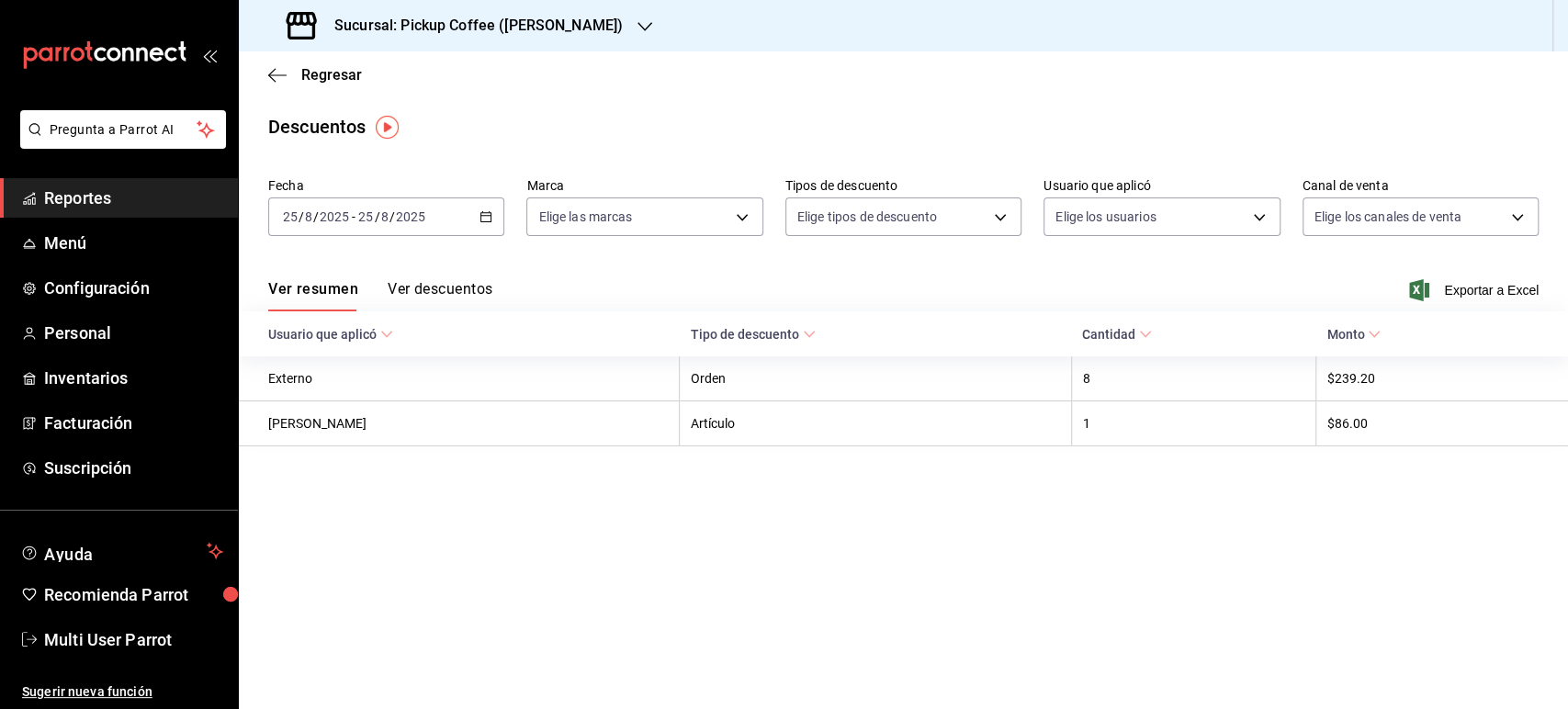
click at [470, 216] on div "[DATE] [DATE] - [DATE] [DATE]" at bounding box center [386, 217] width 236 height 38
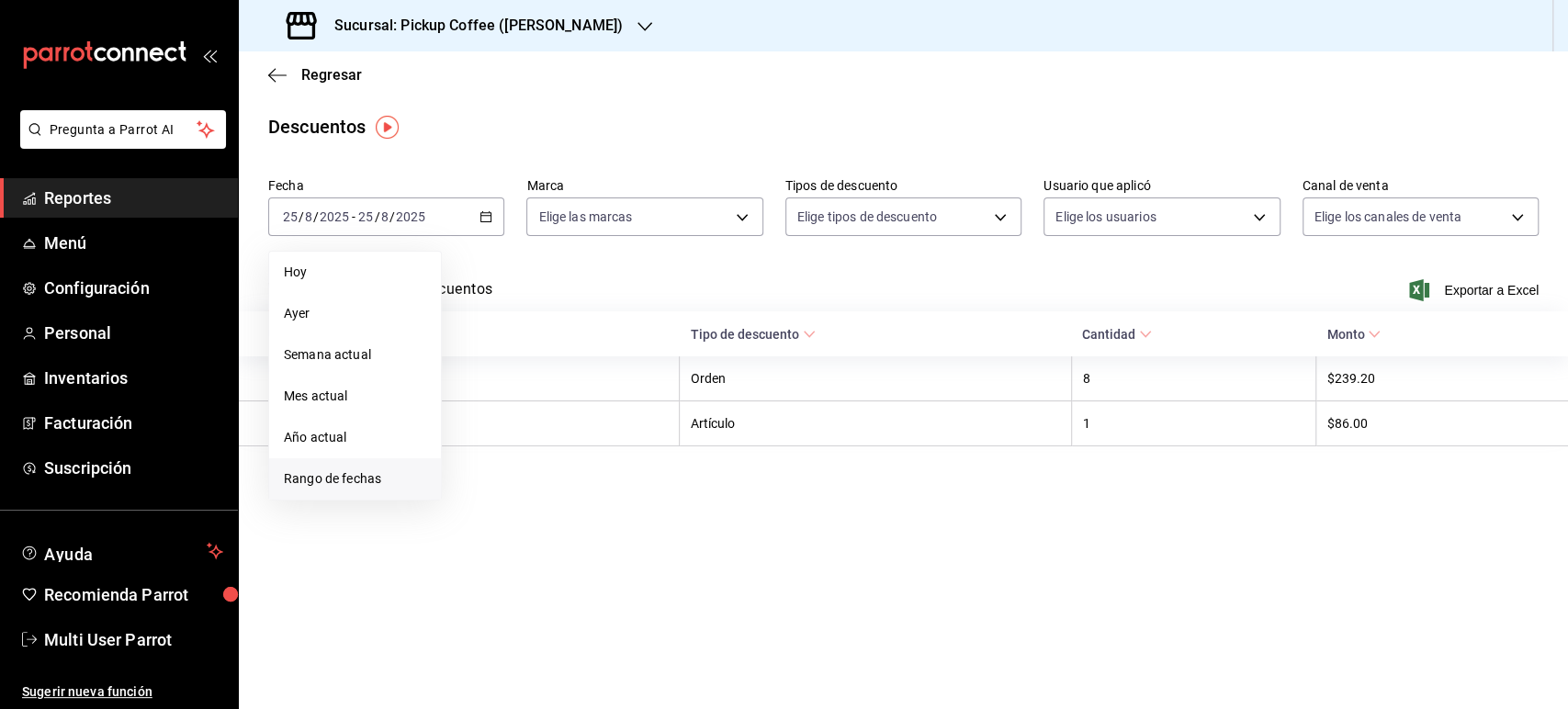
click at [373, 487] on span "Rango de fechas" at bounding box center [354, 479] width 143 height 19
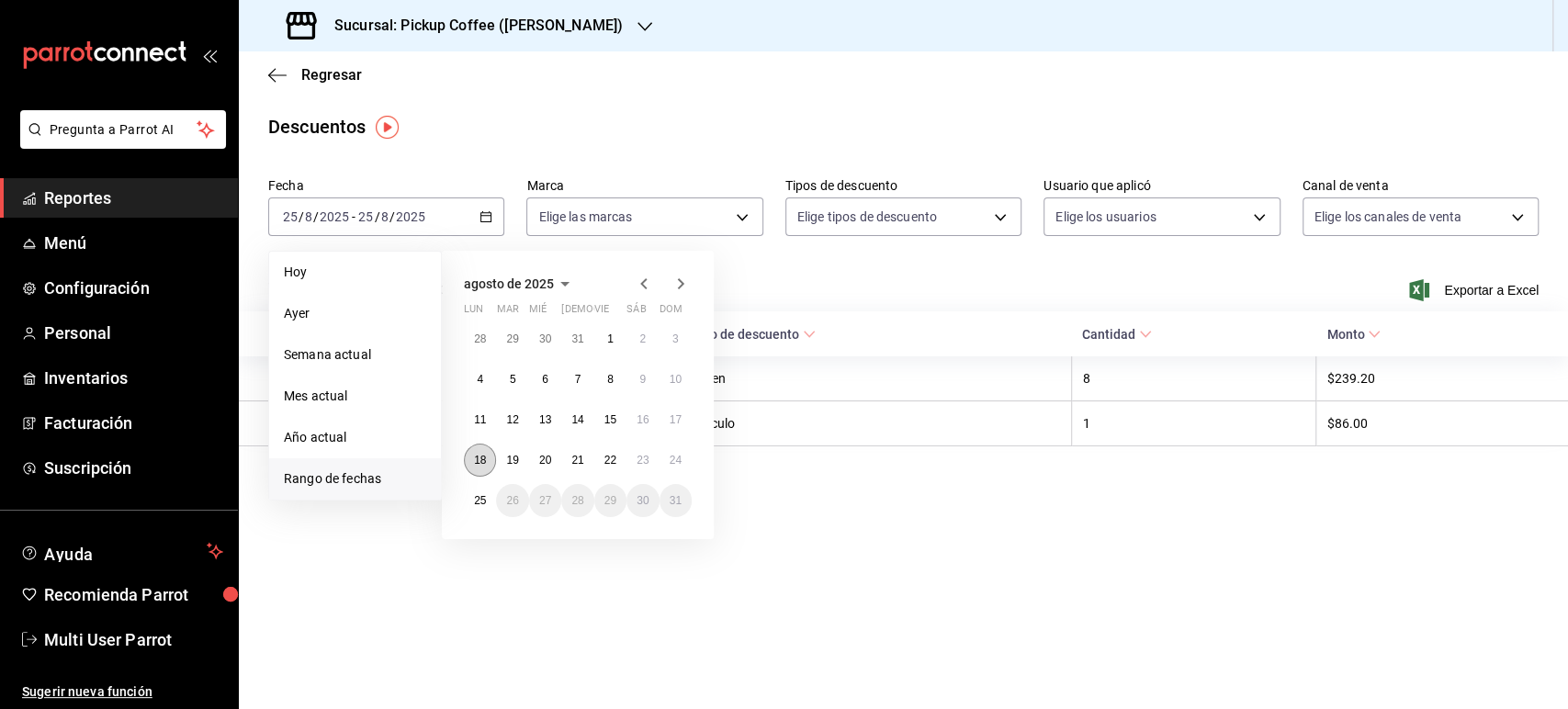
click at [483, 461] on abbr "18" at bounding box center [480, 460] width 11 height 12
click at [673, 444] on button "24" at bounding box center [676, 460] width 33 height 34
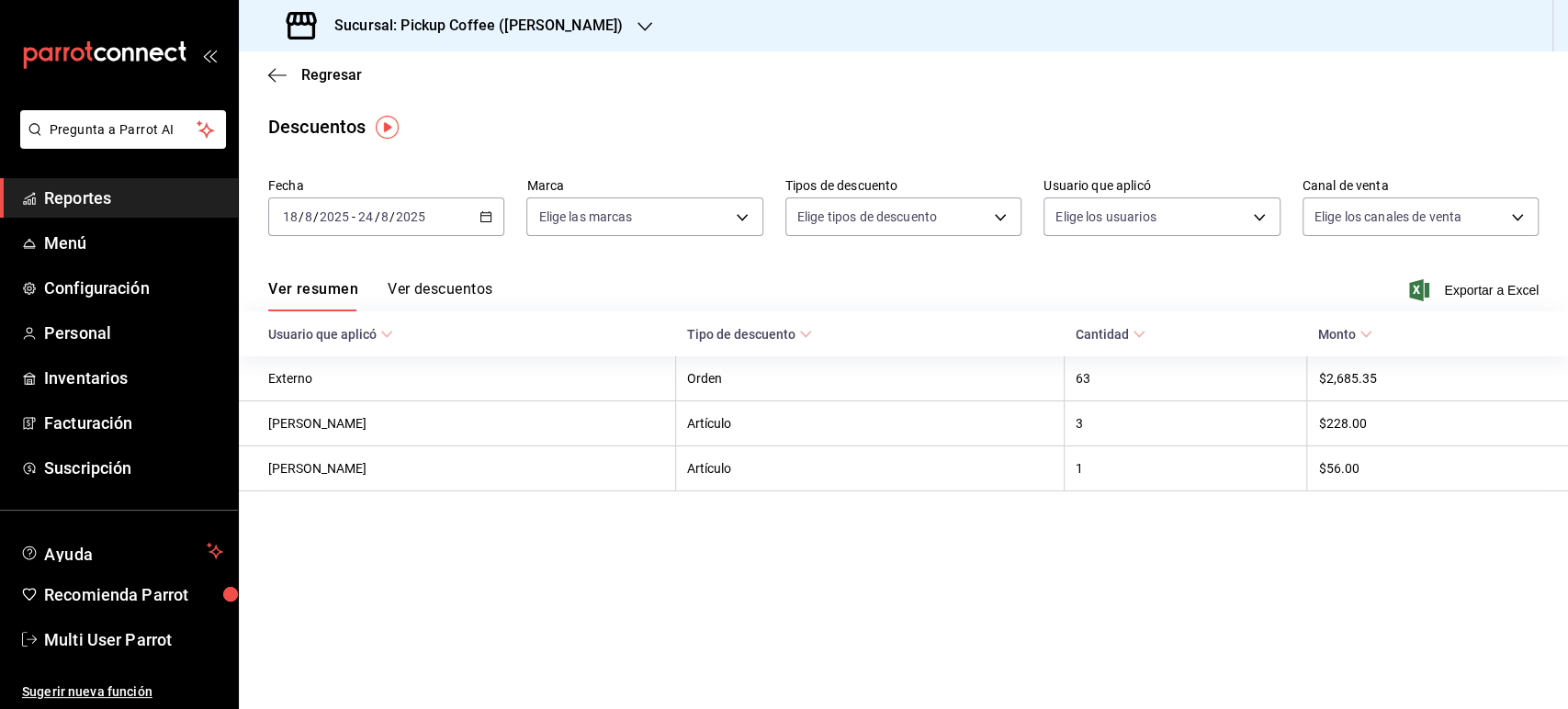
click at [1182, 262] on div "Ver resumen Ver descuentos Exportar a Excel" at bounding box center [903, 285] width 1329 height 54
click at [488, 26] on h3 "Sucursal: Pickup Coffee (Cuauhtemoc)" at bounding box center [471, 25] width 303 height 22
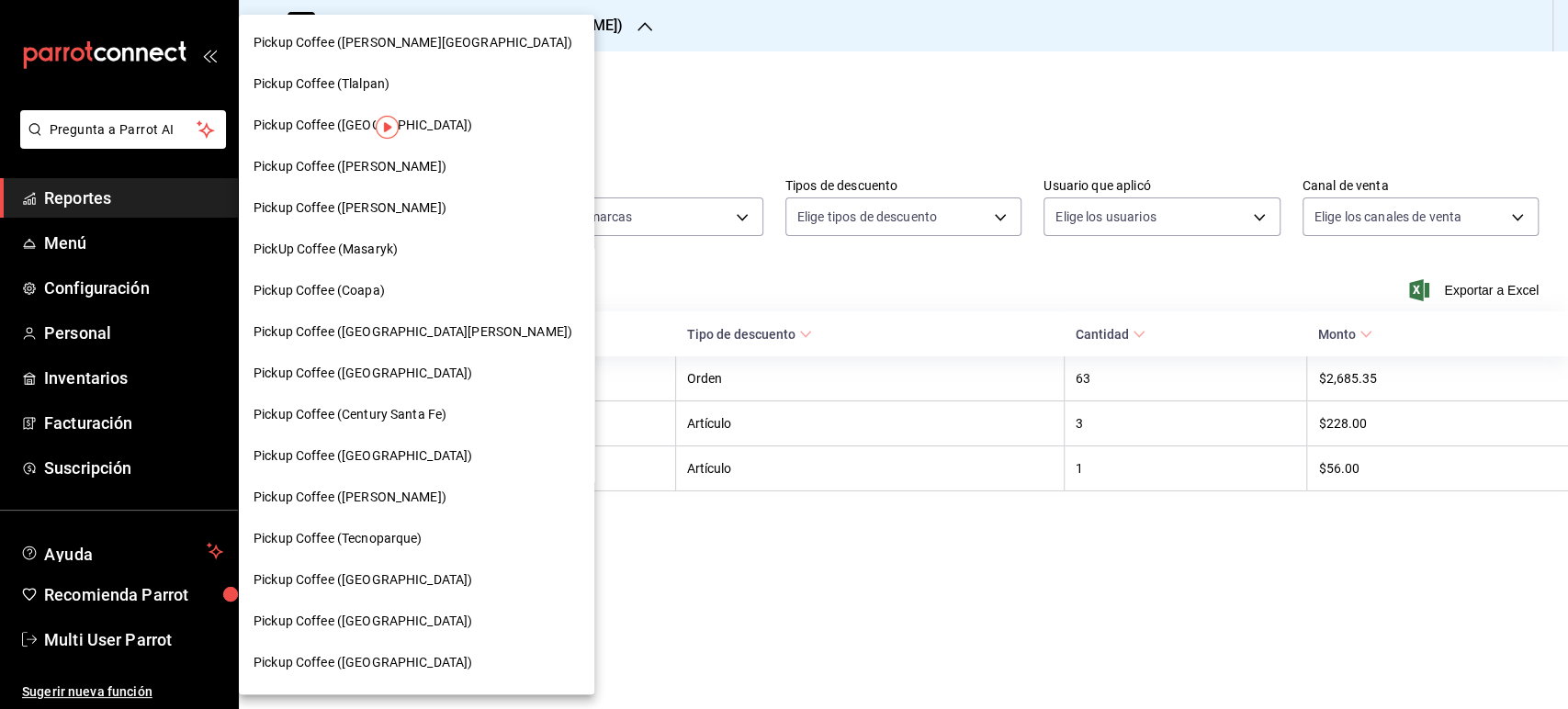
click at [420, 545] on span "Pickup Coffee (Tecnoparque)" at bounding box center [338, 538] width 169 height 19
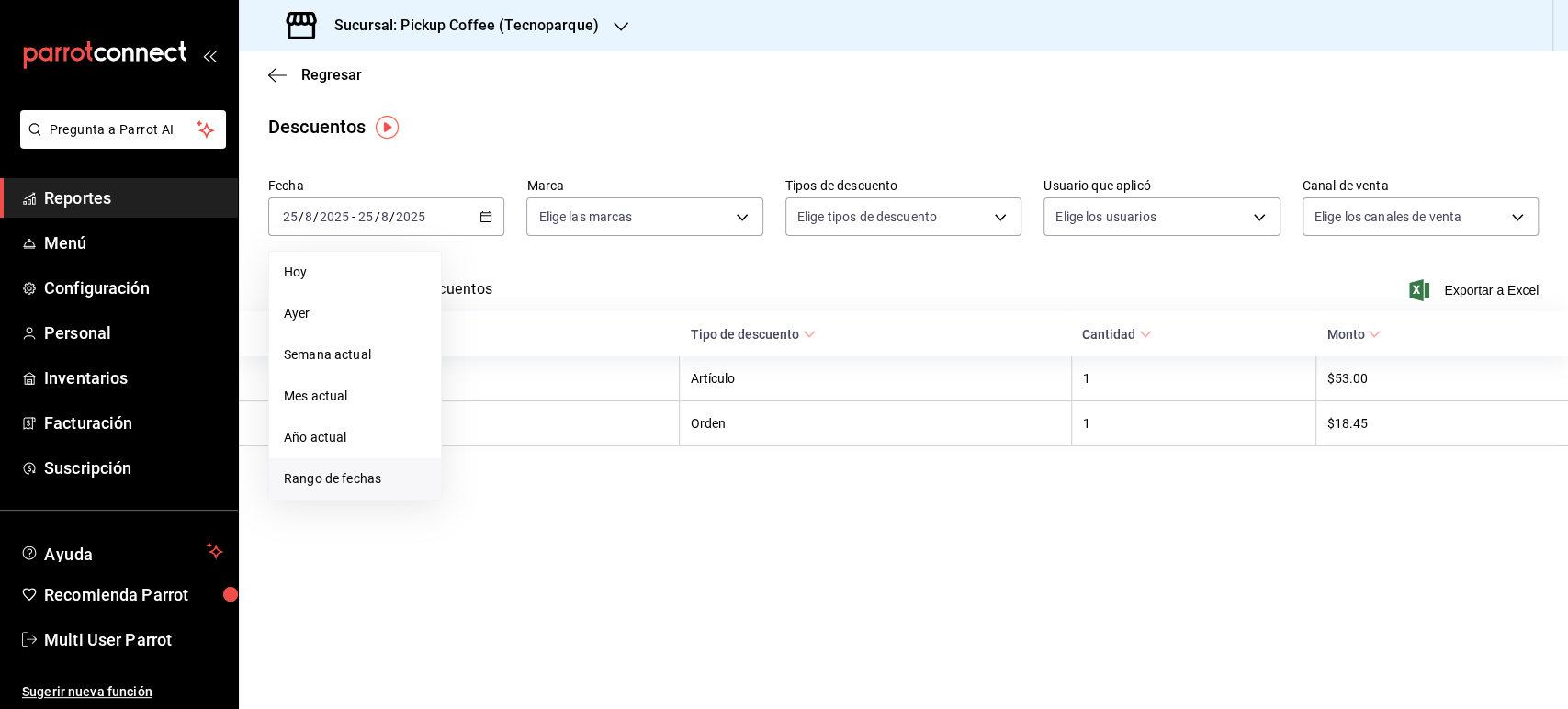
click at [382, 486] on span "Rango de fechas" at bounding box center [354, 479] width 143 height 19
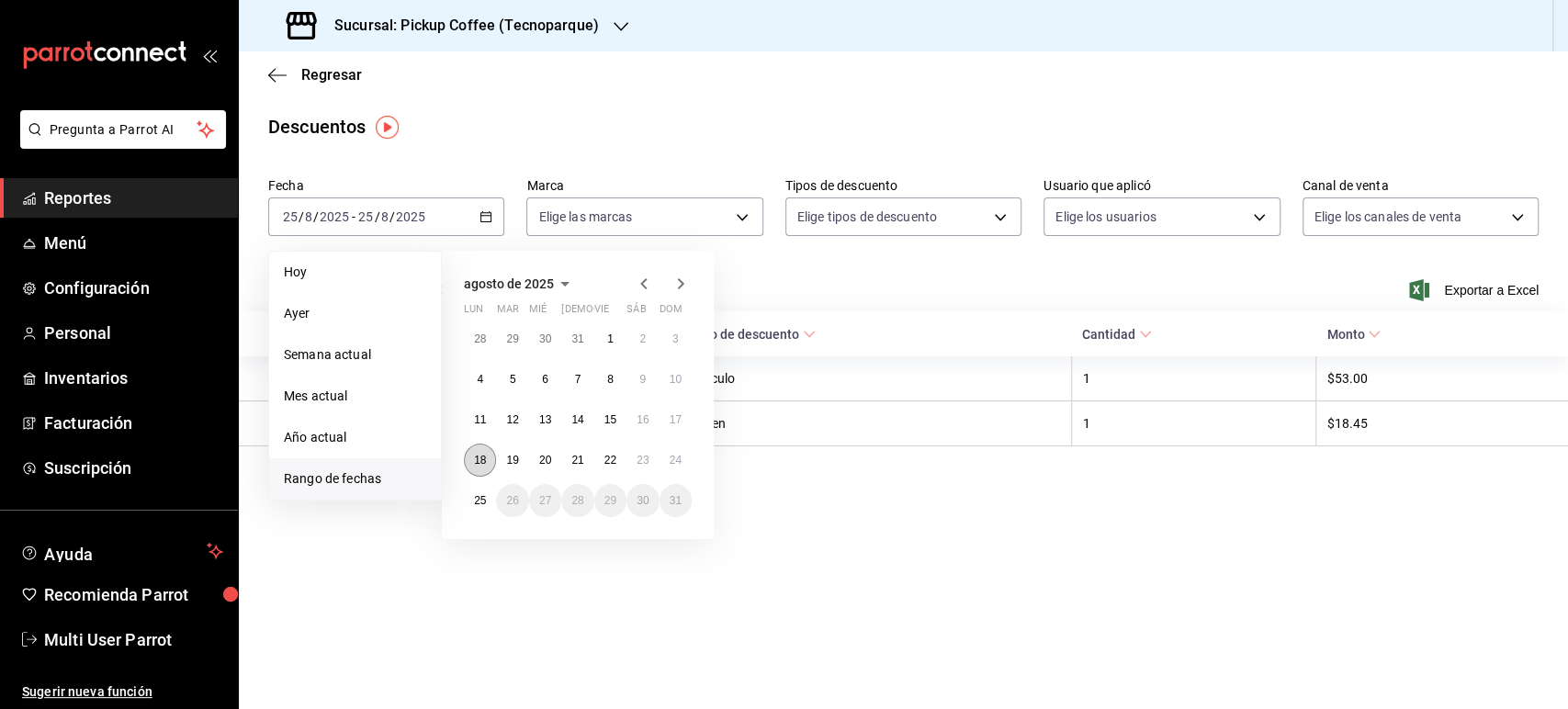
click at [467, 462] on button "18" at bounding box center [480, 460] width 33 height 34
click at [674, 451] on button "24" at bounding box center [676, 460] width 33 height 34
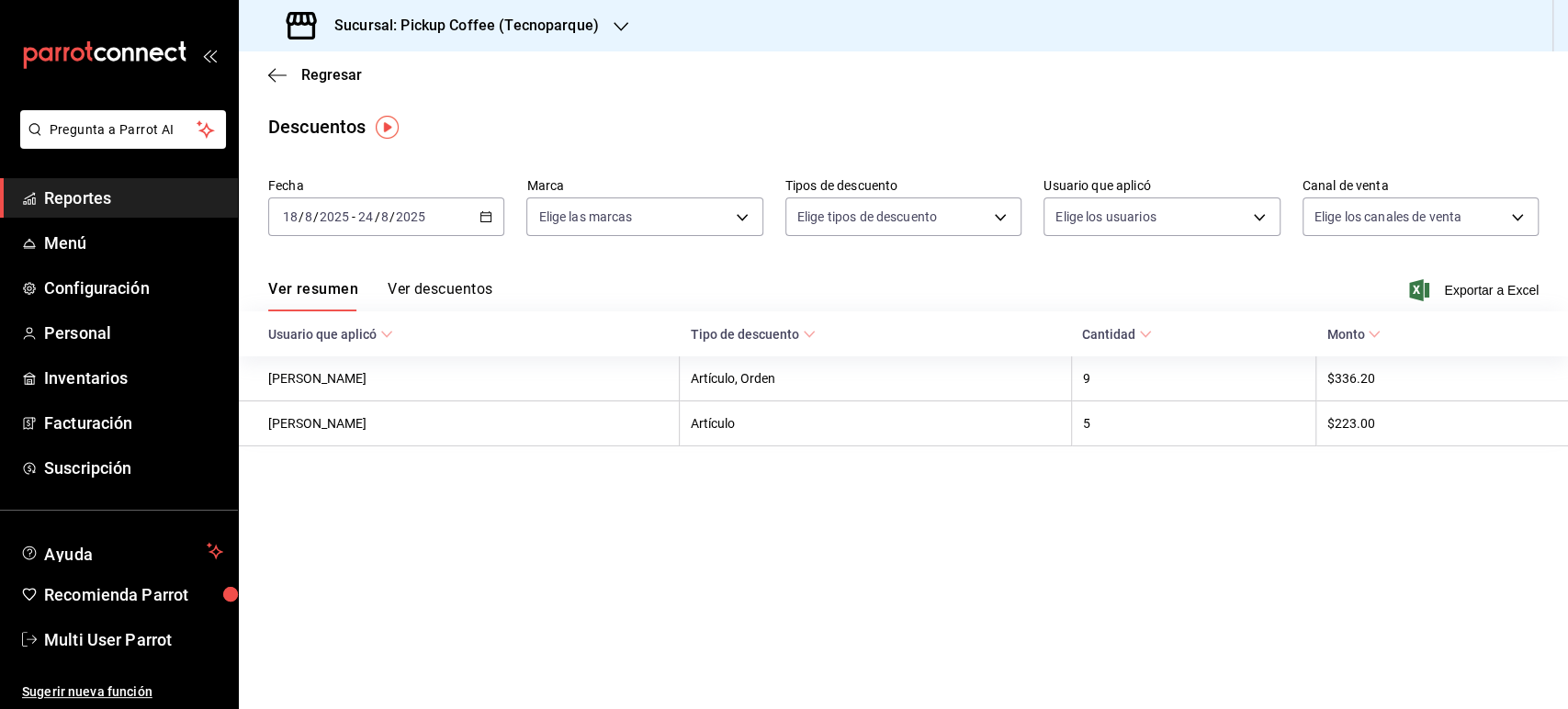
click at [482, 217] on \(Stroke\) "button" at bounding box center [487, 217] width 11 height 11
click at [302, 80] on span "Regresar" at bounding box center [331, 75] width 60 height 17
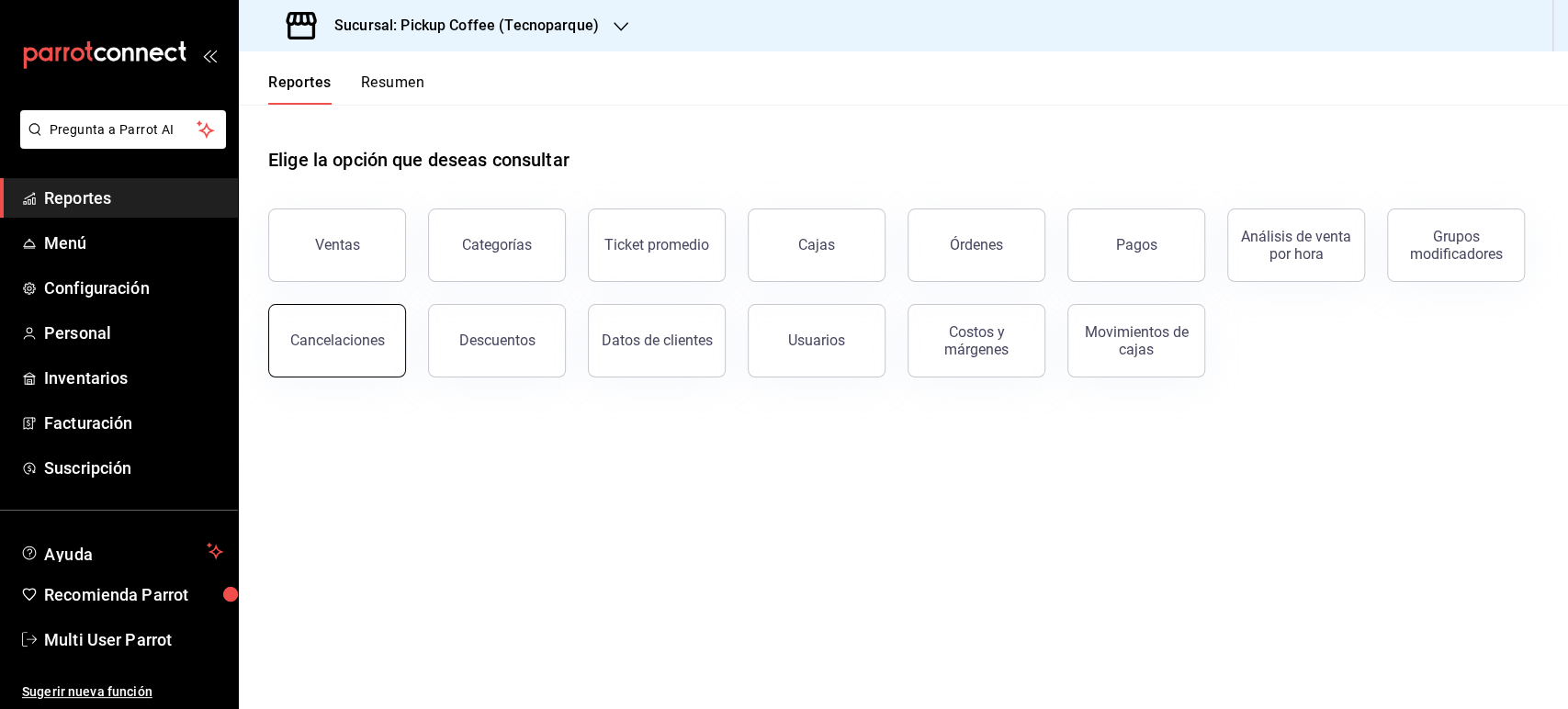
click at [352, 354] on button "Cancelaciones" at bounding box center [337, 340] width 138 height 74
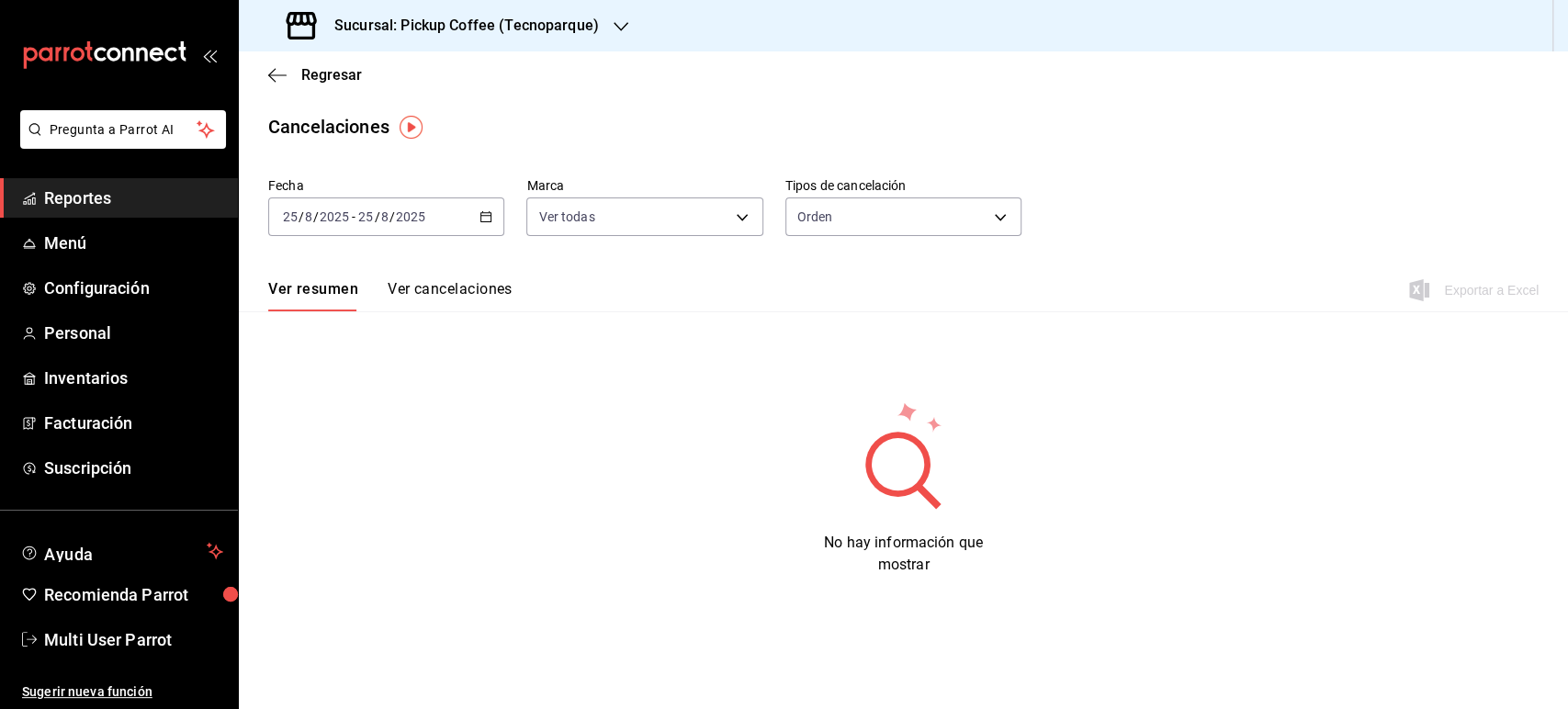
click at [485, 219] on icon "button" at bounding box center [486, 217] width 12 height 12
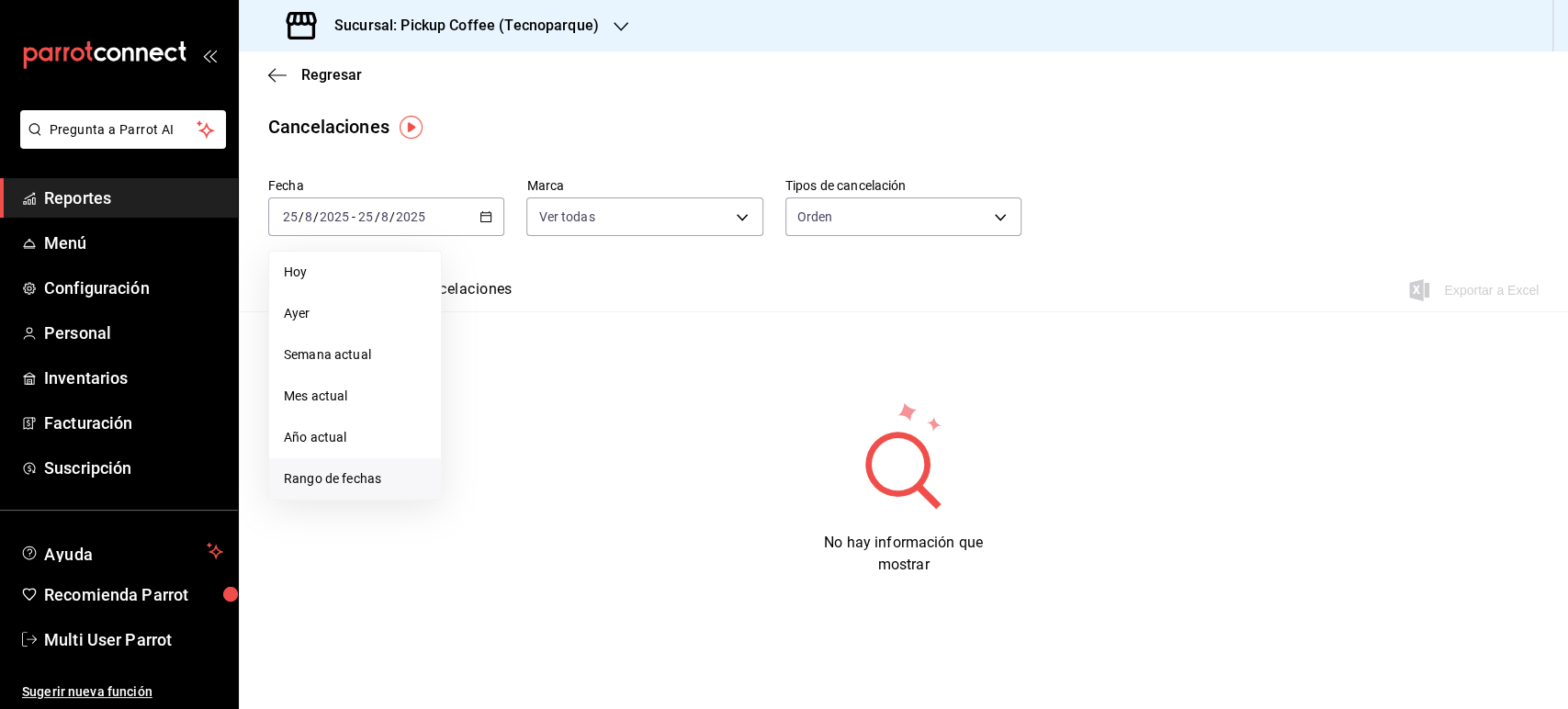
click at [368, 475] on span "Rango de fechas" at bounding box center [354, 479] width 143 height 19
drag, startPoint x: 495, startPoint y: 467, endPoint x: 485, endPoint y: 465, distance: 10.2
click at [485, 465] on div "28 29 30 31 1 2 3 4 5 6 7 8 9 10 11 12 13 14 15 16 17 18 19 20 21 22 23 24 25 2…" at bounding box center [578, 420] width 228 height 194
click at [485, 465] on abbr "18" at bounding box center [480, 460] width 11 height 12
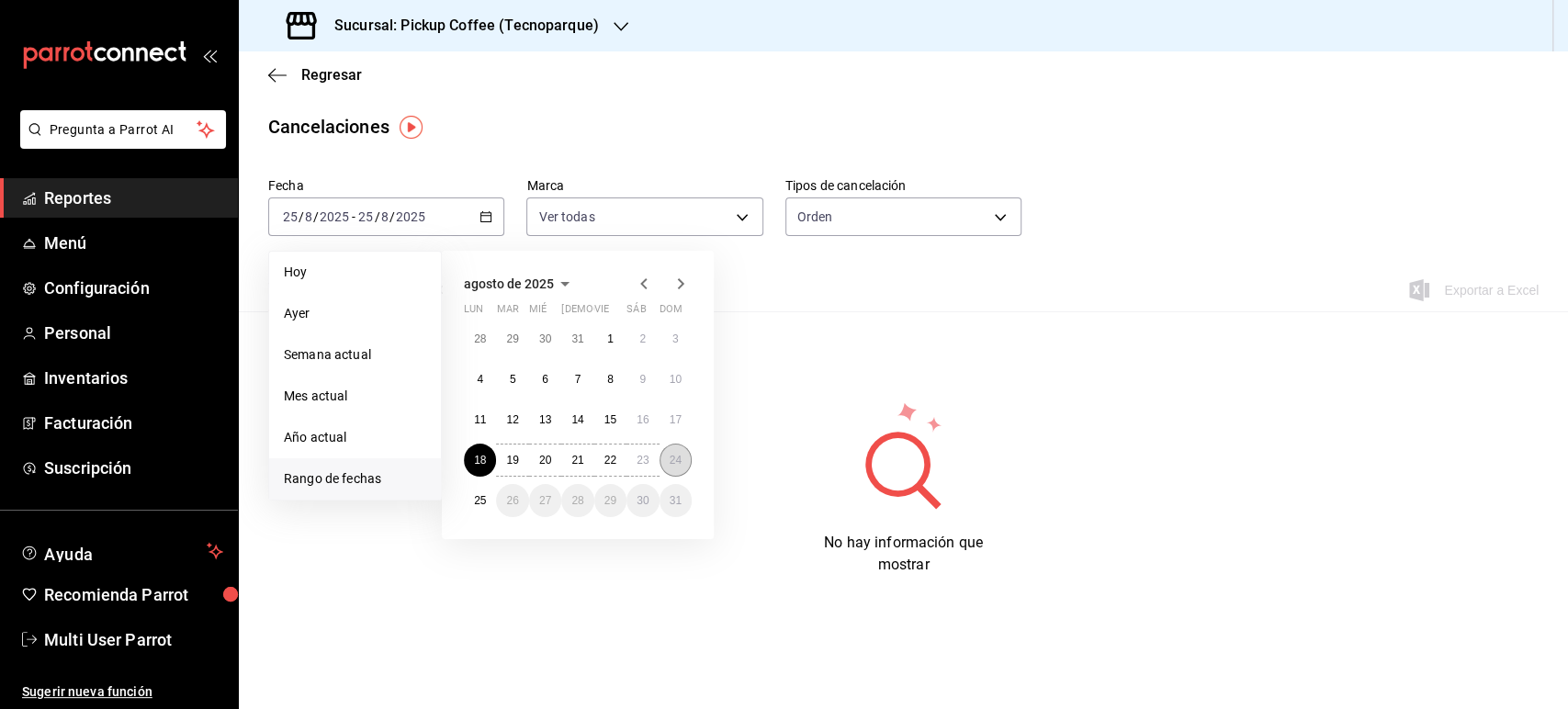
click at [679, 457] on abbr "24" at bounding box center [675, 460] width 11 height 12
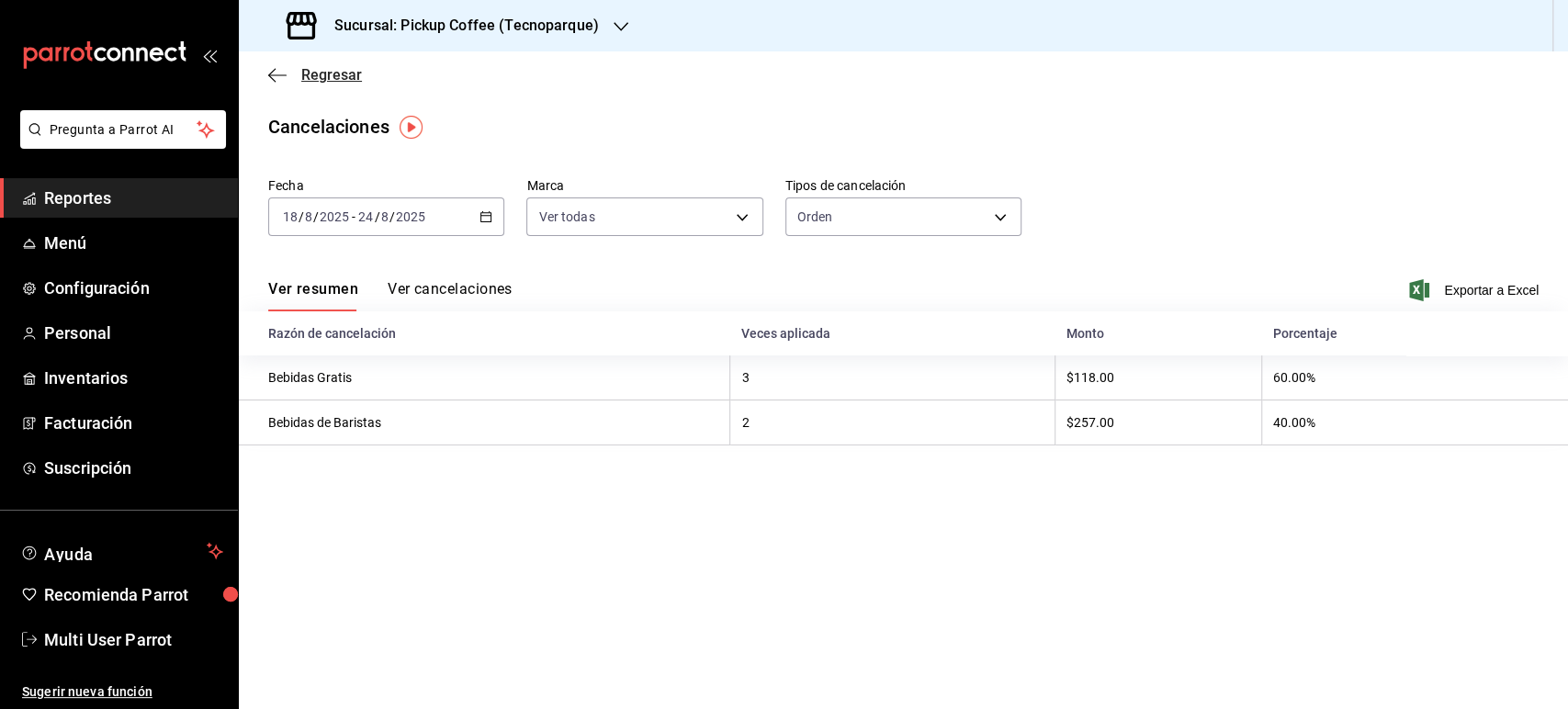
click at [331, 78] on span "Regresar" at bounding box center [331, 75] width 60 height 17
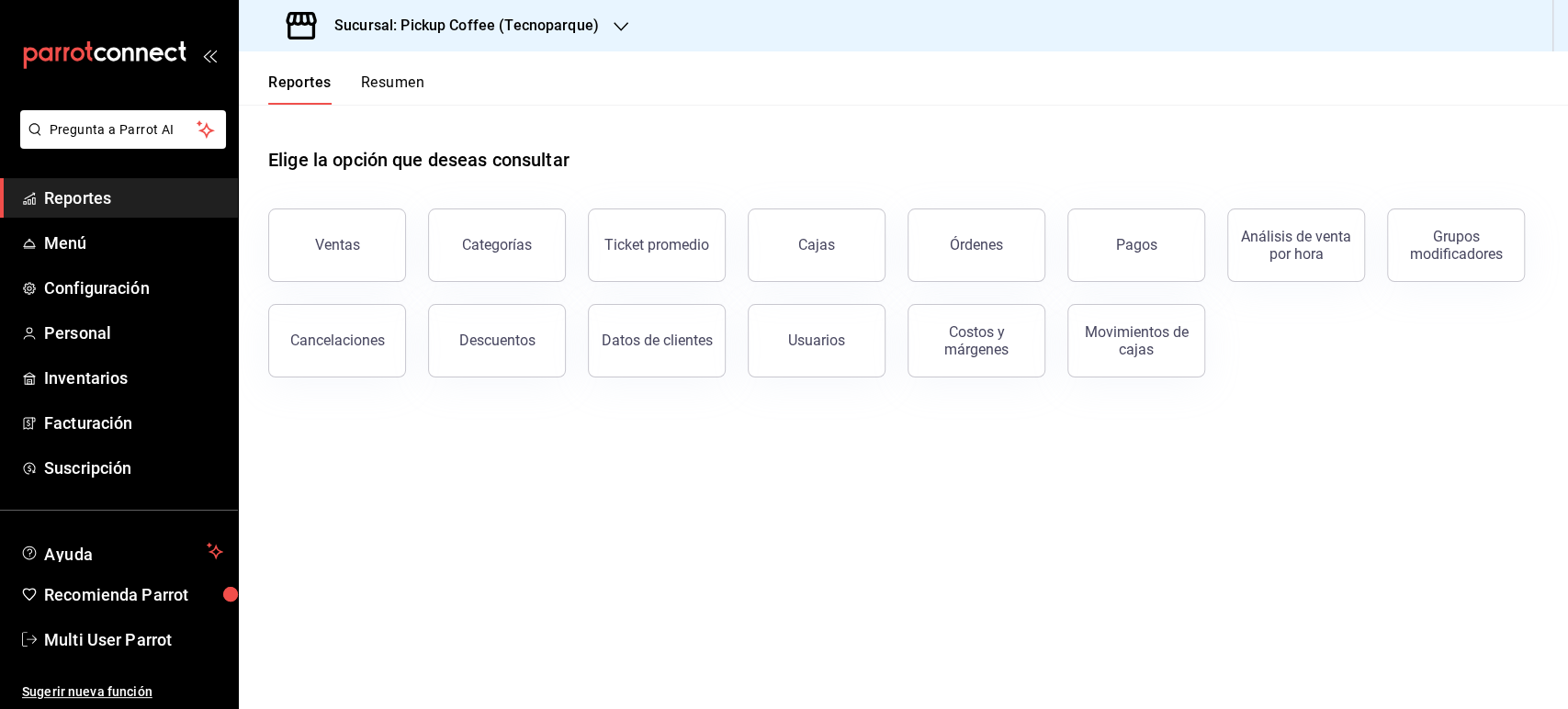
click at [390, 103] on button "Resumen" at bounding box center [393, 89] width 63 height 32
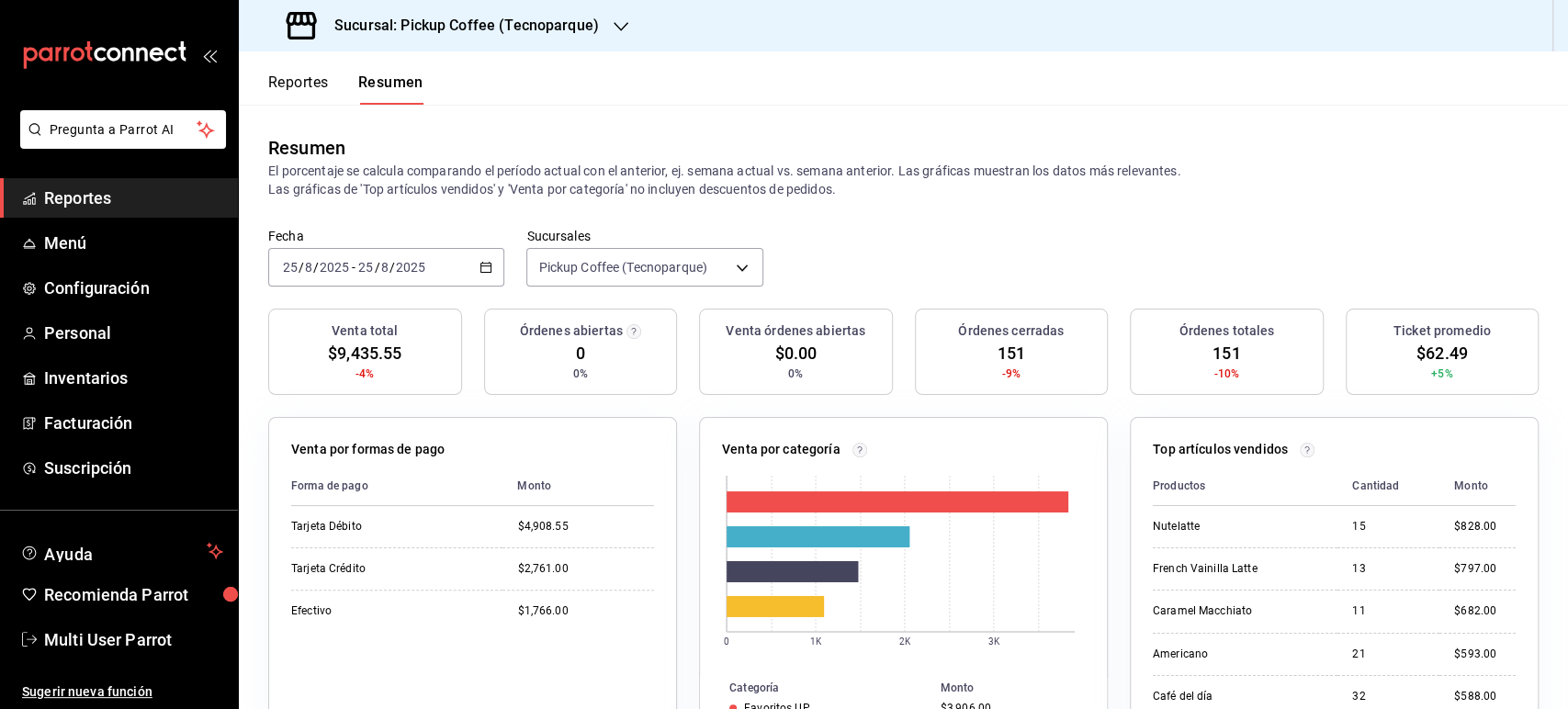
click at [481, 264] on \(Stroke\) "button" at bounding box center [487, 267] width 11 height 11
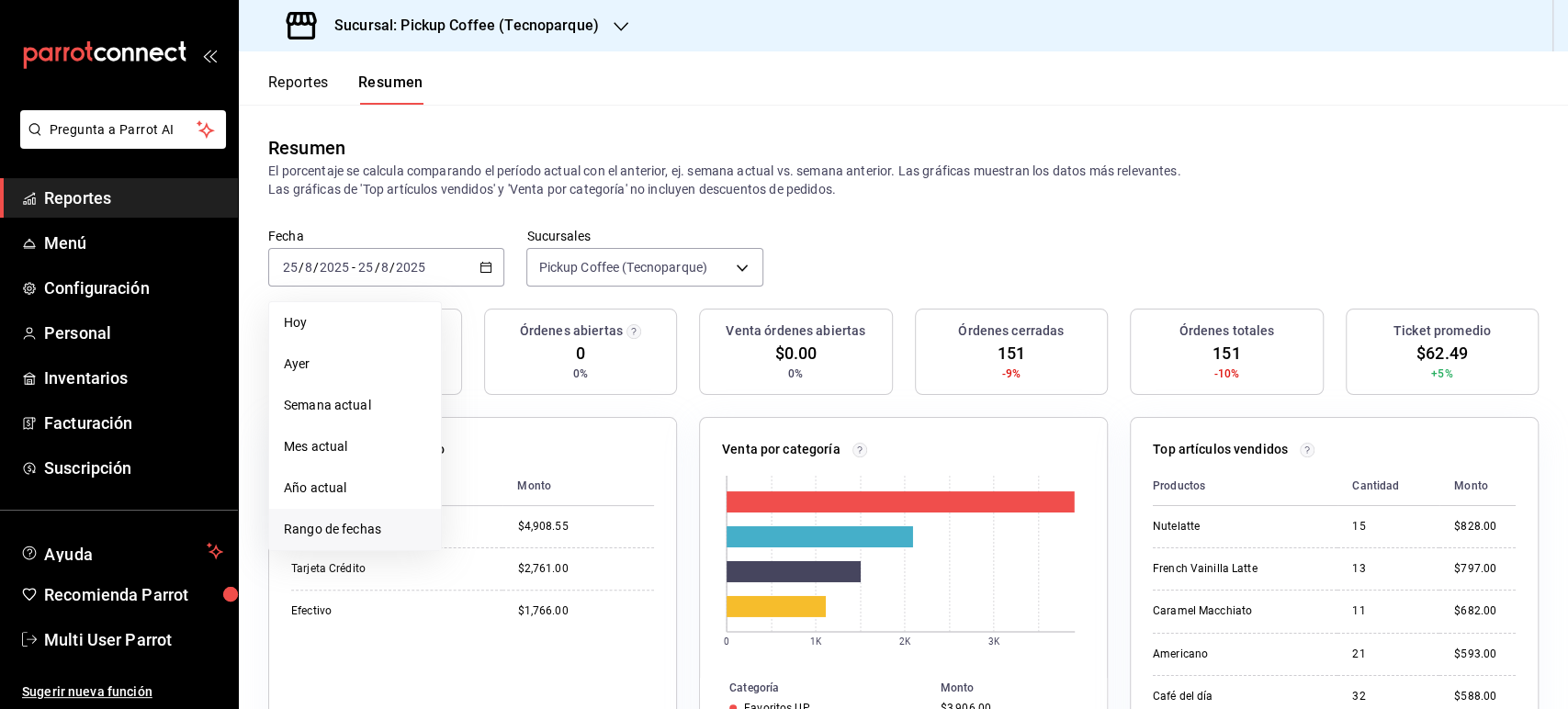
click at [401, 517] on li "Rango de fechas" at bounding box center [354, 529] width 171 height 41
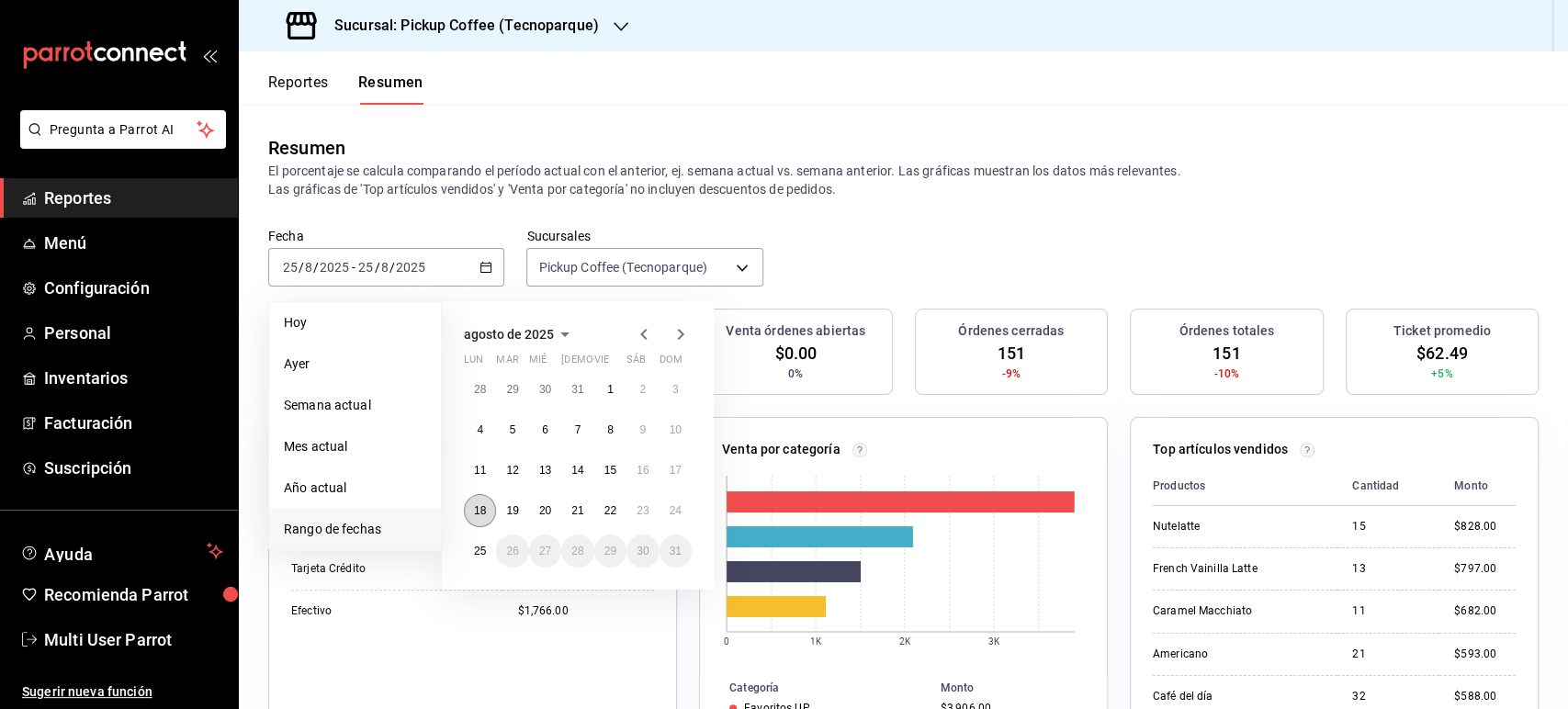
click at [478, 510] on abbr "18" at bounding box center [480, 511] width 11 height 12
click at [669, 501] on button "24" at bounding box center [676, 511] width 33 height 34
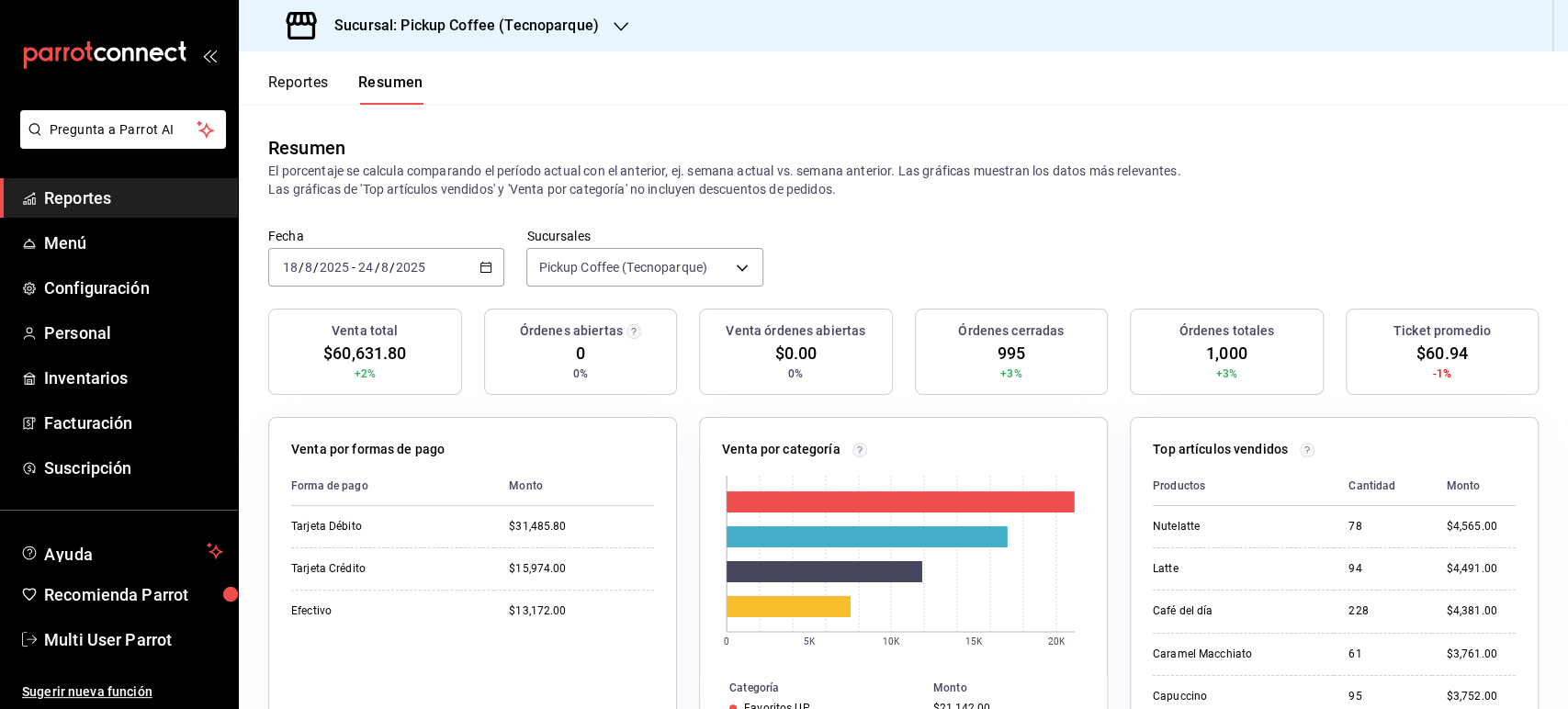
click at [291, 80] on button "Reportes" at bounding box center [298, 89] width 60 height 32
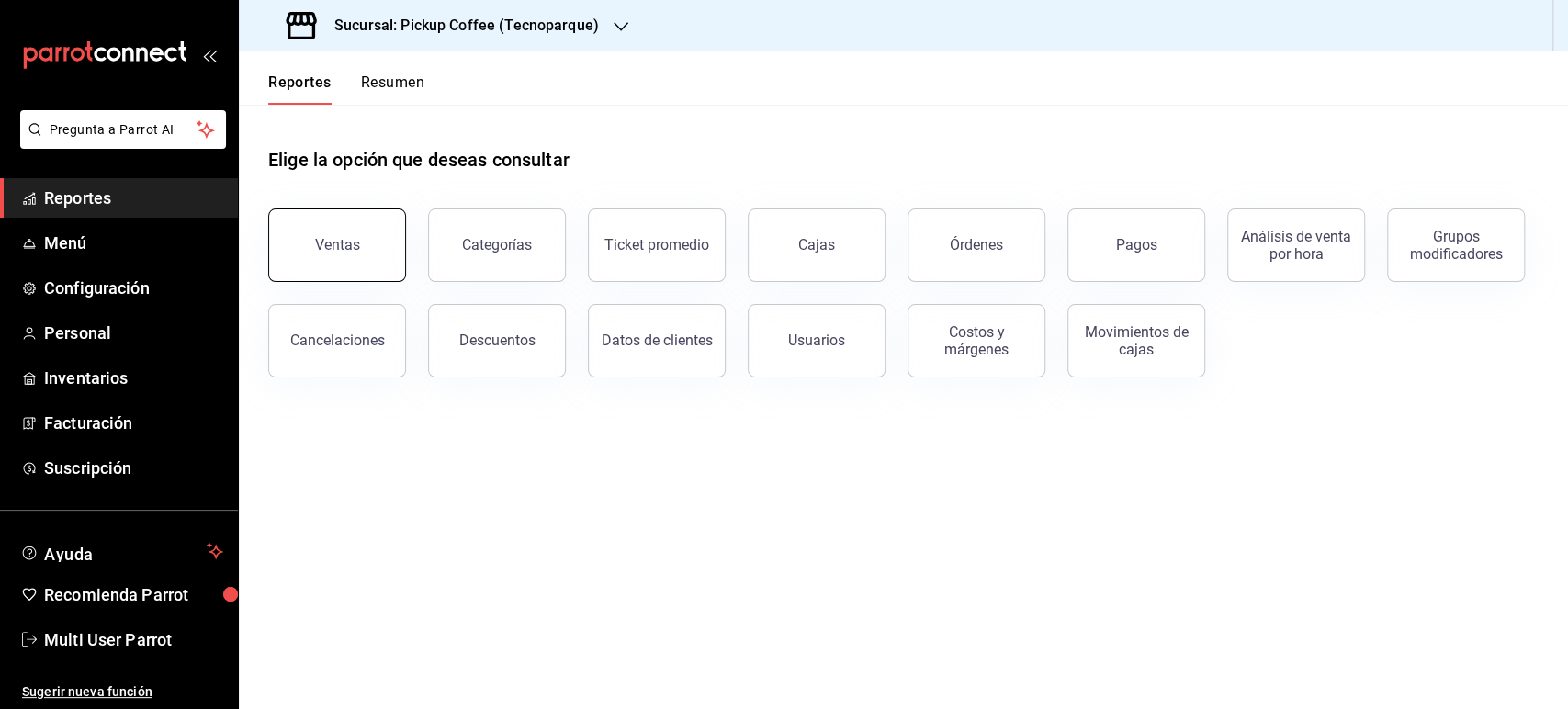
click at [330, 239] on div "Ventas" at bounding box center [337, 244] width 45 height 17
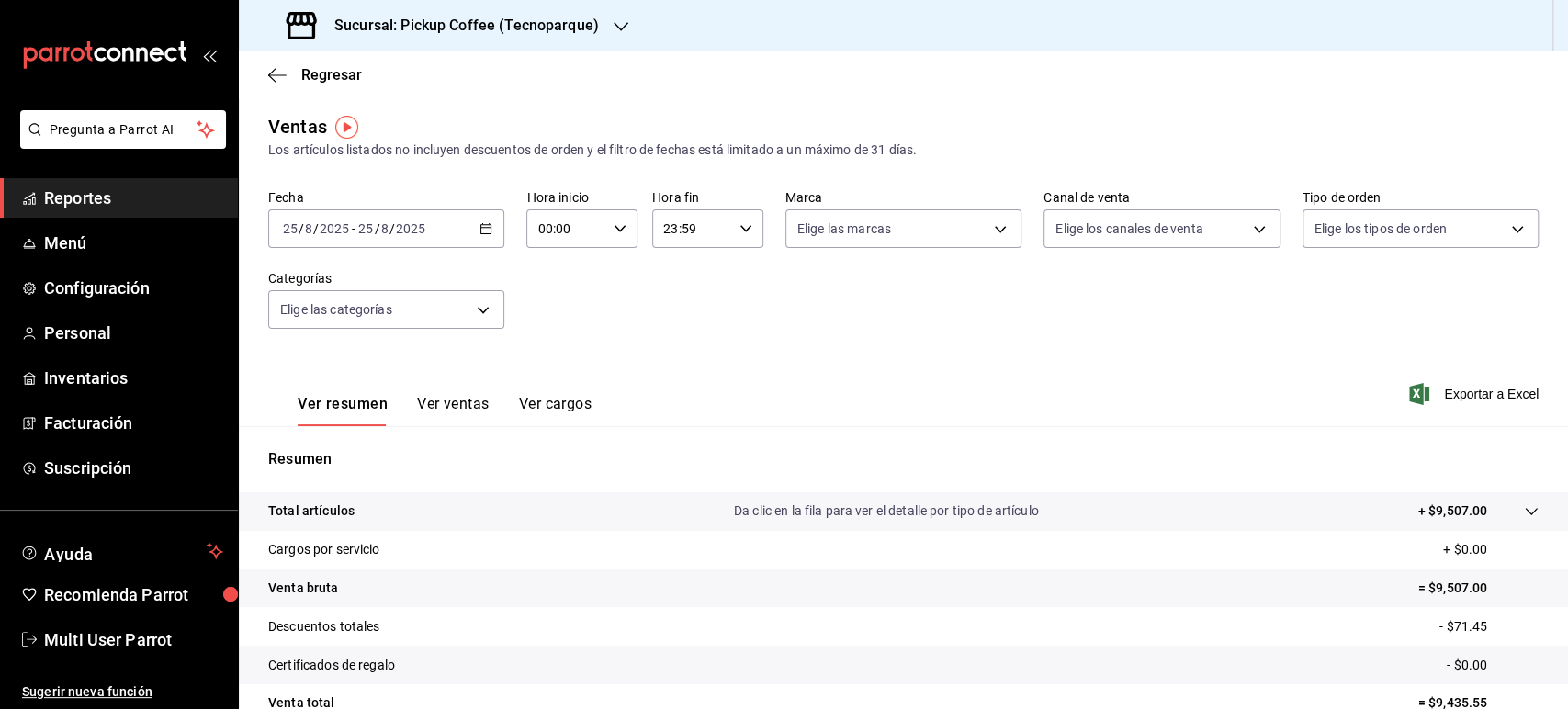
click at [483, 226] on icon "button" at bounding box center [486, 228] width 12 height 12
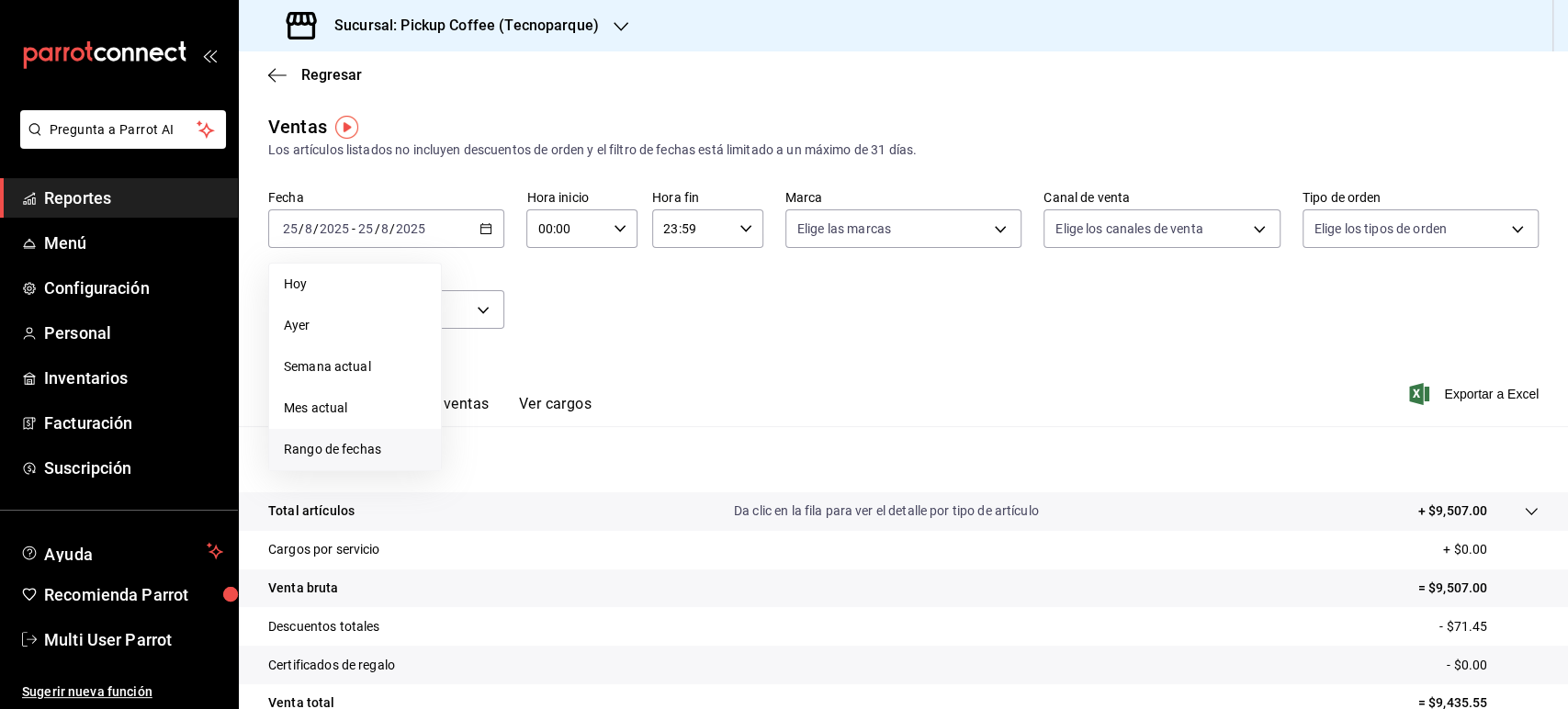
click at [397, 442] on span "Rango de fechas" at bounding box center [354, 449] width 143 height 19
click at [485, 459] on button "18" at bounding box center [480, 472] width 33 height 34
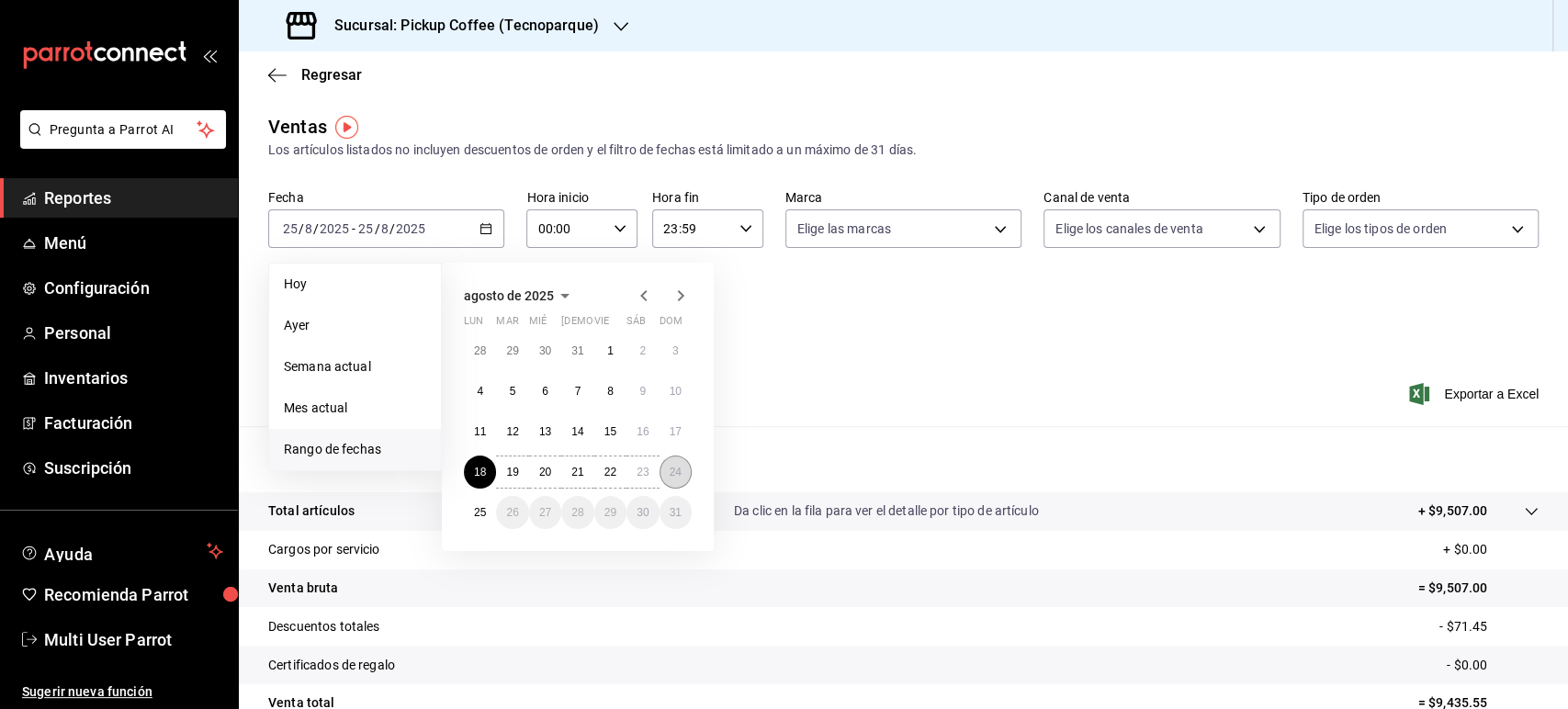
click at [680, 470] on abbr "24" at bounding box center [675, 471] width 11 height 12
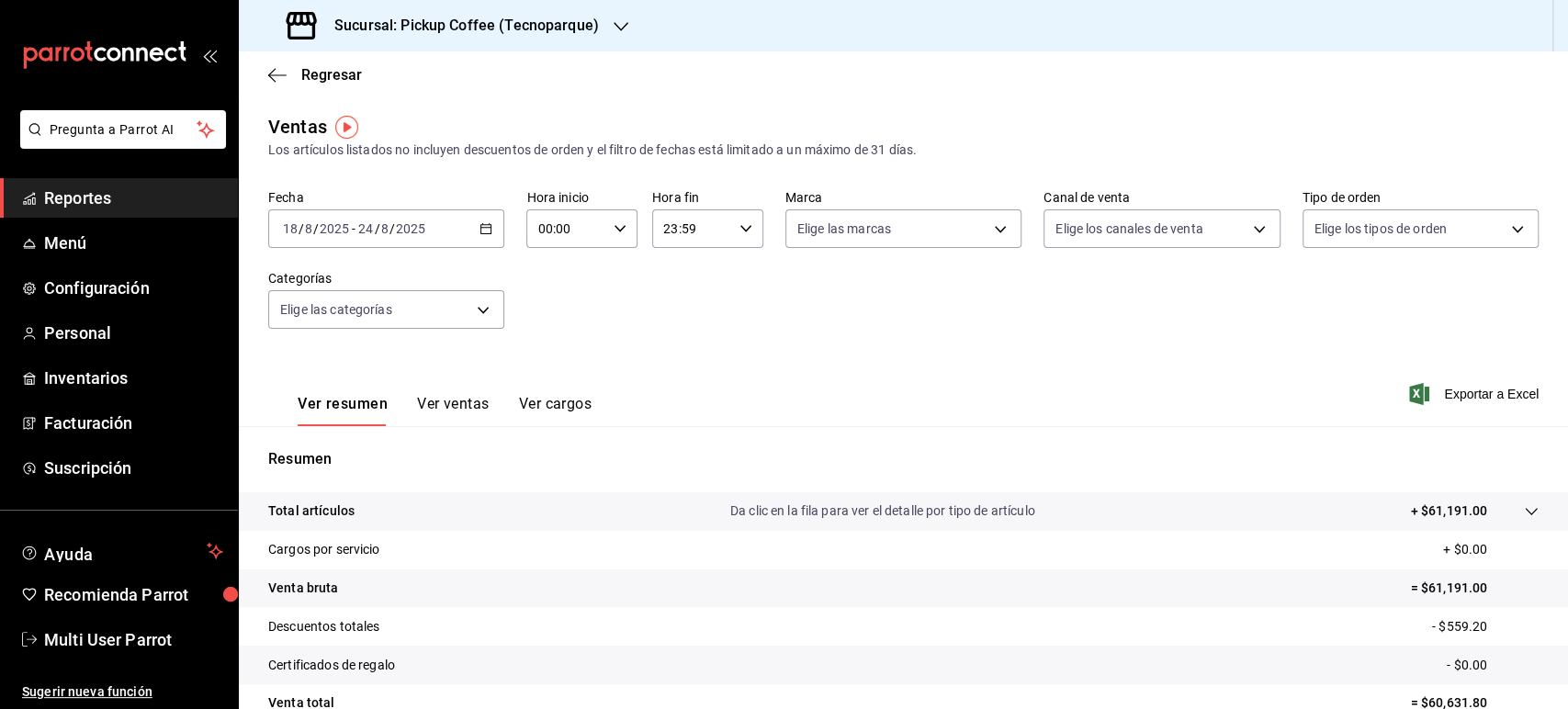
click at [587, 20] on h3 "Sucursal: Pickup Coffee (Tecnoparque)" at bounding box center [460, 25] width 280 height 22
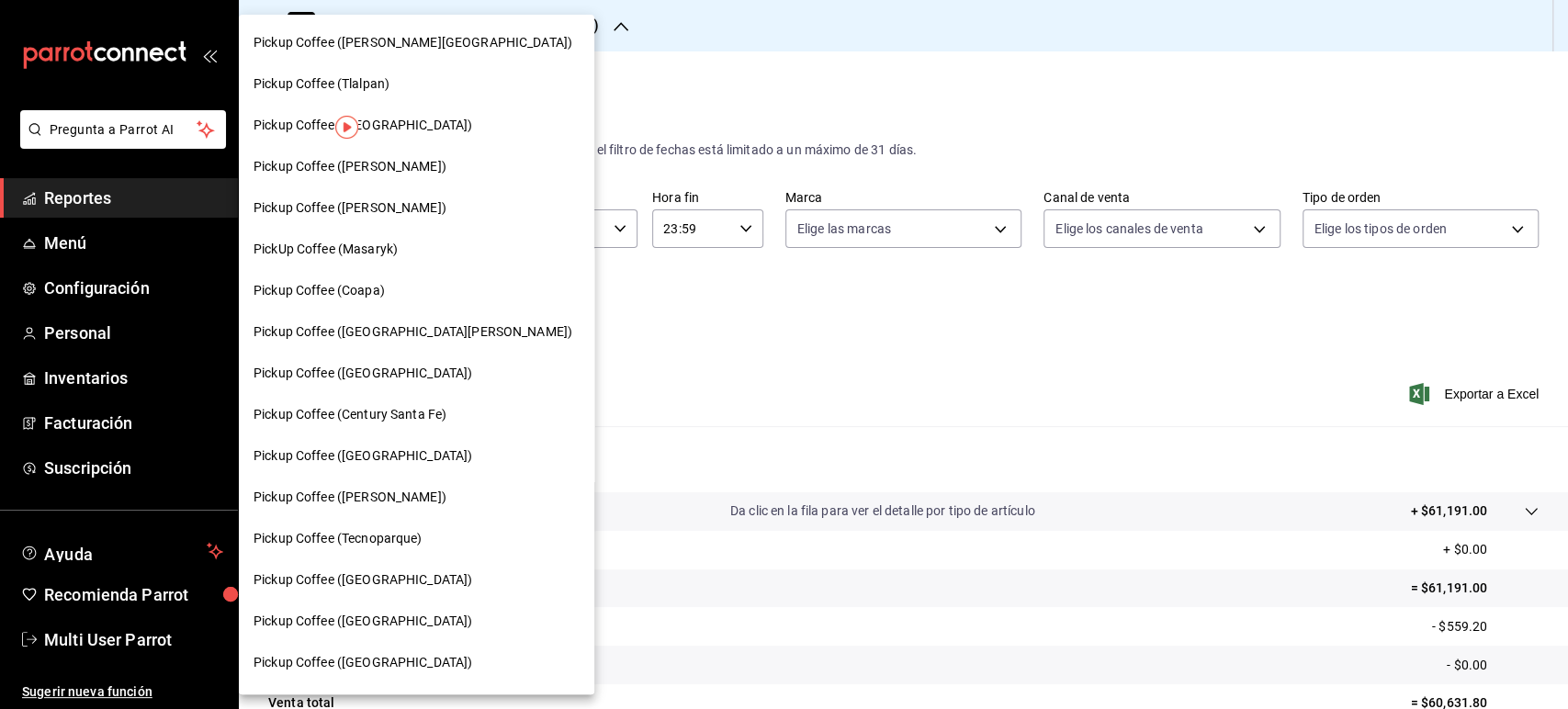
scroll to position [905, 0]
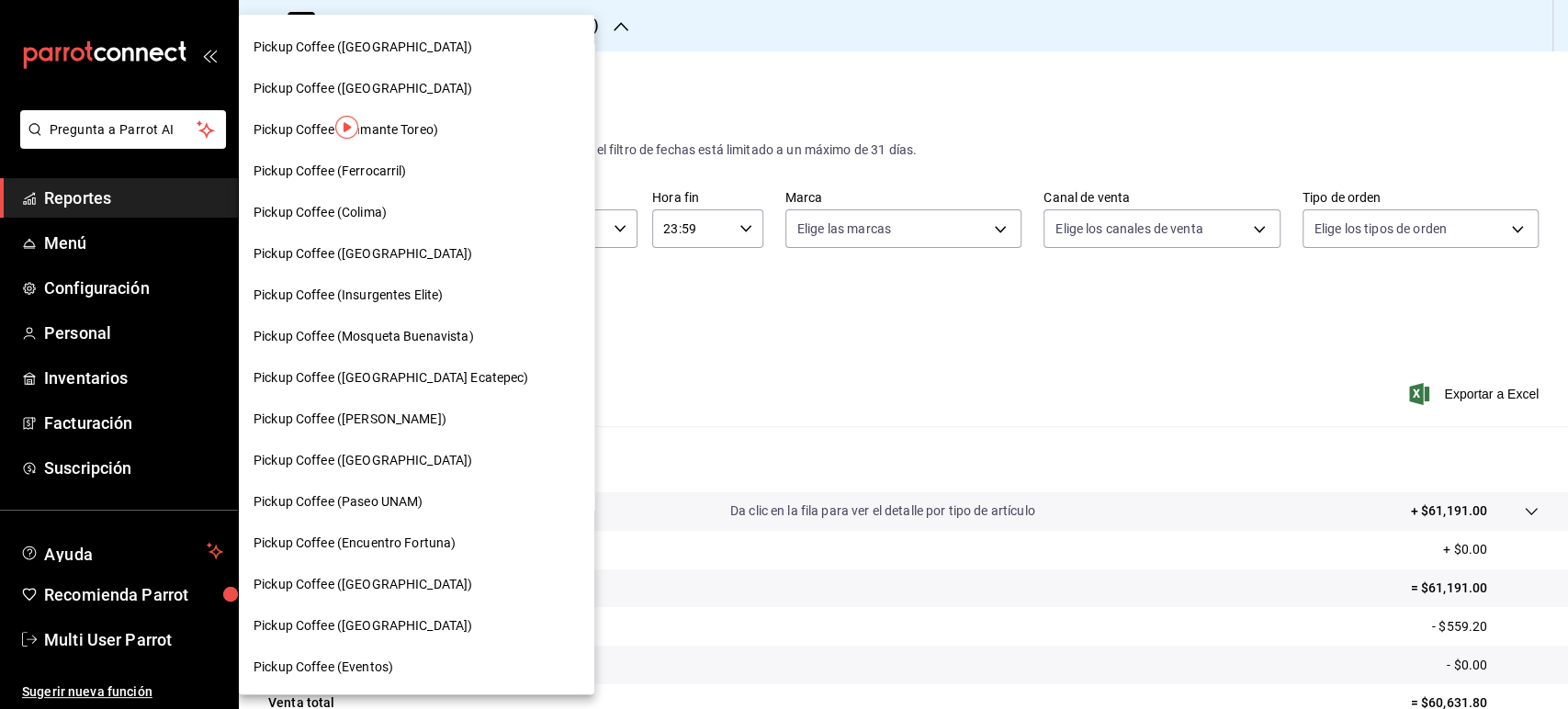
click at [434, 558] on div "Pickup Coffee (Encuentro Fortuna)" at bounding box center [416, 543] width 355 height 41
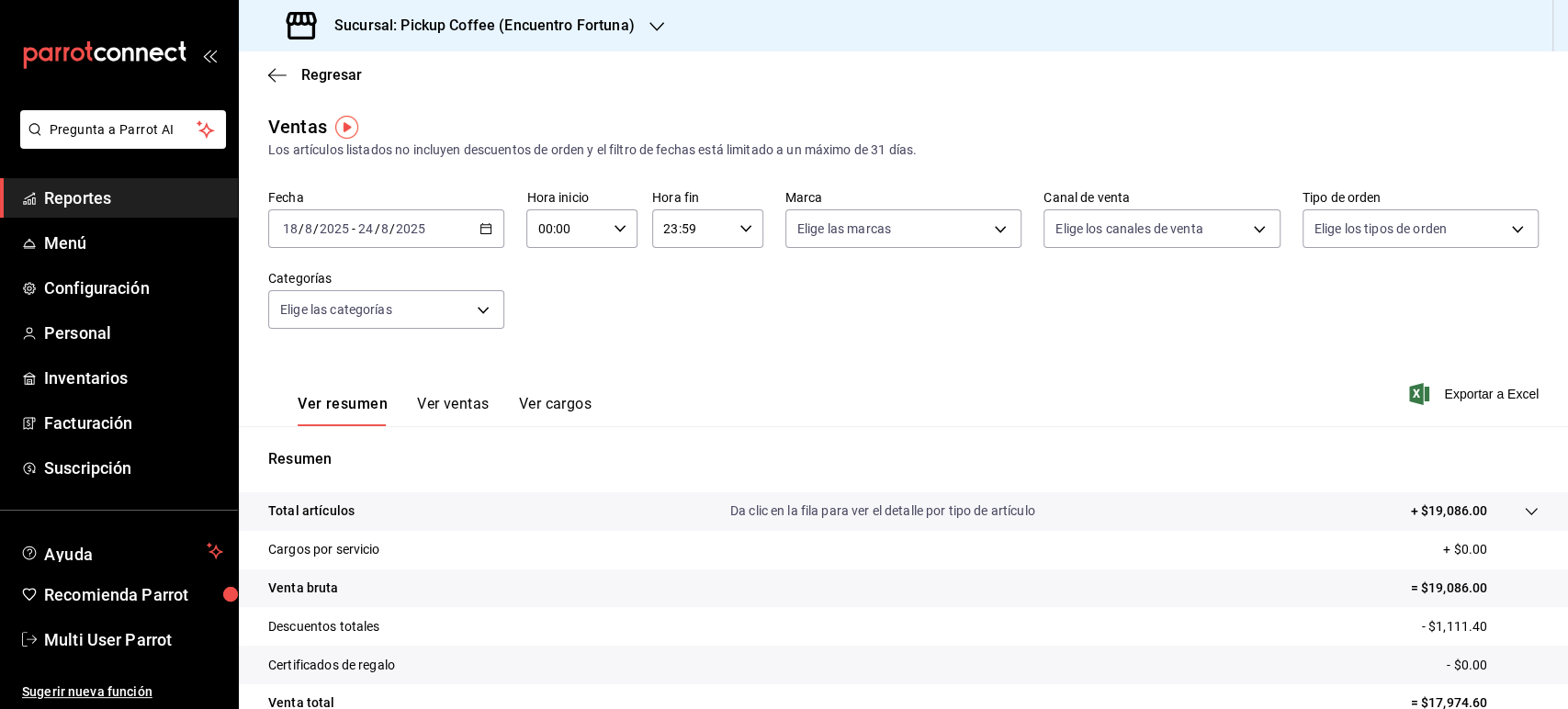
click at [330, 85] on div "Regresar" at bounding box center [903, 75] width 1329 height 47
click at [334, 80] on span "Regresar" at bounding box center [331, 75] width 60 height 17
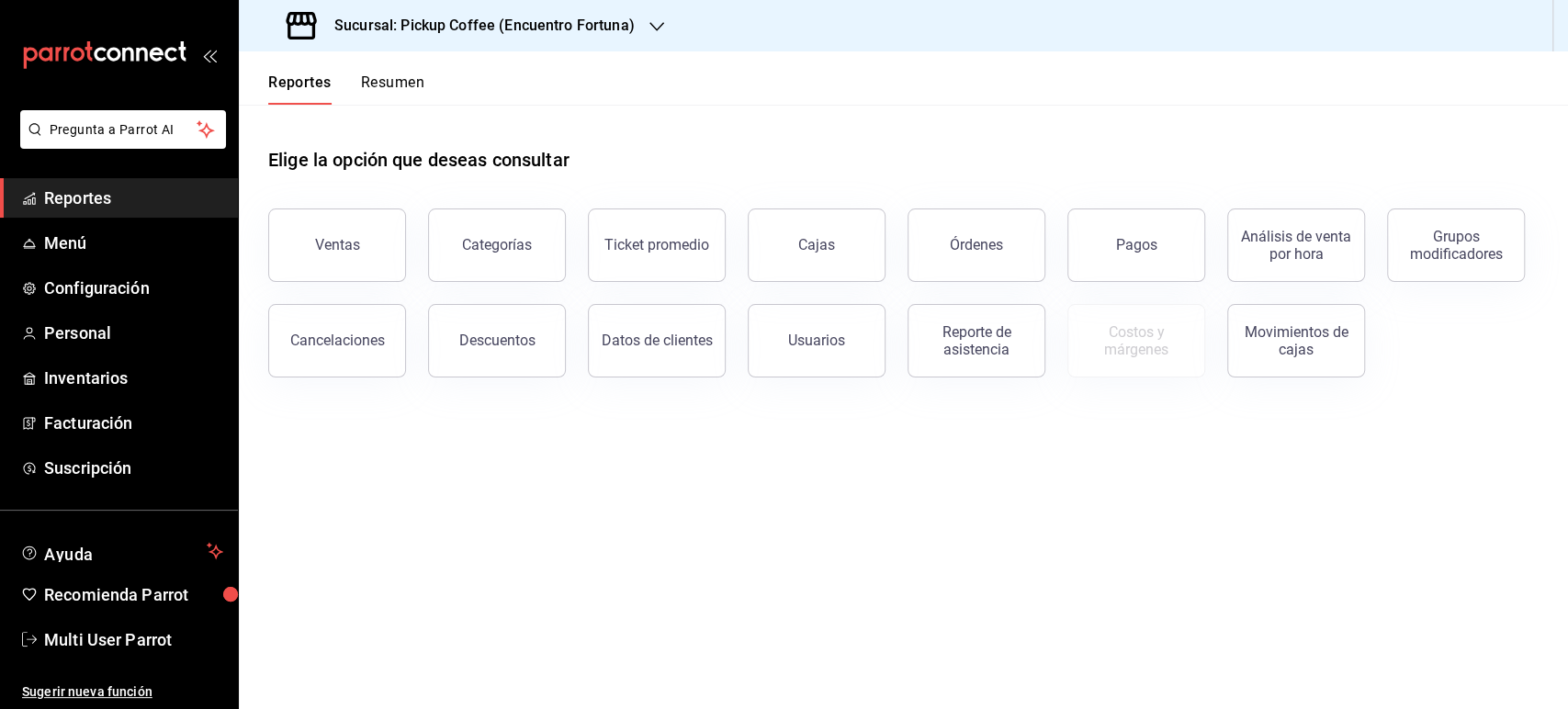
click at [391, 86] on button "Resumen" at bounding box center [393, 89] width 63 height 32
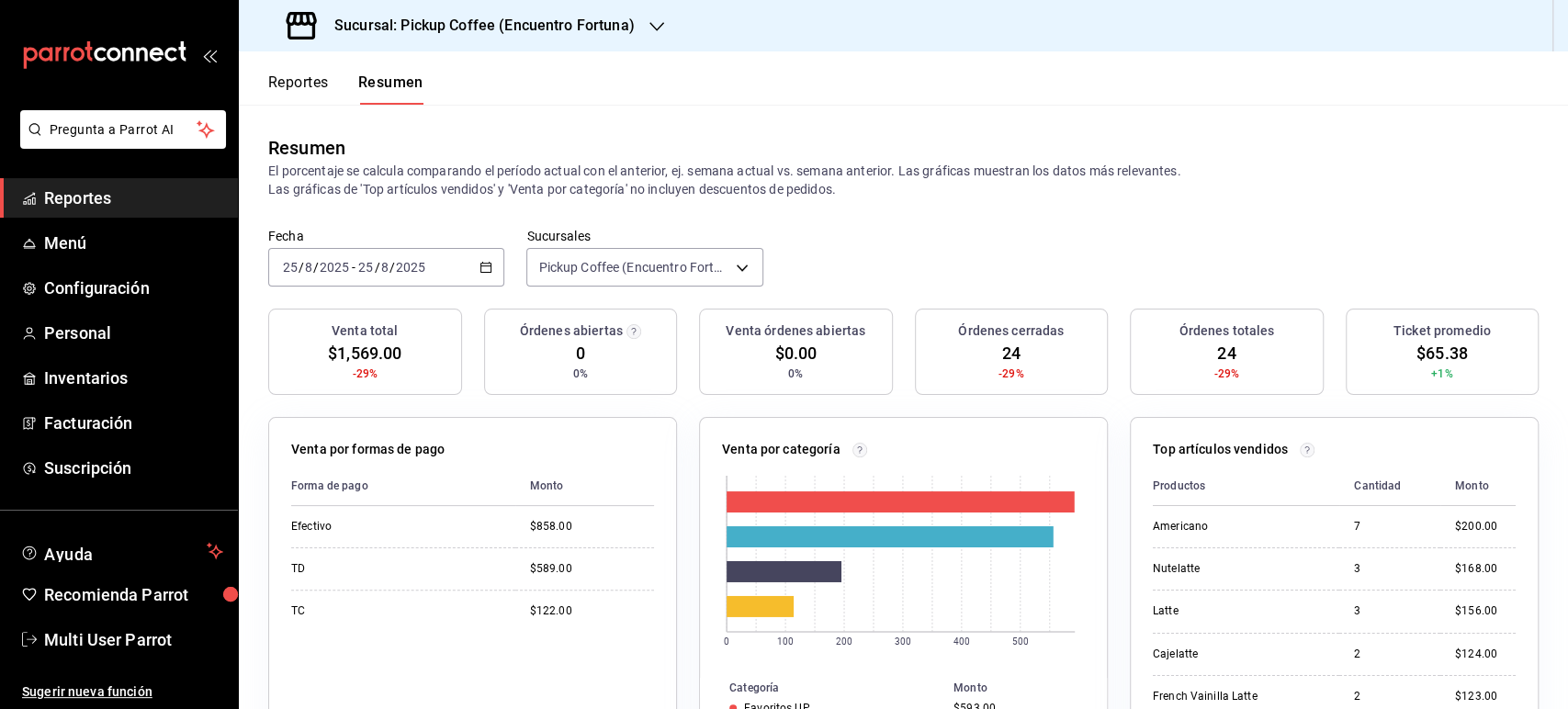
click at [470, 259] on div "[DATE] [DATE] - [DATE] [DATE]" at bounding box center [386, 267] width 236 height 38
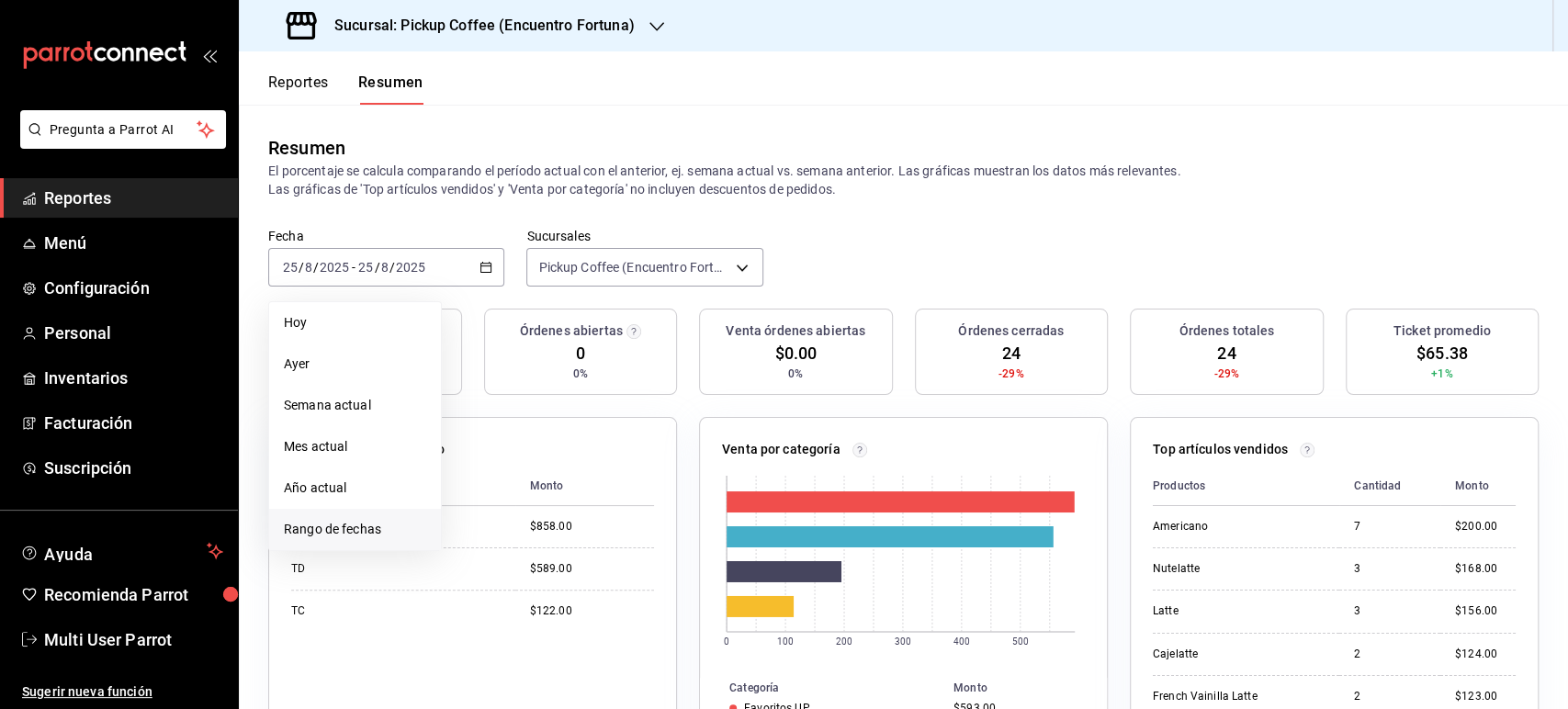
click at [397, 528] on span "Rango de fechas" at bounding box center [354, 530] width 143 height 19
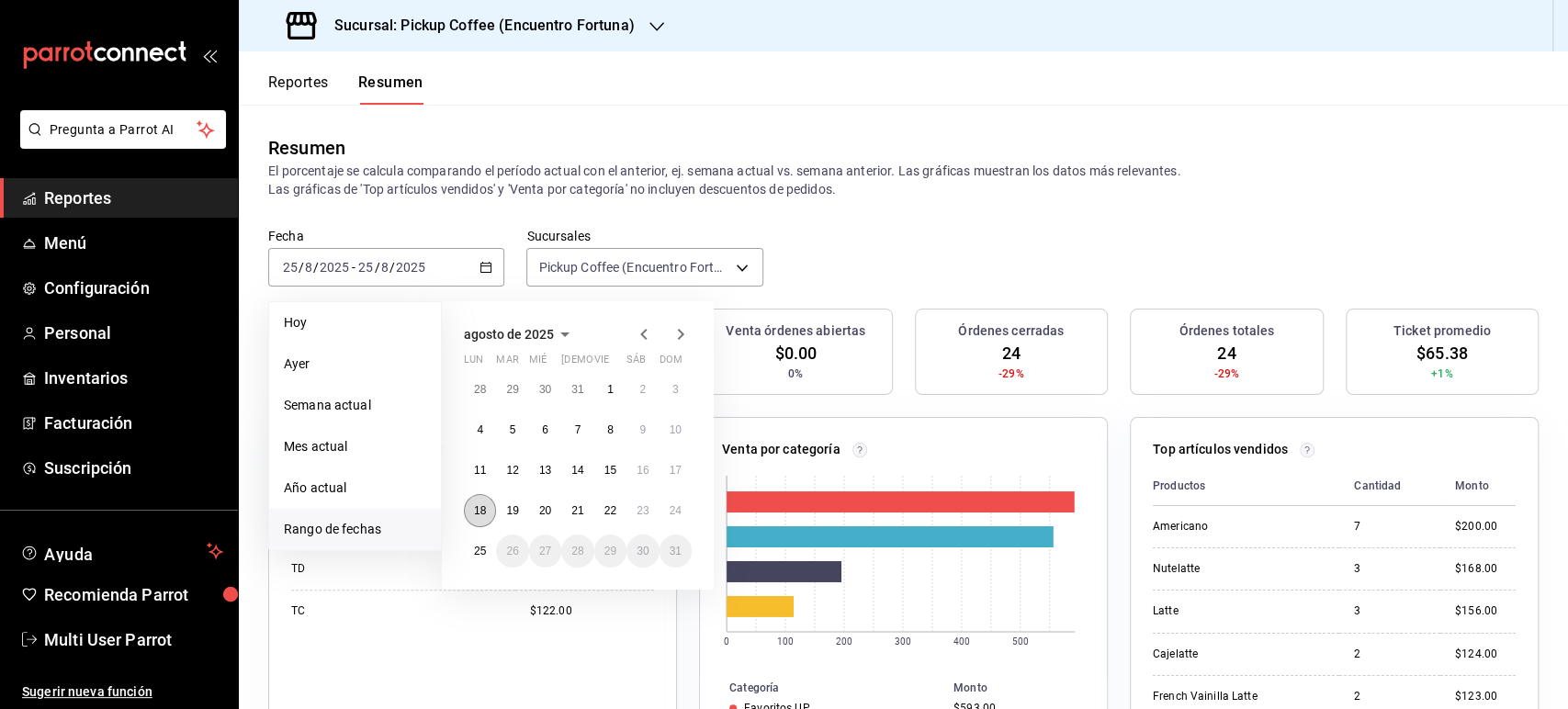
click at [480, 504] on button "18" at bounding box center [480, 511] width 33 height 34
click at [662, 515] on button "24" at bounding box center [676, 511] width 33 height 34
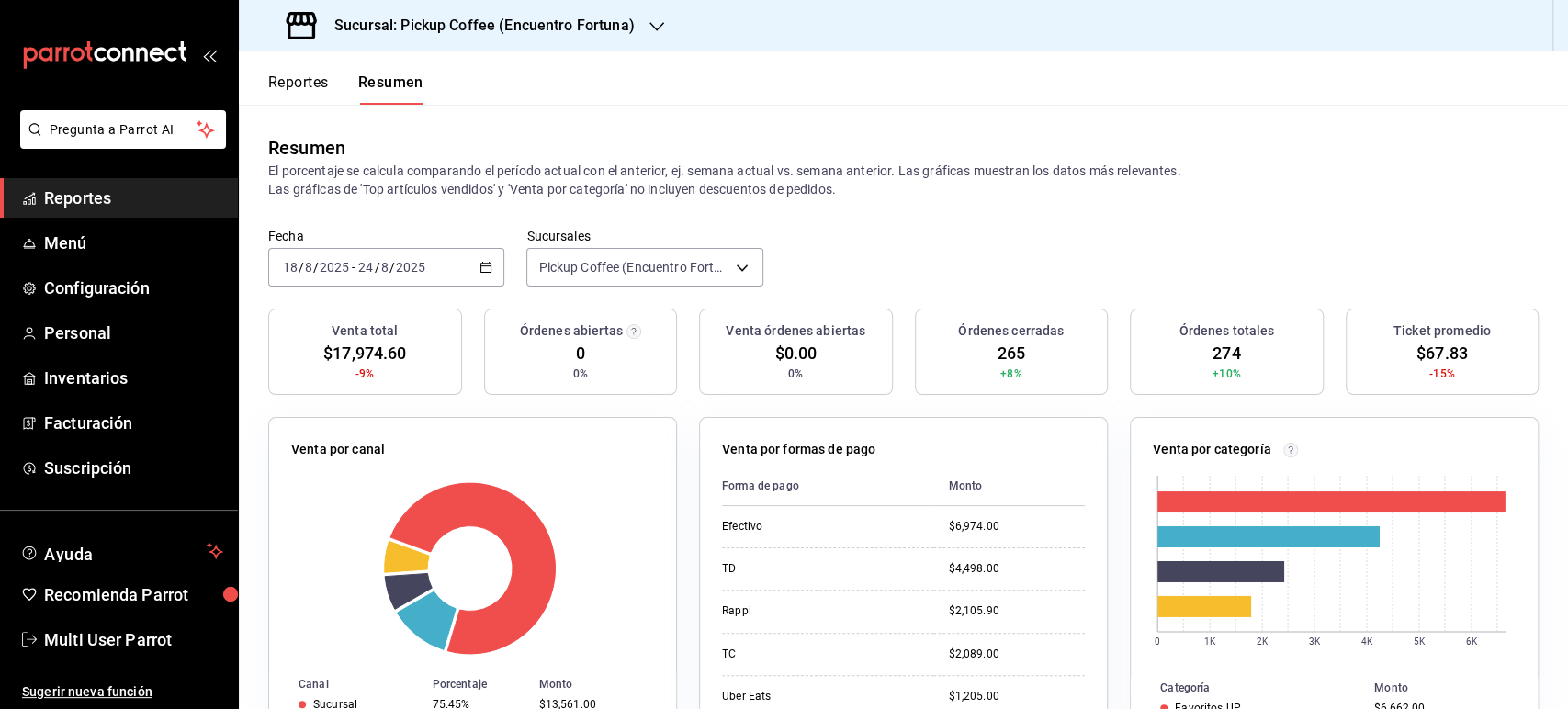
click at [430, 20] on h3 "Sucursal: Pickup Coffee (Encuentro Fortuna)" at bounding box center [477, 25] width 315 height 22
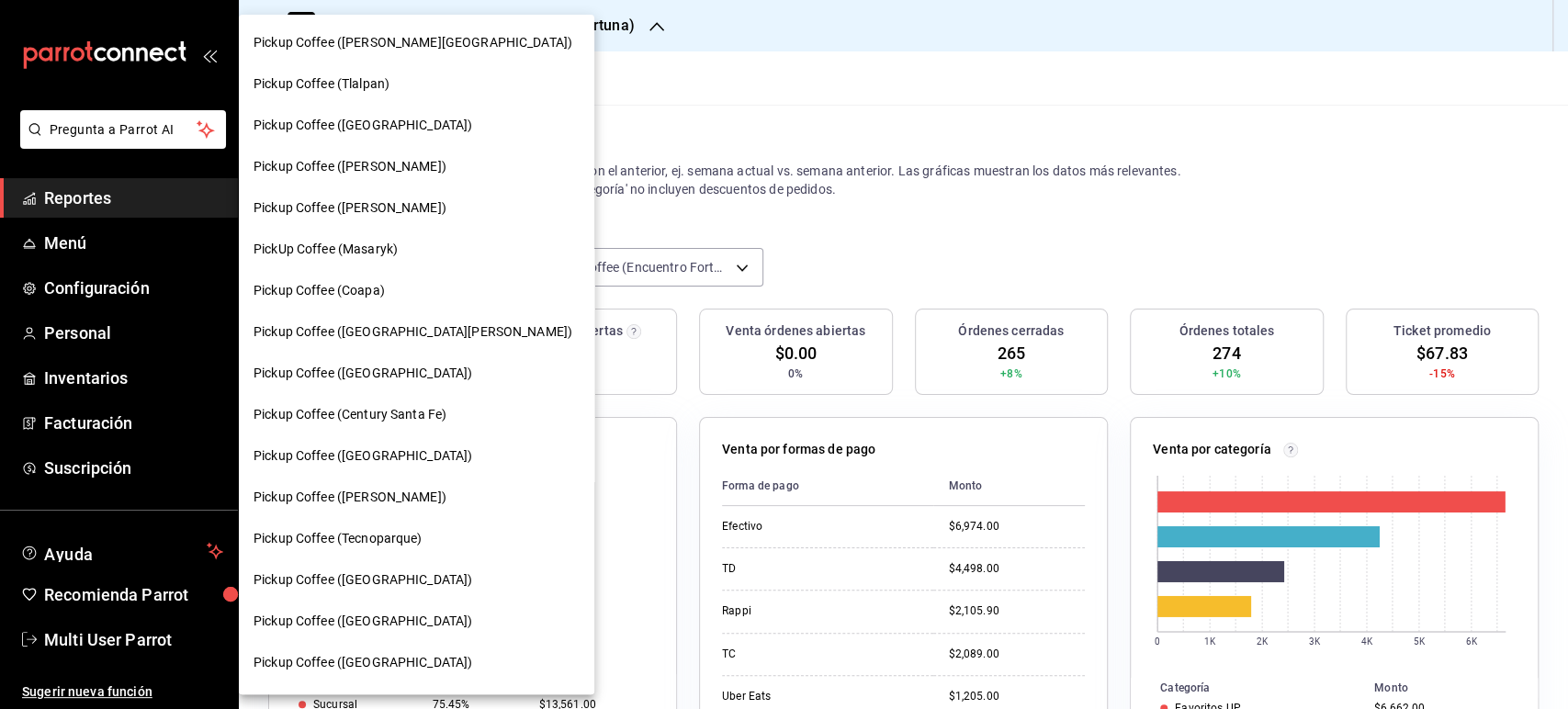
click at [632, 151] on div at bounding box center [784, 354] width 1568 height 709
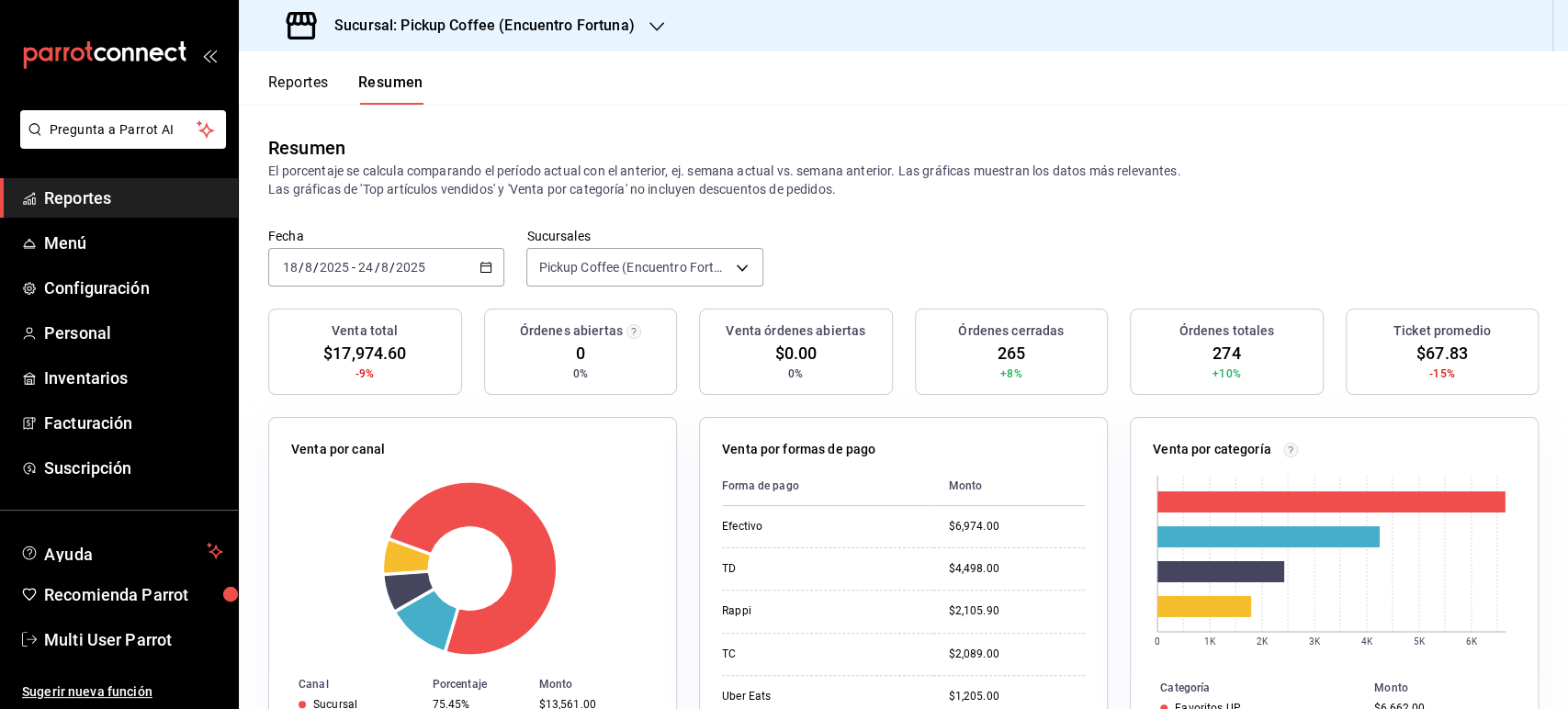
click at [326, 94] on button "Reportes" at bounding box center [298, 89] width 60 height 32
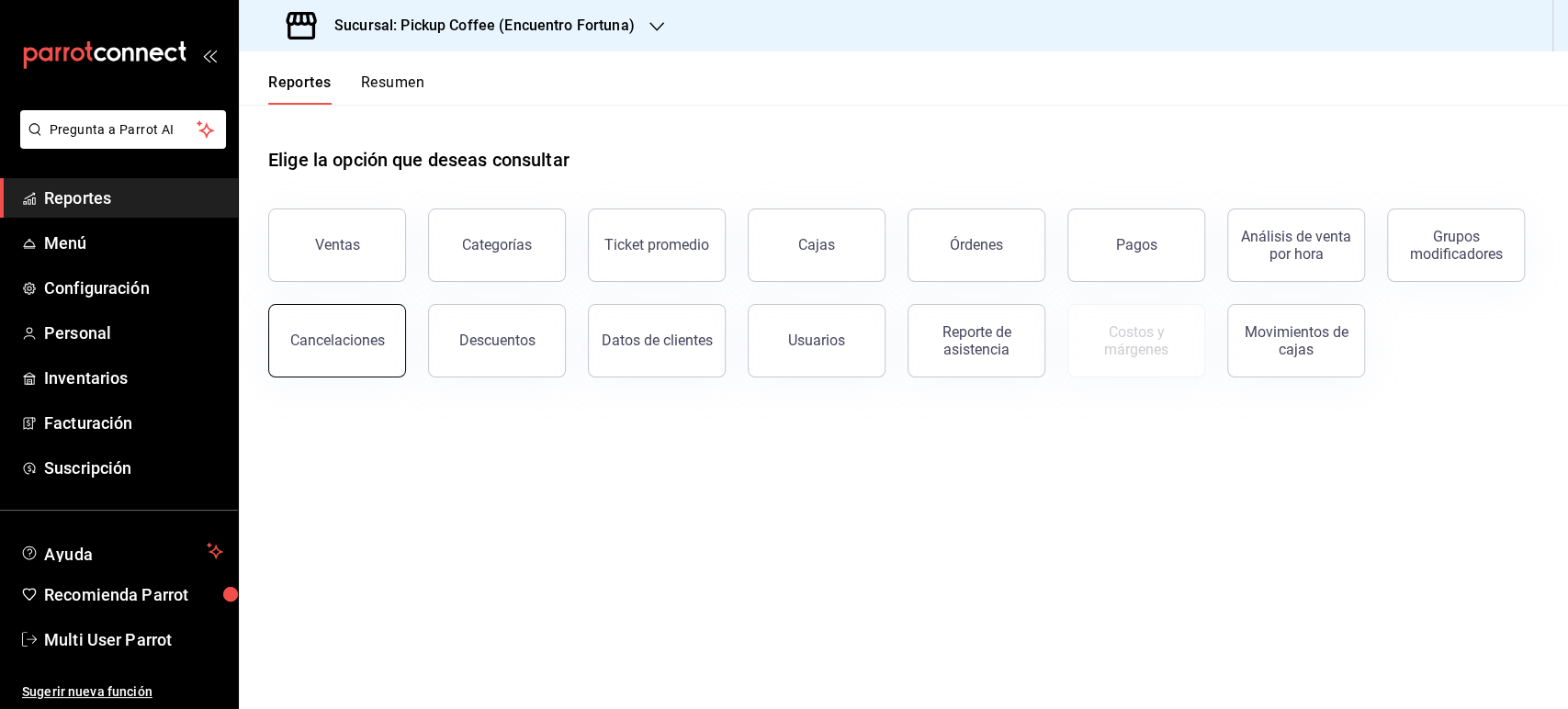
click at [345, 350] on button "Cancelaciones" at bounding box center [337, 340] width 138 height 74
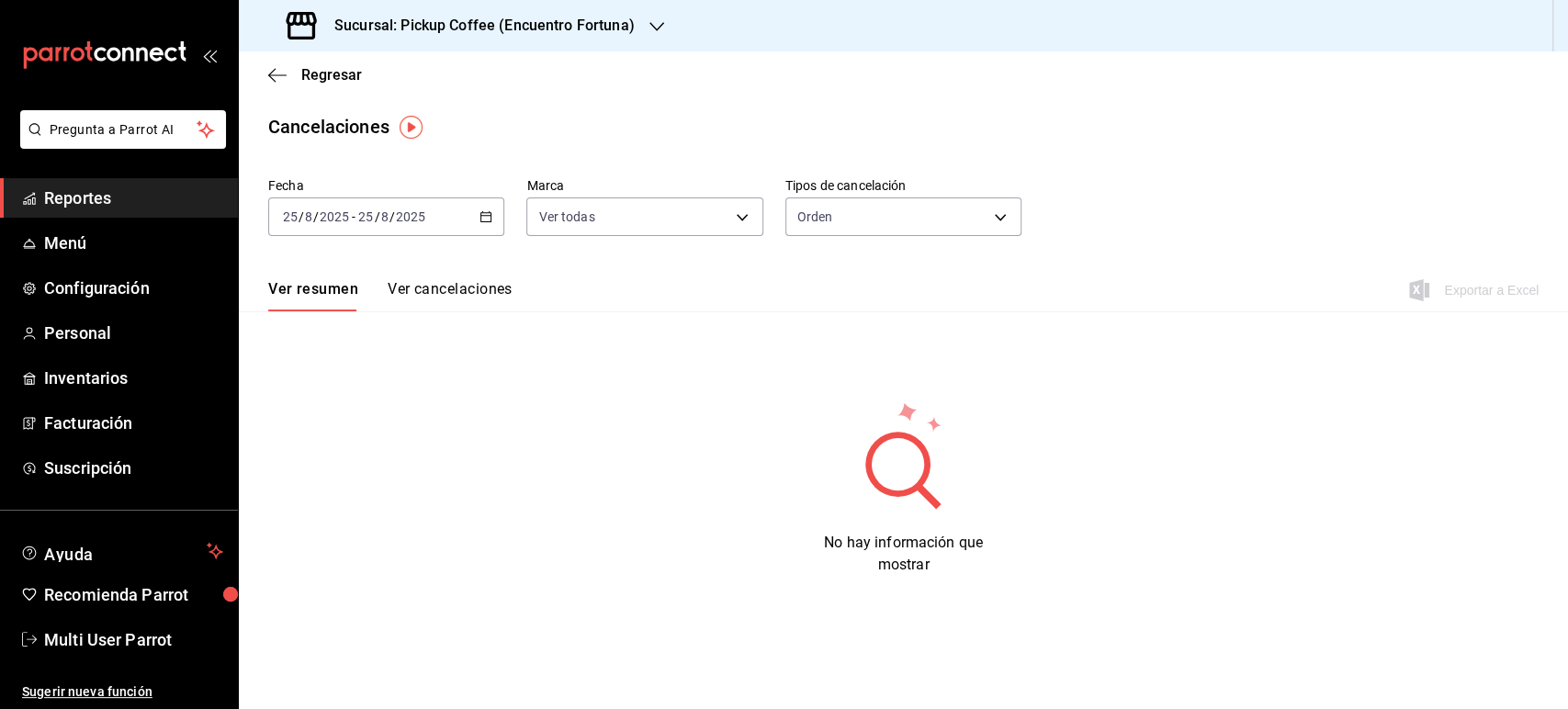
click at [488, 214] on icon "button" at bounding box center [486, 217] width 12 height 12
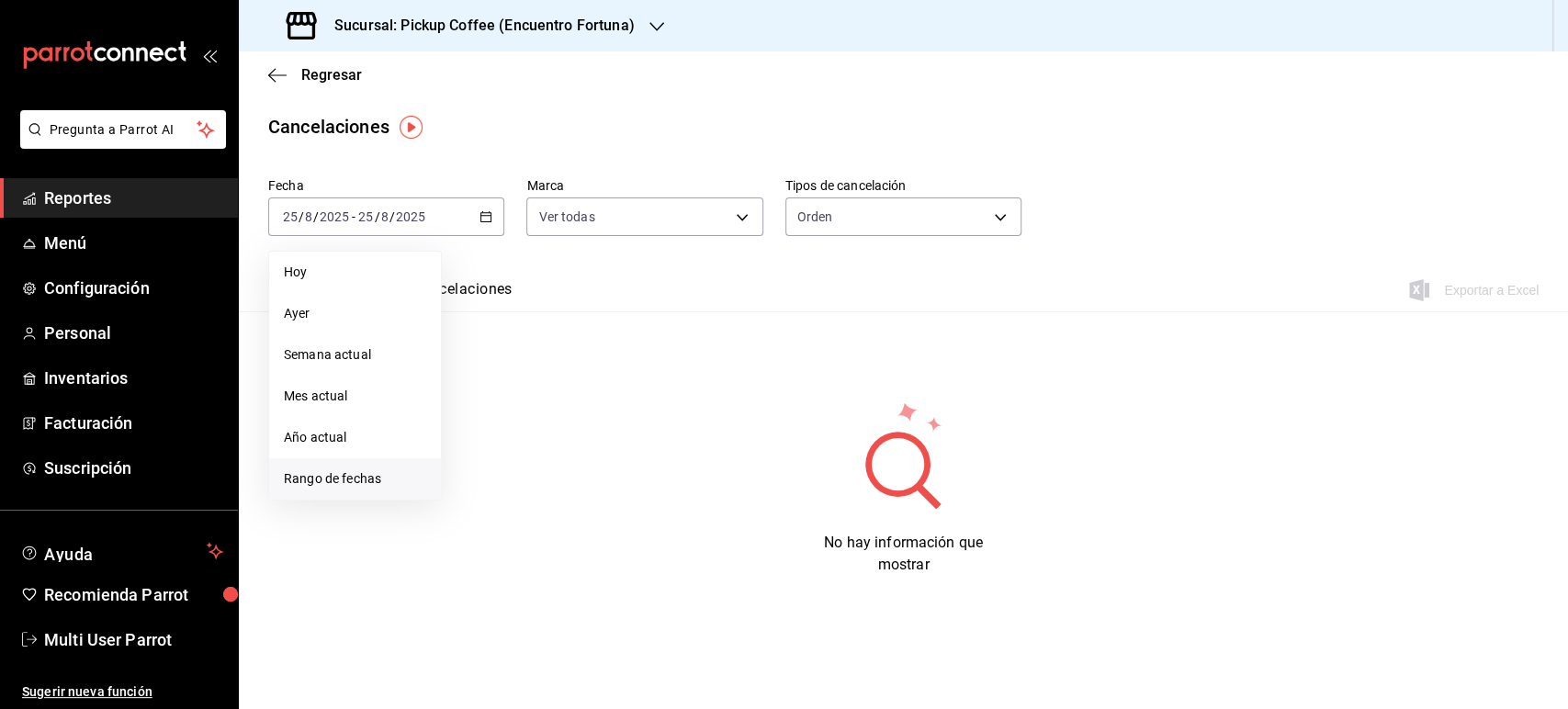
click at [360, 476] on span "Rango de fechas" at bounding box center [354, 479] width 143 height 19
click at [481, 460] on abbr "18" at bounding box center [480, 460] width 11 height 12
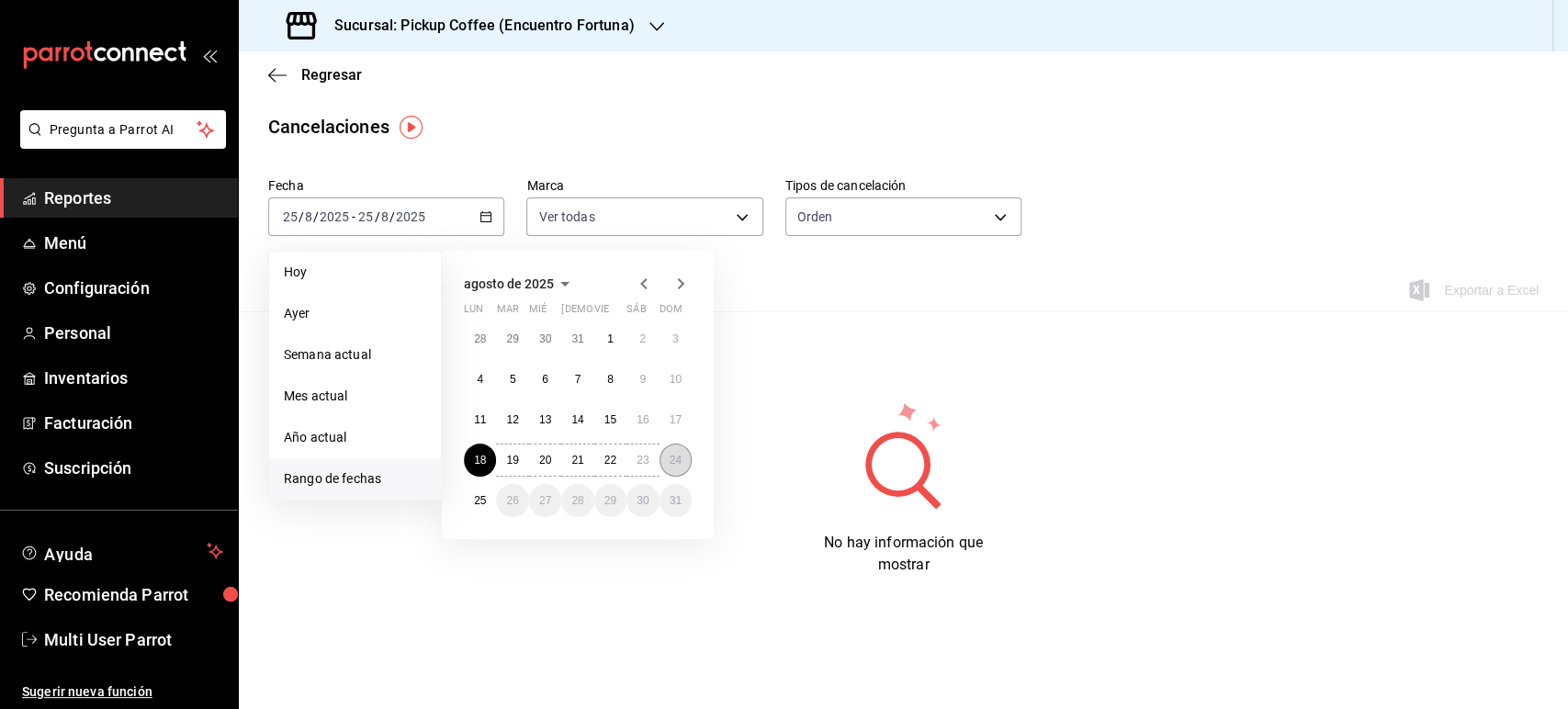
click at [670, 473] on button "24" at bounding box center [676, 460] width 33 height 34
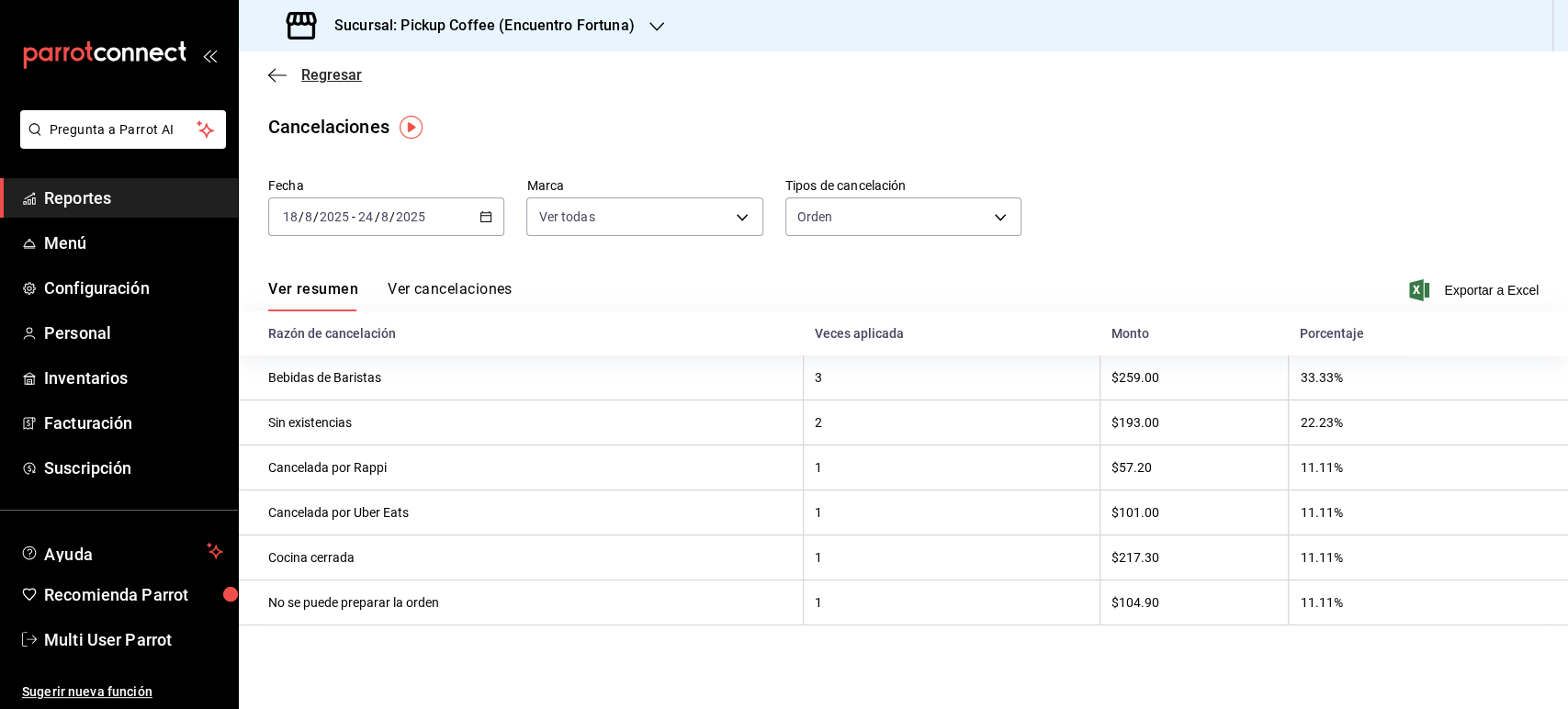
click at [340, 76] on span "Regresar" at bounding box center [331, 75] width 60 height 17
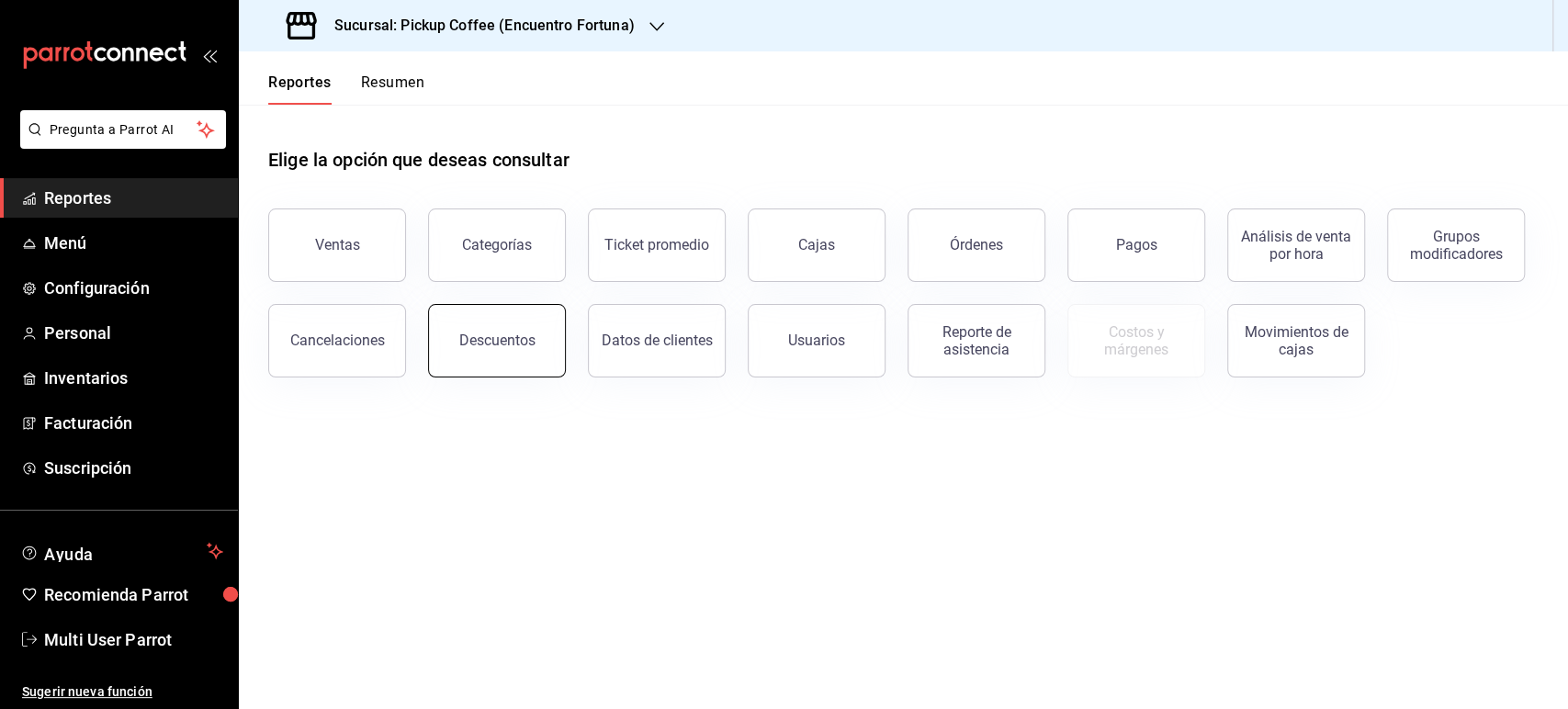
click at [478, 342] on div "Descuentos" at bounding box center [498, 340] width 77 height 17
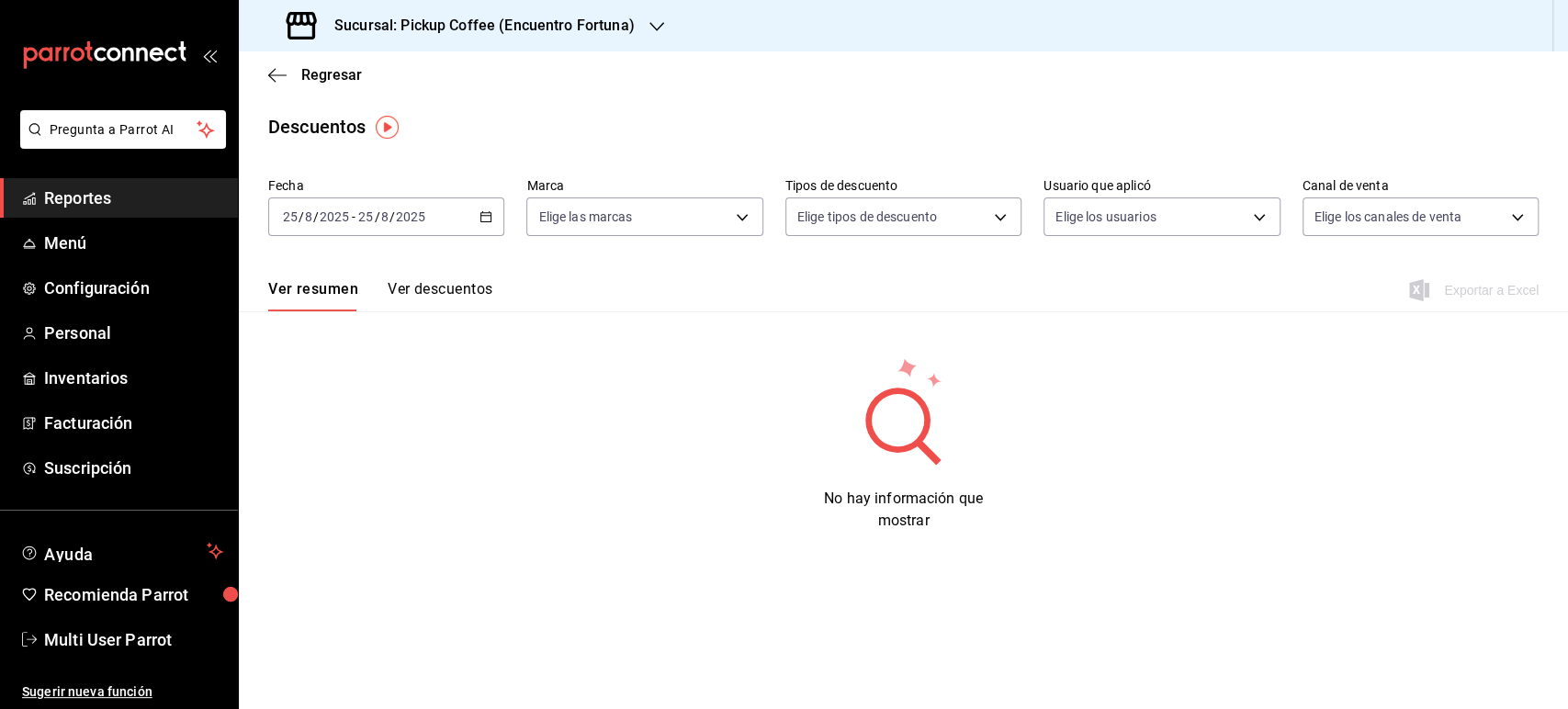
click at [498, 215] on div "[DATE] [DATE] - [DATE] [DATE]" at bounding box center [386, 217] width 236 height 38
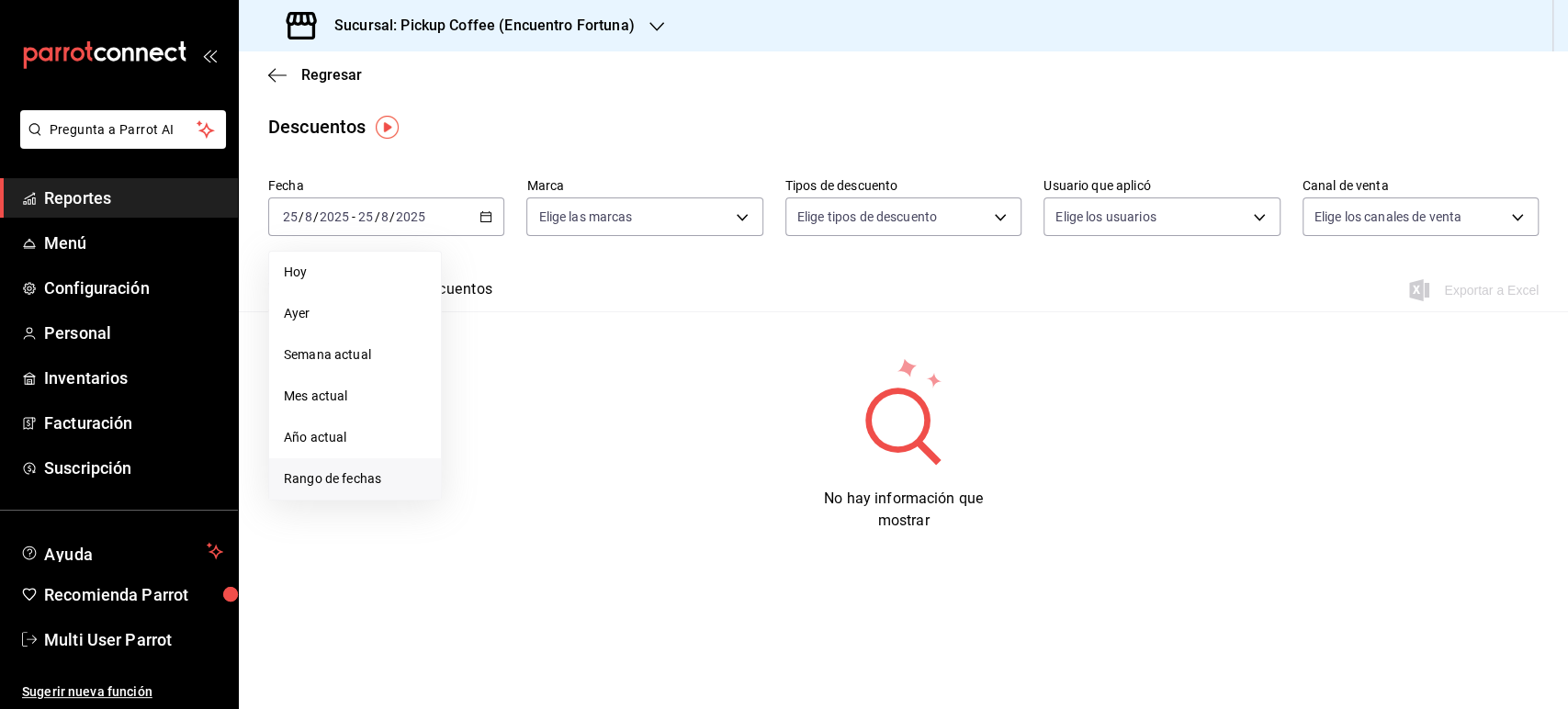
click at [360, 464] on li "Rango de fechas" at bounding box center [354, 479] width 171 height 41
click at [485, 451] on button "18" at bounding box center [480, 460] width 33 height 34
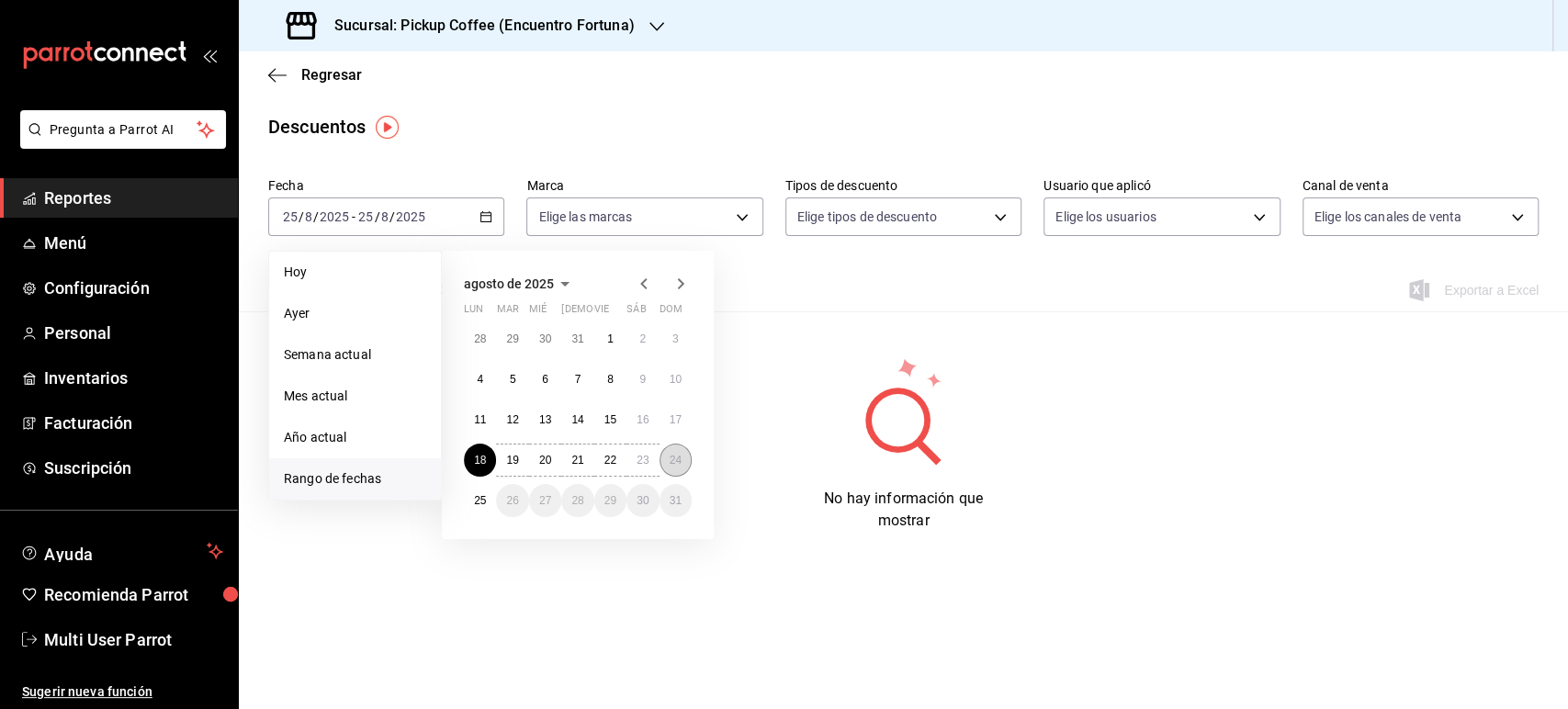
drag, startPoint x: 693, startPoint y: 449, endPoint x: 680, endPoint y: 453, distance: 13.6
click at [680, 453] on div "agosto de 2025 lun mar mié jue vie sáb dom 28 29 30 31 1 2 3 4 5 6 7 8 9 10 11 …" at bounding box center [578, 395] width 272 height 288
click at [680, 453] on button "24" at bounding box center [676, 460] width 33 height 34
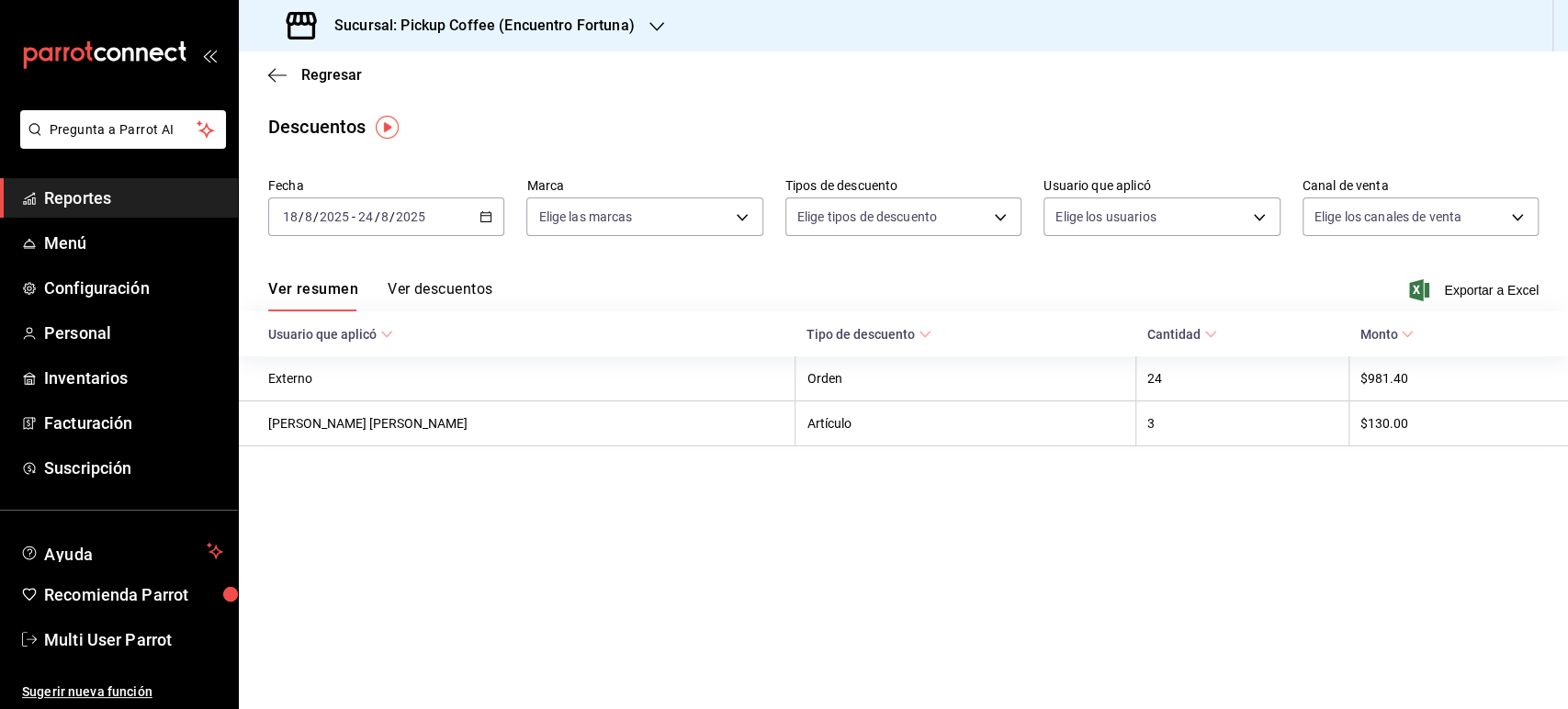
click at [661, 33] on icon "button" at bounding box center [656, 26] width 14 height 14
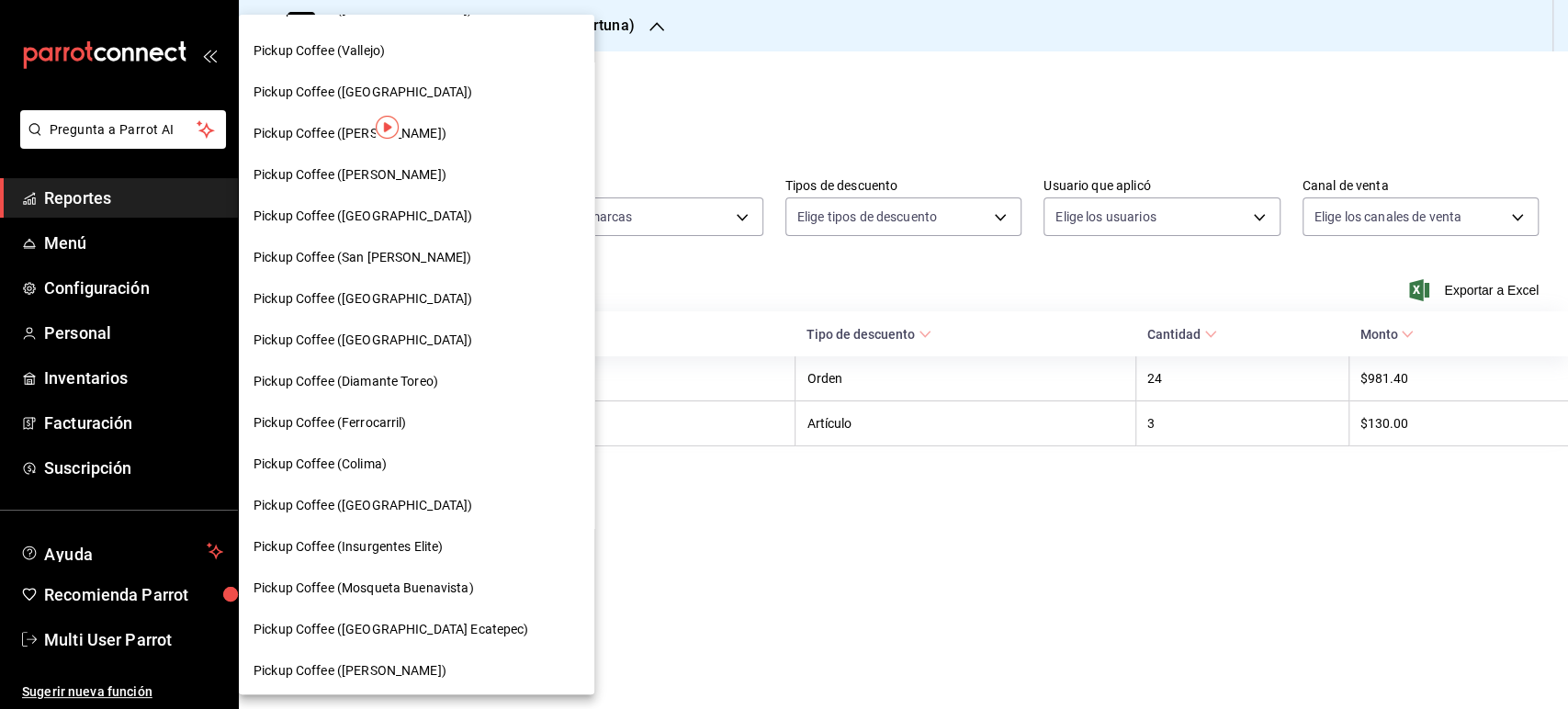
scroll to position [905, 0]
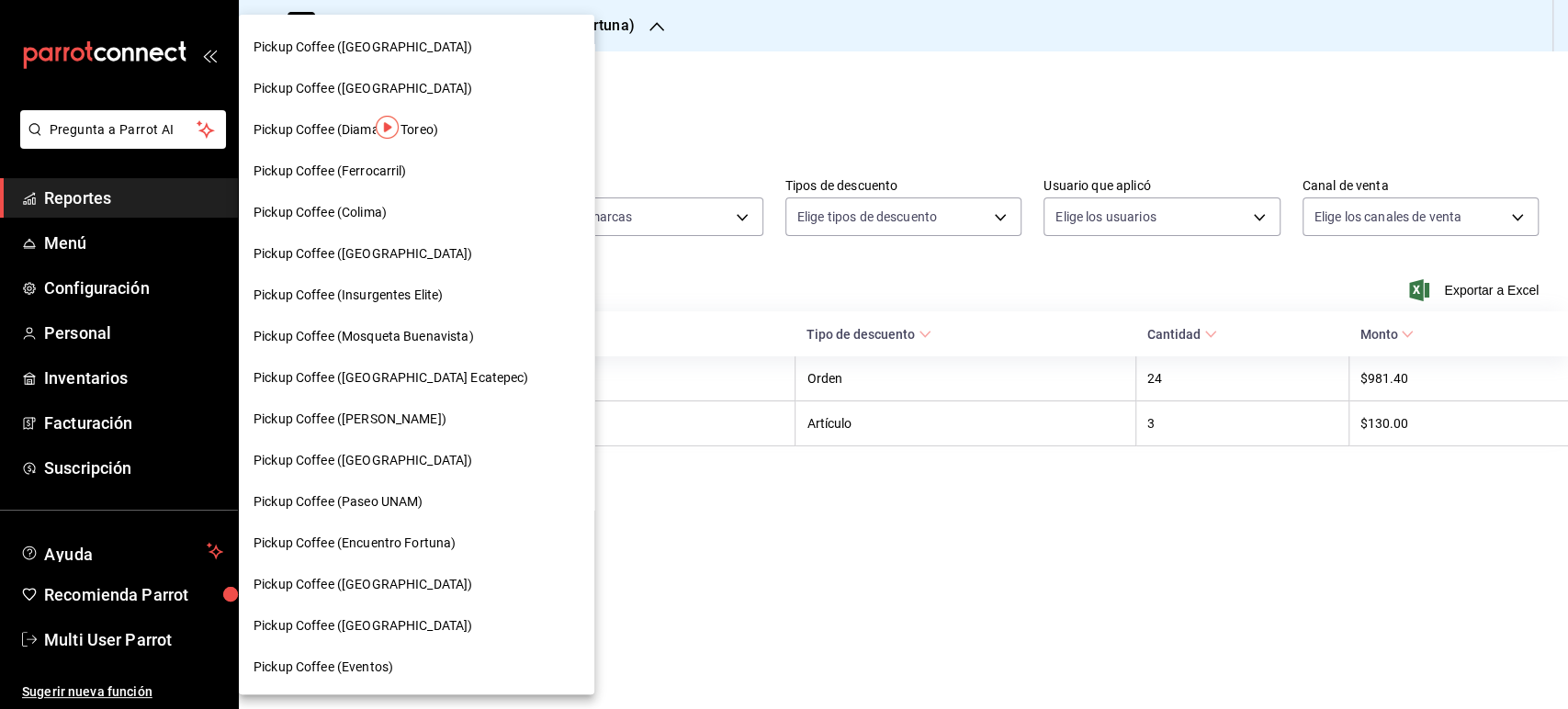
click at [434, 612] on div "Pickup Coffee ([GEOGRAPHIC_DATA])" at bounding box center [416, 626] width 355 height 41
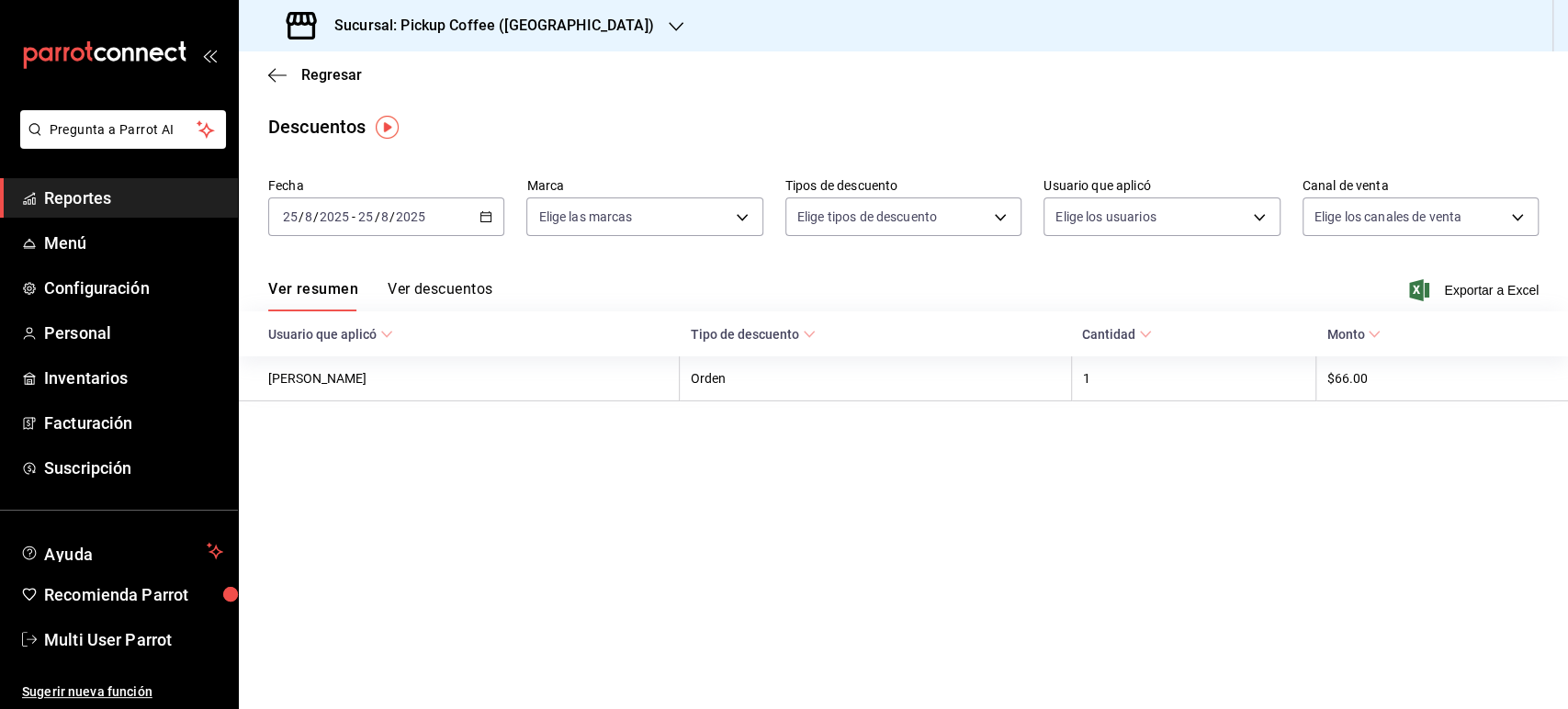
click at [477, 215] on div "[DATE] [DATE] - [DATE] [DATE]" at bounding box center [386, 217] width 236 height 38
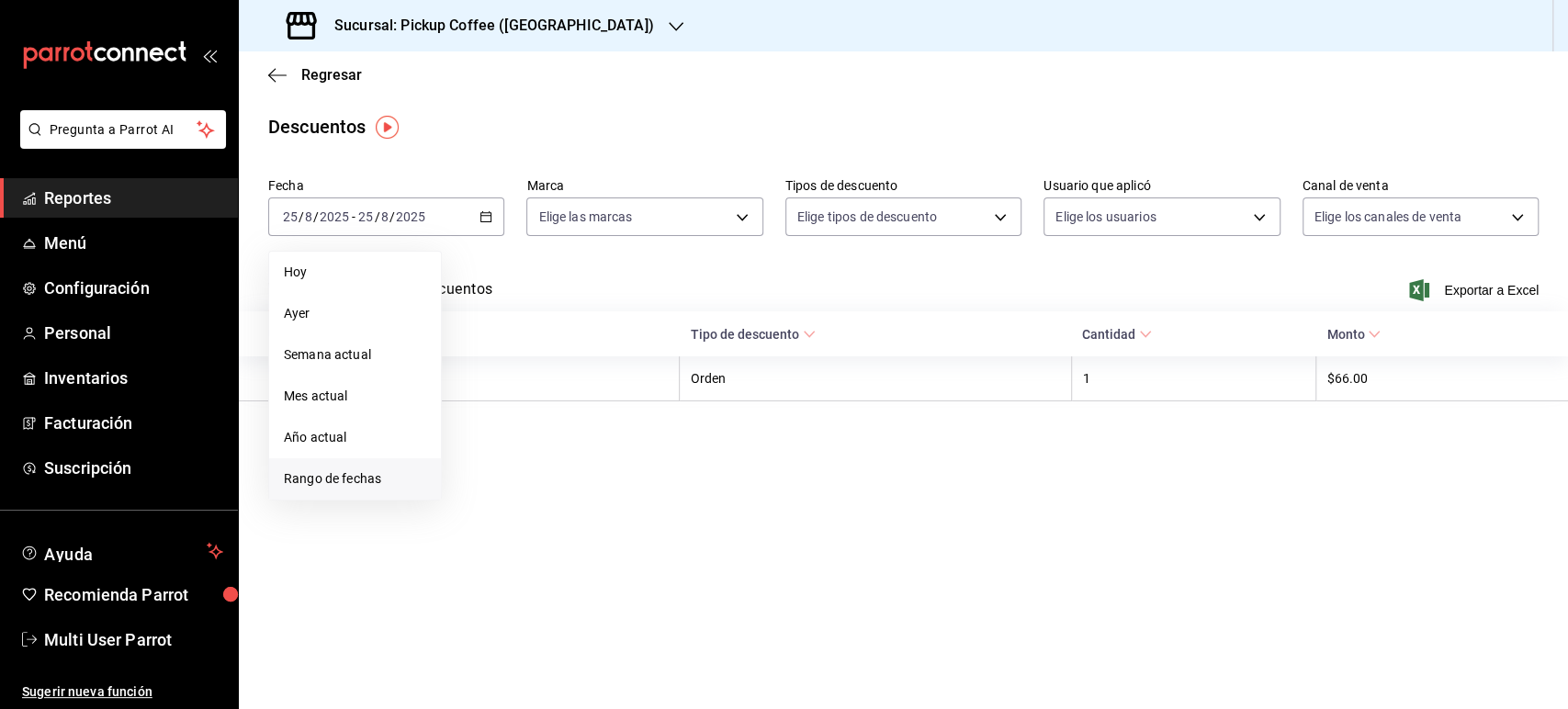
click at [386, 471] on span "Rango de fechas" at bounding box center [354, 479] width 143 height 19
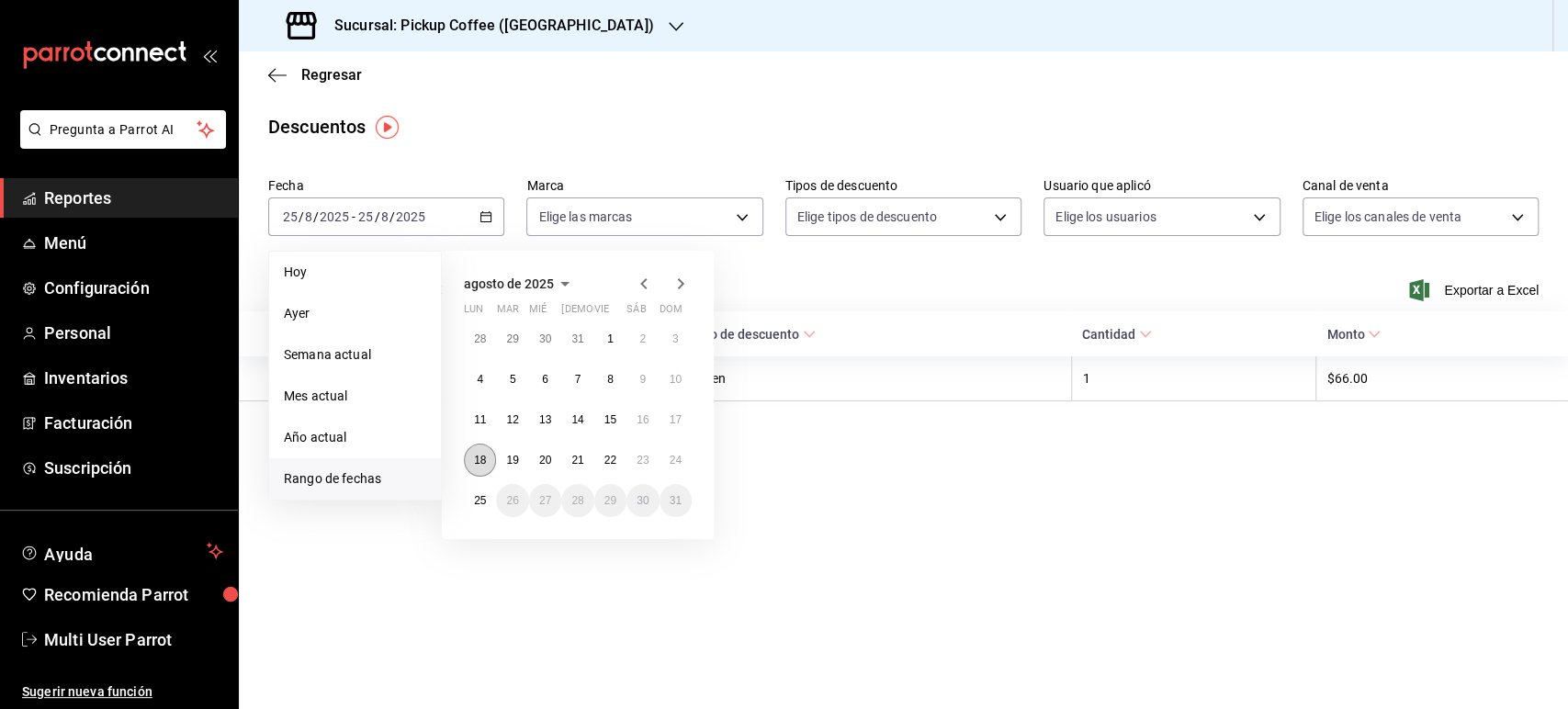
click at [480, 461] on abbr "18" at bounding box center [480, 460] width 11 height 12
click at [664, 460] on button "24" at bounding box center [676, 460] width 33 height 34
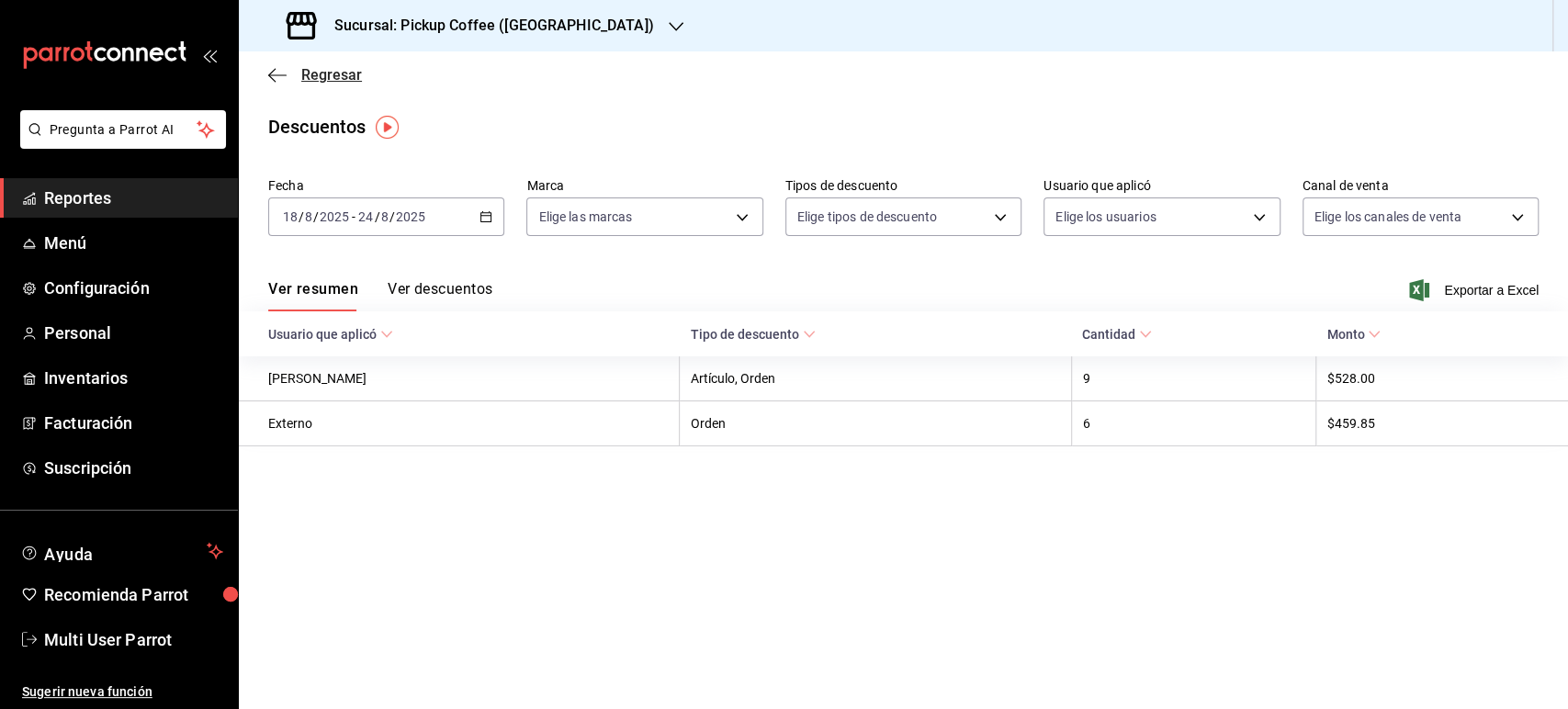
click at [300, 67] on span "Regresar" at bounding box center [315, 75] width 94 height 17
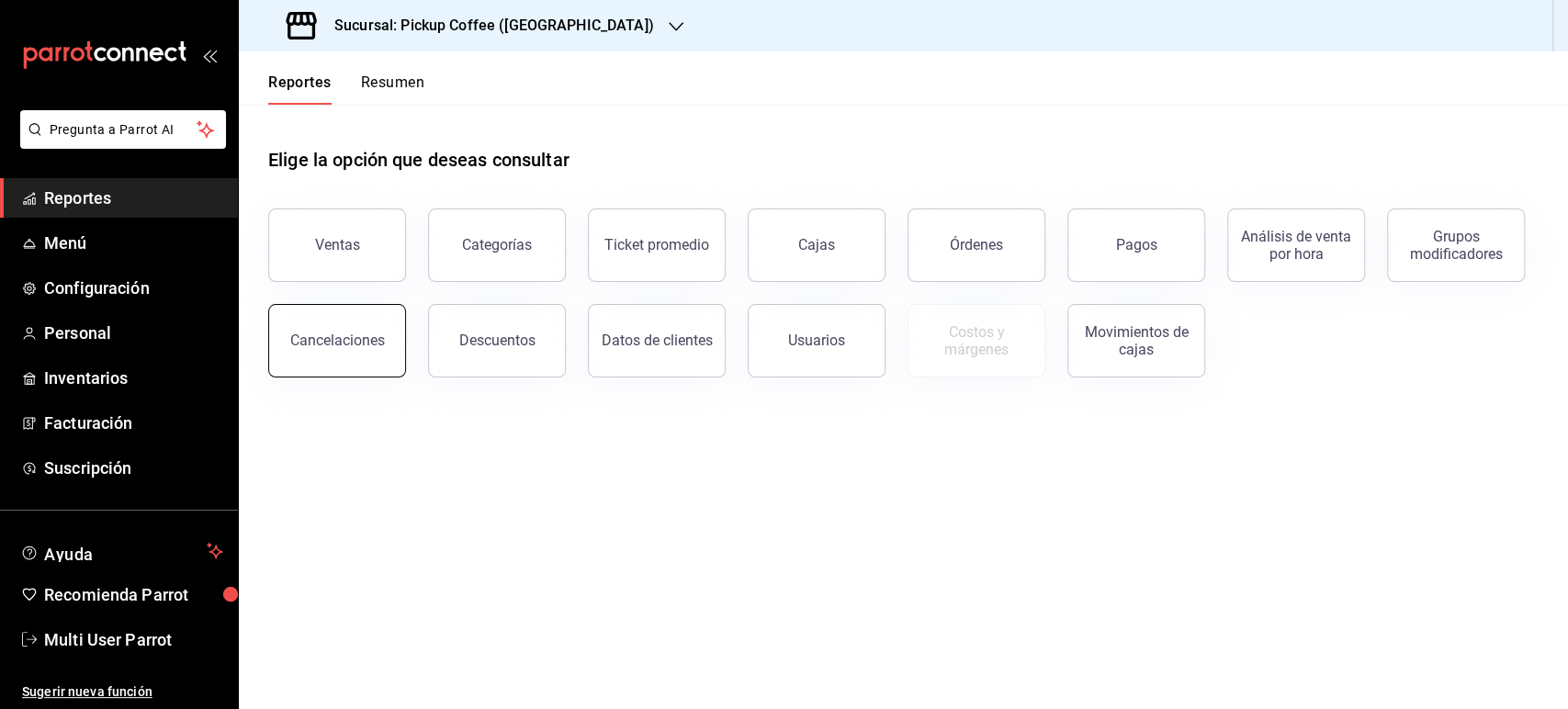
click at [326, 325] on button "Cancelaciones" at bounding box center [337, 340] width 138 height 74
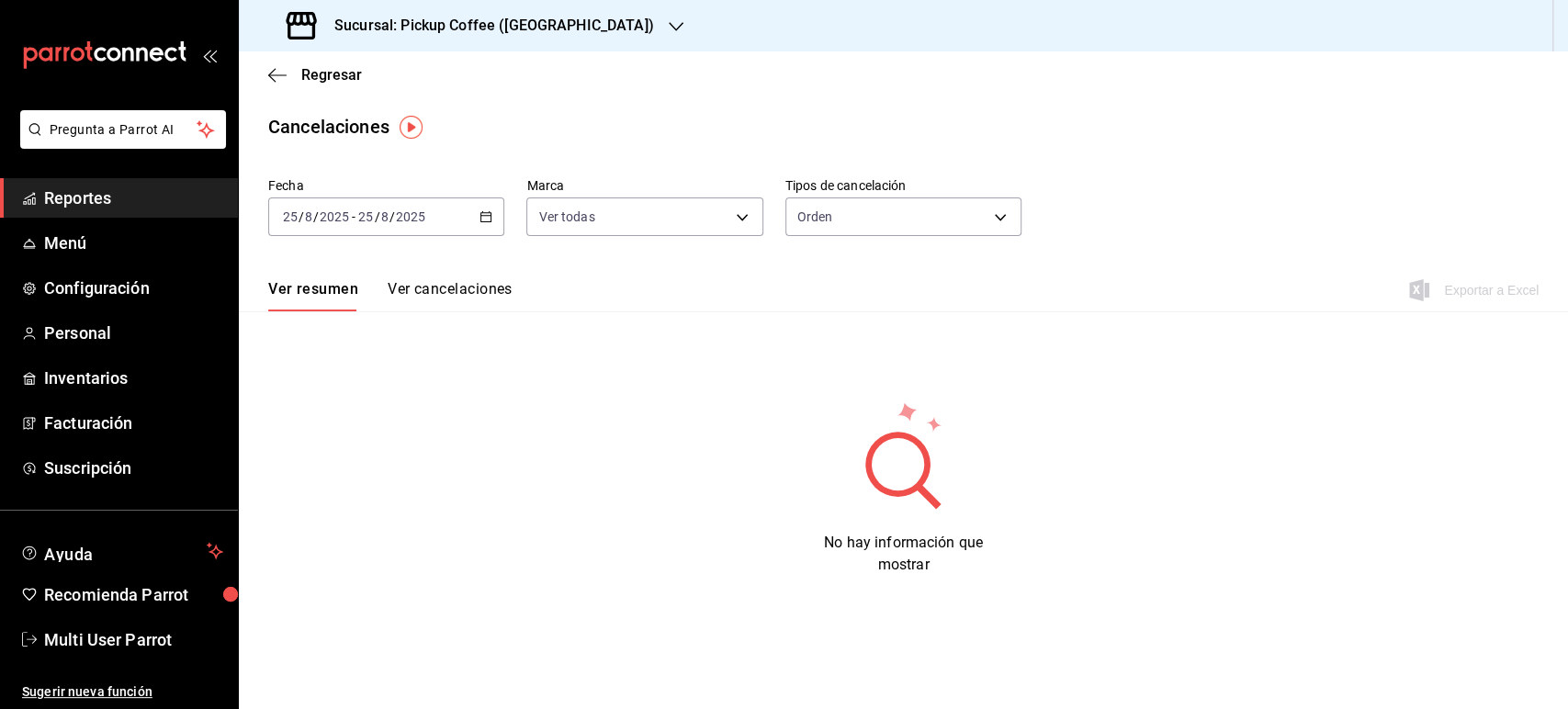
click at [474, 219] on div "[DATE] [DATE] - [DATE] [DATE]" at bounding box center [386, 217] width 236 height 38
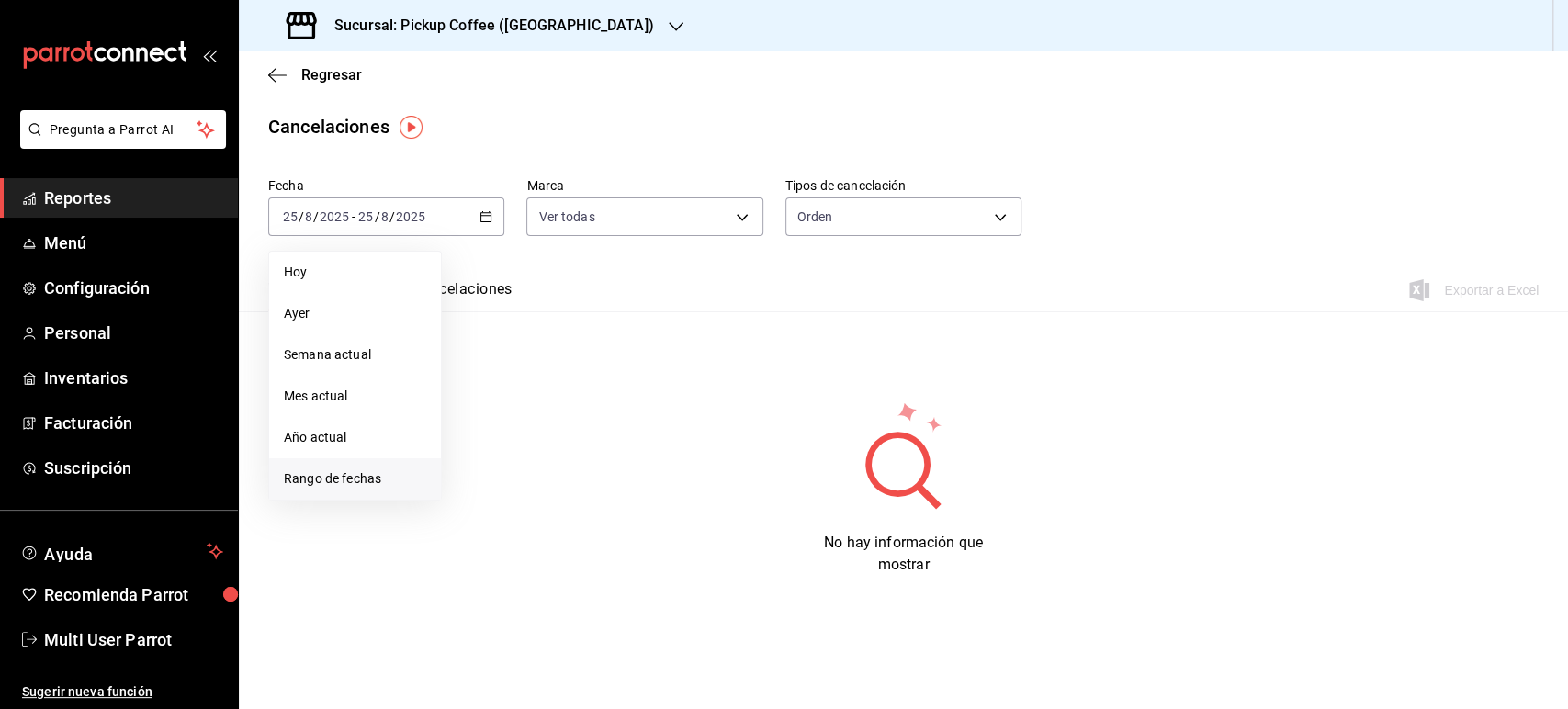
click at [364, 483] on span "Rango de fechas" at bounding box center [354, 479] width 143 height 19
click at [476, 461] on abbr "18" at bounding box center [480, 460] width 11 height 12
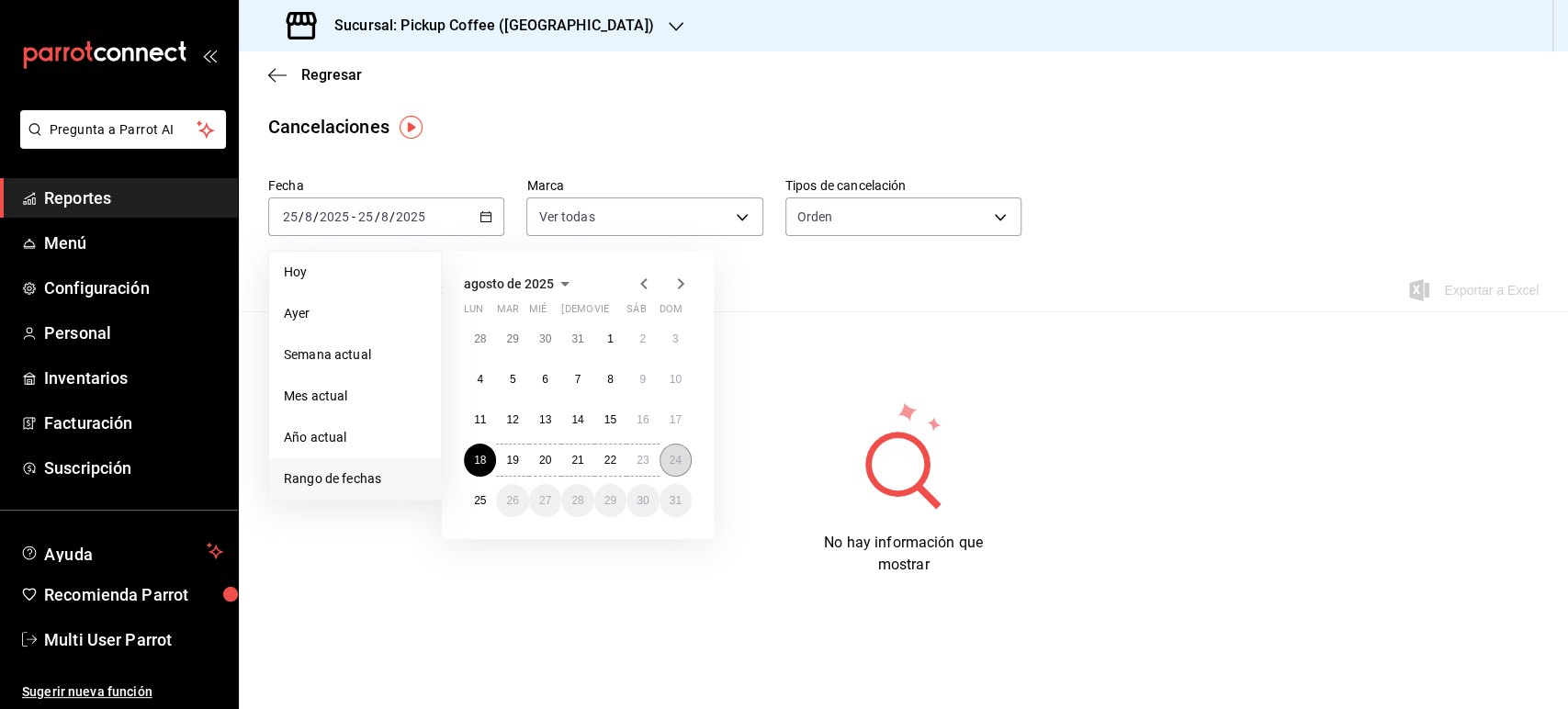
click at [667, 451] on button "24" at bounding box center [676, 460] width 33 height 34
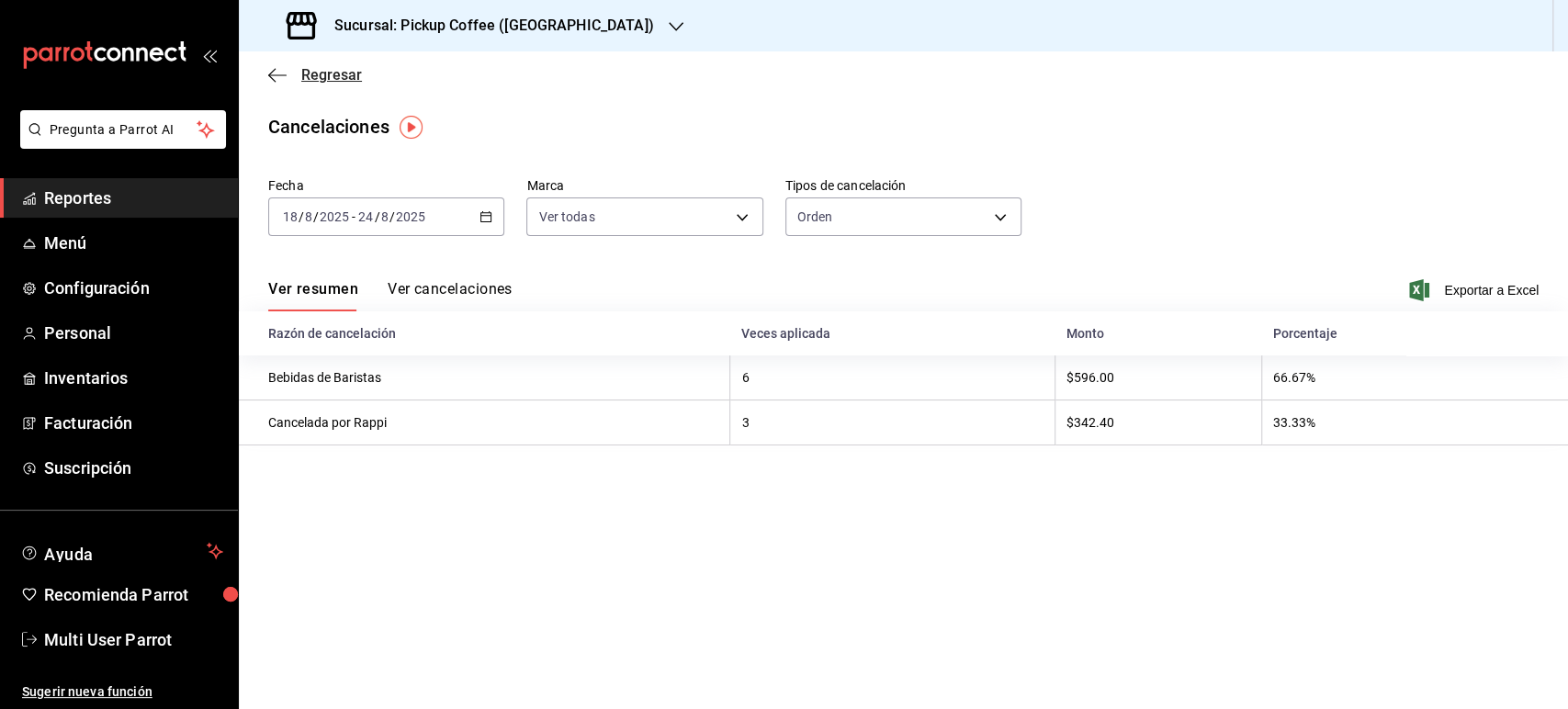
click at [344, 78] on span "Regresar" at bounding box center [331, 75] width 60 height 17
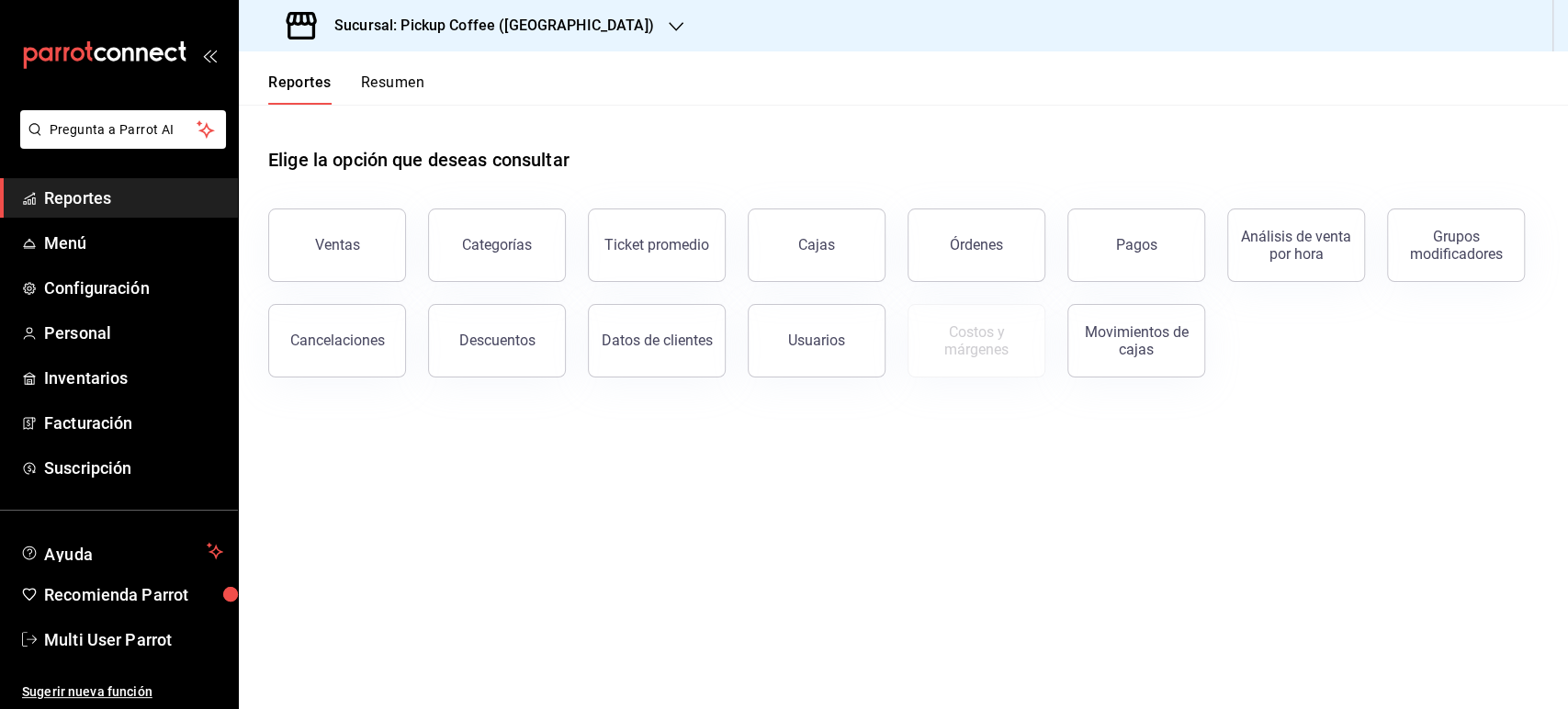
click at [385, 88] on button "Resumen" at bounding box center [393, 89] width 63 height 32
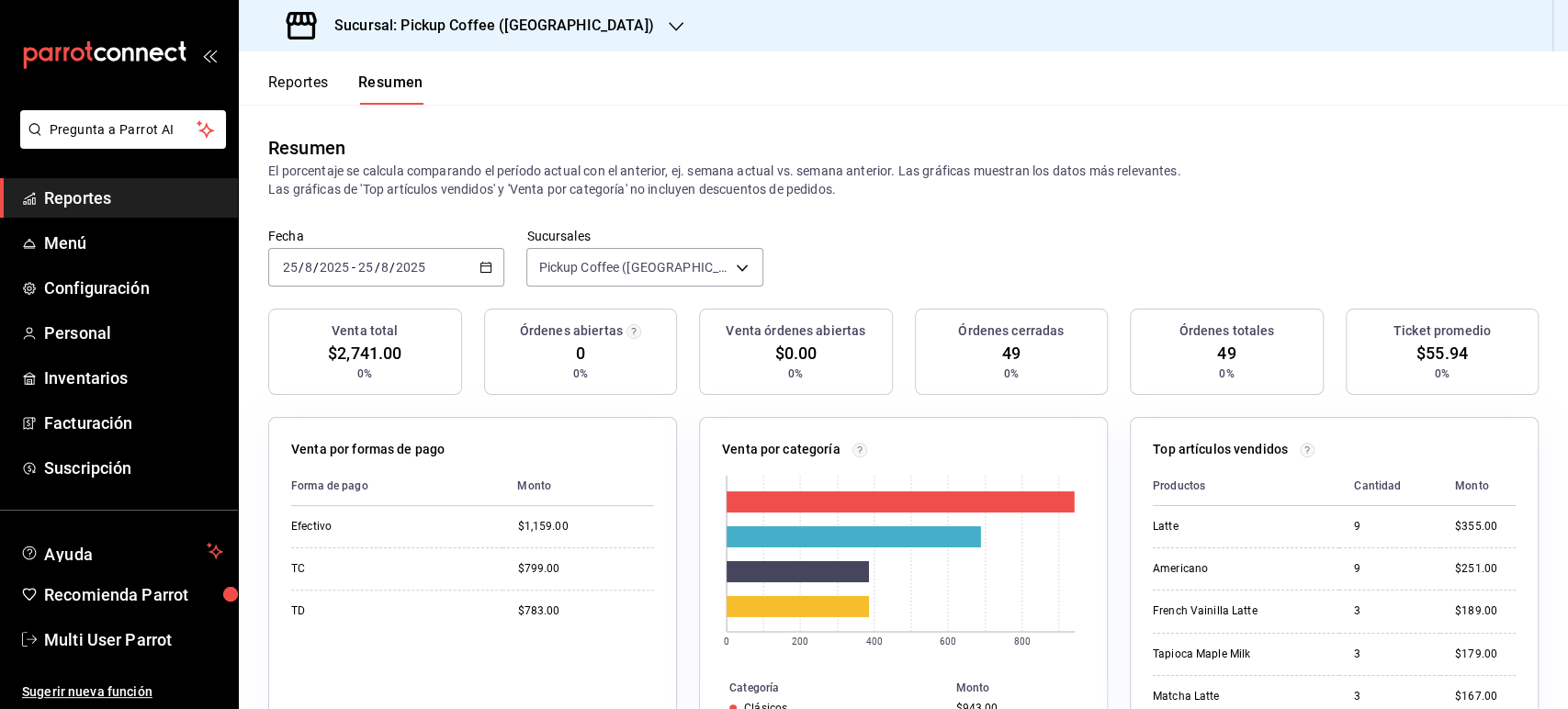
click at [485, 276] on div "[DATE] [DATE] - [DATE] [DATE]" at bounding box center [386, 267] width 236 height 38
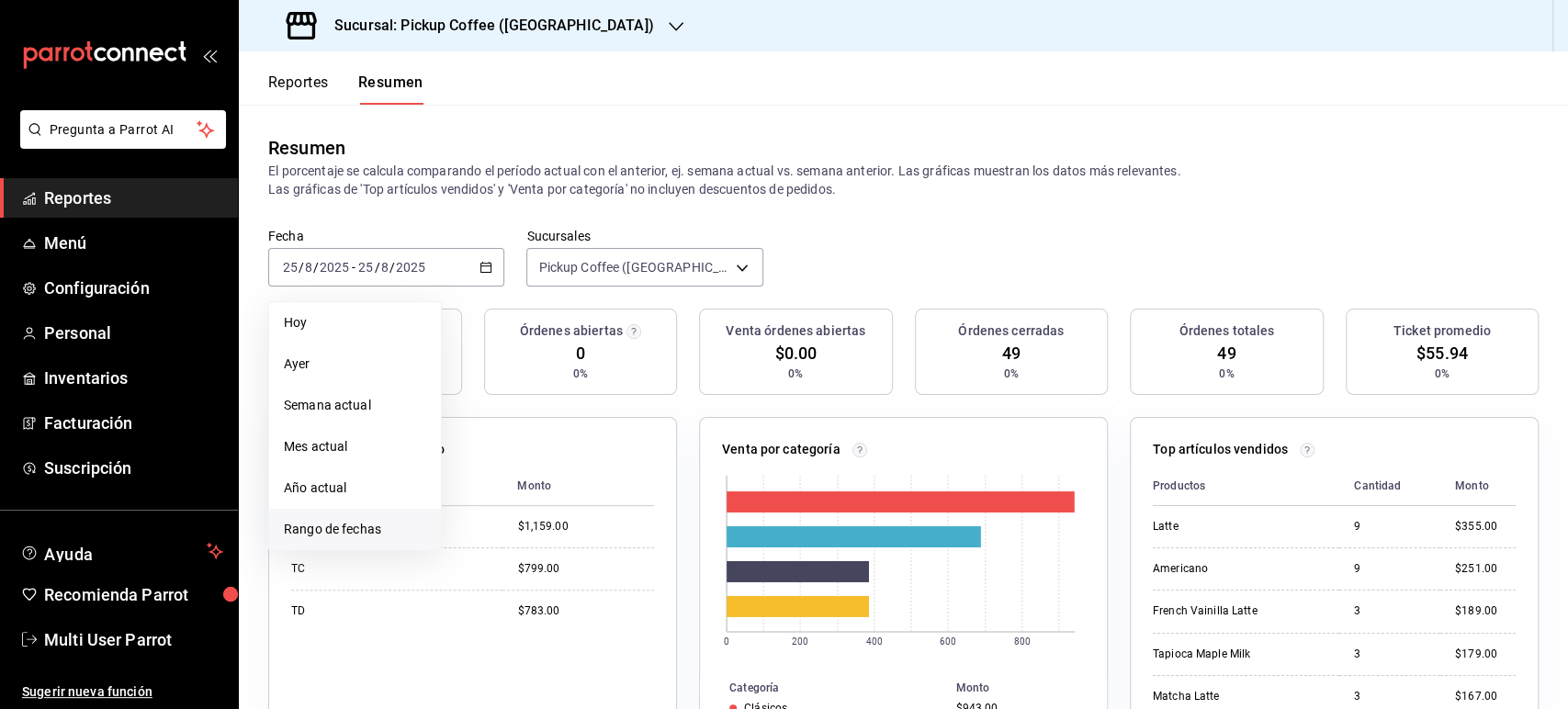
click at [356, 528] on span "Rango de fechas" at bounding box center [354, 530] width 143 height 19
click at [483, 511] on abbr "18" at bounding box center [480, 511] width 11 height 12
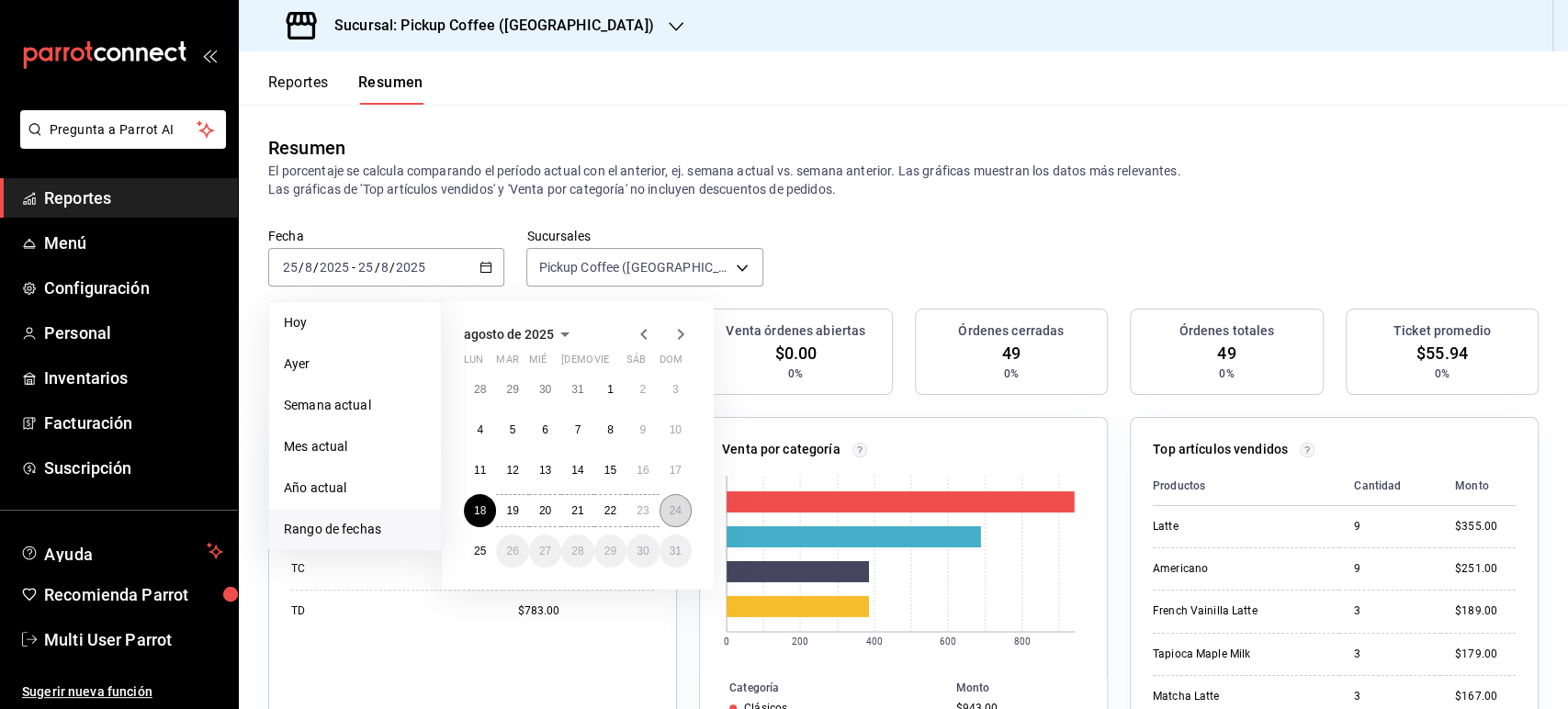
click at [680, 513] on abbr "24" at bounding box center [675, 511] width 11 height 12
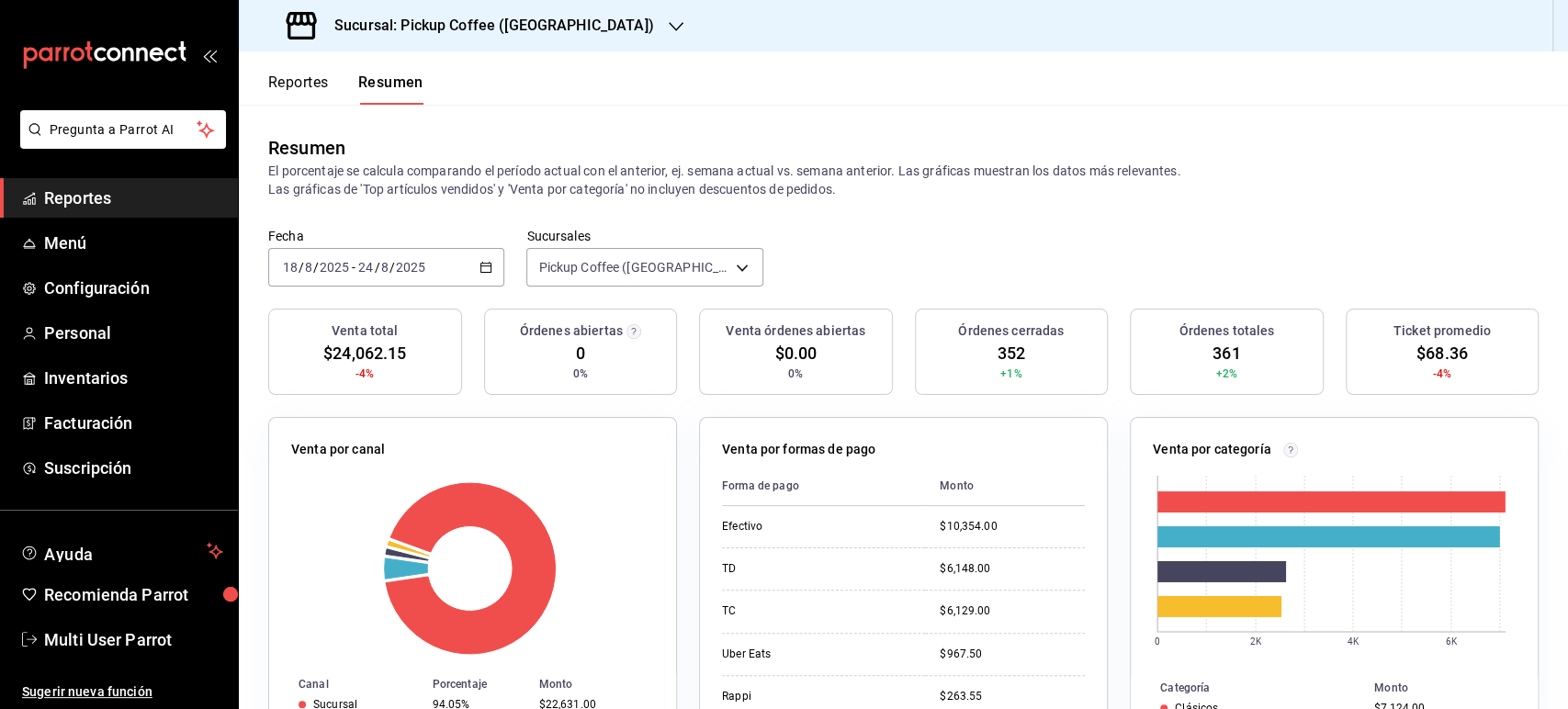
click at [314, 79] on button "Reportes" at bounding box center [298, 89] width 60 height 32
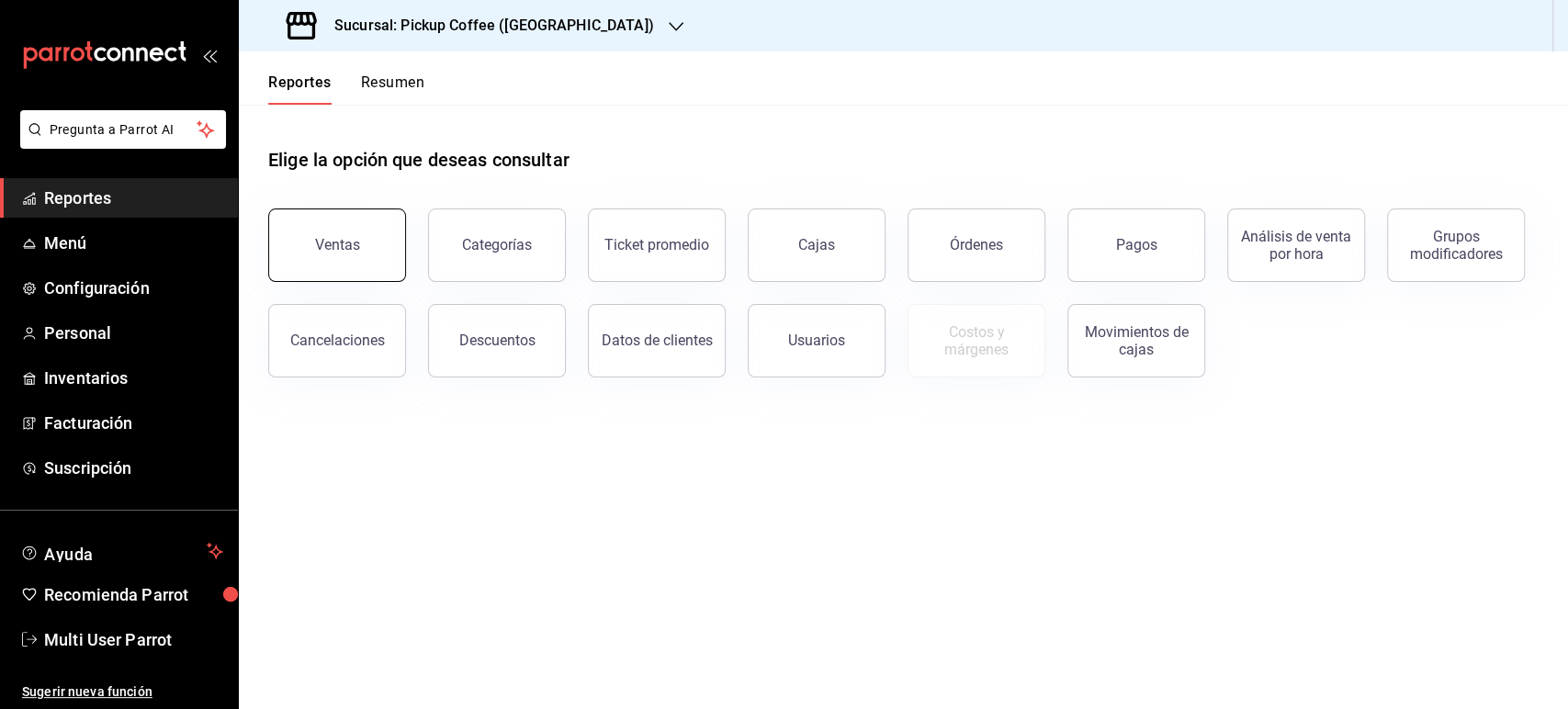
click at [344, 253] on div "Ventas" at bounding box center [337, 244] width 45 height 17
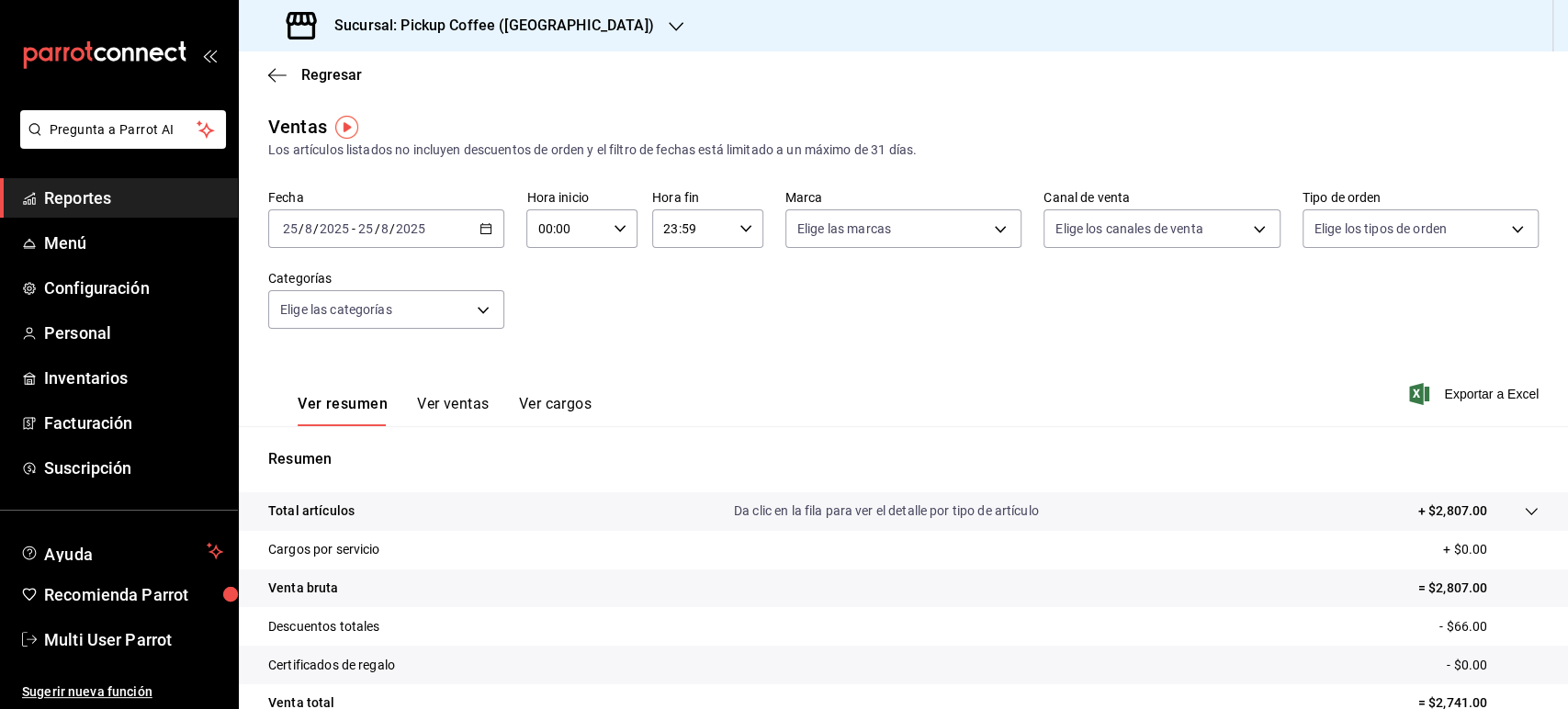
click at [485, 227] on \(Stroke\) "button" at bounding box center [487, 227] width 11 height 1
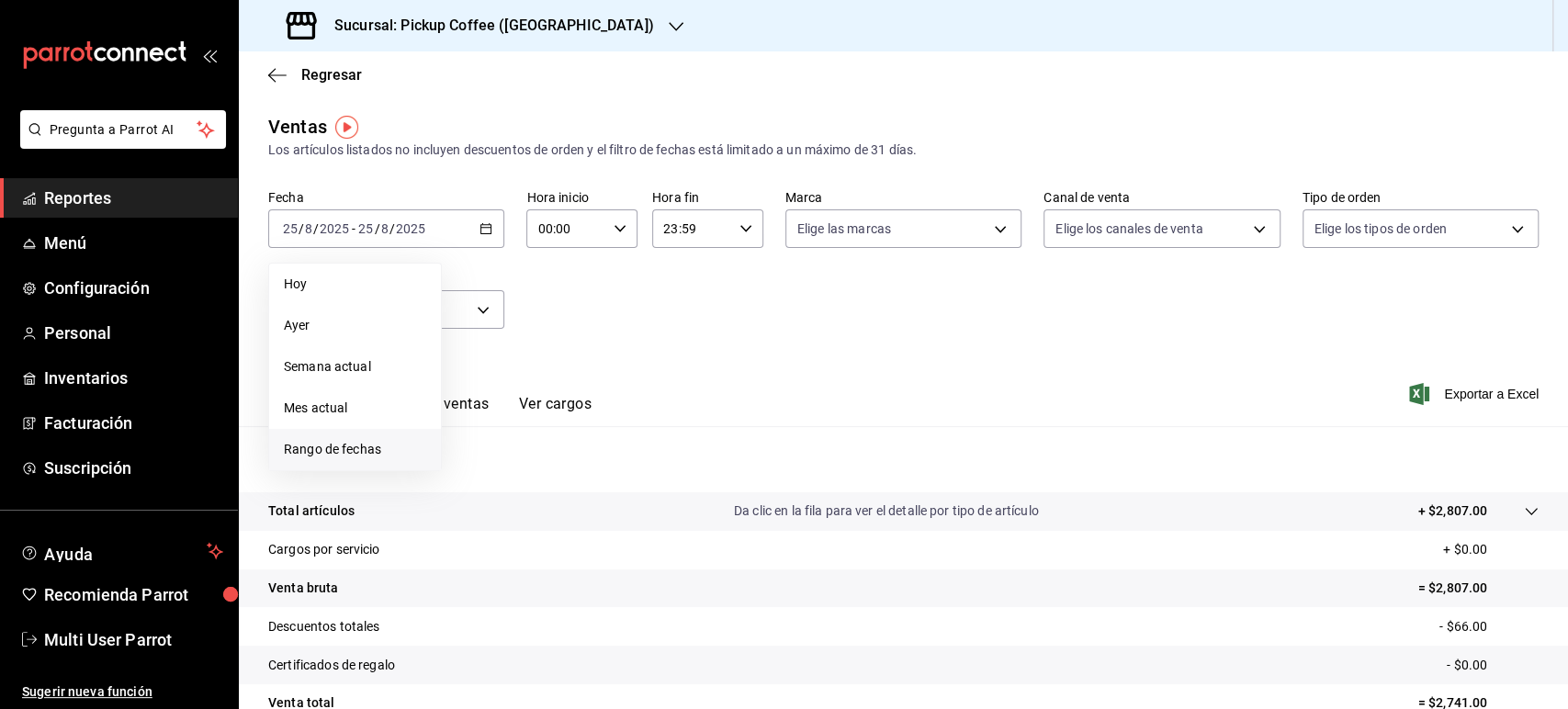
click at [405, 447] on span "Rango de fechas" at bounding box center [354, 449] width 143 height 19
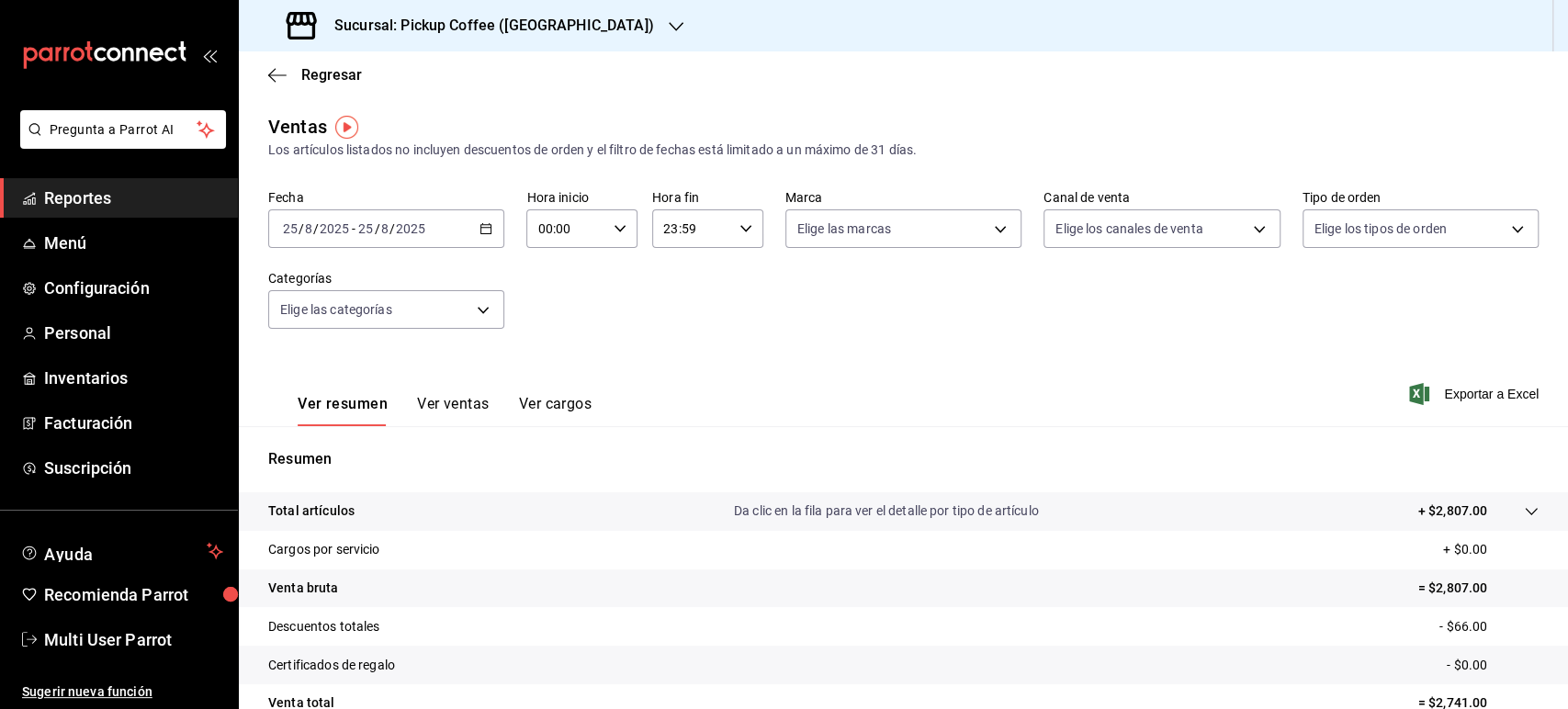
click at [470, 71] on div "Regresar" at bounding box center [903, 75] width 1329 height 47
click at [482, 224] on icon "button" at bounding box center [486, 228] width 12 height 12
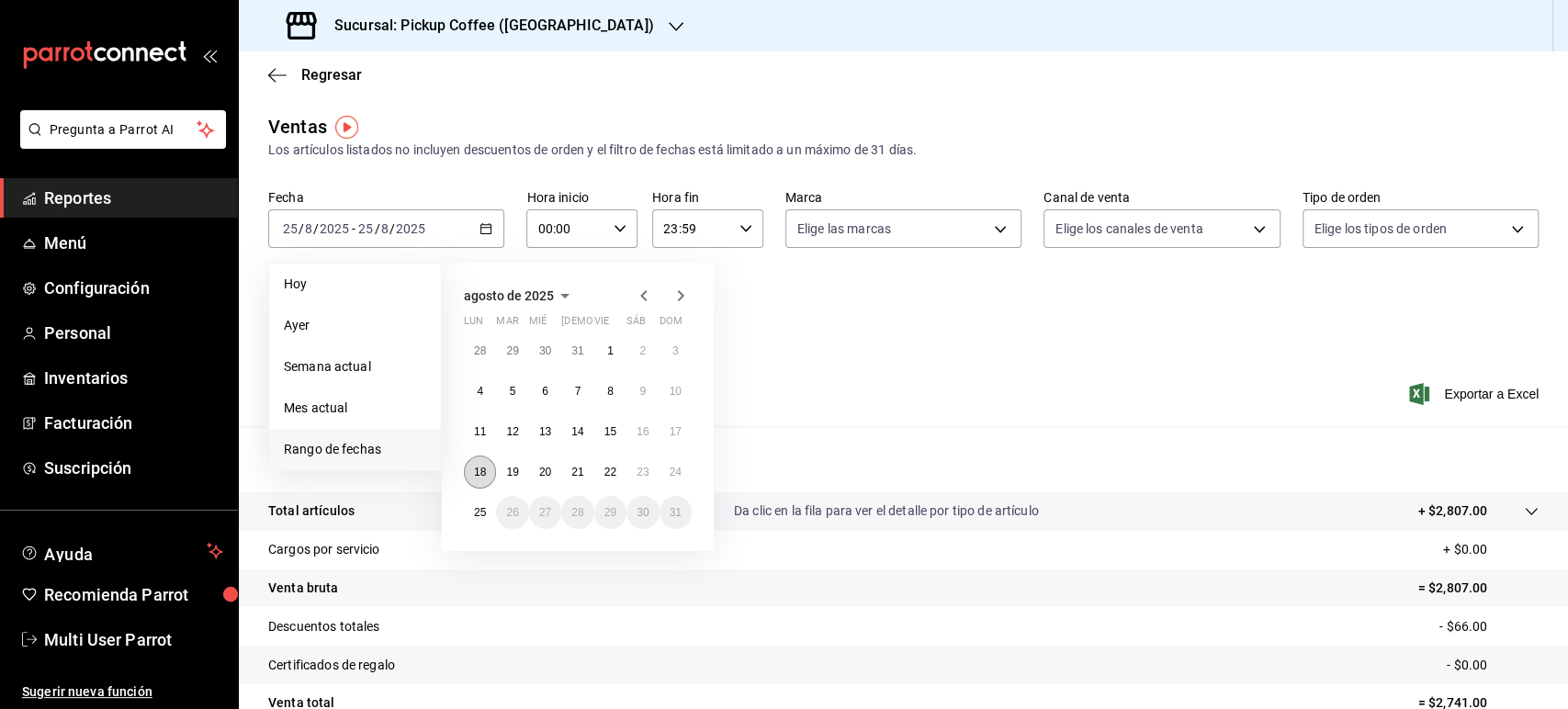
click at [489, 473] on button "18" at bounding box center [480, 472] width 33 height 34
click at [676, 485] on button "24" at bounding box center [676, 472] width 33 height 34
